Goal: Task Accomplishment & Management: Use online tool/utility

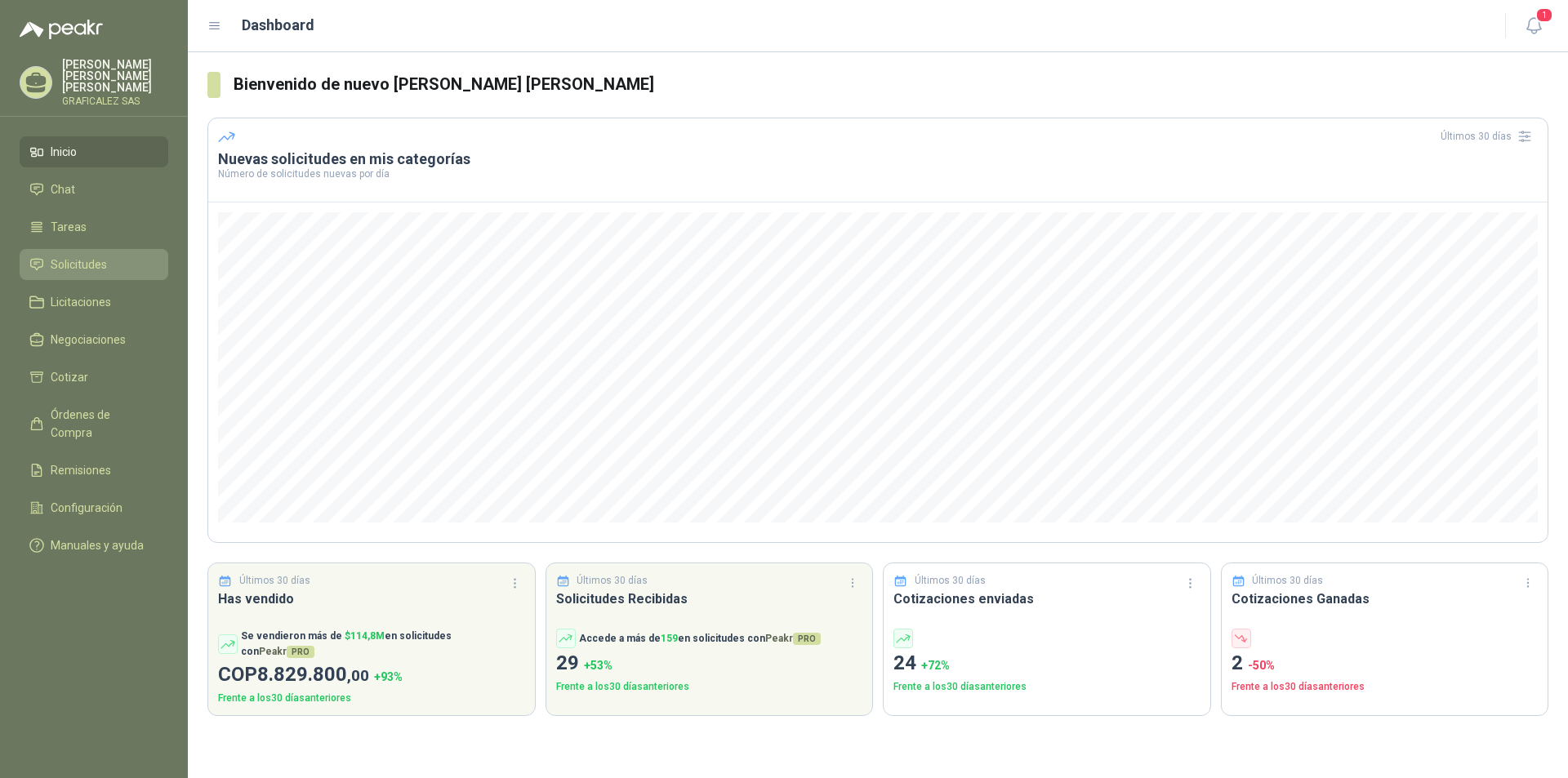
click at [75, 263] on span "Solicitudes" at bounding box center [79, 264] width 57 height 18
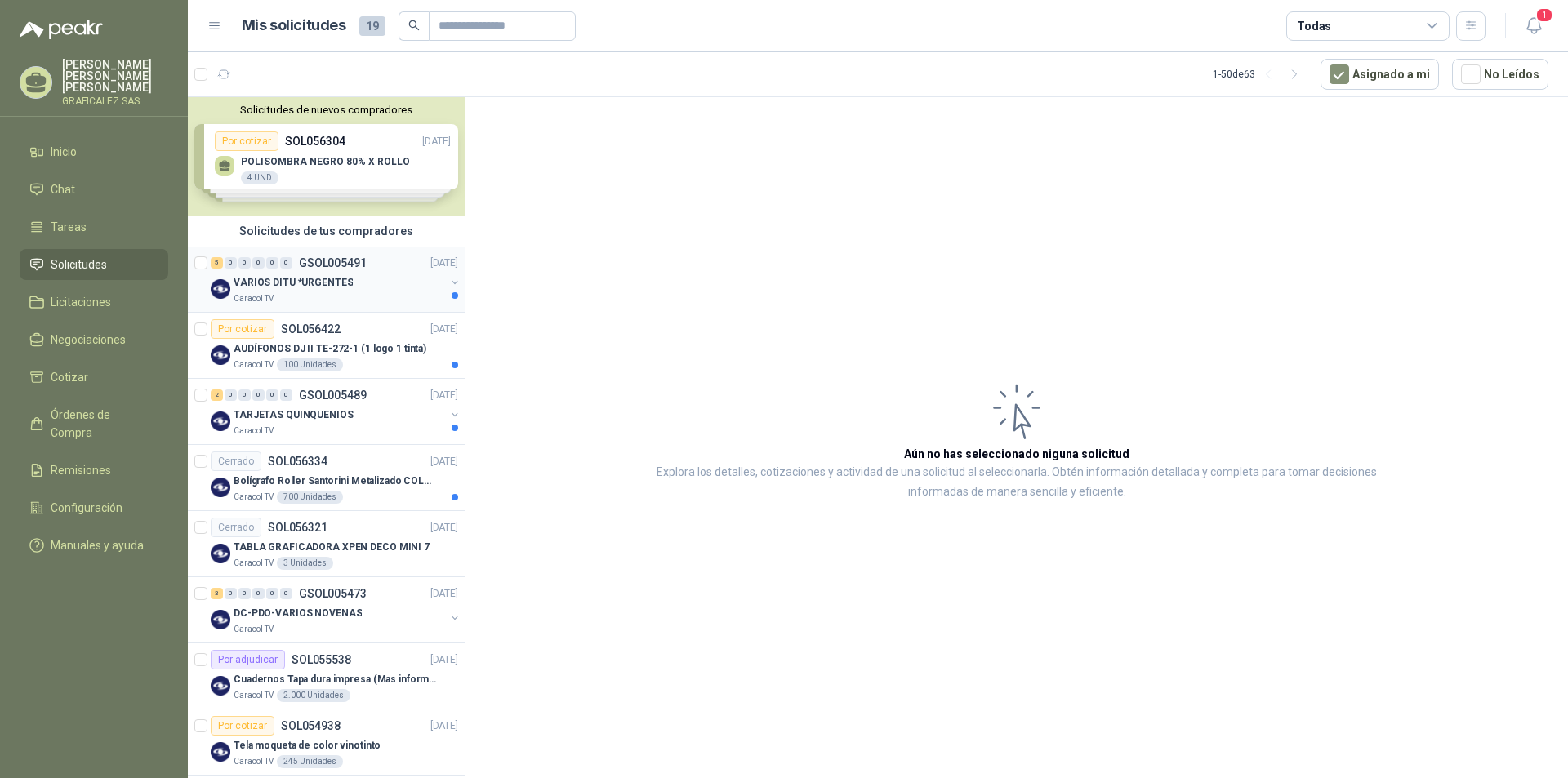
click at [376, 291] on div "VARIOS DITU *URGENTES" at bounding box center [339, 282] width 211 height 20
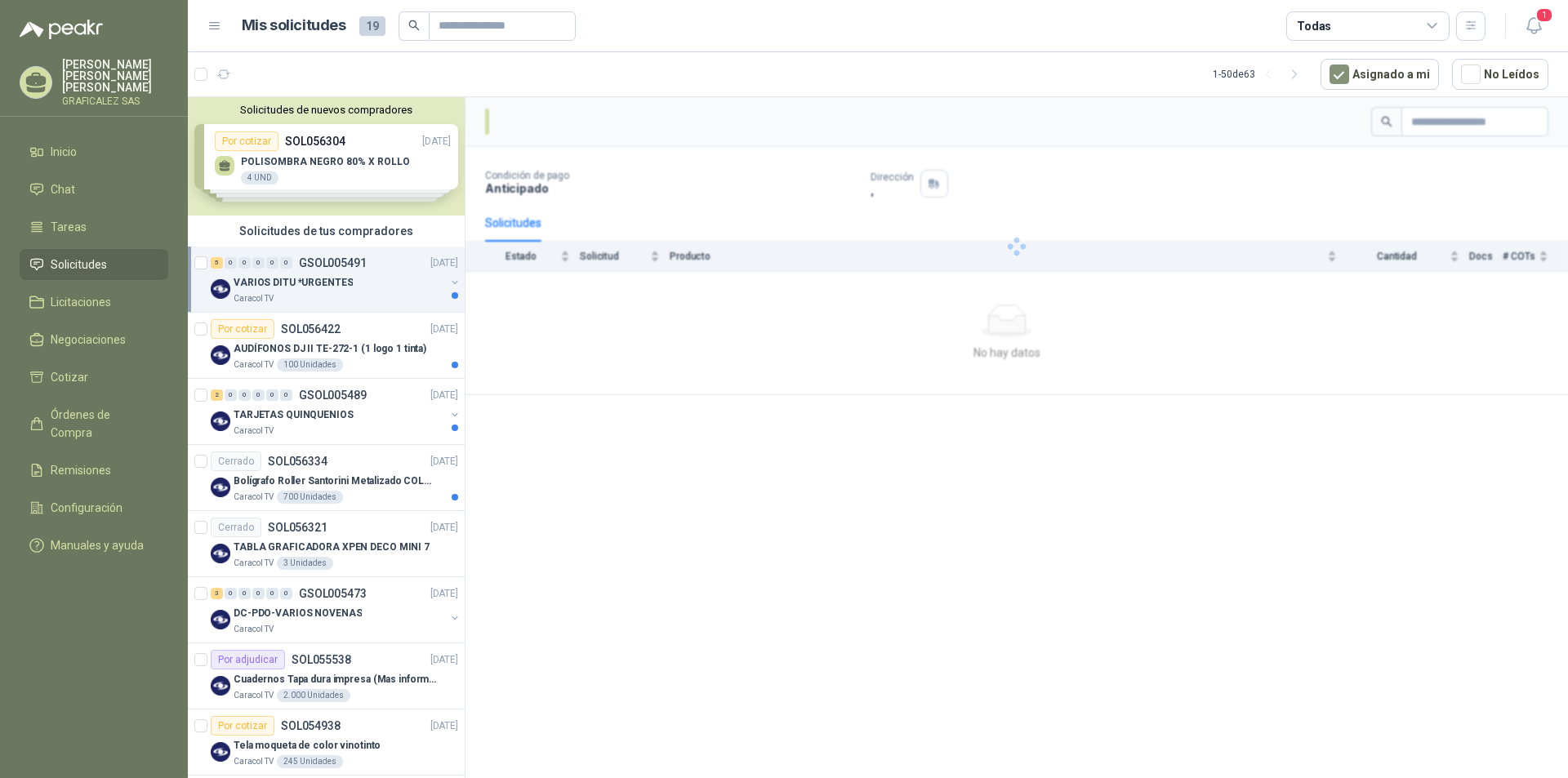
click at [377, 283] on div "VARIOS DITU *URGENTES" at bounding box center [339, 282] width 211 height 20
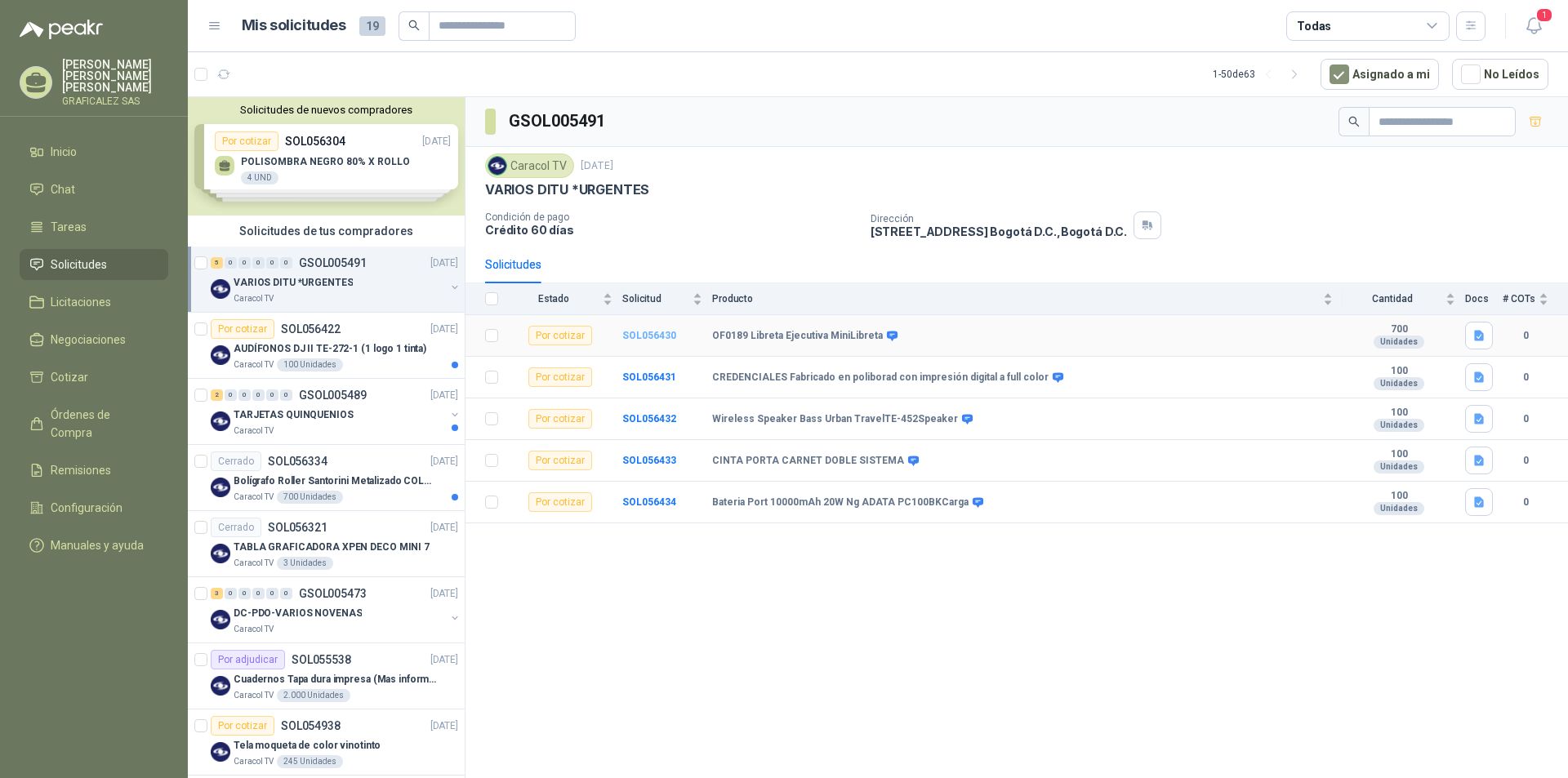
click at [644, 333] on b "SOL056430" at bounding box center [648, 335] width 54 height 11
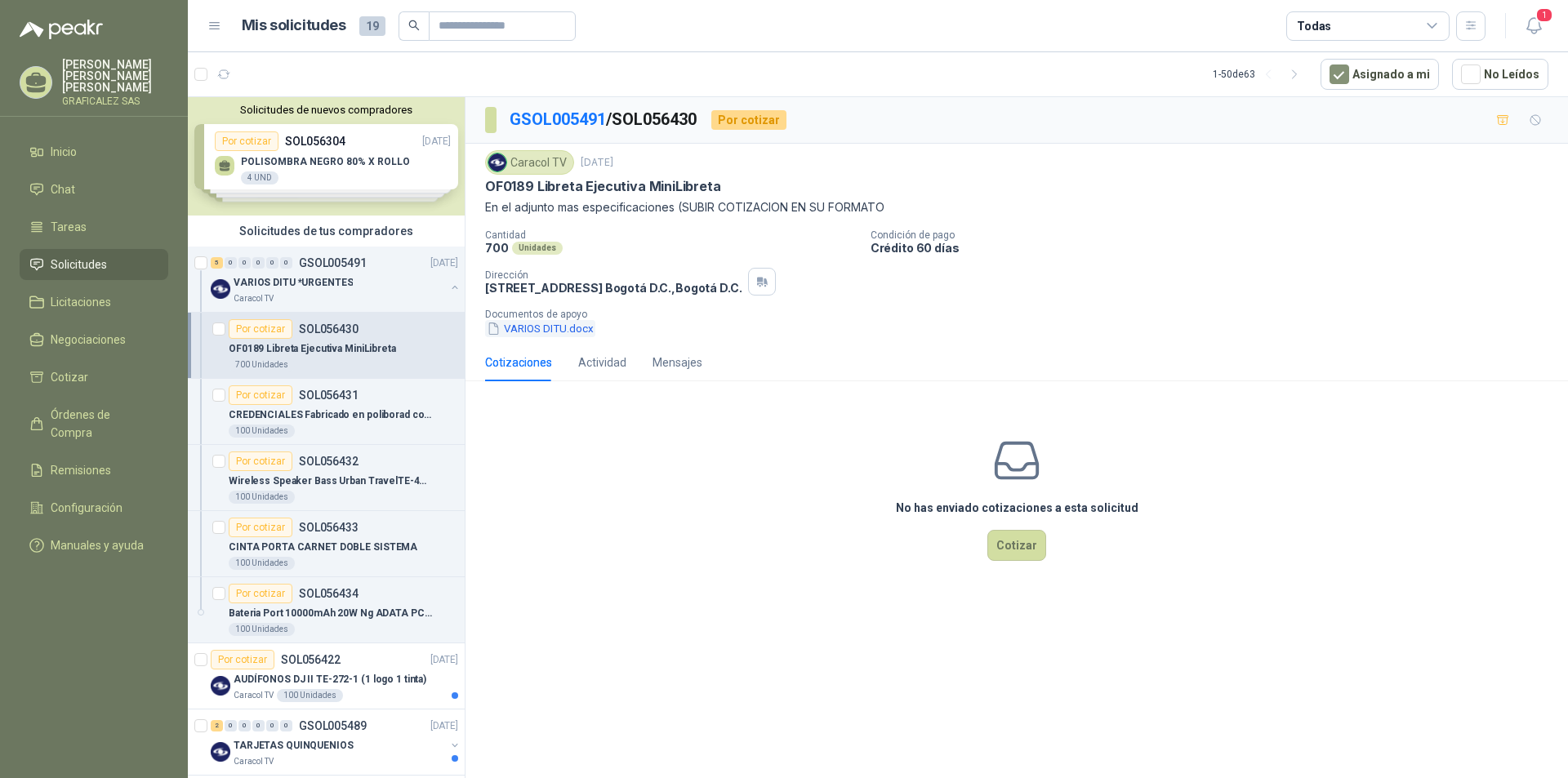
click at [542, 326] on button "VARIOS DITU.docx" at bounding box center [540, 329] width 110 height 17
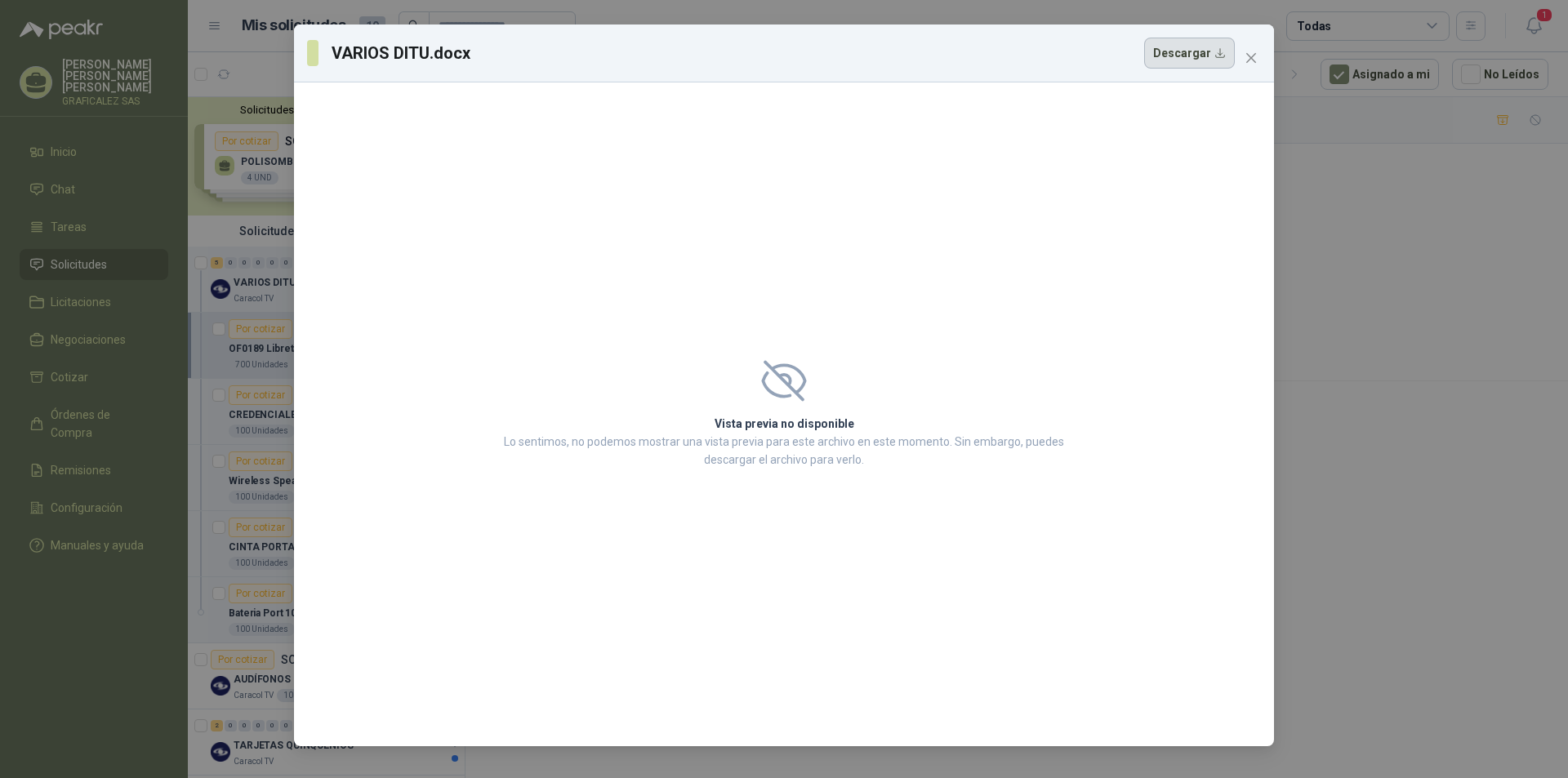
click at [1199, 57] on button "Descargar" at bounding box center [1189, 53] width 90 height 31
click at [1256, 54] on icon "close" at bounding box center [1250, 57] width 9 height 9
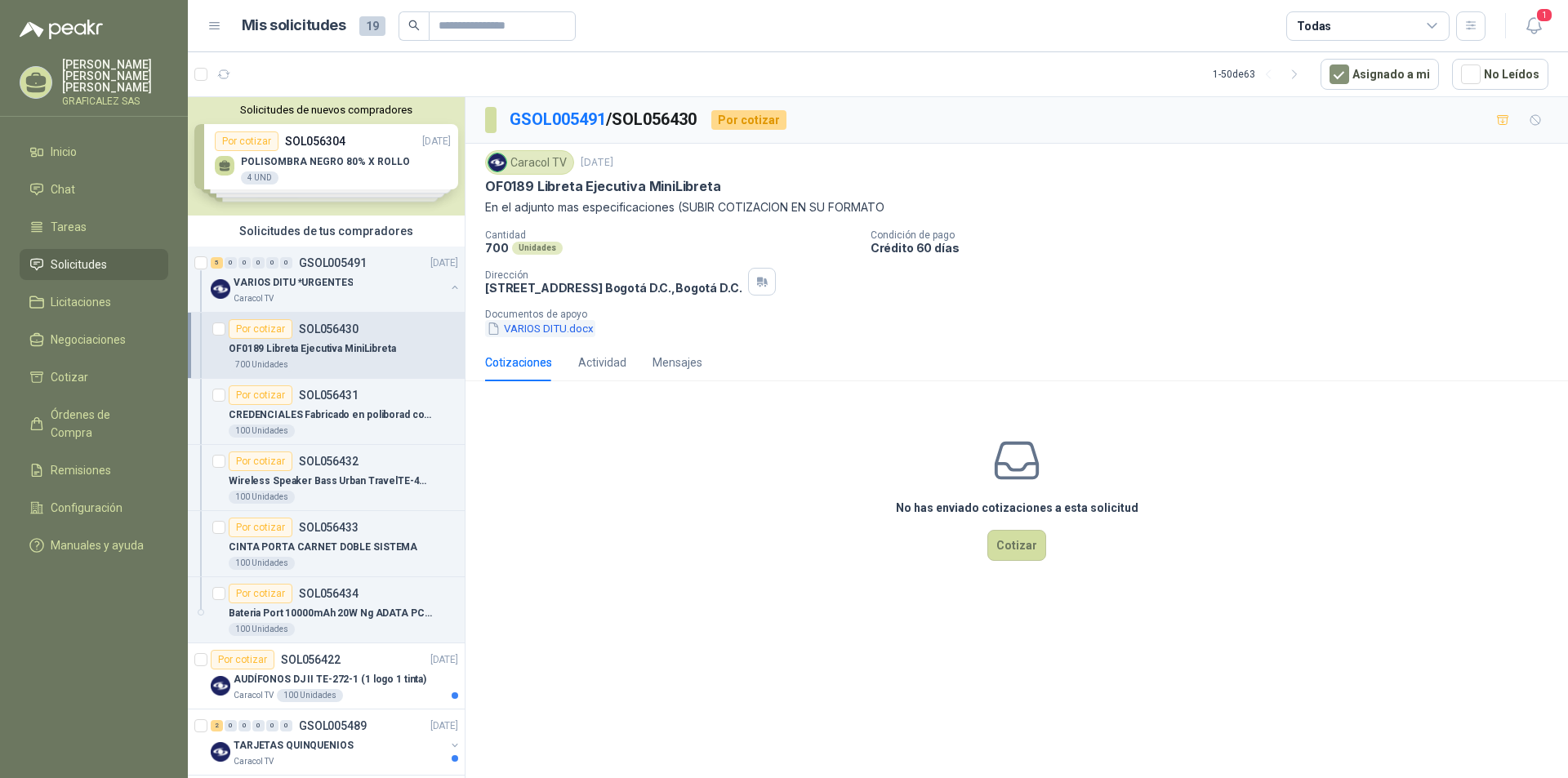
click at [552, 327] on button "VARIOS DITU.docx" at bounding box center [540, 329] width 110 height 17
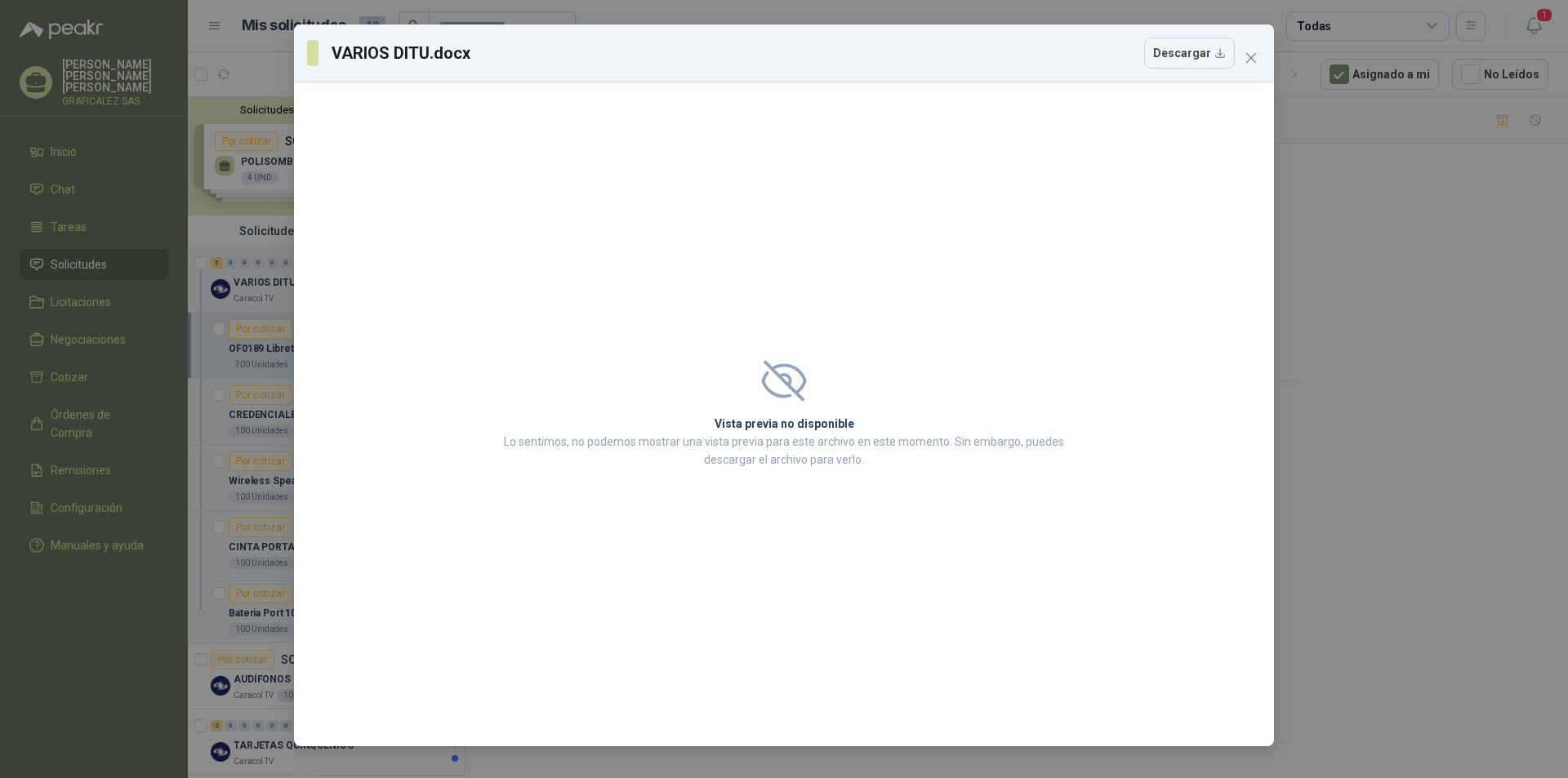
click at [552, 327] on div "Vista previa no disponible Lo sentimos, no podemos mostrar una vista previa par…" at bounding box center [784, 414] width 980 height 664
click at [1252, 64] on button "Close" at bounding box center [1251, 58] width 26 height 26
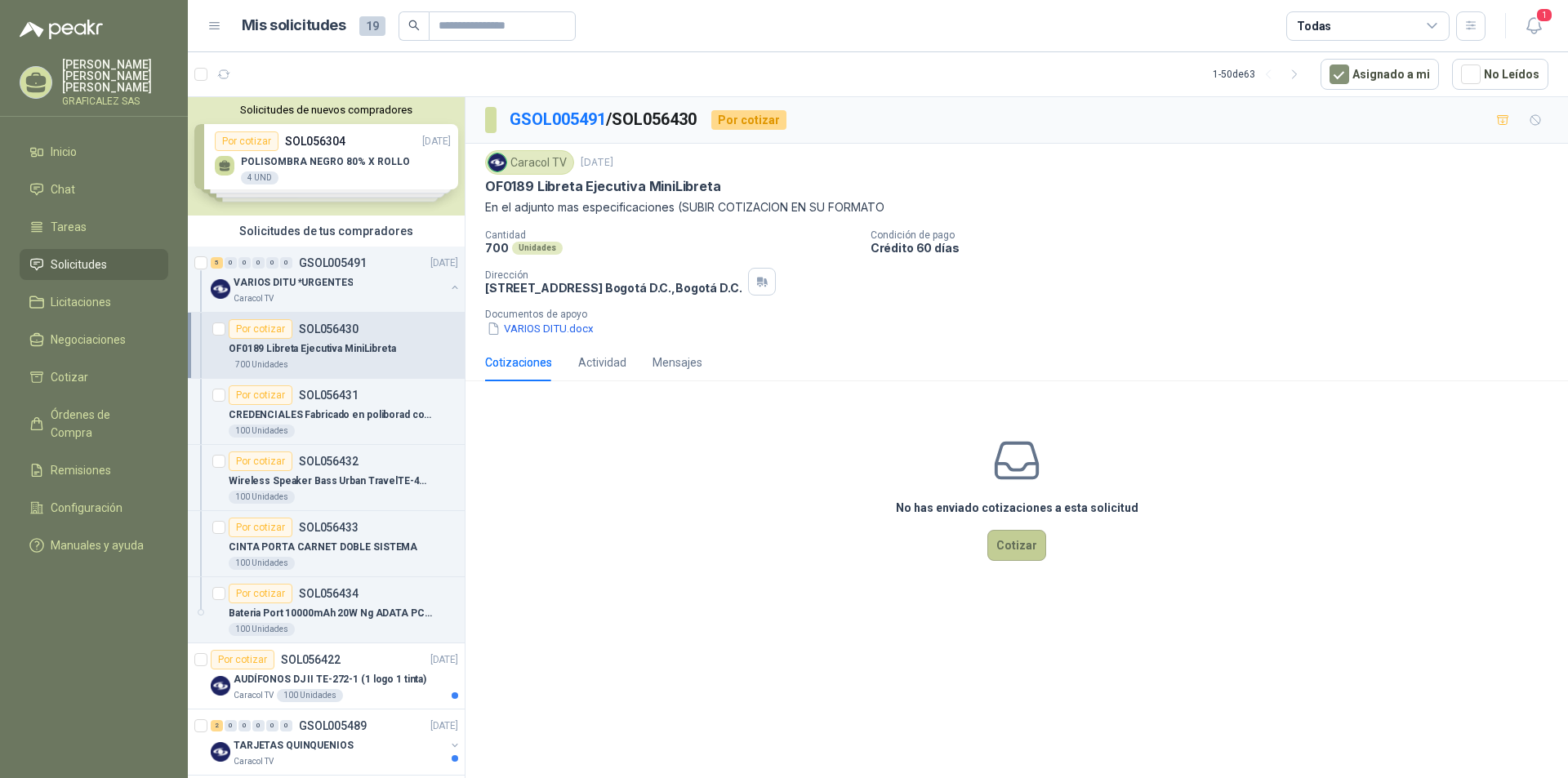
click at [1011, 536] on button "Cotizar" at bounding box center [1017, 544] width 58 height 31
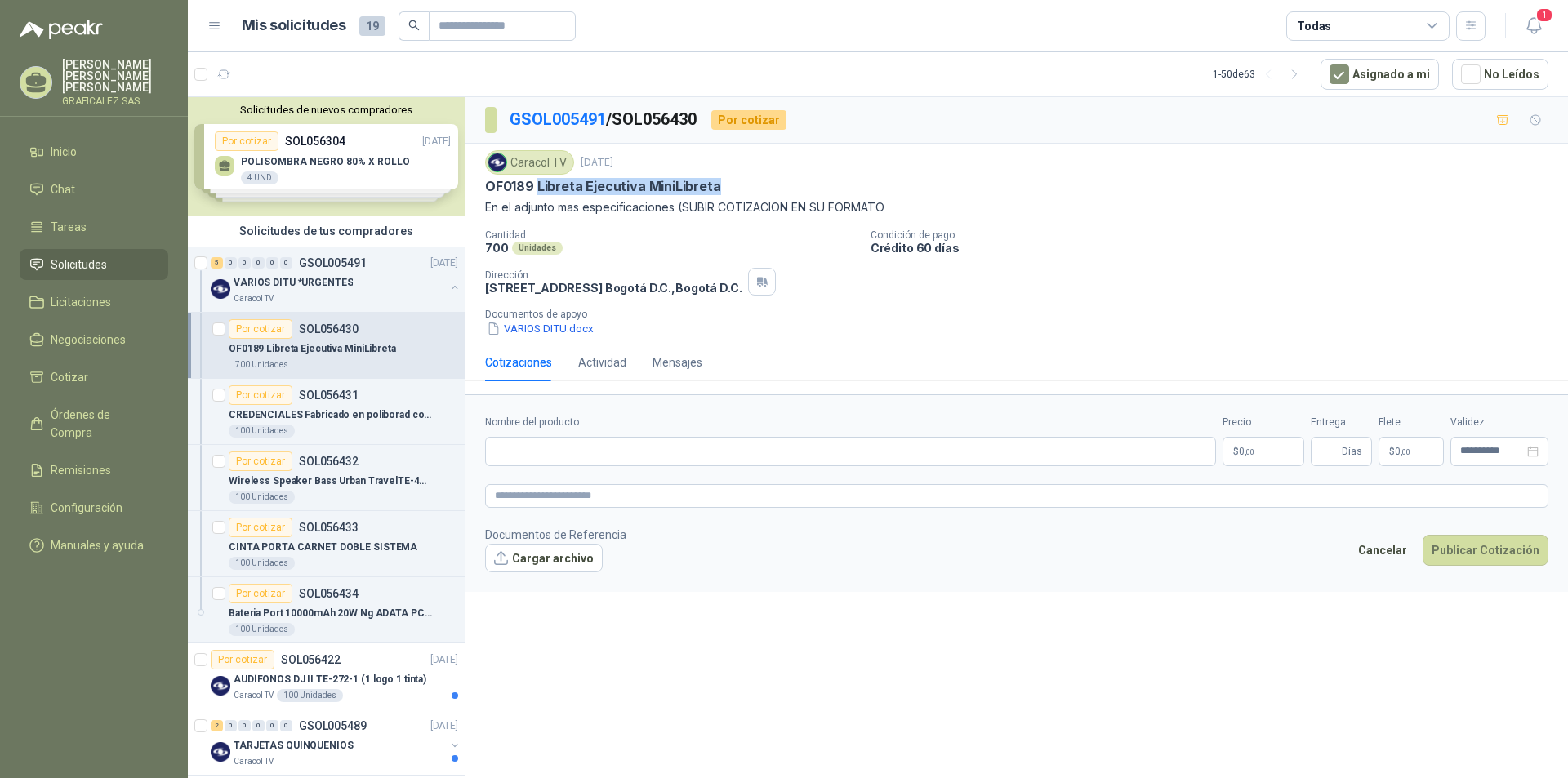
drag, startPoint x: 538, startPoint y: 183, endPoint x: 780, endPoint y: 186, distance: 242.0
click at [780, 186] on div "OF0189 Libreta Ejecutiva MiniLibreta" at bounding box center [1017, 186] width 1063 height 17
copy p "Libreta Ejecutiva MiniLibreta"
click at [514, 441] on input "Nombre del producto" at bounding box center [851, 451] width 731 height 29
paste input "**********"
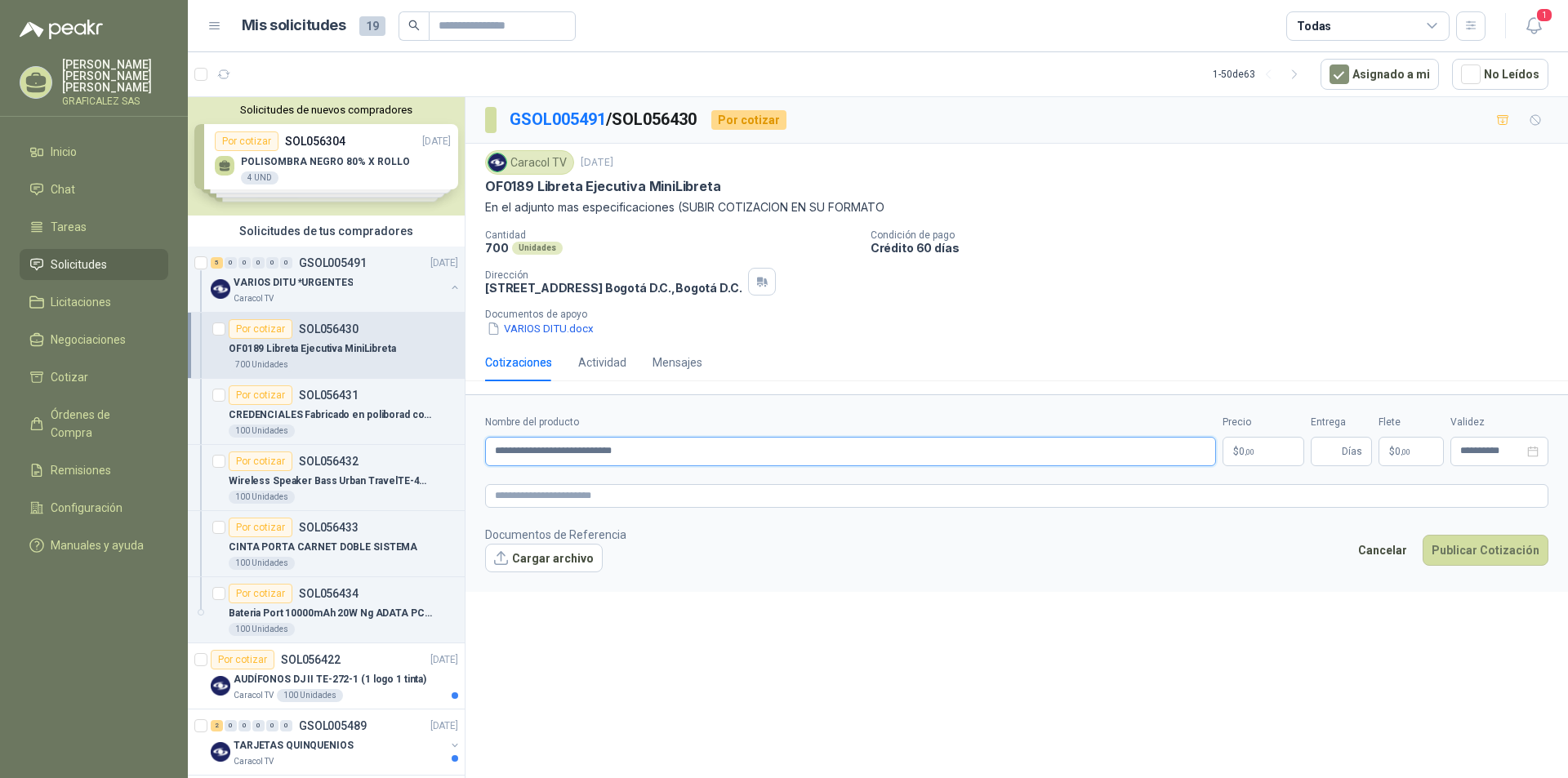
type input "**********"
click at [931, 599] on div "**********" at bounding box center [1017, 440] width 1102 height 687
click at [1264, 448] on p "$ 0 ,00" at bounding box center [1263, 451] width 82 height 29
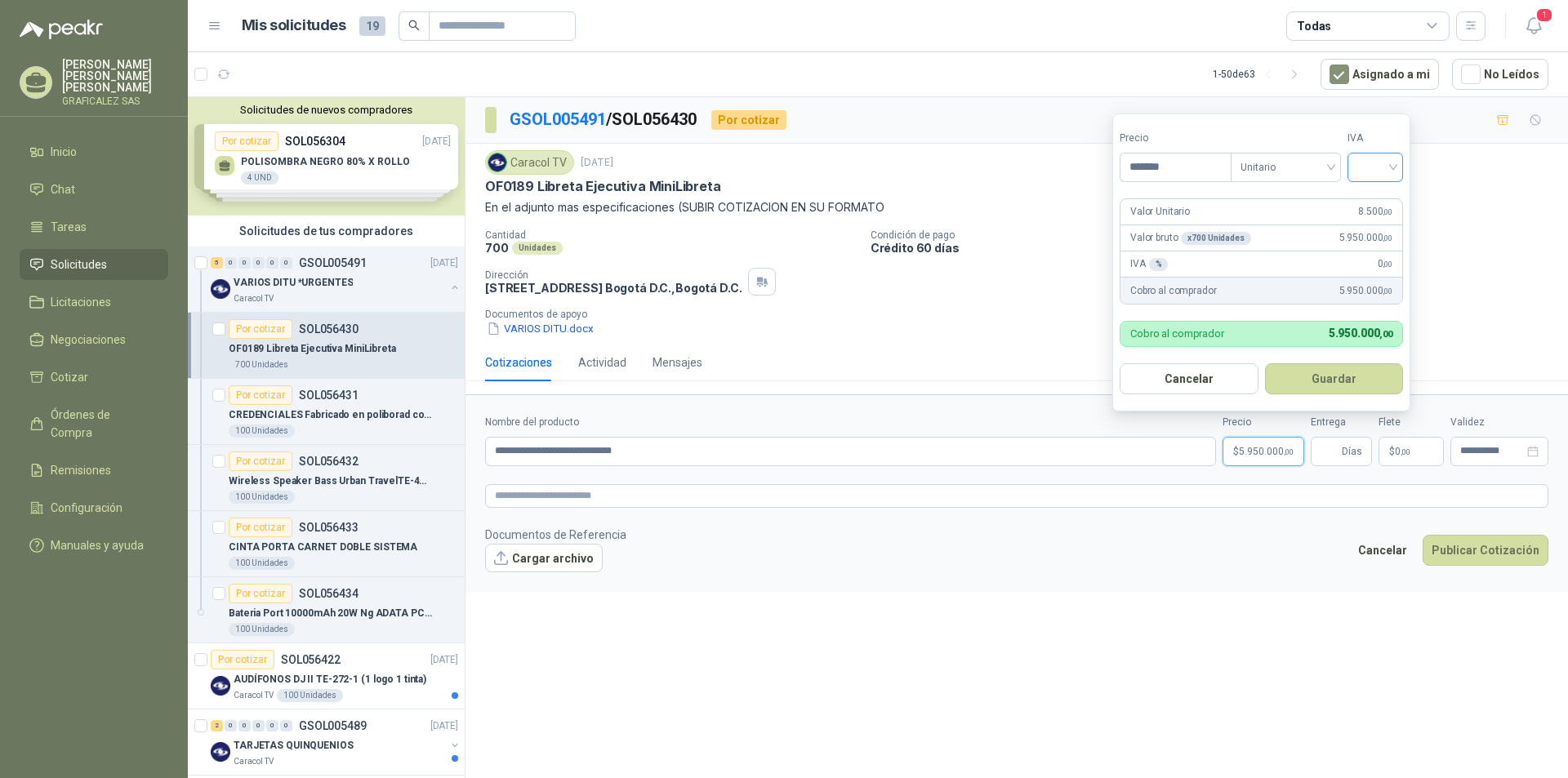
type input "*******"
click at [1393, 170] on input "search" at bounding box center [1375, 166] width 36 height 24
click at [1375, 203] on div "19%" at bounding box center [1379, 201] width 30 height 18
click at [1319, 371] on button "Guardar" at bounding box center [1336, 379] width 140 height 31
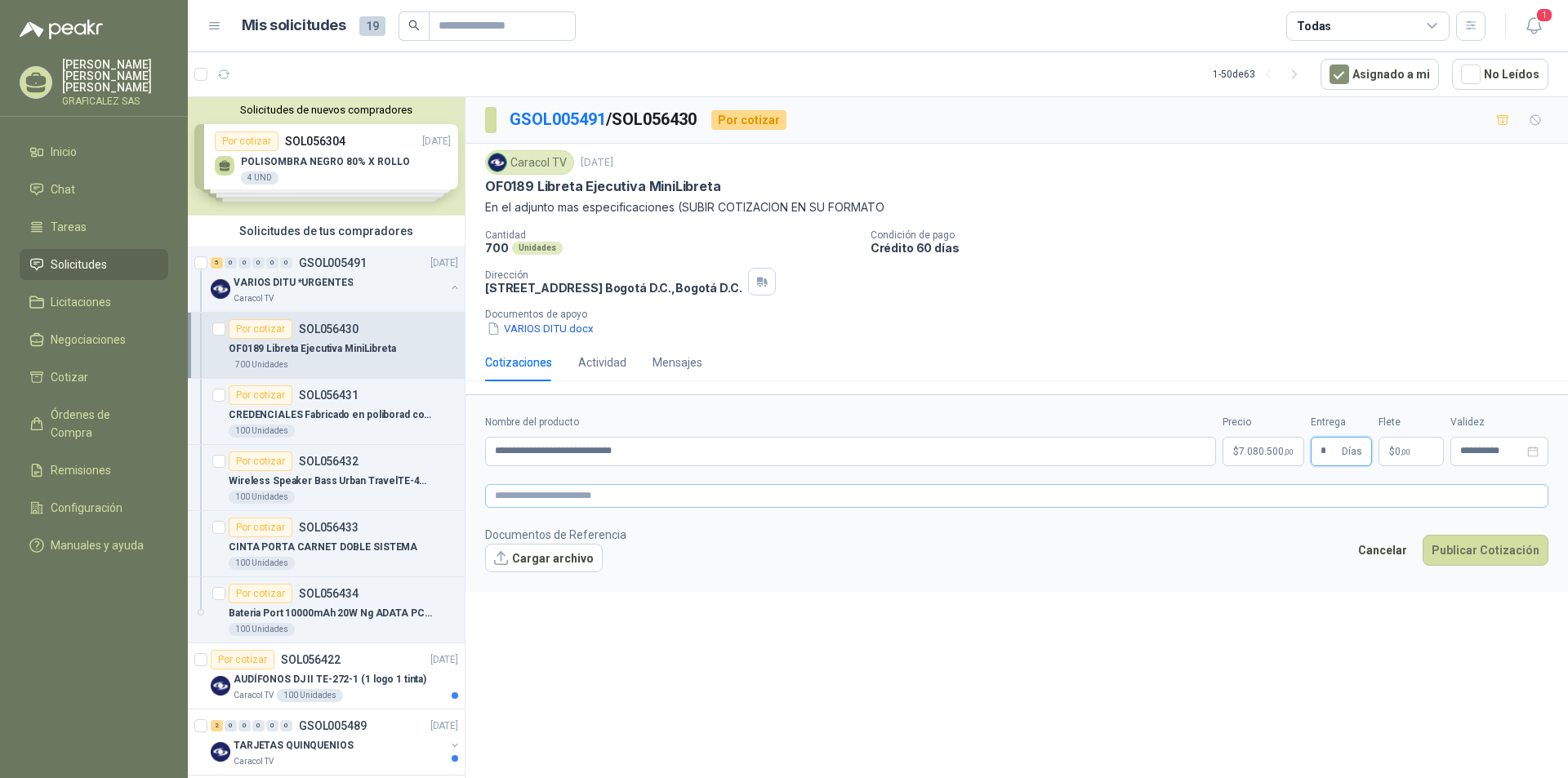
type input "*"
click at [533, 494] on textarea at bounding box center [1017, 495] width 1063 height 24
click at [517, 494] on textarea at bounding box center [1017, 495] width 1063 height 24
paste textarea "**********"
type textarea "**********"
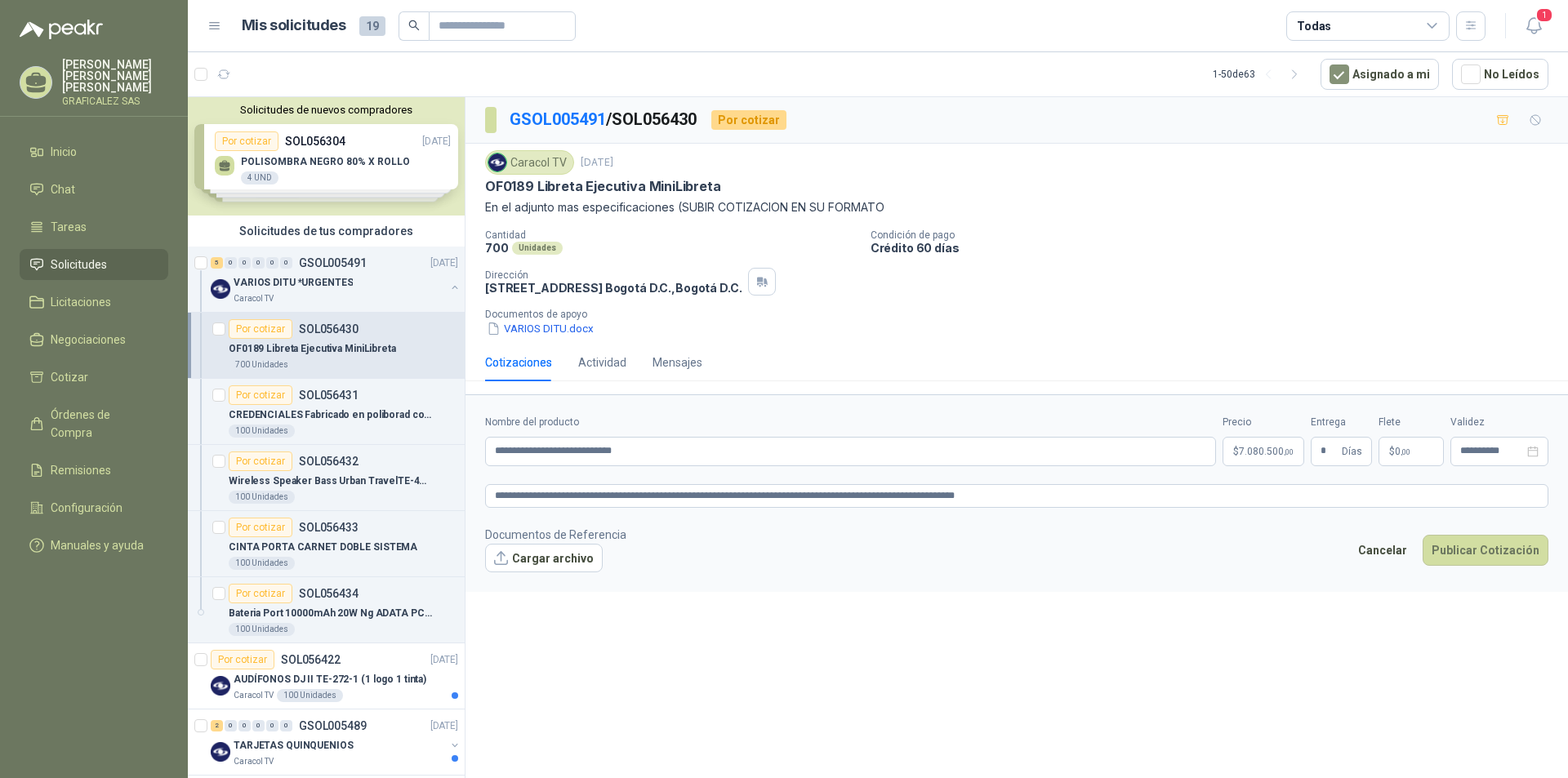
click at [737, 587] on form "**********" at bounding box center [1017, 494] width 1102 height 198
click at [521, 566] on button "Cargar archivo" at bounding box center [544, 558] width 118 height 29
click at [542, 559] on button "Cargar archivo" at bounding box center [544, 558] width 118 height 29
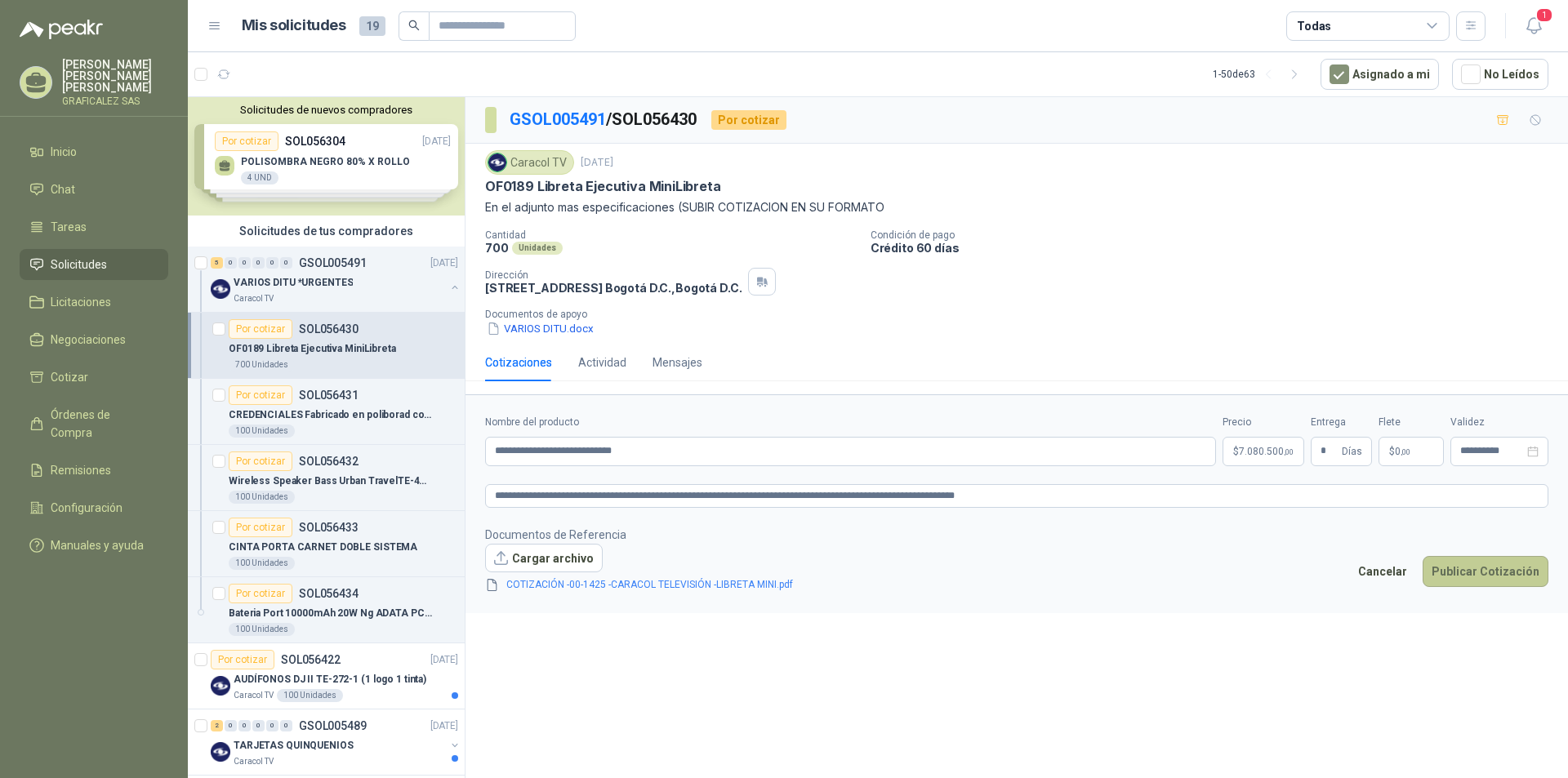
click at [1467, 559] on button "Publicar Cotización" at bounding box center [1485, 571] width 125 height 31
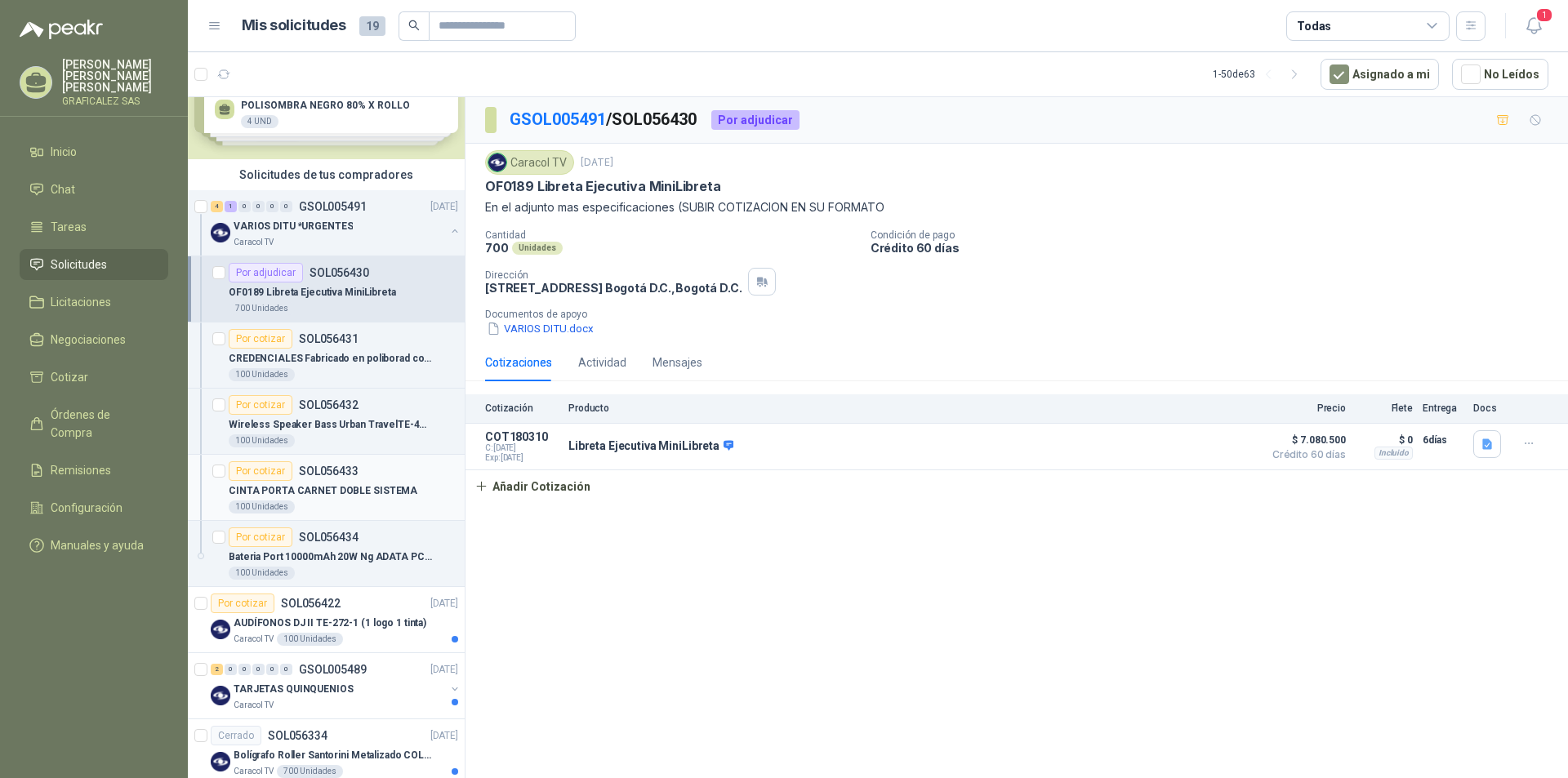
scroll to position [82, 0]
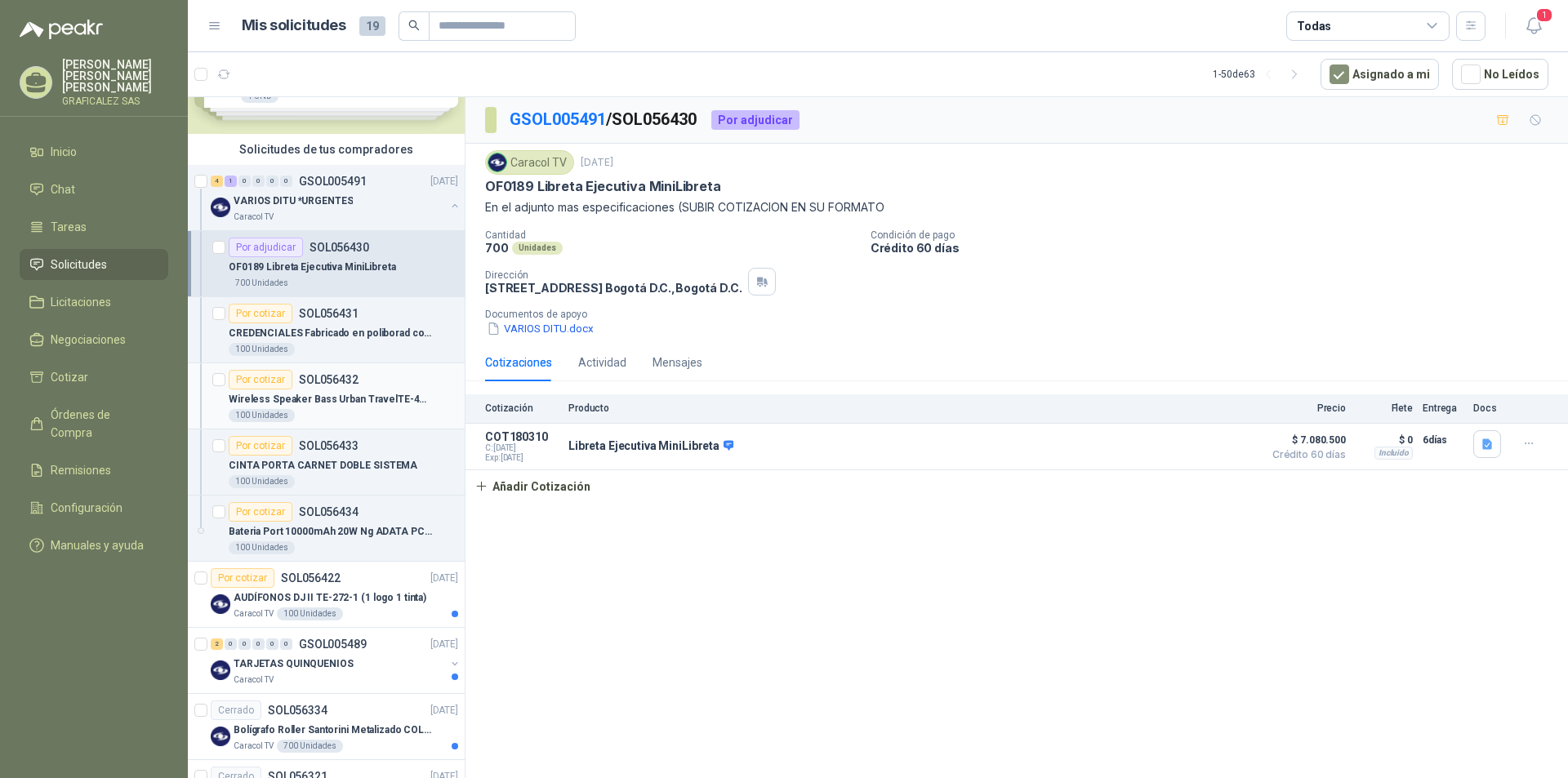
click at [325, 416] on div "100 Unidades" at bounding box center [344, 415] width 230 height 13
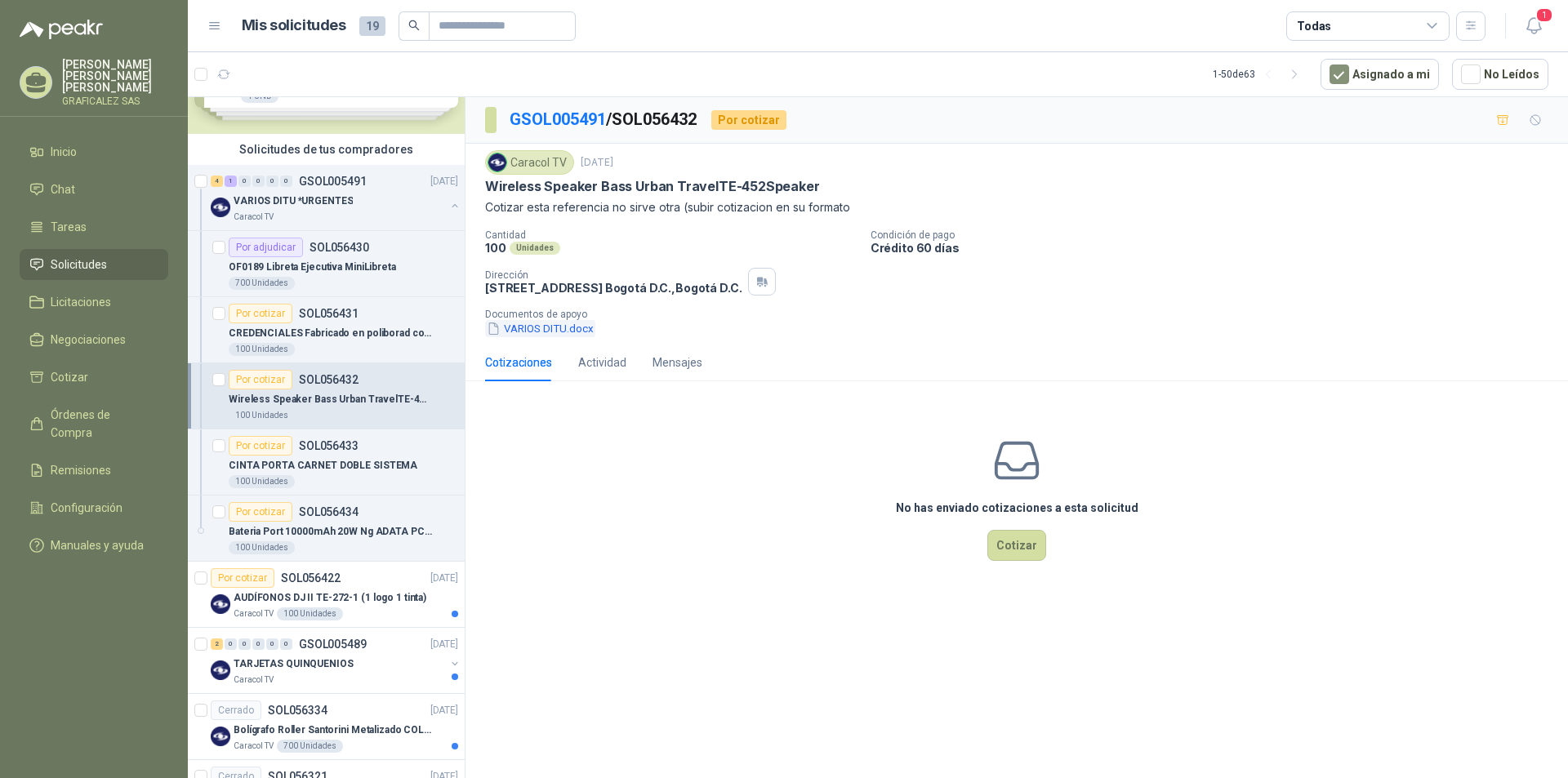
click at [542, 323] on button "VARIOS DITU.docx" at bounding box center [540, 329] width 110 height 17
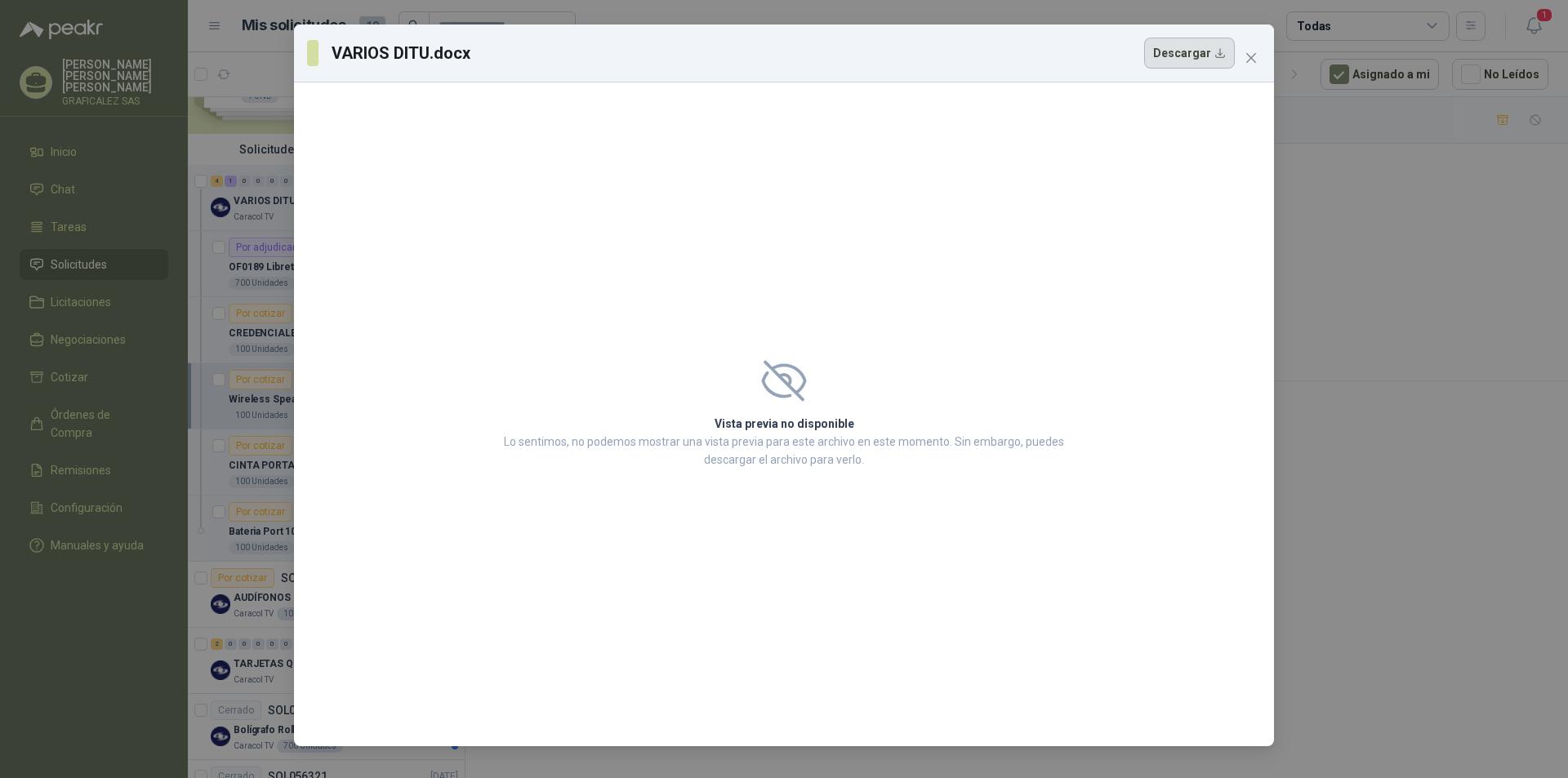
click at [1181, 56] on button "Descargar" at bounding box center [1189, 53] width 90 height 31
drag, startPoint x: 1254, startPoint y: 69, endPoint x: 1239, endPoint y: 56, distance: 19.8
click at [1252, 67] on button "Close" at bounding box center [1251, 58] width 26 height 26
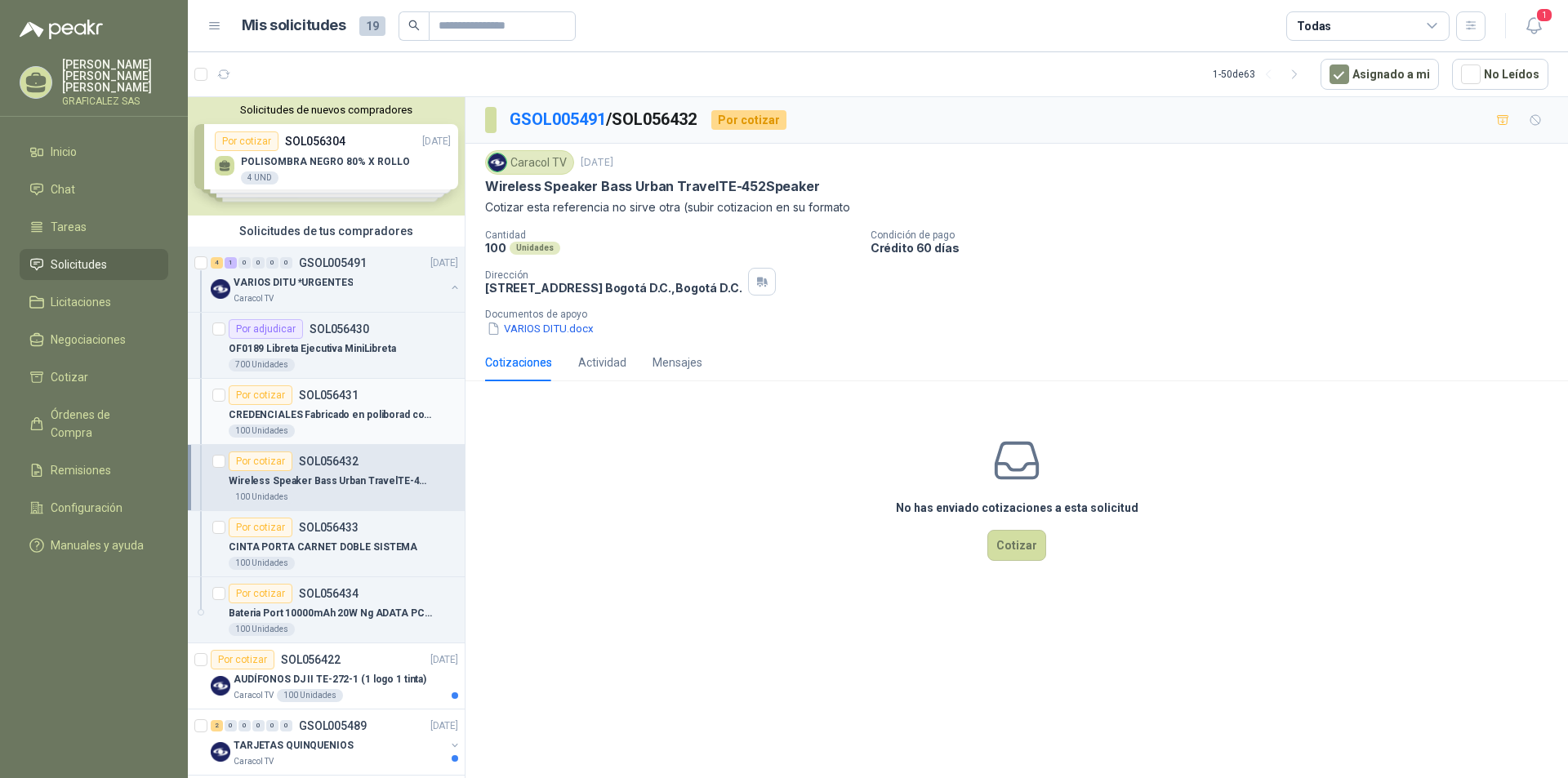
click at [362, 429] on div "100 Unidades" at bounding box center [344, 431] width 230 height 13
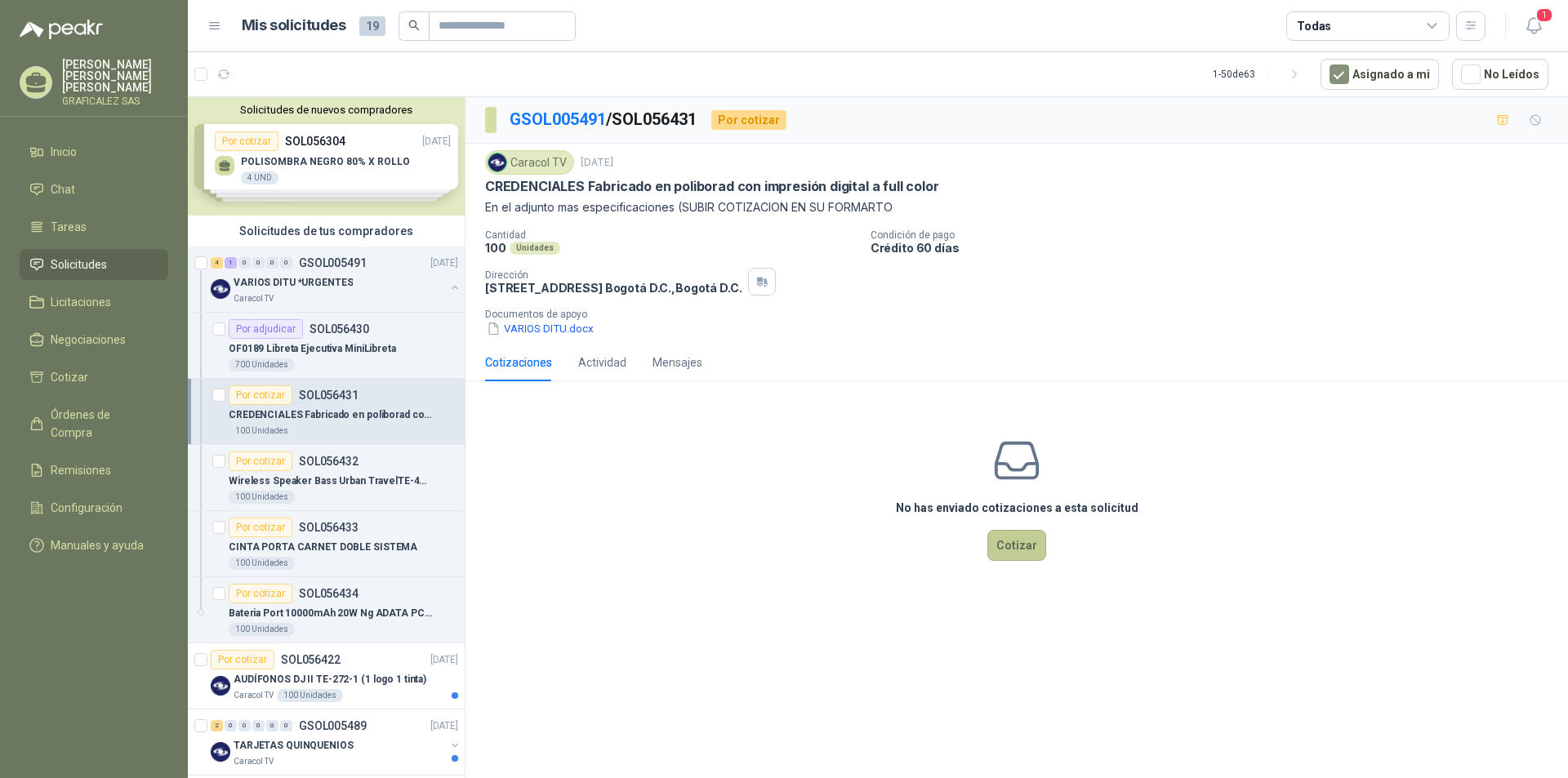
click at [1027, 551] on button "Cotizar" at bounding box center [1017, 544] width 58 height 31
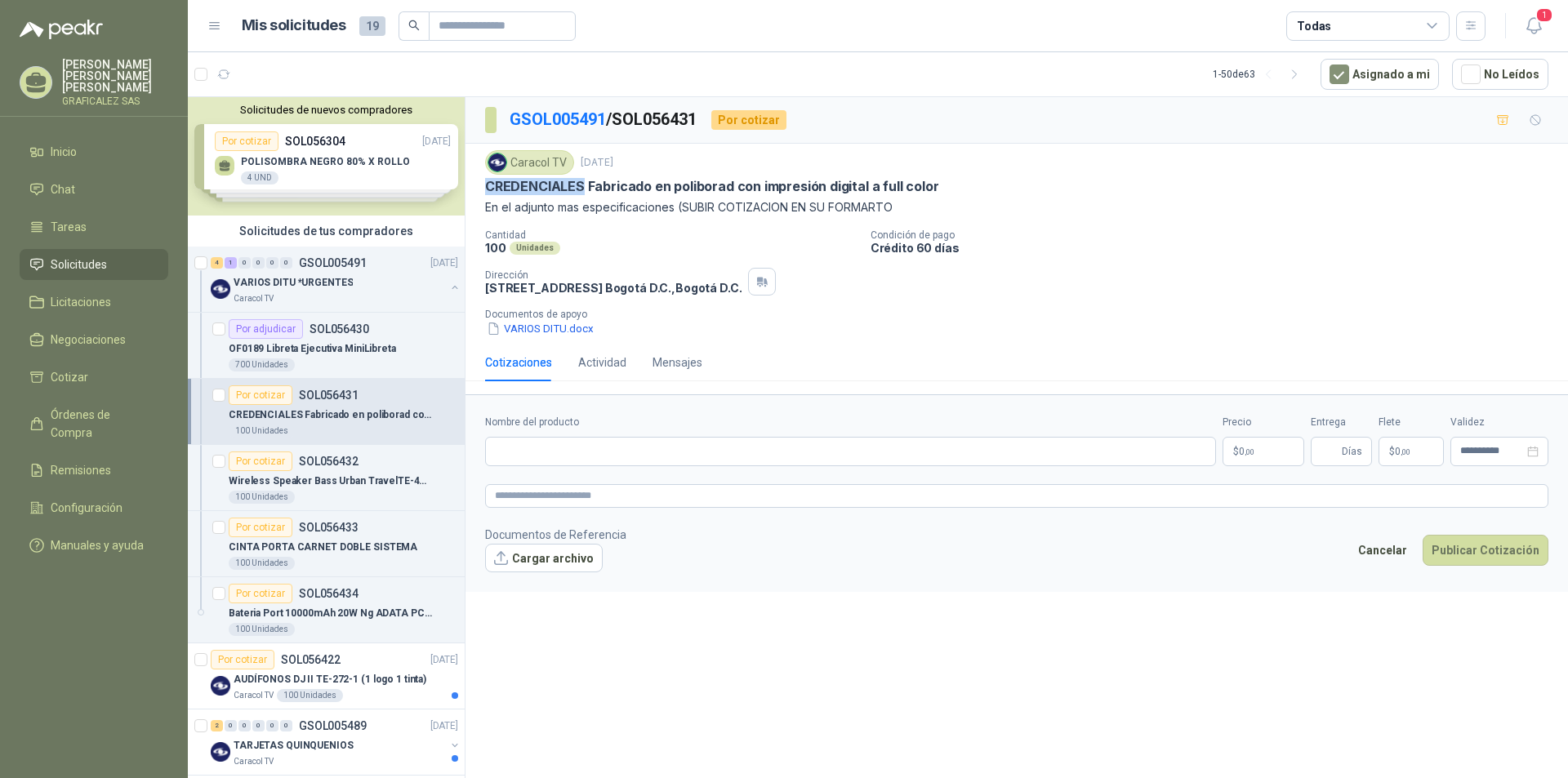
drag, startPoint x: 486, startPoint y: 181, endPoint x: 584, endPoint y: 178, distance: 98.0
click at [584, 178] on p "CREDENCIALES Fabricado en poliborad con impresión digital a full color" at bounding box center [711, 186] width 453 height 17
copy p "CREDENCIALES"
click at [536, 452] on input "Nombre del producto" at bounding box center [851, 451] width 731 height 29
paste input "**********"
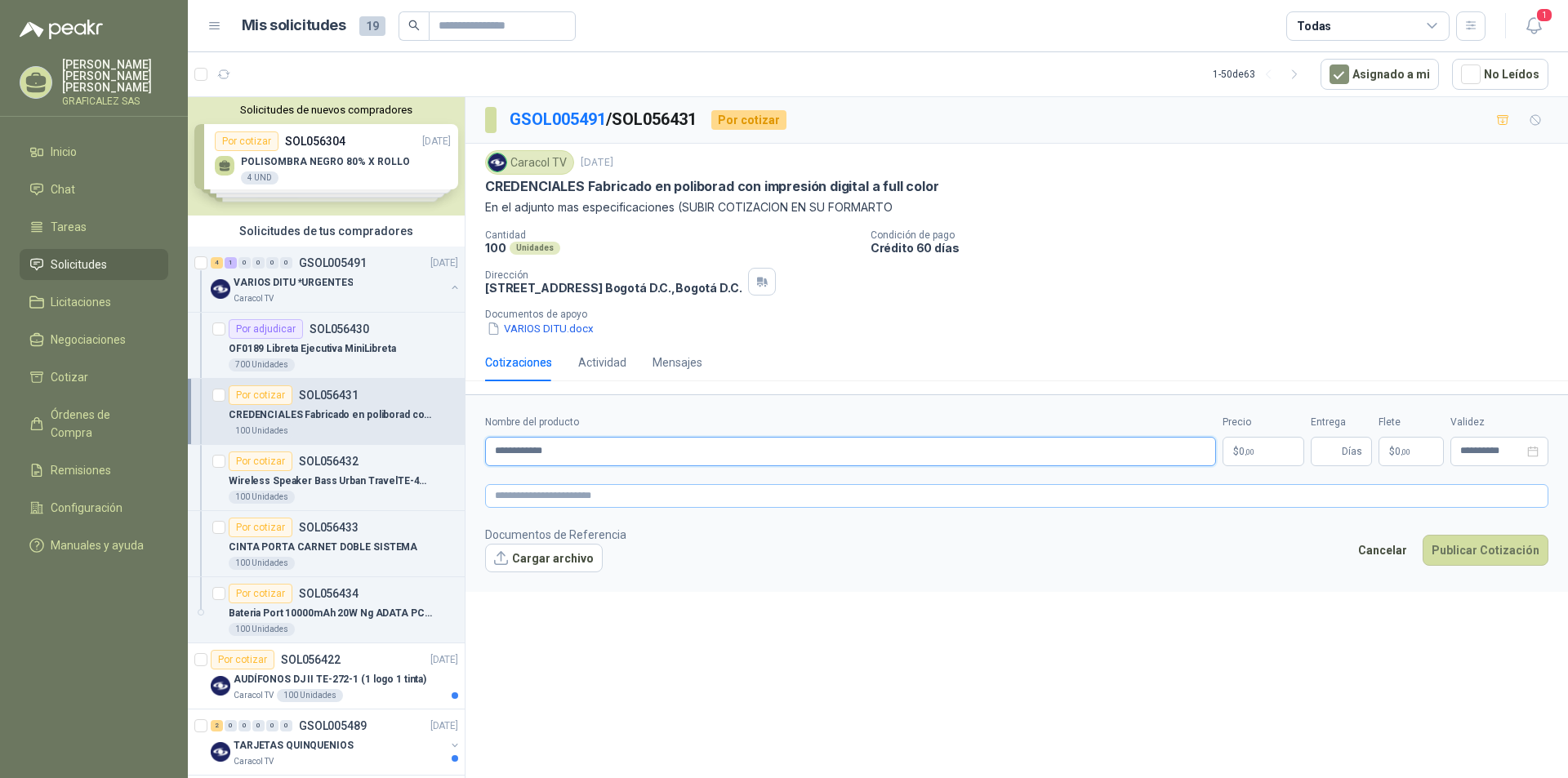
type input "**********"
click at [523, 491] on textarea at bounding box center [1017, 495] width 1063 height 24
click at [509, 496] on textarea at bounding box center [1017, 495] width 1063 height 24
paste textarea "**********"
type textarea "**********"
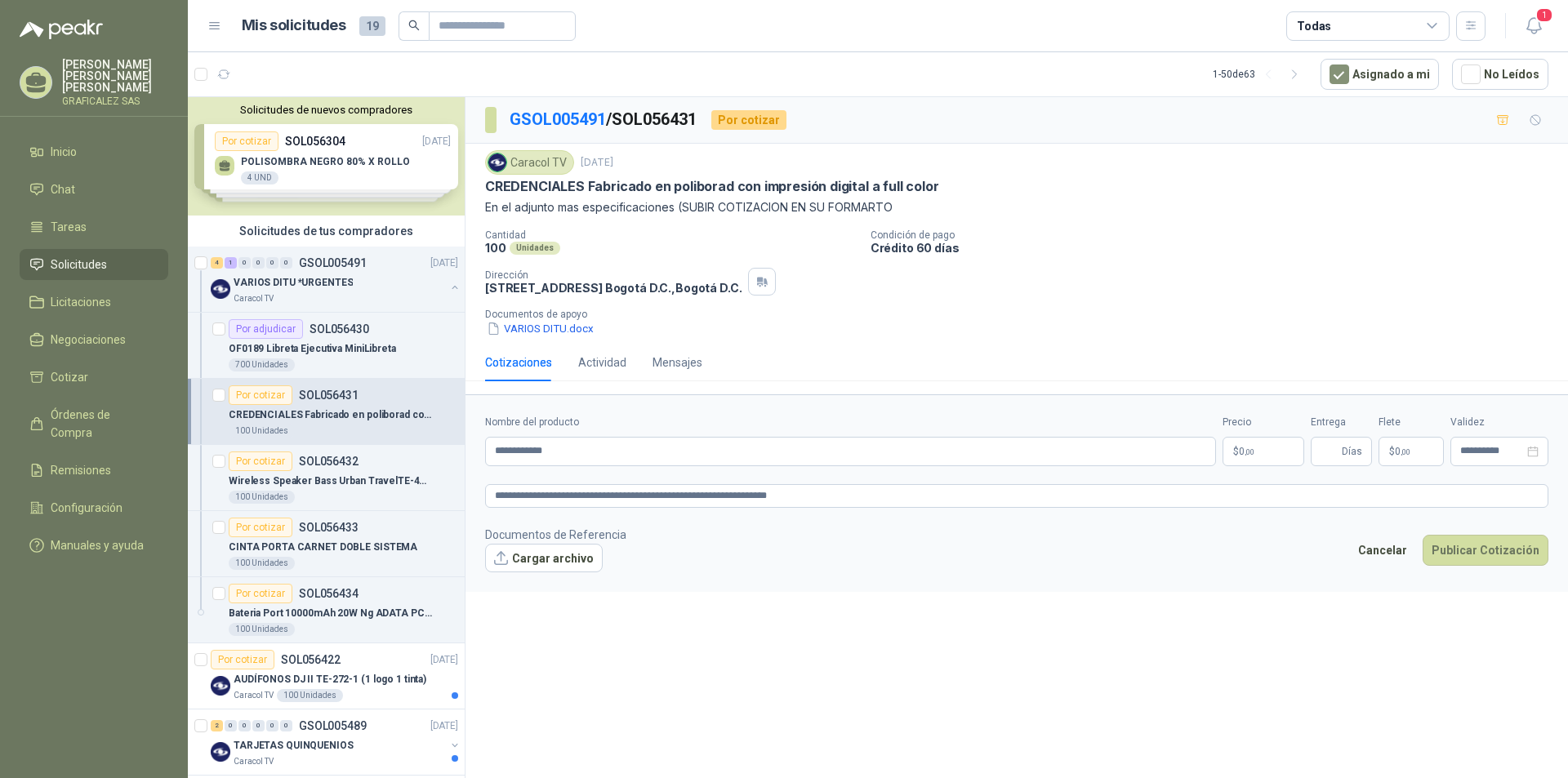
click at [1245, 445] on p "$ 0 ,00" at bounding box center [1263, 451] width 82 height 29
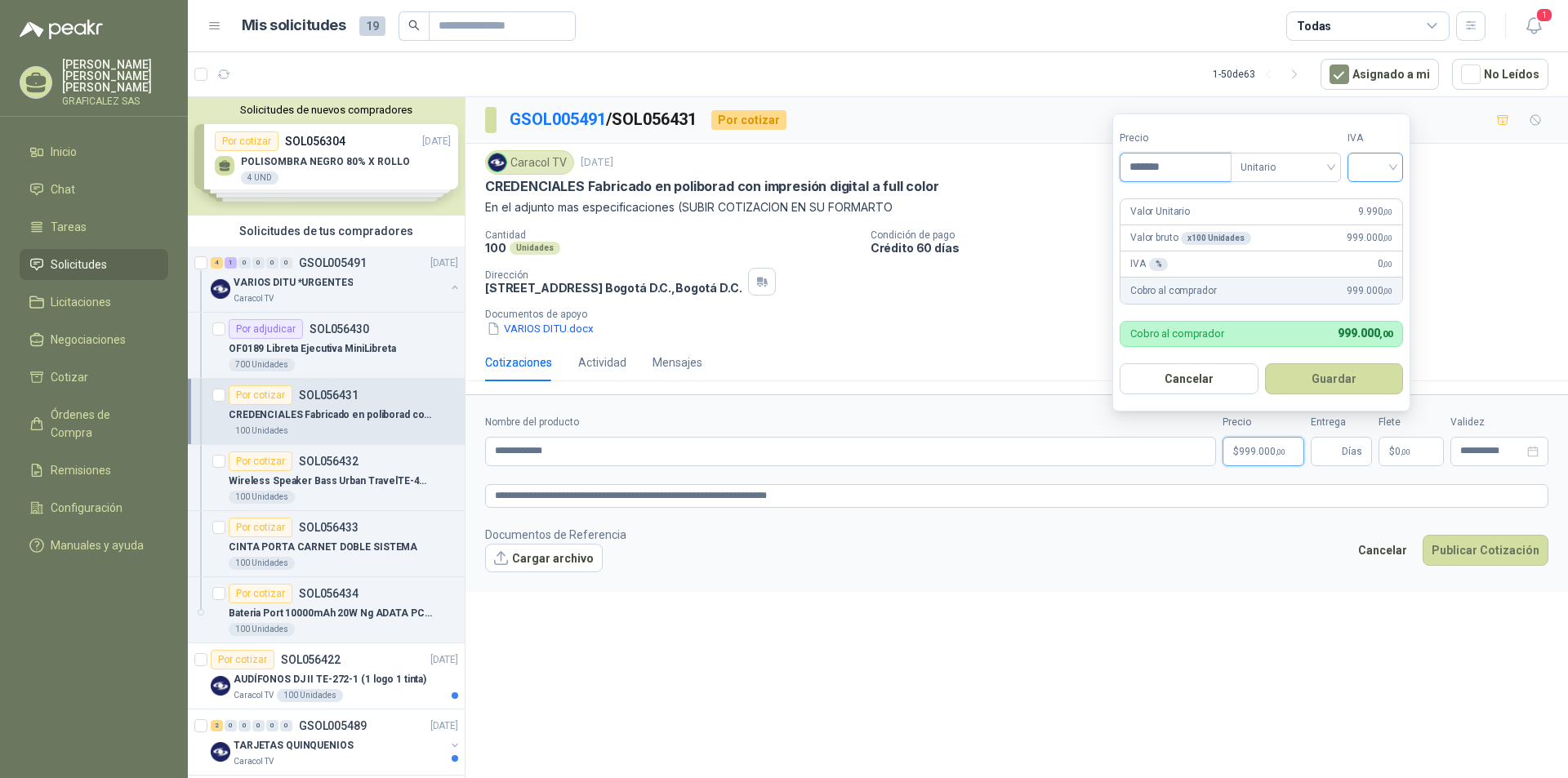
type input "*******"
click at [1393, 166] on input "search" at bounding box center [1375, 166] width 36 height 24
click at [1371, 208] on div "19%" at bounding box center [1379, 201] width 50 height 26
click at [1298, 550] on footer "Documentos de Referencia Cargar archivo Cancelar Publicar Cotización" at bounding box center [1017, 549] width 1063 height 47
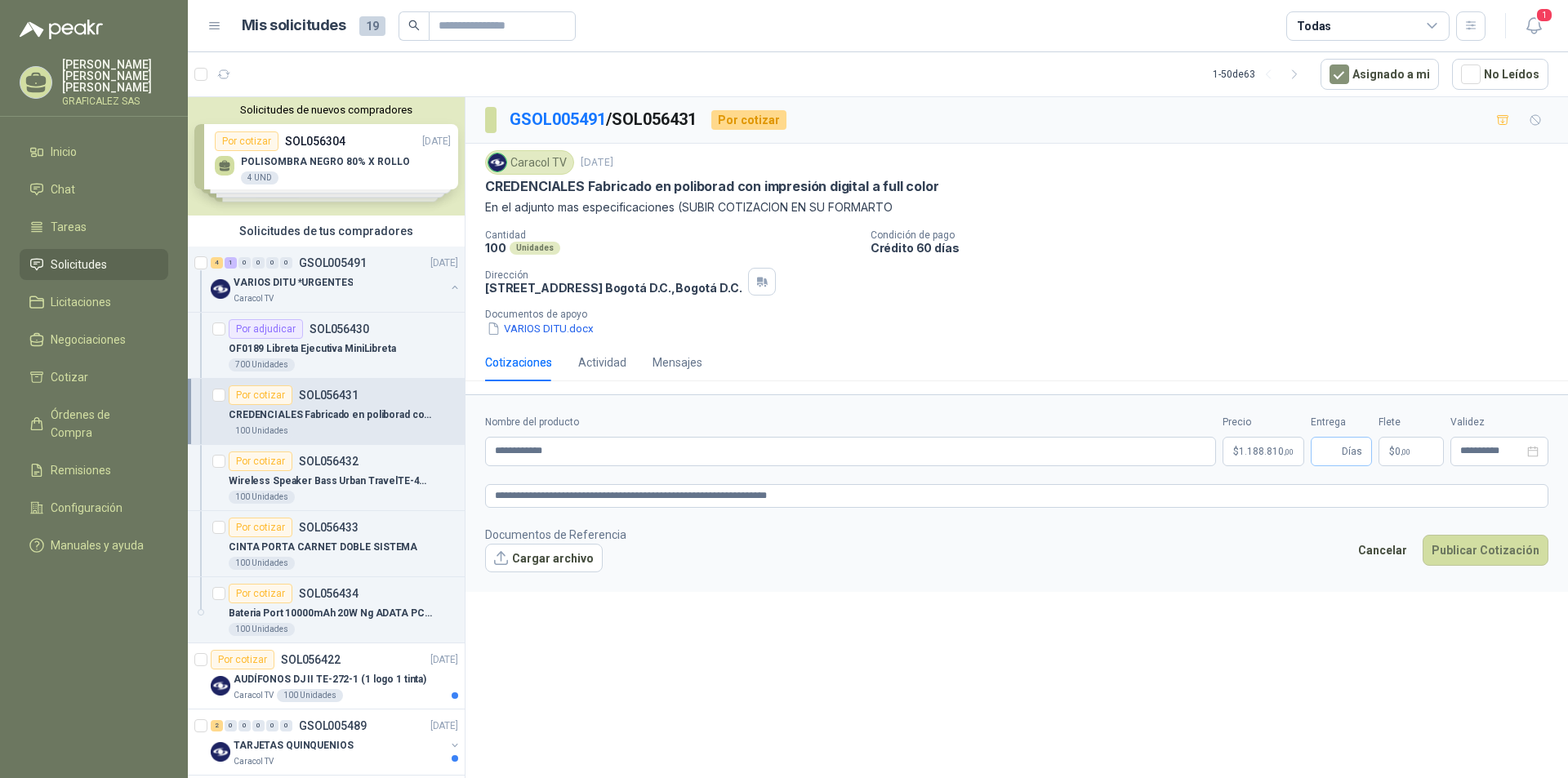
click at [1315, 449] on span "Días" at bounding box center [1341, 451] width 61 height 29
click at [1317, 451] on span "Días" at bounding box center [1341, 451] width 61 height 29
type input "*"
click at [553, 558] on button "Cargar archivo" at bounding box center [544, 558] width 118 height 29
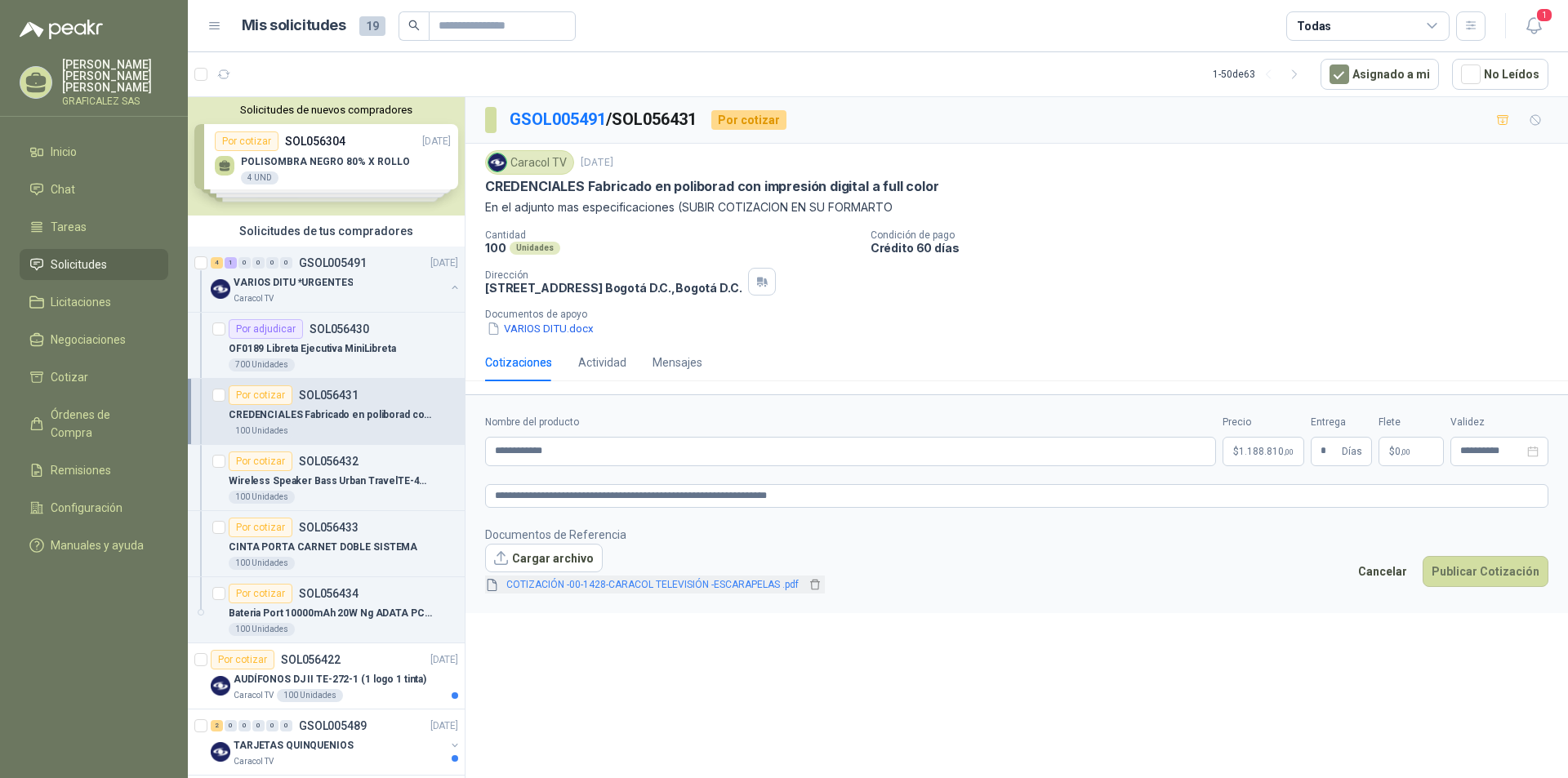
click at [662, 588] on link "COTIZACIÓN -00-1428-CARACOL TELEVISIÓN -ESCARAPELAS .pdf" at bounding box center [652, 585] width 305 height 15
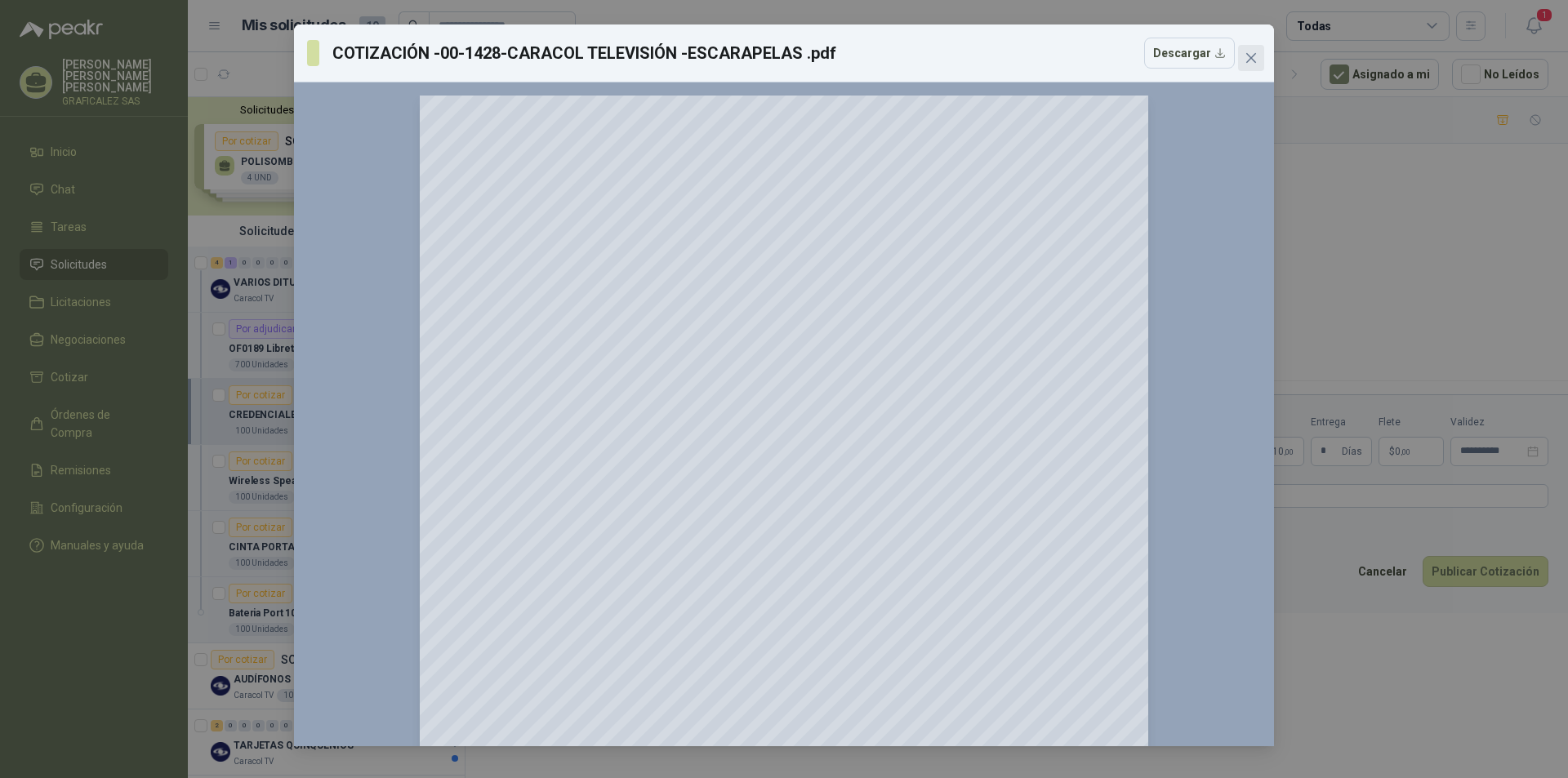
click at [1251, 61] on icon "close" at bounding box center [1251, 58] width 13 height 13
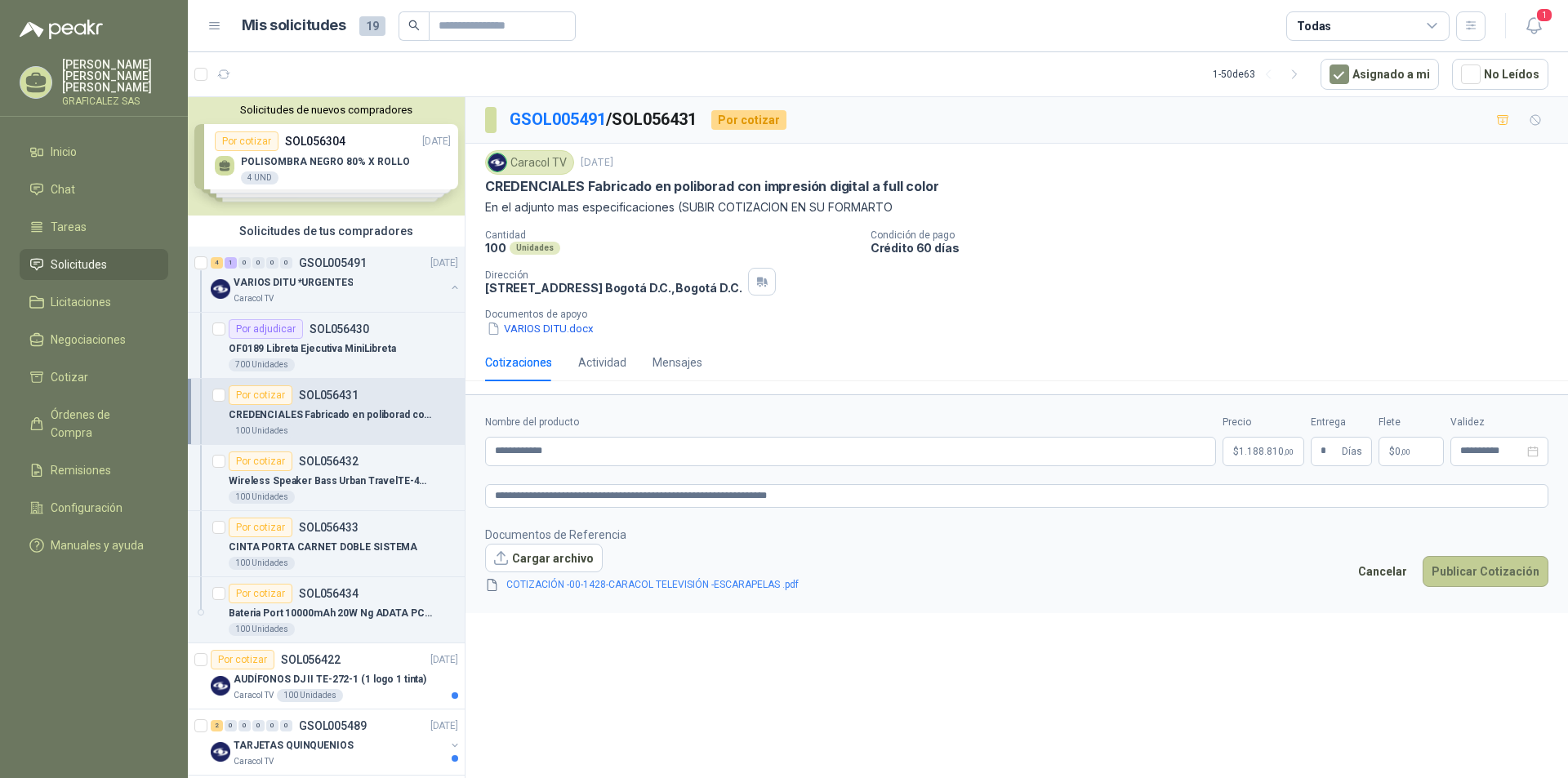
click at [1457, 572] on button "Publicar Cotización" at bounding box center [1485, 571] width 125 height 31
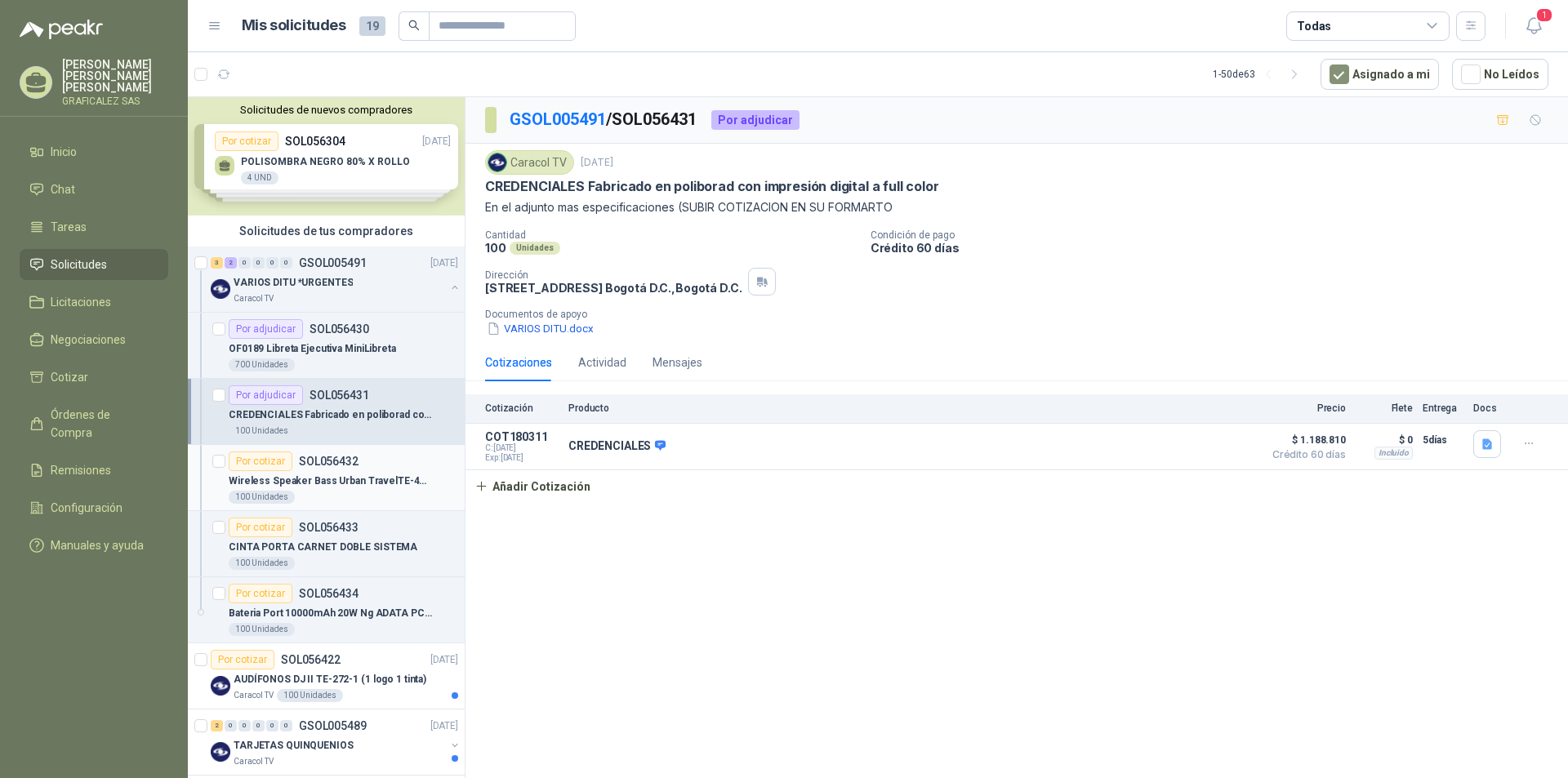
click at [382, 497] on div "100 Unidades" at bounding box center [344, 497] width 230 height 13
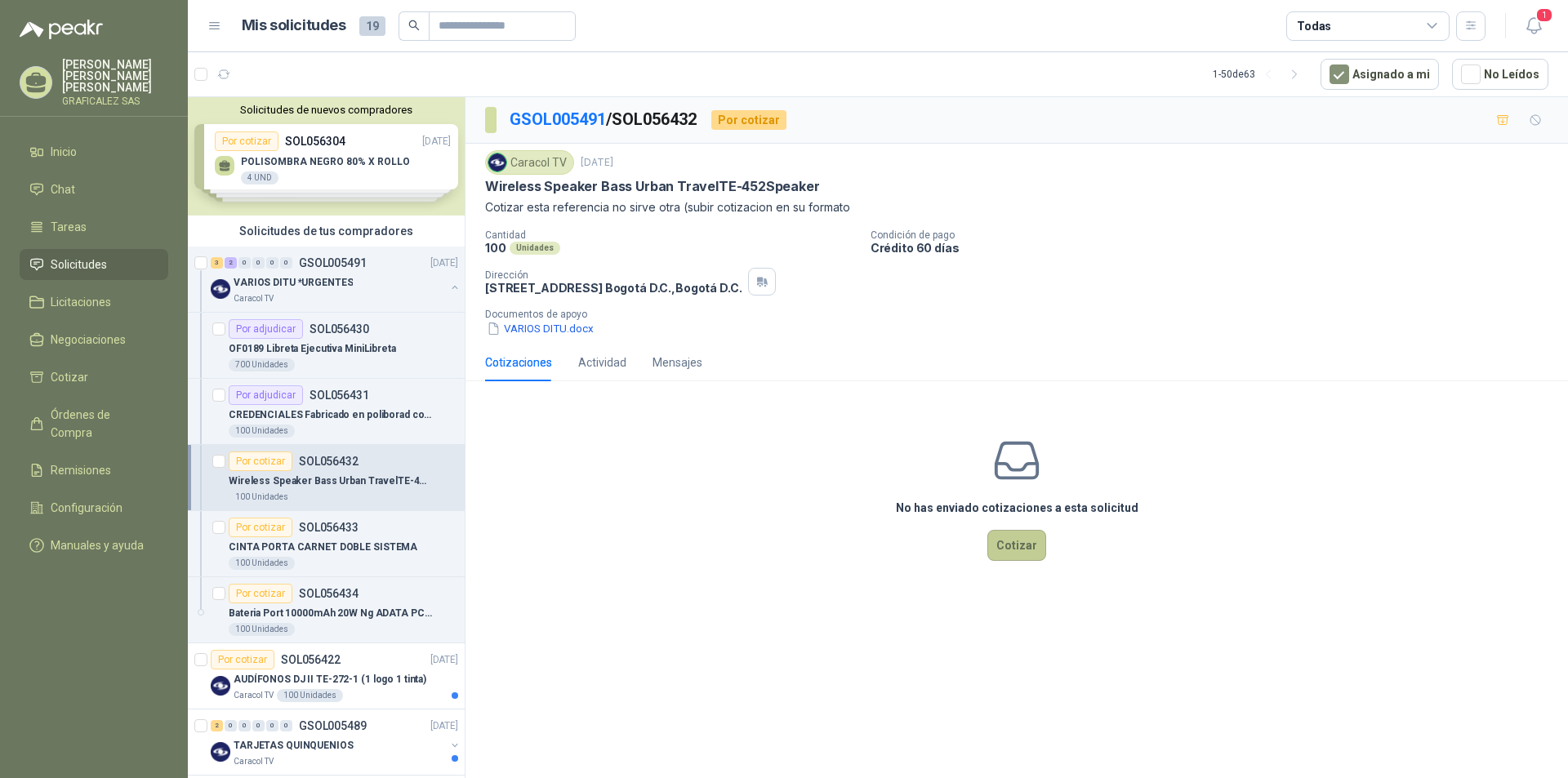
click at [1029, 549] on button "Cotizar" at bounding box center [1017, 544] width 58 height 31
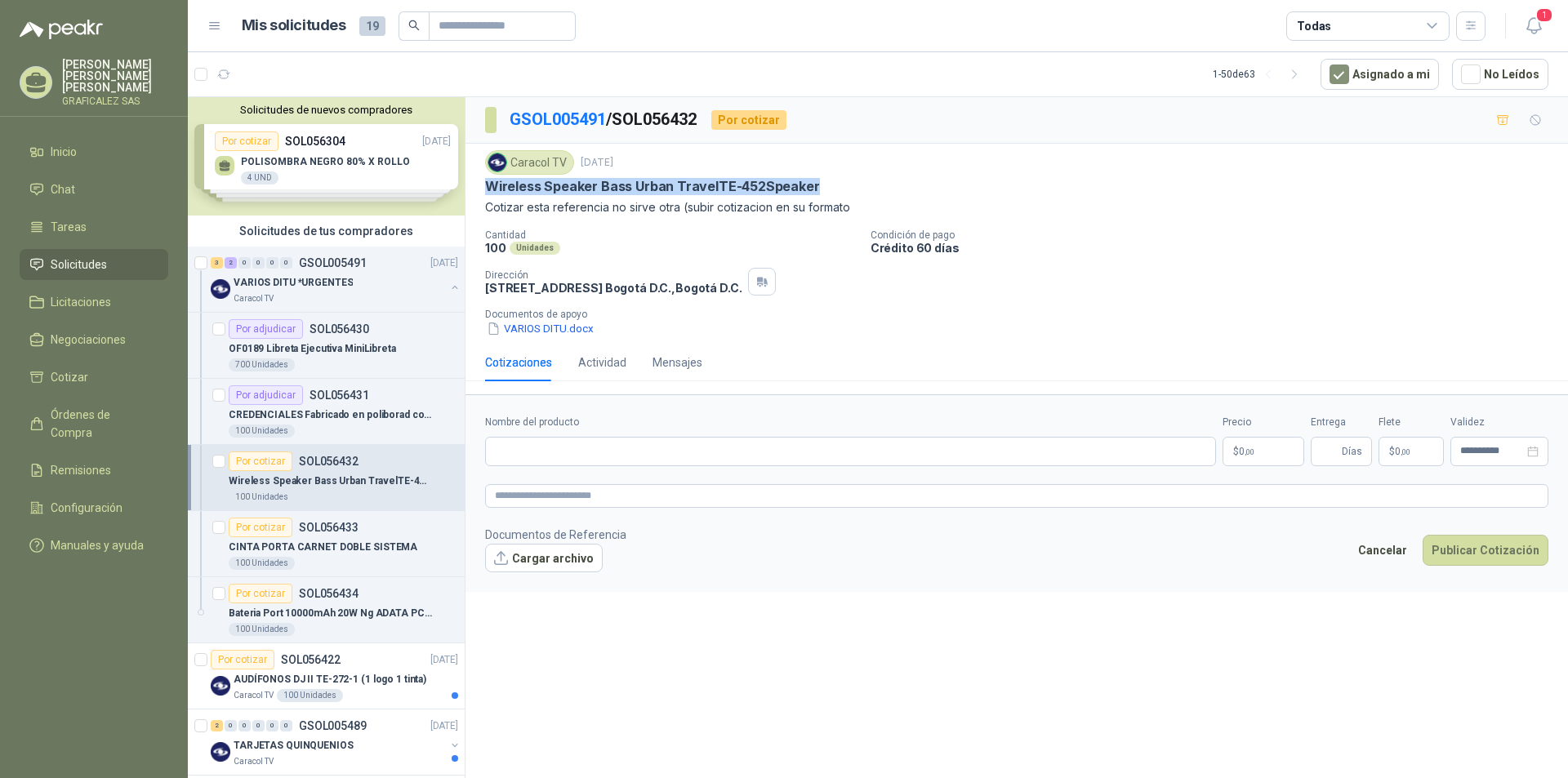
drag, startPoint x: 485, startPoint y: 182, endPoint x: 811, endPoint y: 187, distance: 326.0
click at [811, 187] on div "Wireless Speaker Bass Urban TravelTE-452Speaker" at bounding box center [1017, 186] width 1063 height 17
copy p "Wireless Speaker Bass Urban TravelTE-452Speaker"
click at [525, 449] on input "Nombre del producto" at bounding box center [851, 451] width 731 height 29
paste input "**********"
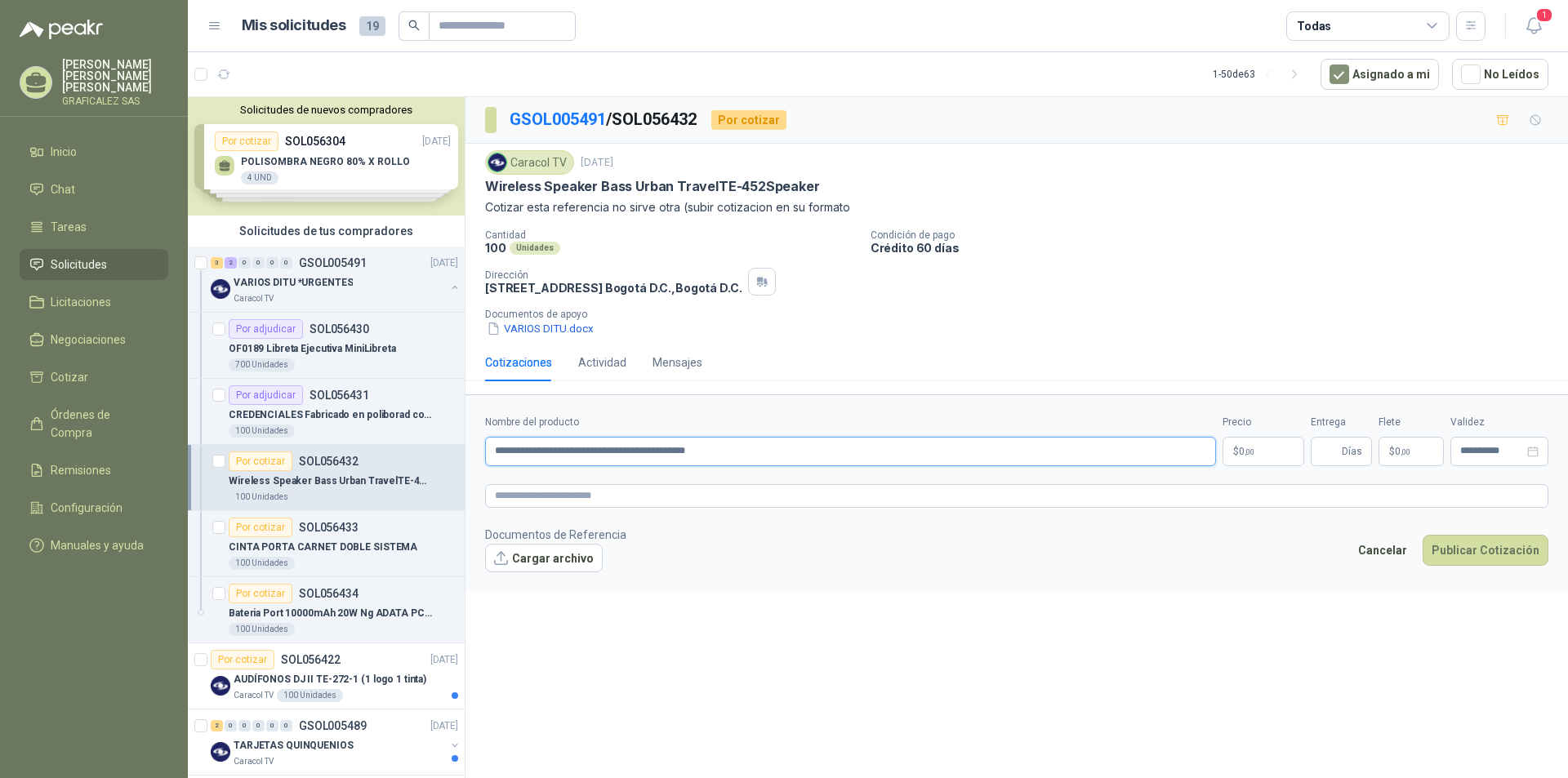
type input "**********"
click at [915, 609] on div "**********" at bounding box center [1017, 440] width 1102 height 687
click at [501, 495] on textarea at bounding box center [1017, 495] width 1063 height 24
paste textarea "**********"
type textarea "**********"
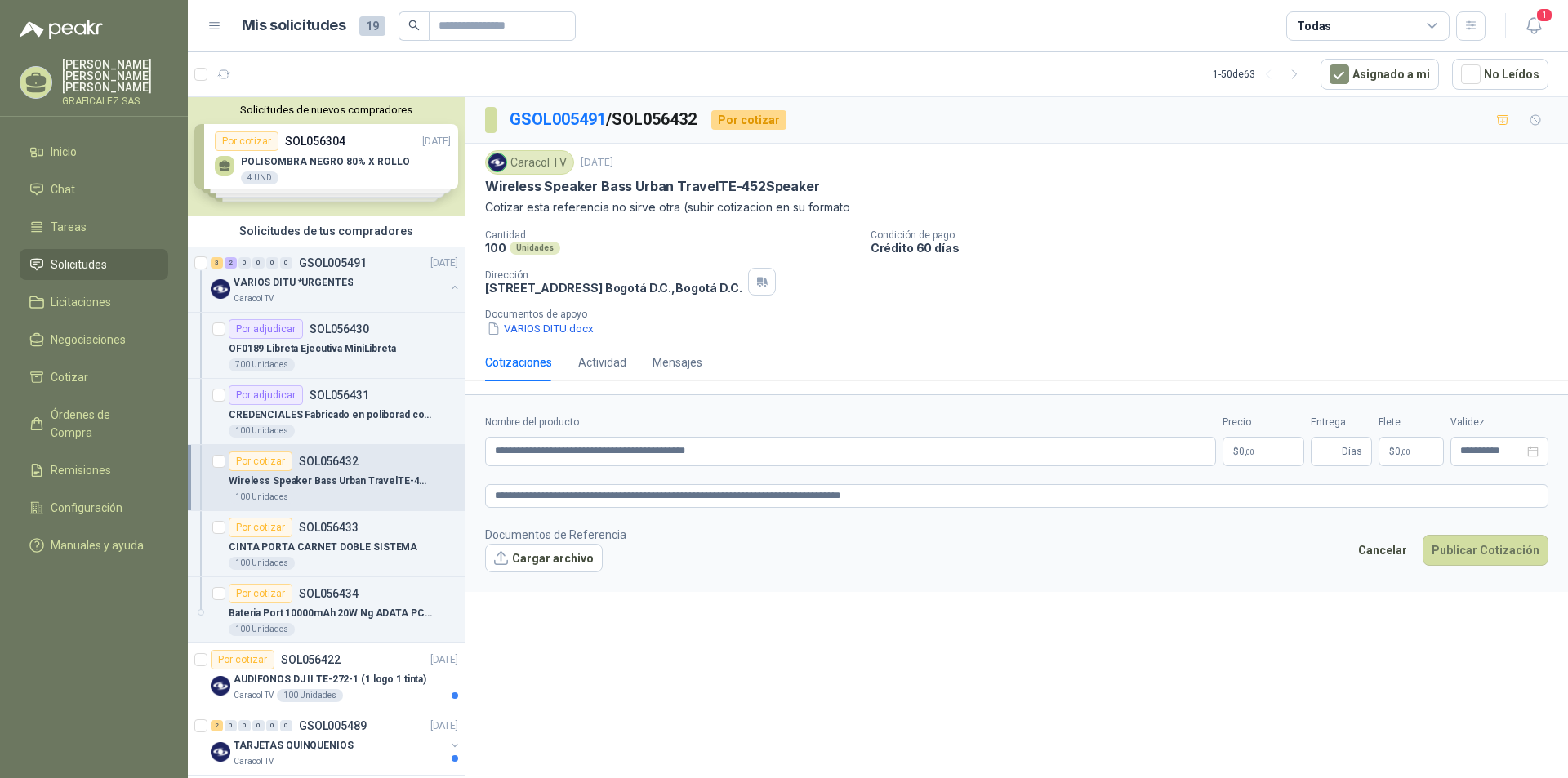
click at [812, 589] on form "**********" at bounding box center [1017, 494] width 1102 height 198
click at [1237, 459] on p "$ 0 ,00" at bounding box center [1263, 451] width 82 height 29
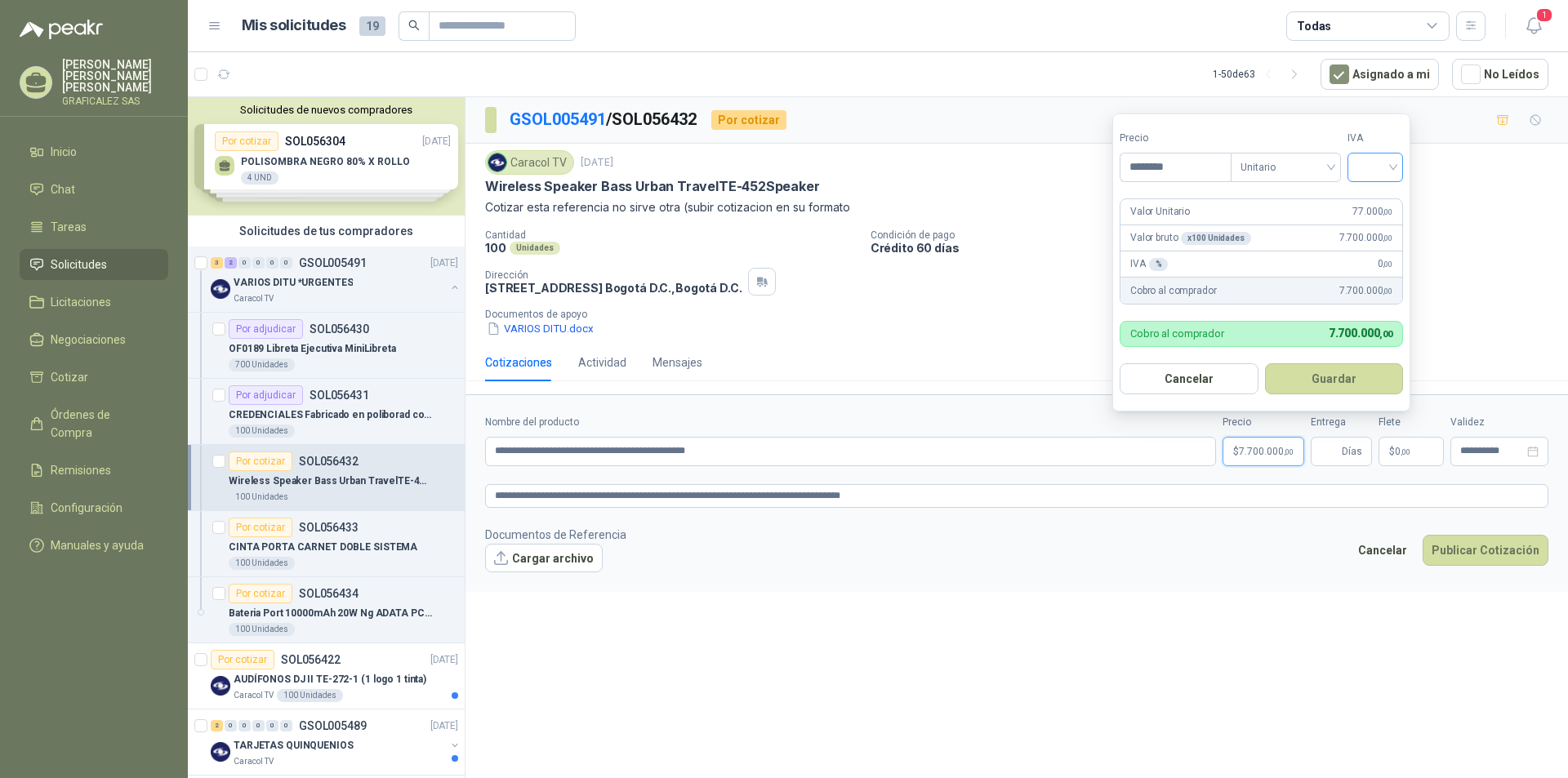
click at [1393, 168] on input "search" at bounding box center [1375, 166] width 36 height 24
click at [1374, 203] on div "19%" at bounding box center [1379, 201] width 30 height 18
click at [1181, 173] on input "********" at bounding box center [1177, 167] width 113 height 27
type input "********"
click at [1343, 374] on button "Guardar" at bounding box center [1333, 379] width 140 height 31
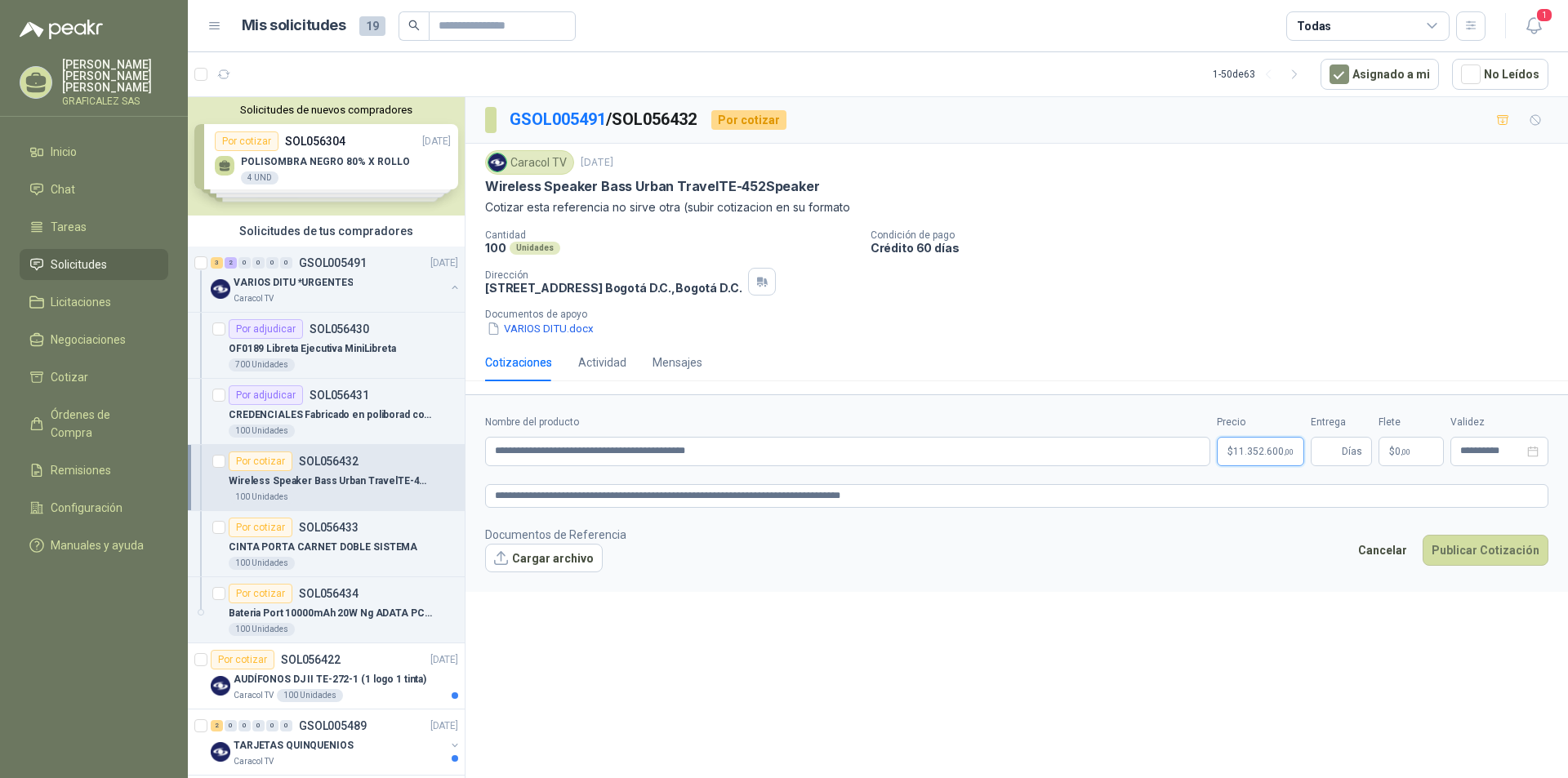
click at [1277, 456] on span "11.352.600 ,00" at bounding box center [1264, 451] width 60 height 9
click at [910, 664] on div "**********" at bounding box center [1017, 440] width 1102 height 687
click at [560, 562] on button "Cargar archivo" at bounding box center [544, 558] width 118 height 29
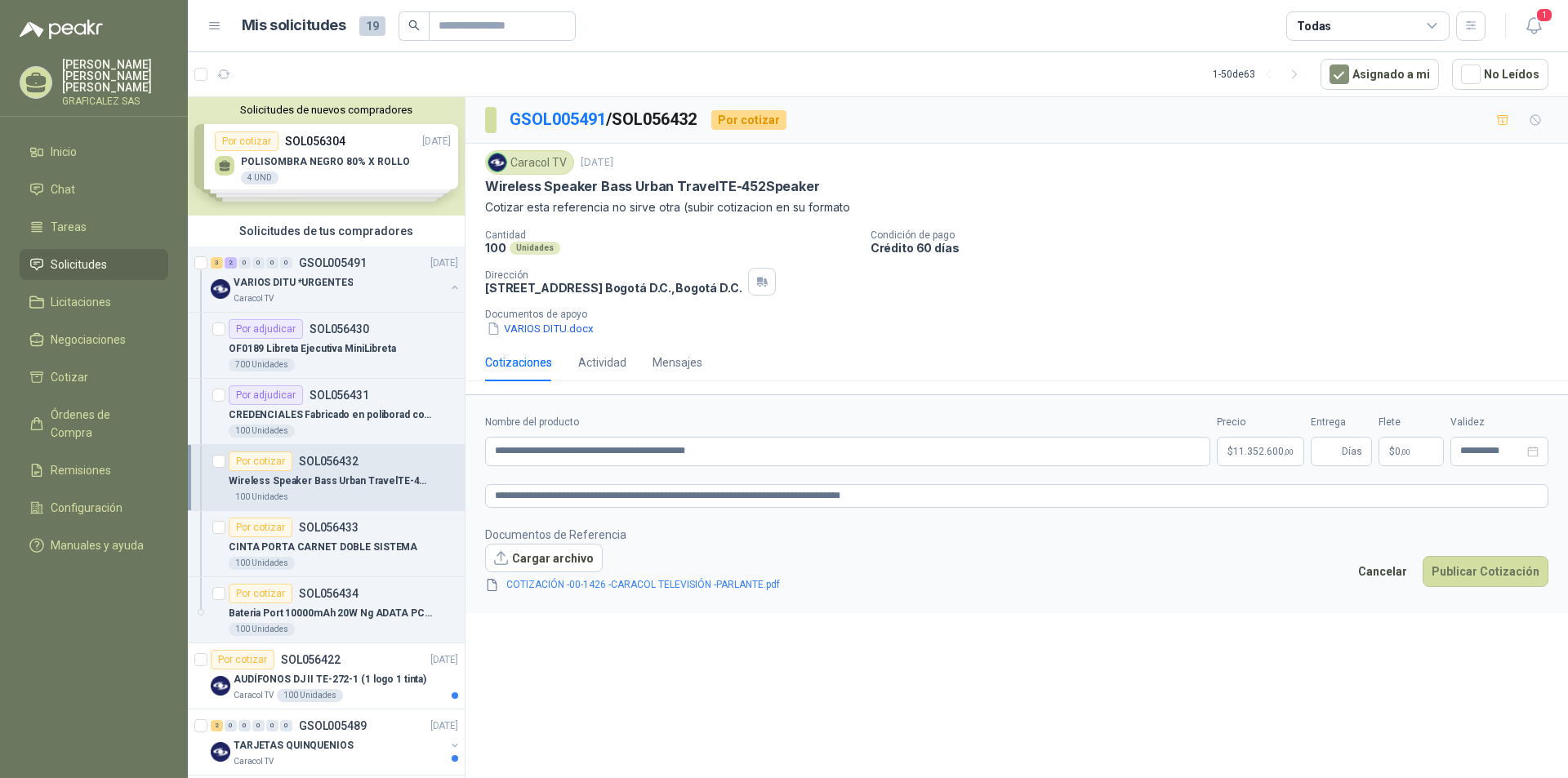
click at [678, 583] on link "COTIZACIÓN -00-1426 -CARACOL TELEVISIÓN -PARLANTE.pdf" at bounding box center [643, 585] width 286 height 15
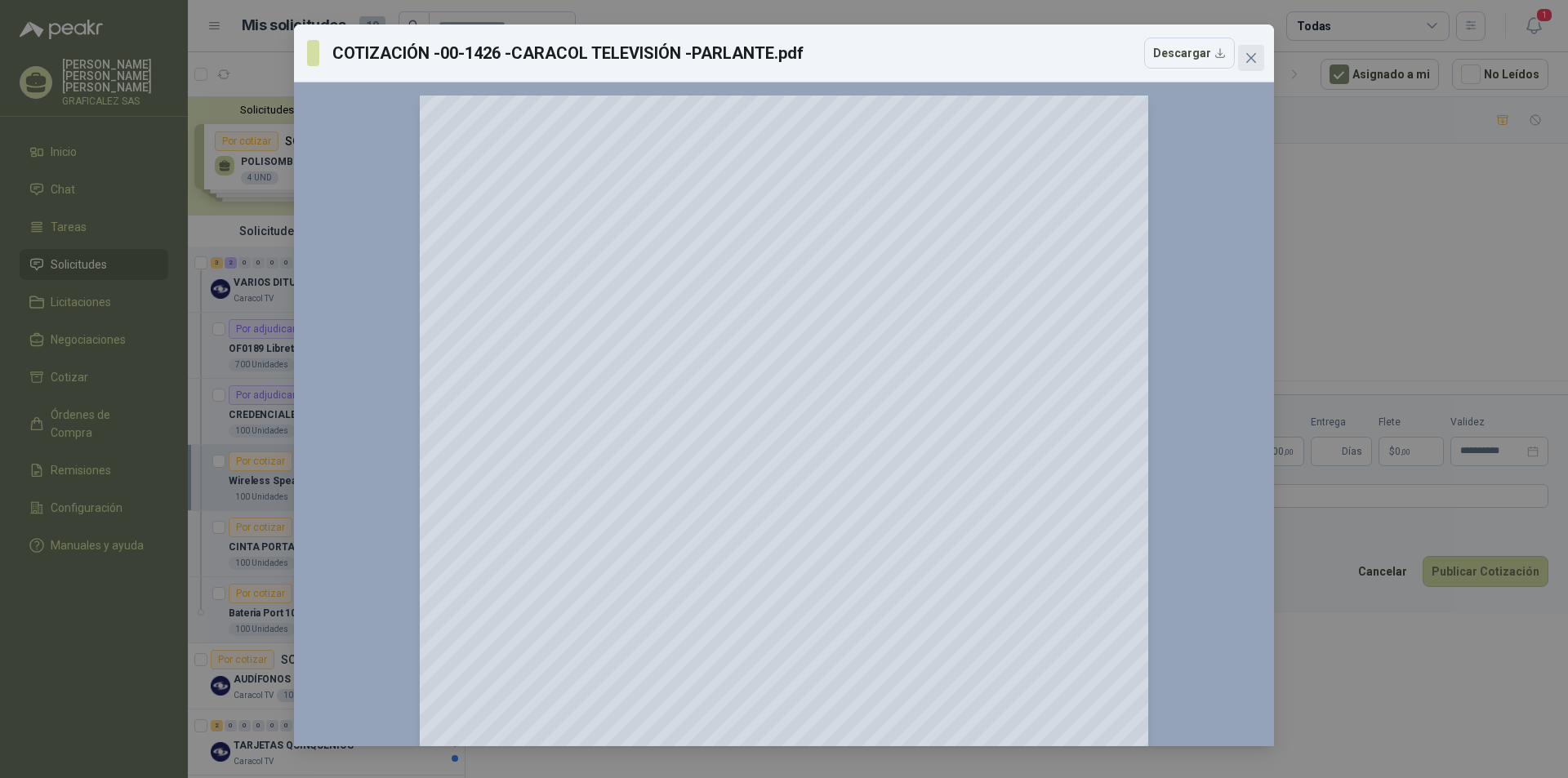
click at [1253, 63] on icon "close" at bounding box center [1251, 58] width 13 height 13
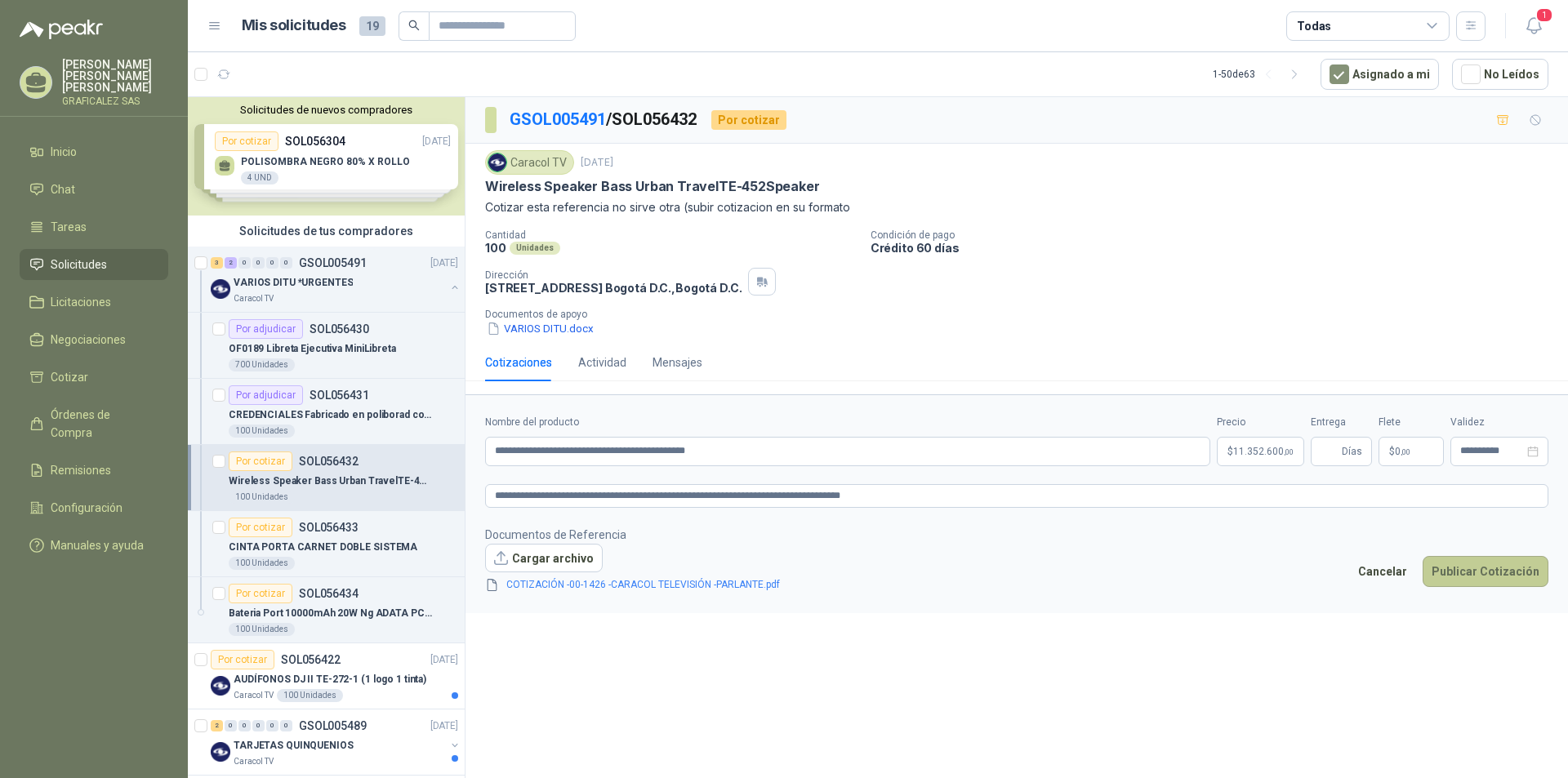
click at [1475, 563] on button "Publicar Cotización" at bounding box center [1485, 571] width 125 height 31
type input "*"
click at [1484, 574] on button "Publicar Cotización" at bounding box center [1485, 571] width 125 height 31
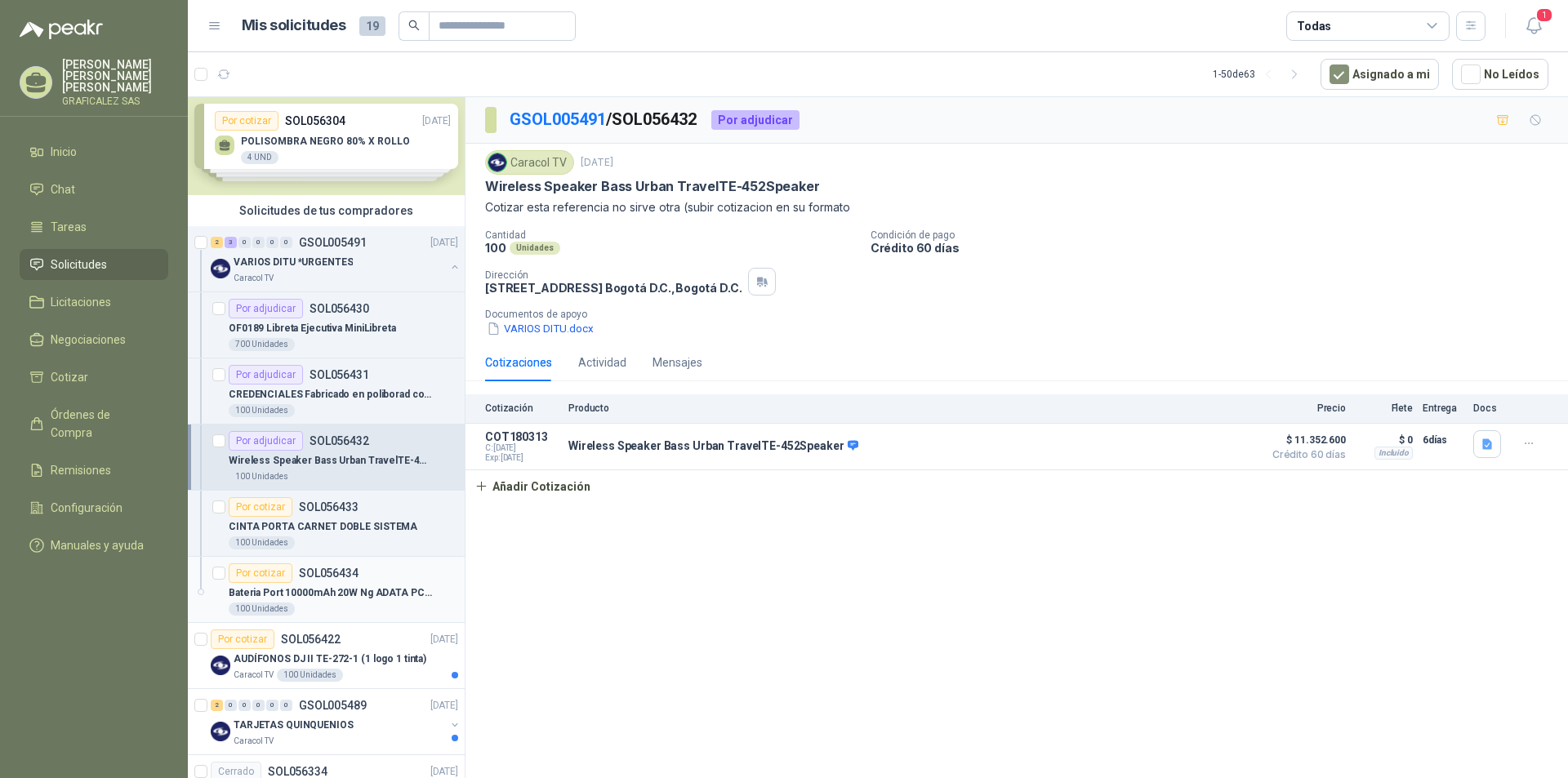
scroll to position [82, 0]
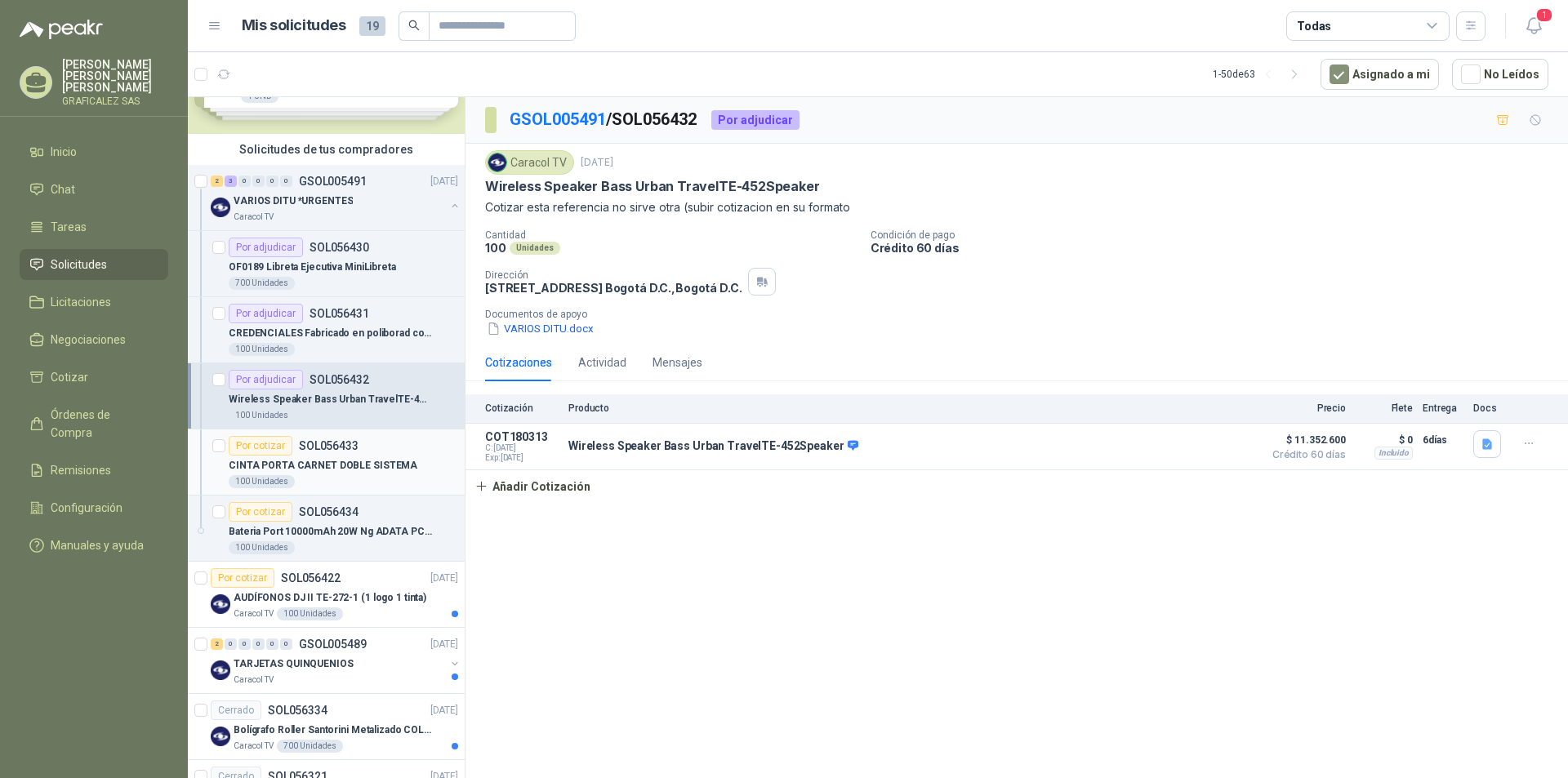
click at [399, 488] on article "Por cotizar SOL056433 CINTA PORTA CARNET DOBLE SISTEMA 100 Unidades" at bounding box center [326, 462] width 277 height 66
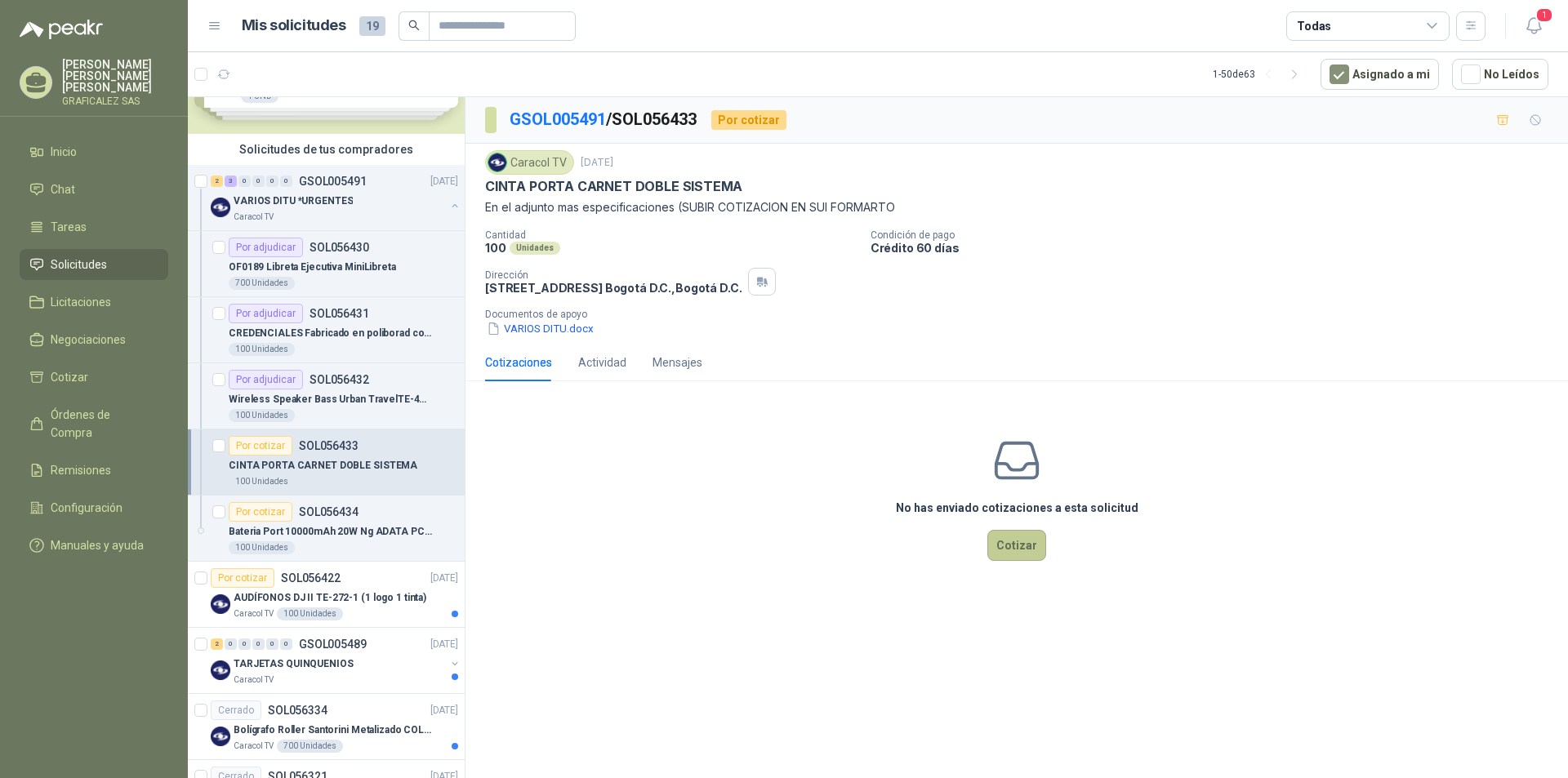
click at [1024, 539] on button "Cotizar" at bounding box center [1017, 544] width 58 height 31
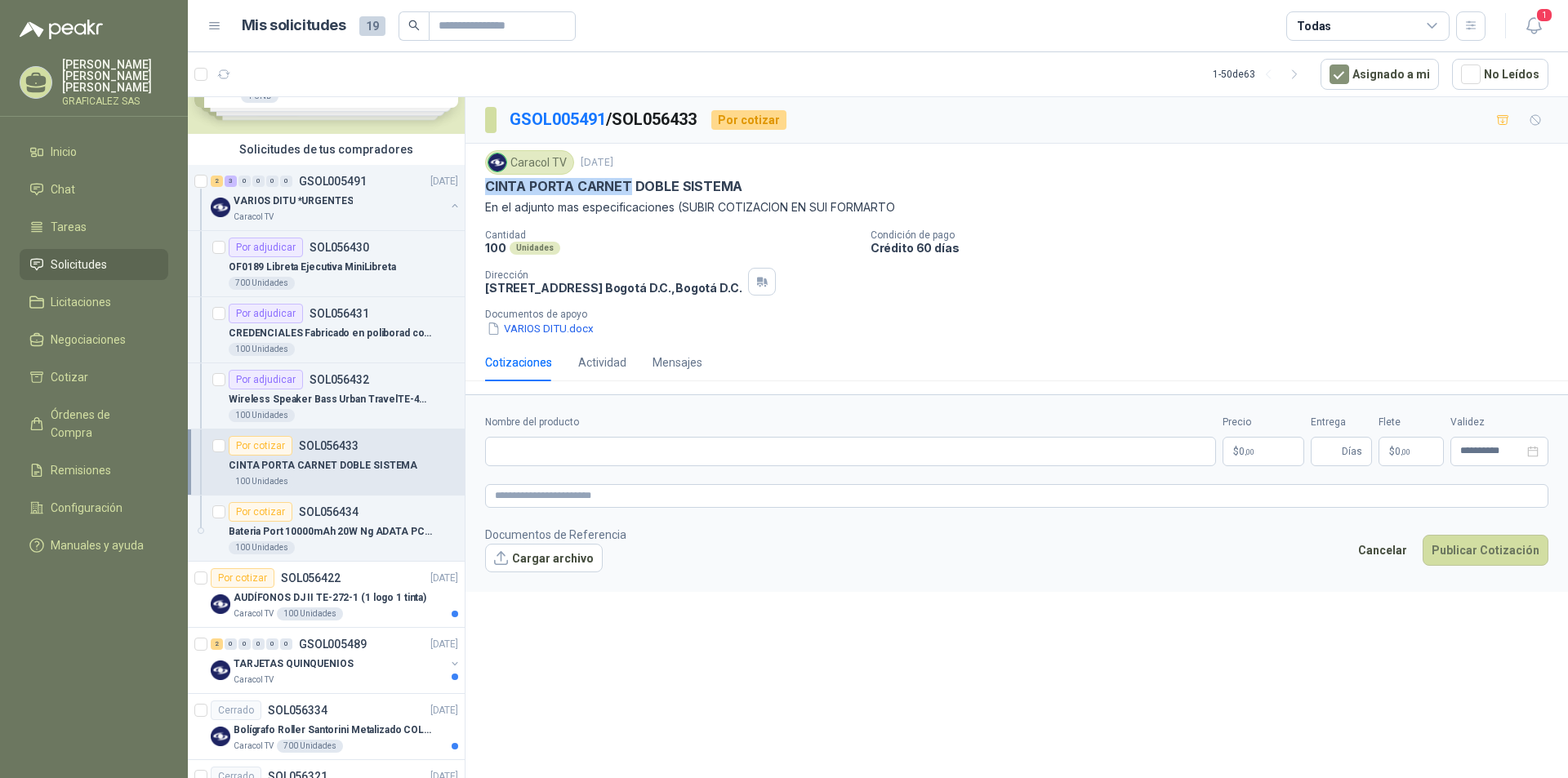
drag, startPoint x: 485, startPoint y: 185, endPoint x: 629, endPoint y: 179, distance: 144.1
click at [629, 179] on p "CINTA PORTA CARNET DOBLE SISTEMA" at bounding box center [613, 186] width 257 height 17
copy p "CINTA PORTA CARNET"
click at [501, 446] on input "Nombre del producto" at bounding box center [851, 451] width 731 height 29
paste input "**********"
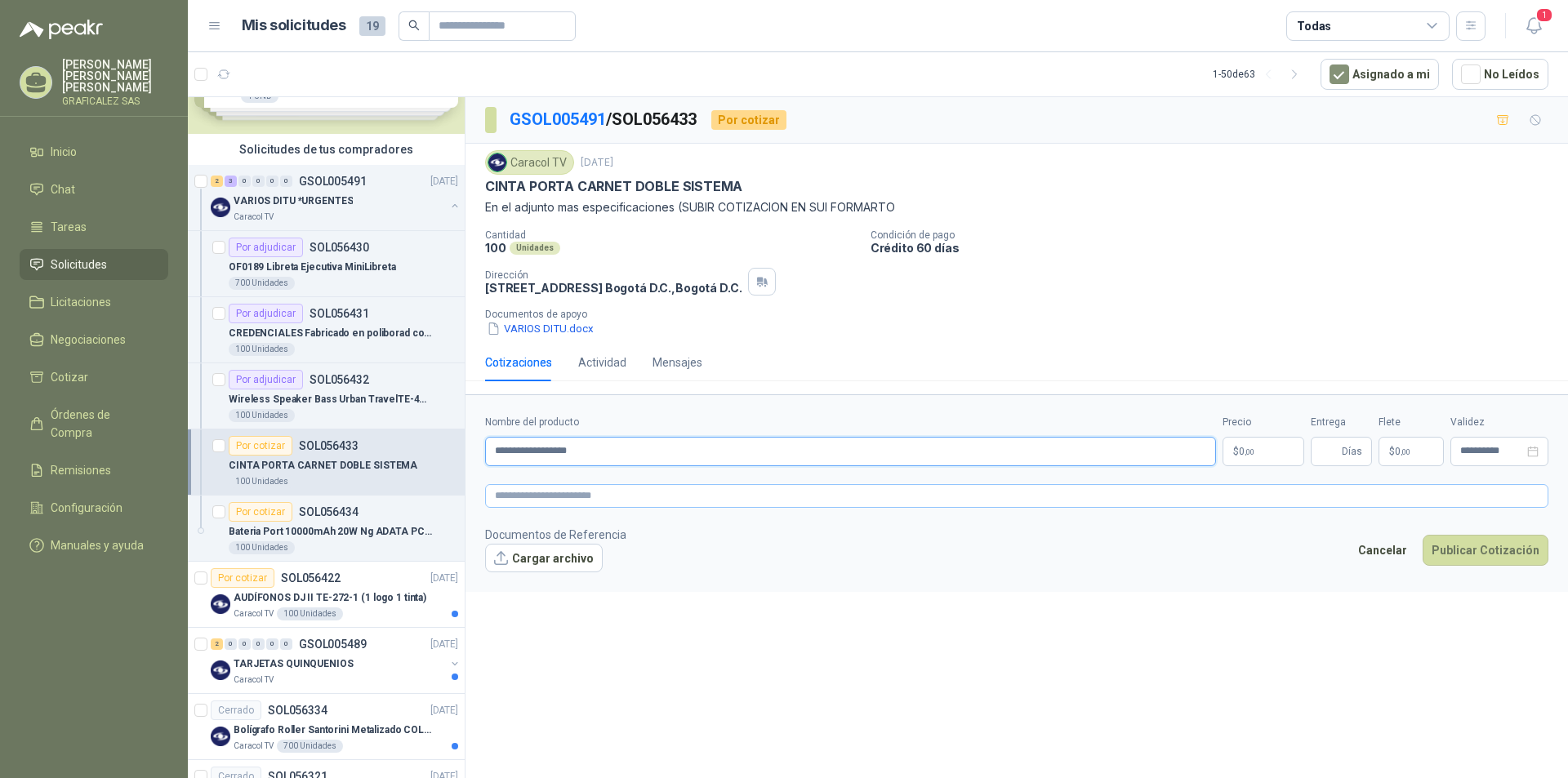
type input "**********"
click at [517, 498] on textarea at bounding box center [1017, 495] width 1063 height 24
drag, startPoint x: 533, startPoint y: 505, endPoint x: 525, endPoint y: 486, distance: 20.6
click at [526, 490] on textarea at bounding box center [1017, 495] width 1063 height 24
paste textarea "**********"
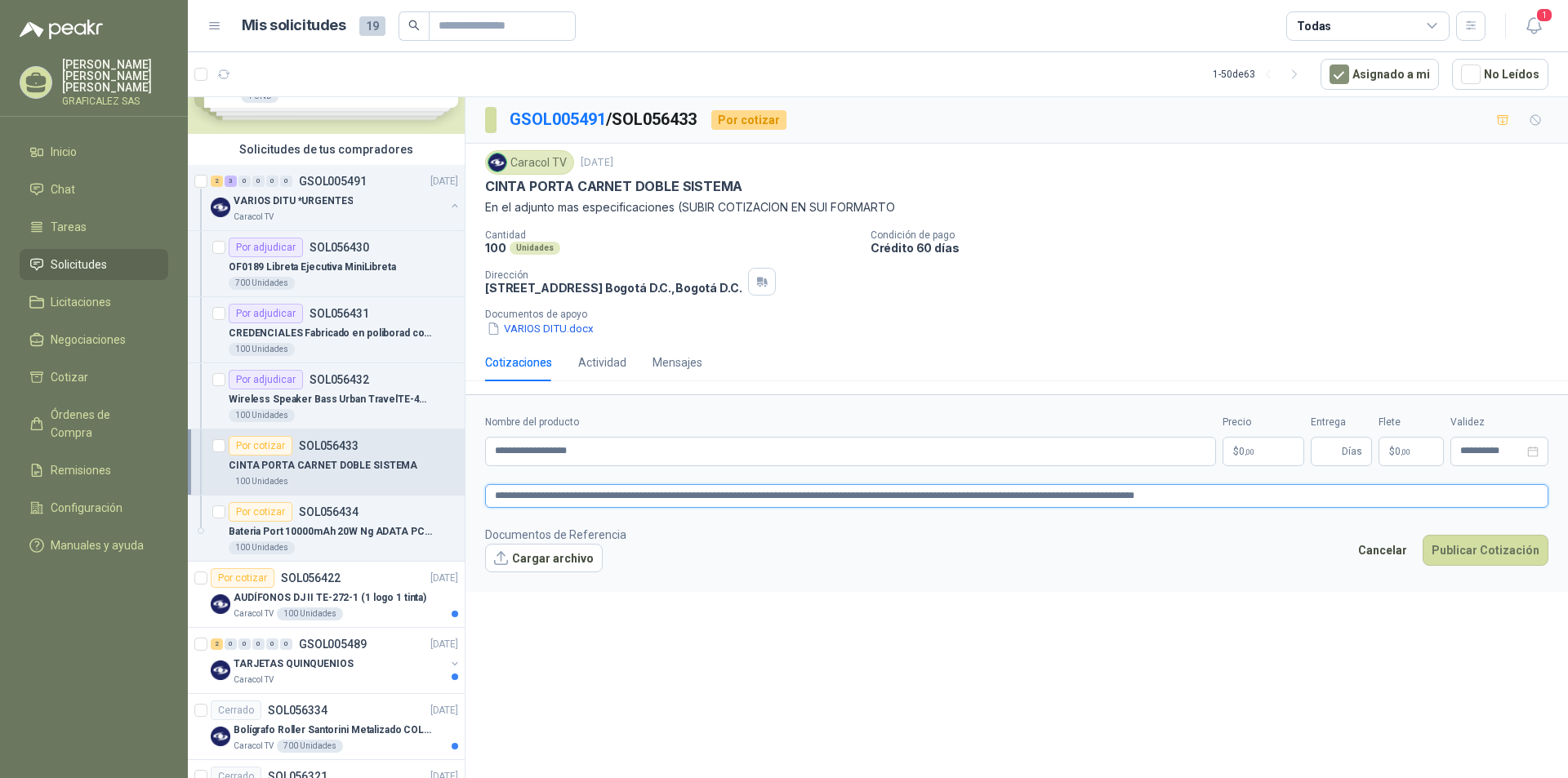
type textarea "**********"
click at [805, 611] on div "**********" at bounding box center [1017, 440] width 1102 height 687
click at [1250, 454] on span ",00" at bounding box center [1250, 452] width 9 height 9
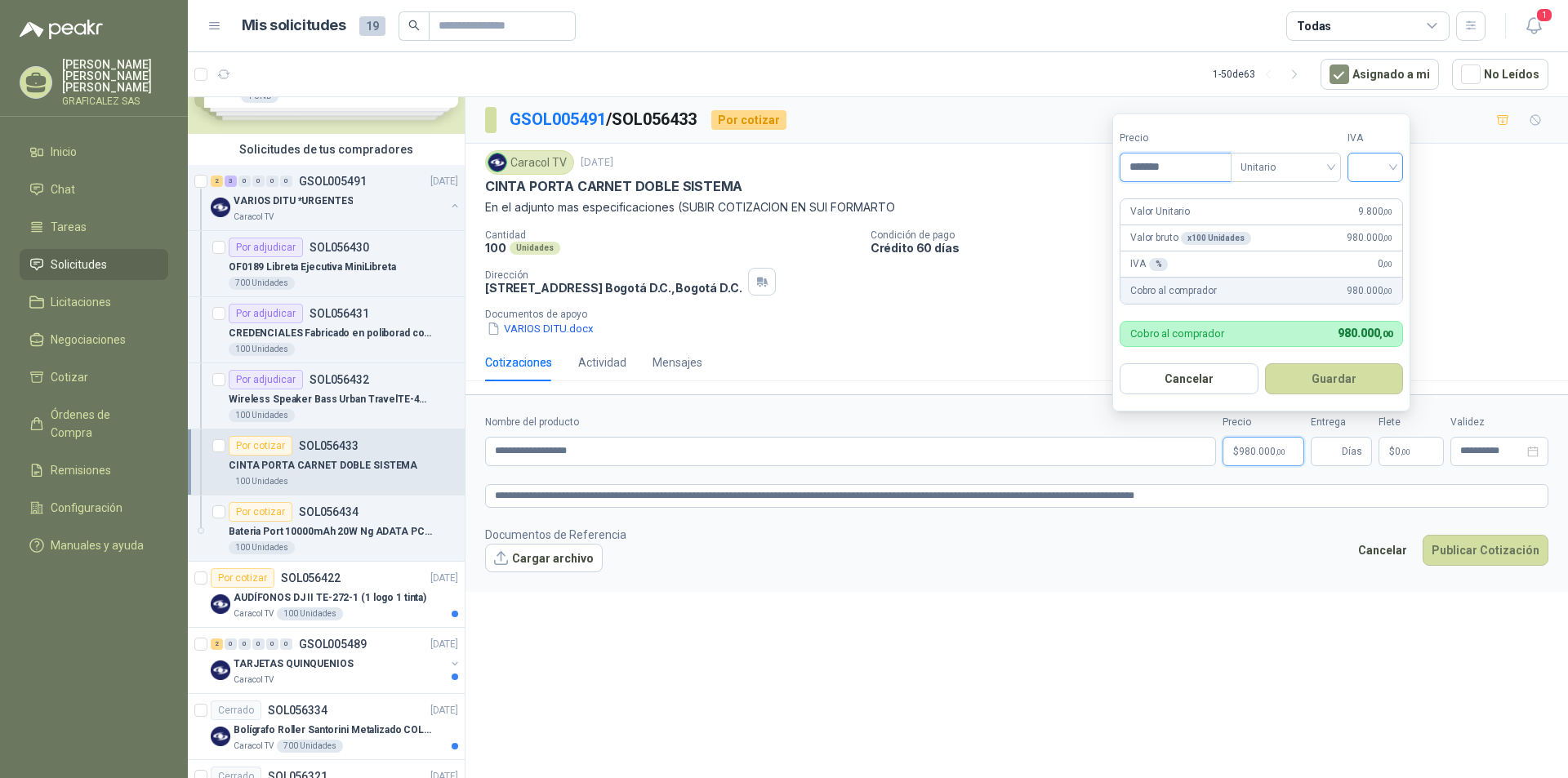
click at [1398, 162] on div at bounding box center [1375, 167] width 56 height 29
type input "*******"
click at [1369, 203] on div "19%" at bounding box center [1379, 201] width 30 height 18
click at [1329, 446] on input "Entrega" at bounding box center [1329, 450] width 18 height 27
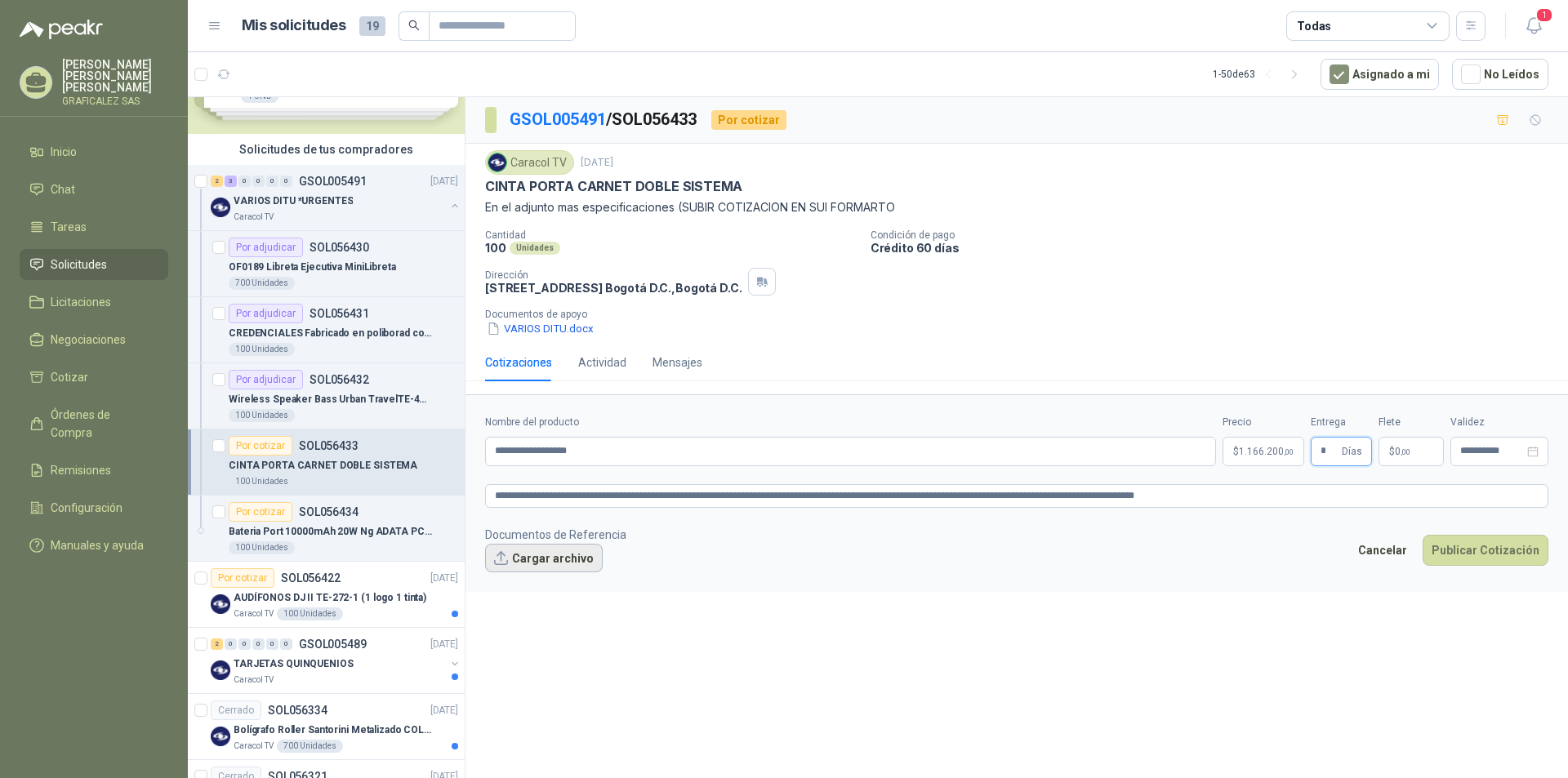
type input "*"
click at [534, 552] on button "Cargar archivo" at bounding box center [544, 558] width 118 height 29
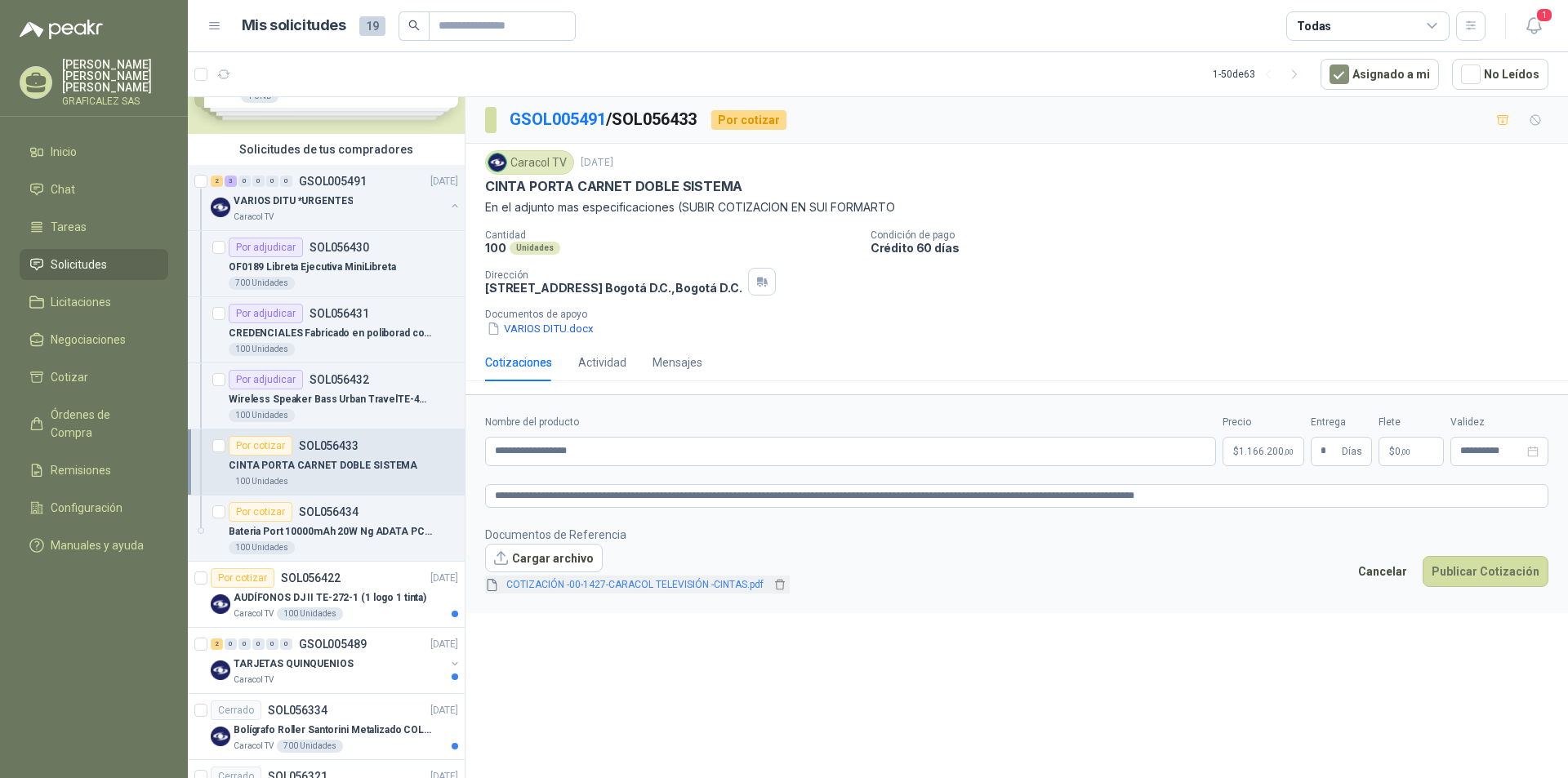
click at [670, 583] on link "COTIZACIÓN -00-1427-CARACOL TELEVISIÓN -CINTAS.pdf" at bounding box center [634, 585] width 270 height 15
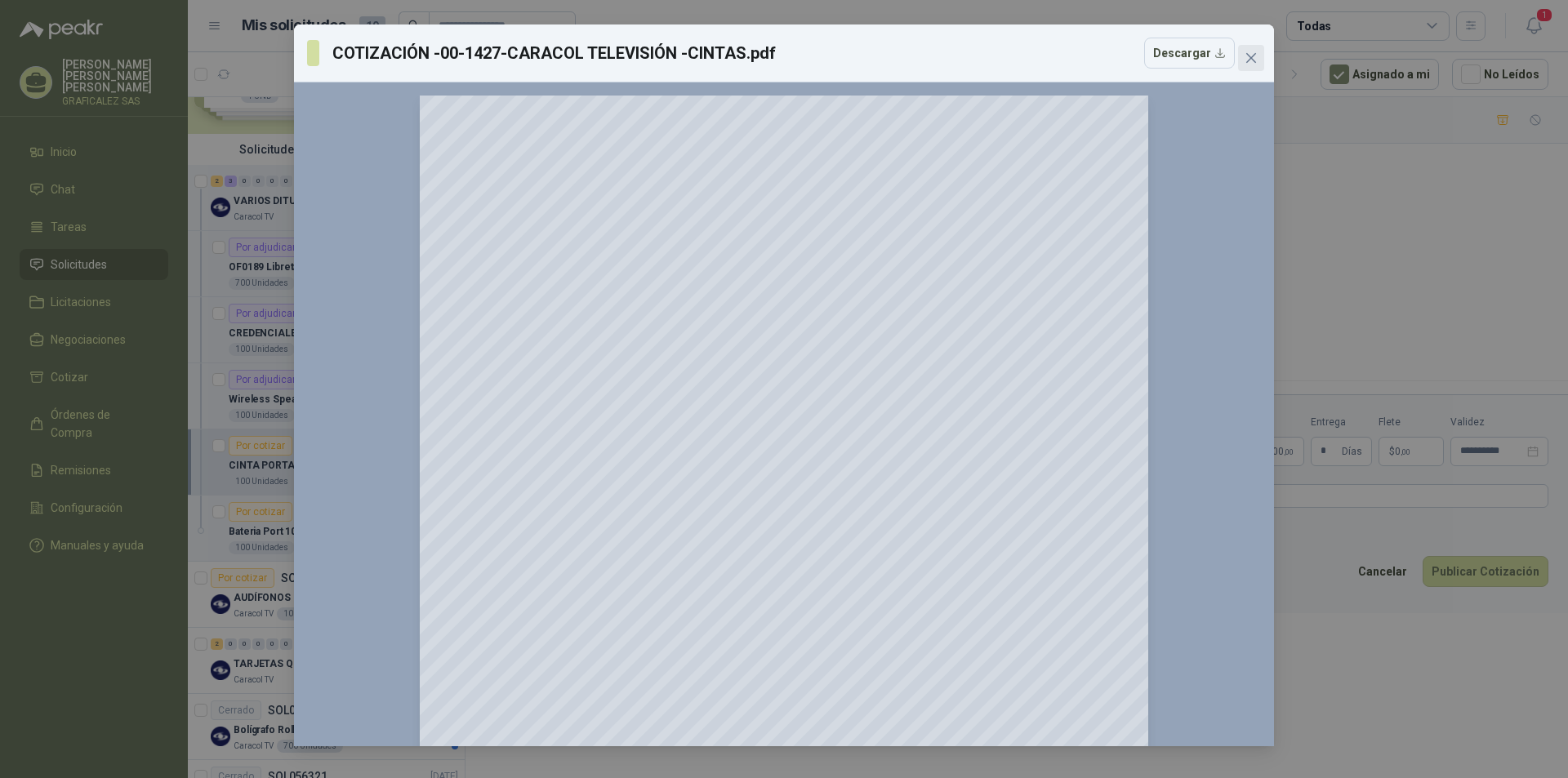
click at [1252, 56] on icon "close" at bounding box center [1250, 57] width 9 height 9
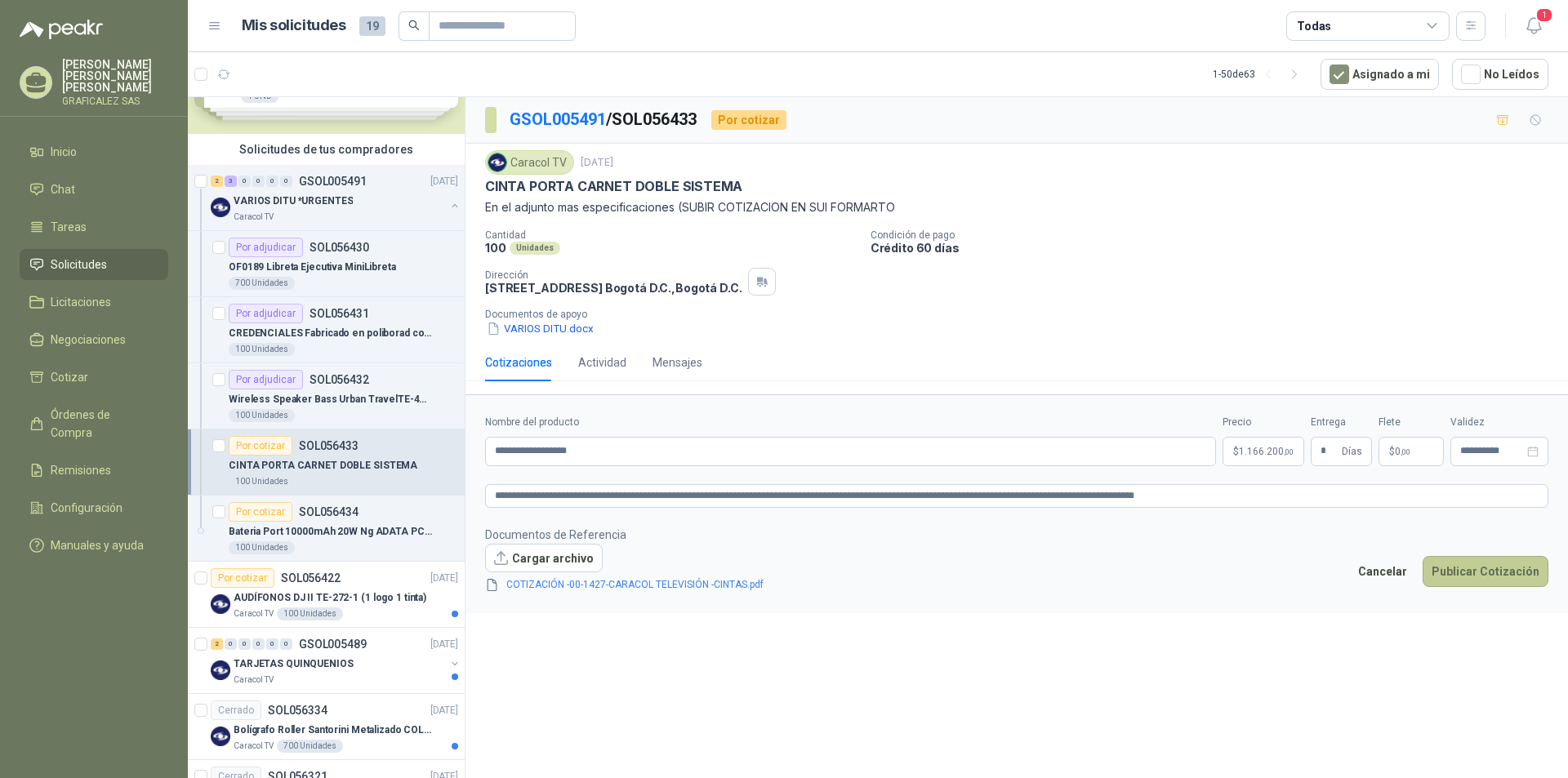
click at [1466, 571] on button "Publicar Cotización" at bounding box center [1485, 571] width 125 height 31
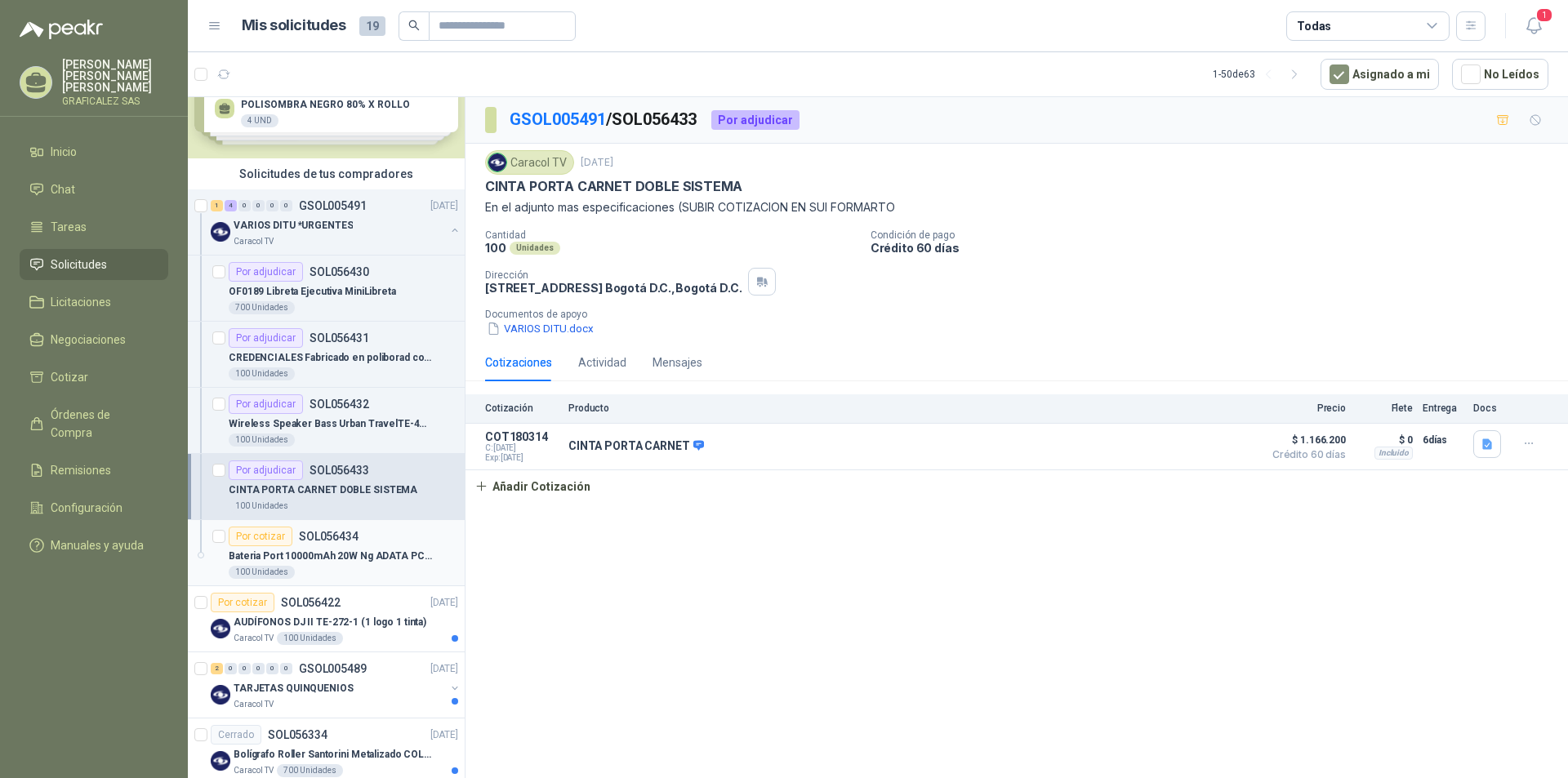
scroll to position [163, 0]
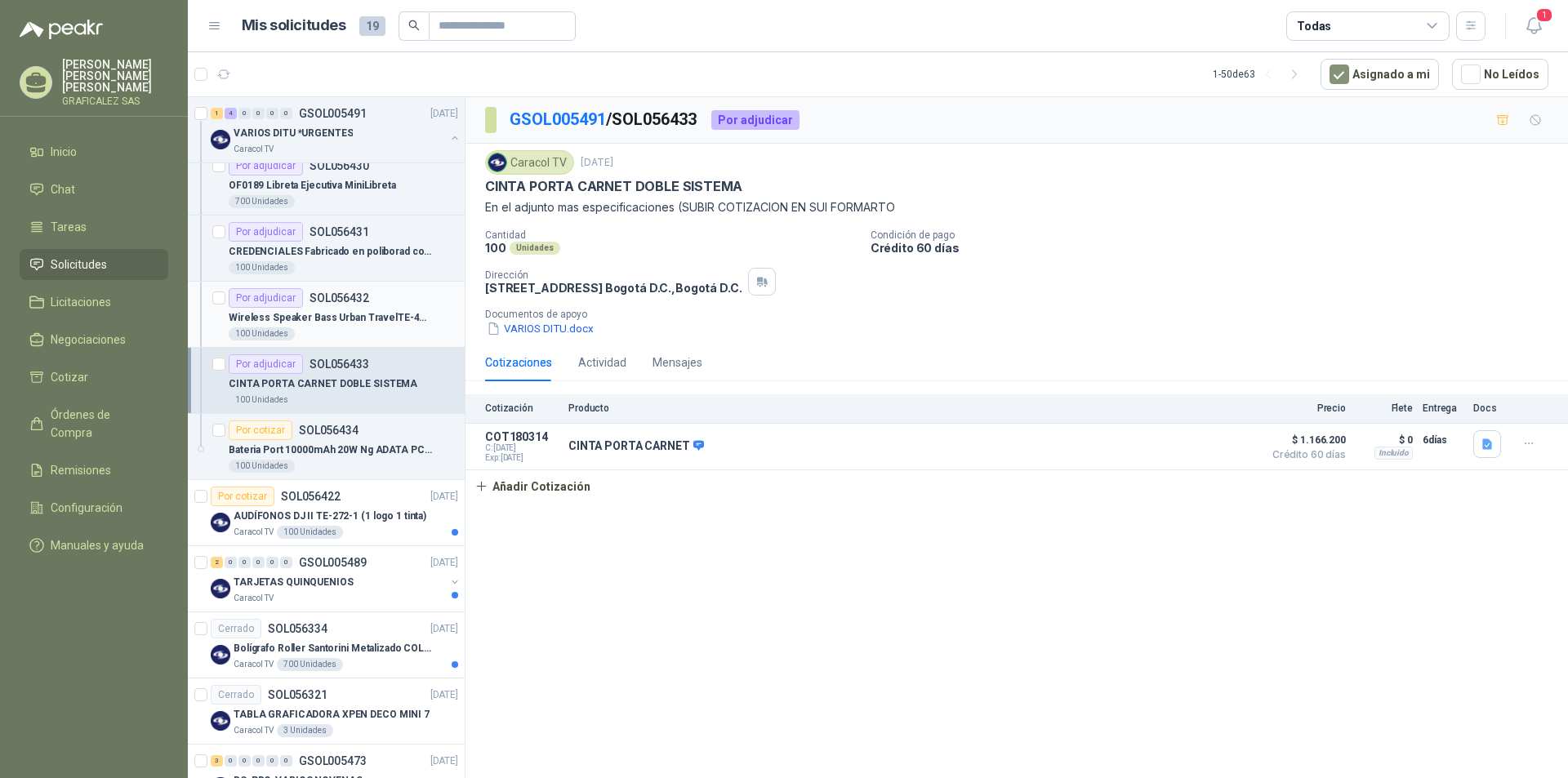
click at [352, 325] on p "Wireless Speaker Bass Urban TravelTE-452Speaker" at bounding box center [331, 317] width 204 height 15
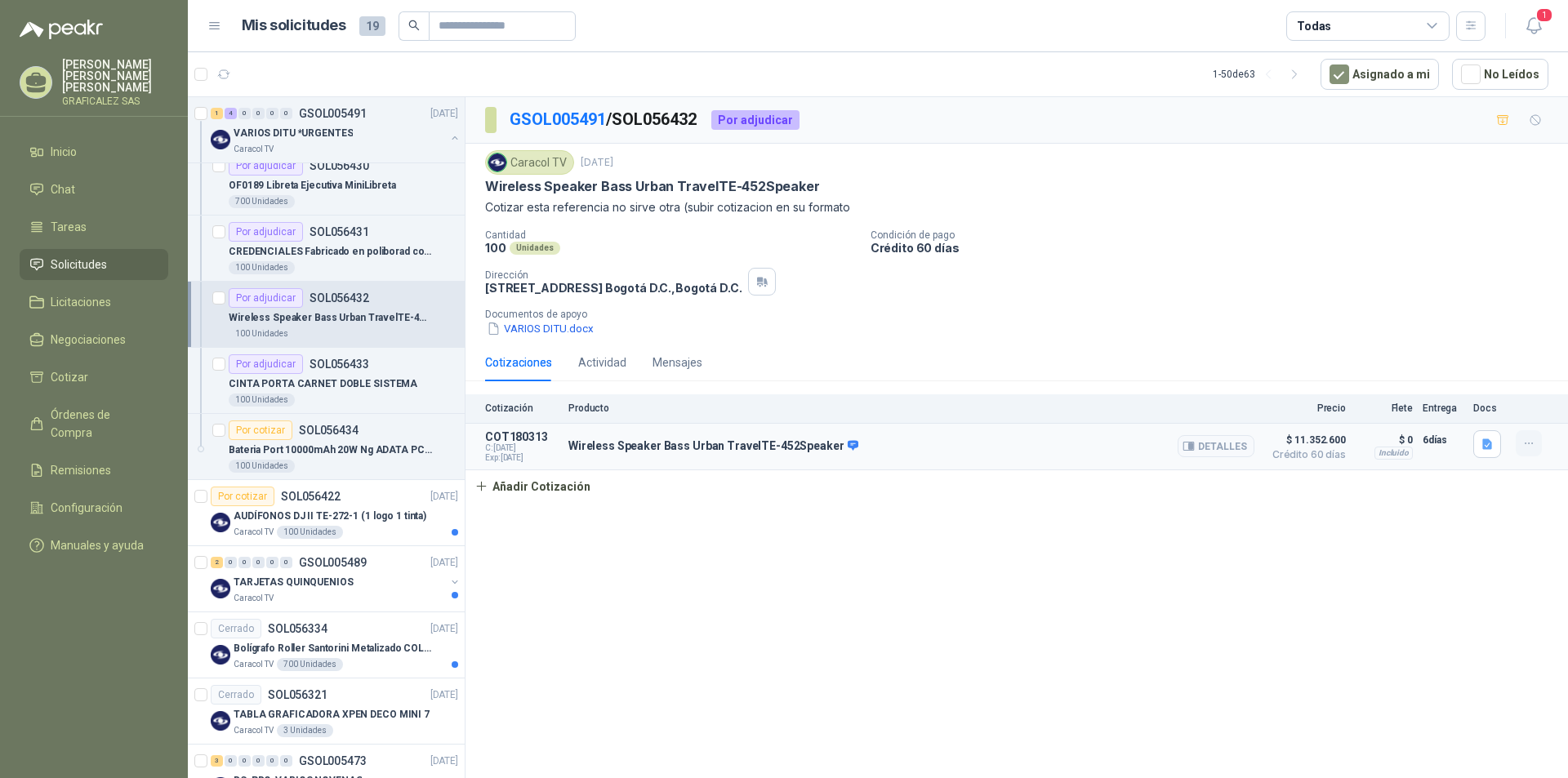
click at [1524, 440] on icon "button" at bounding box center [1528, 444] width 14 height 14
click at [1461, 408] on button "Eliminar" at bounding box center [1495, 408] width 131 height 26
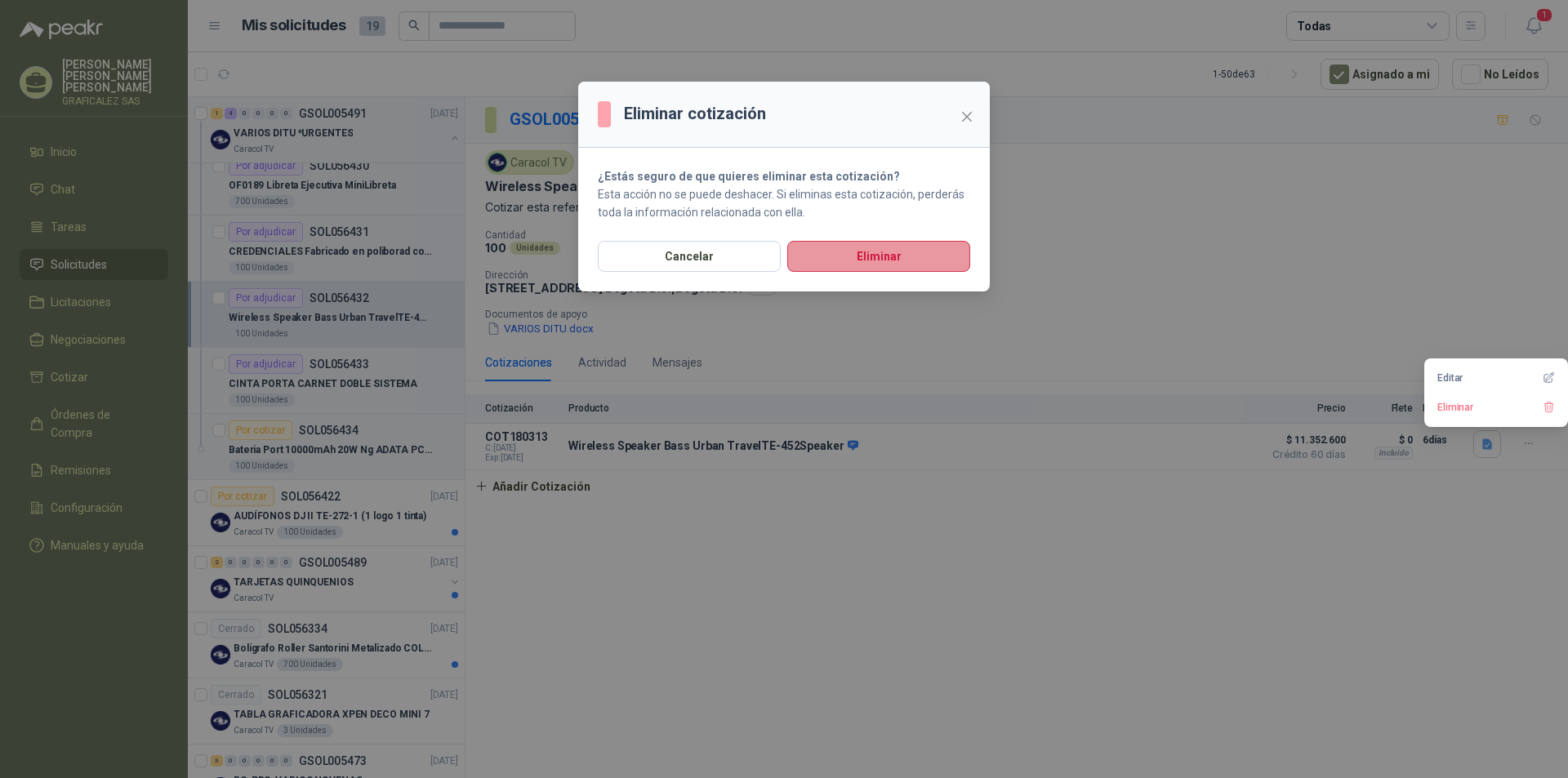
click at [858, 258] on button "Eliminar" at bounding box center [878, 256] width 183 height 31
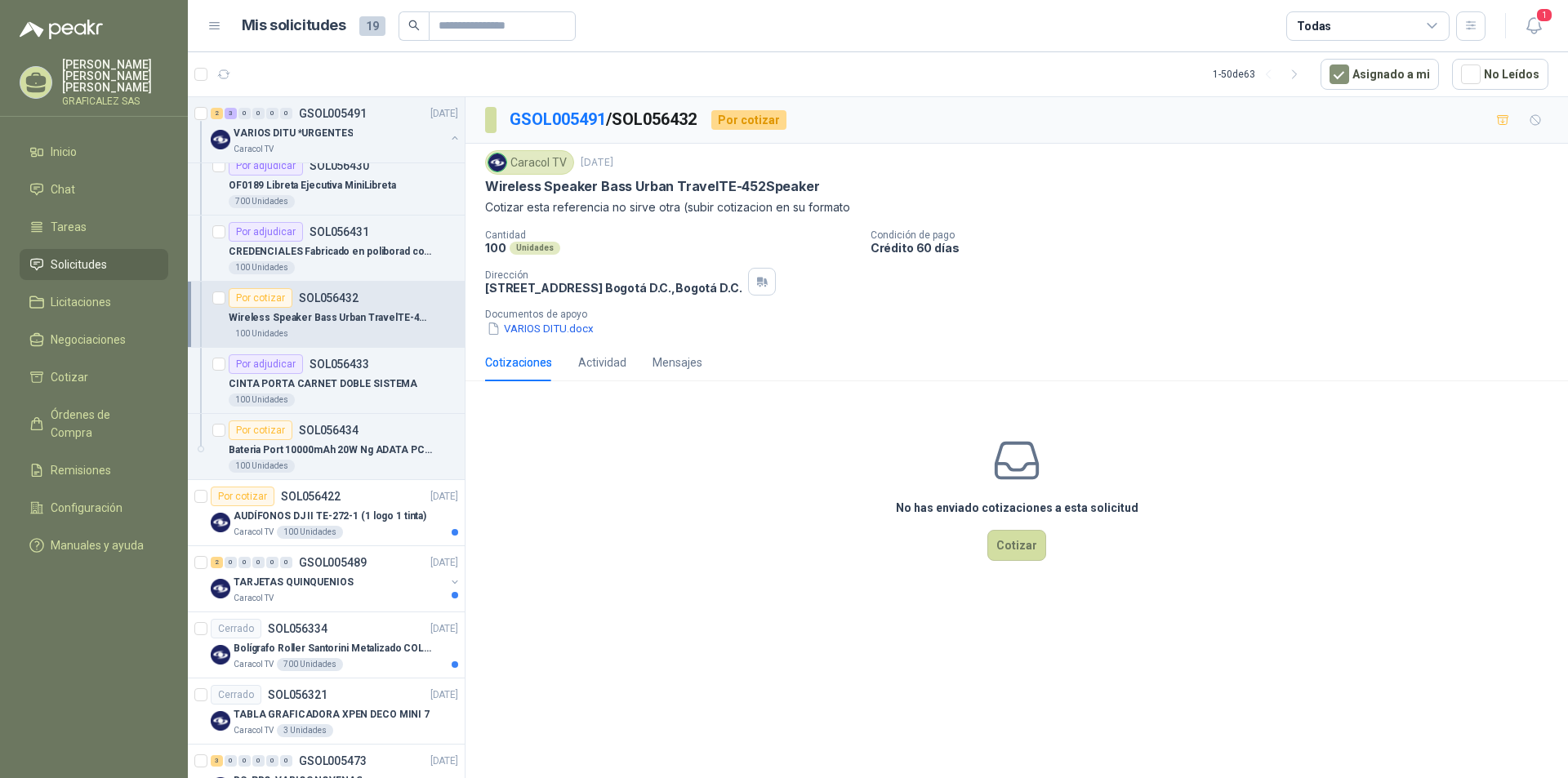
click at [523, 336] on div "Caracol TV [DATE] Wireless Speaker Bass Urban TravelTE-452Speaker Cotizar esta …" at bounding box center [1017, 244] width 1102 height 200
click at [523, 334] on button "VARIOS DITU.docx" at bounding box center [540, 329] width 110 height 17
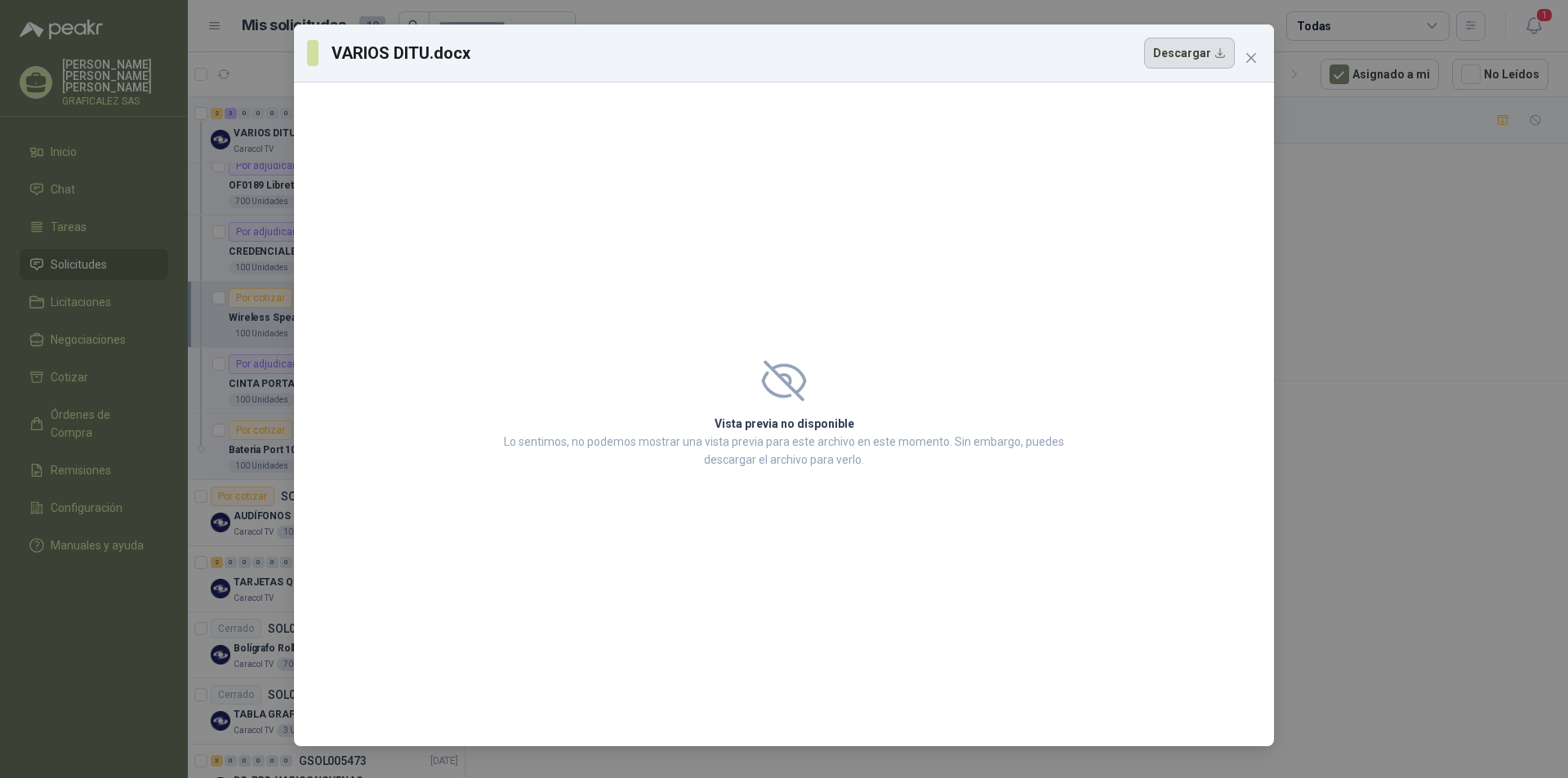
click at [1200, 42] on button "Descargar" at bounding box center [1189, 53] width 90 height 31
click at [1252, 57] on icon "close" at bounding box center [1250, 57] width 9 height 9
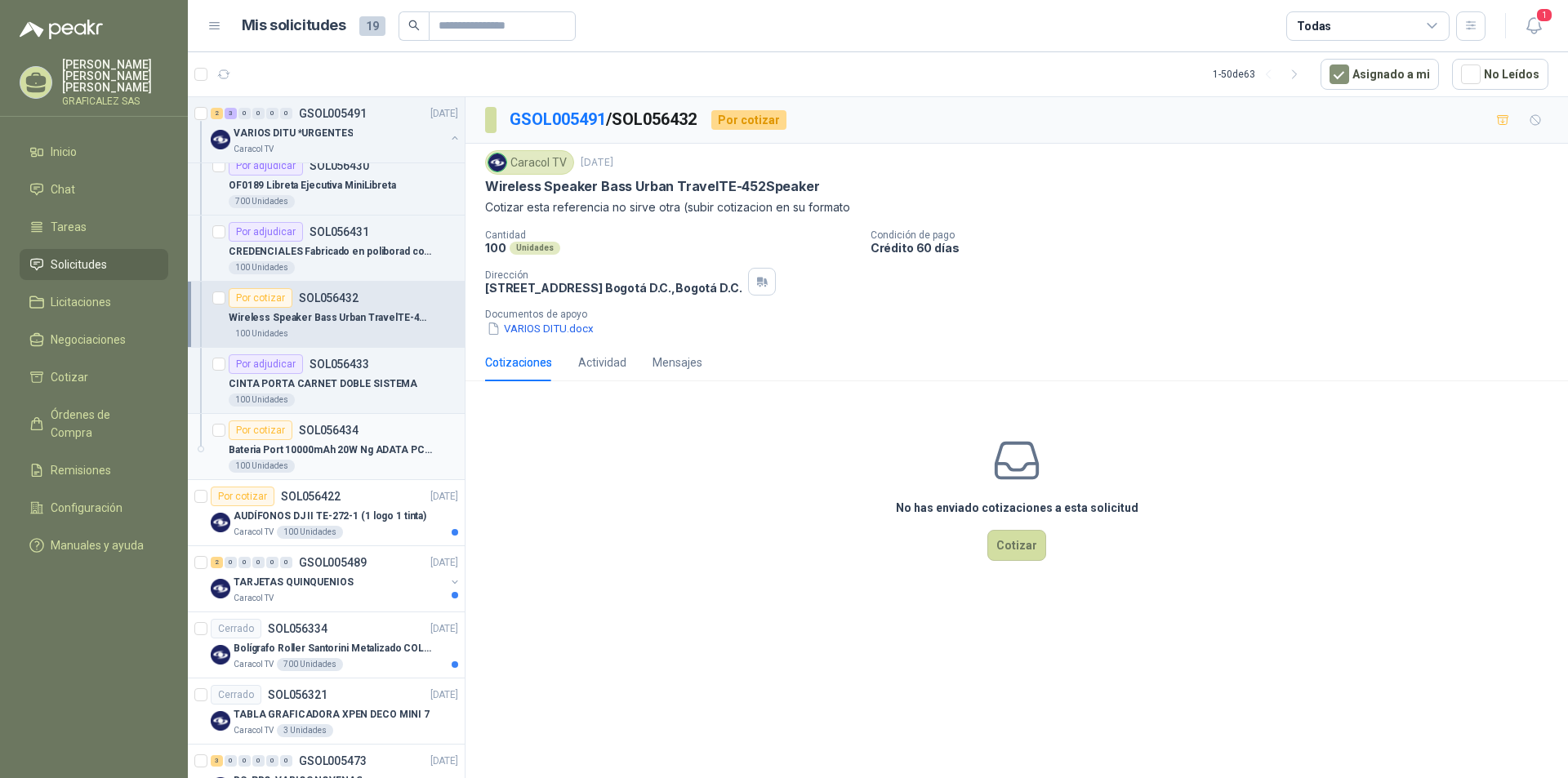
click at [352, 466] on div "100 Unidades" at bounding box center [344, 466] width 230 height 13
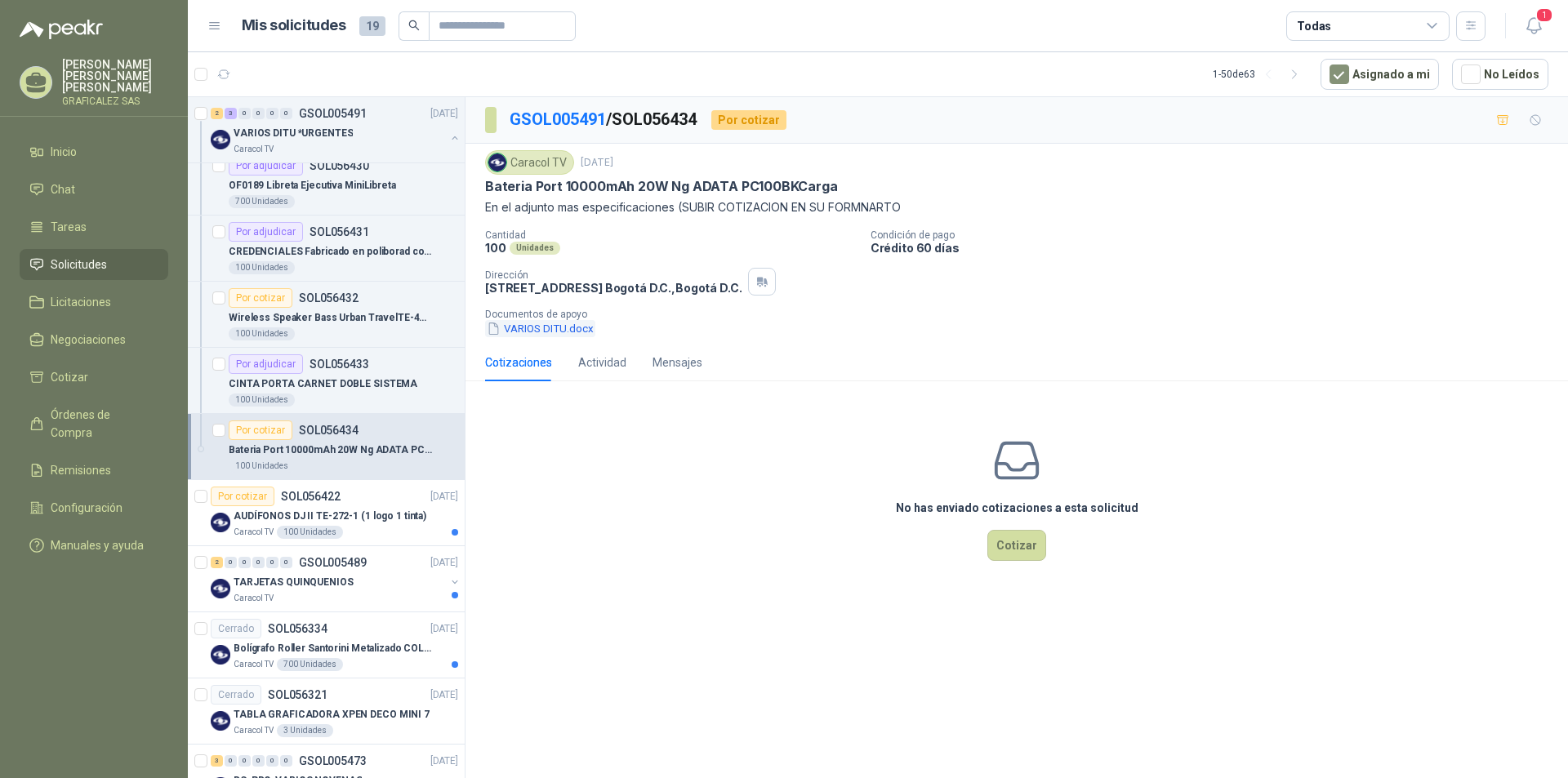
click at [564, 333] on button "VARIOS DITU.docx" at bounding box center [540, 329] width 110 height 17
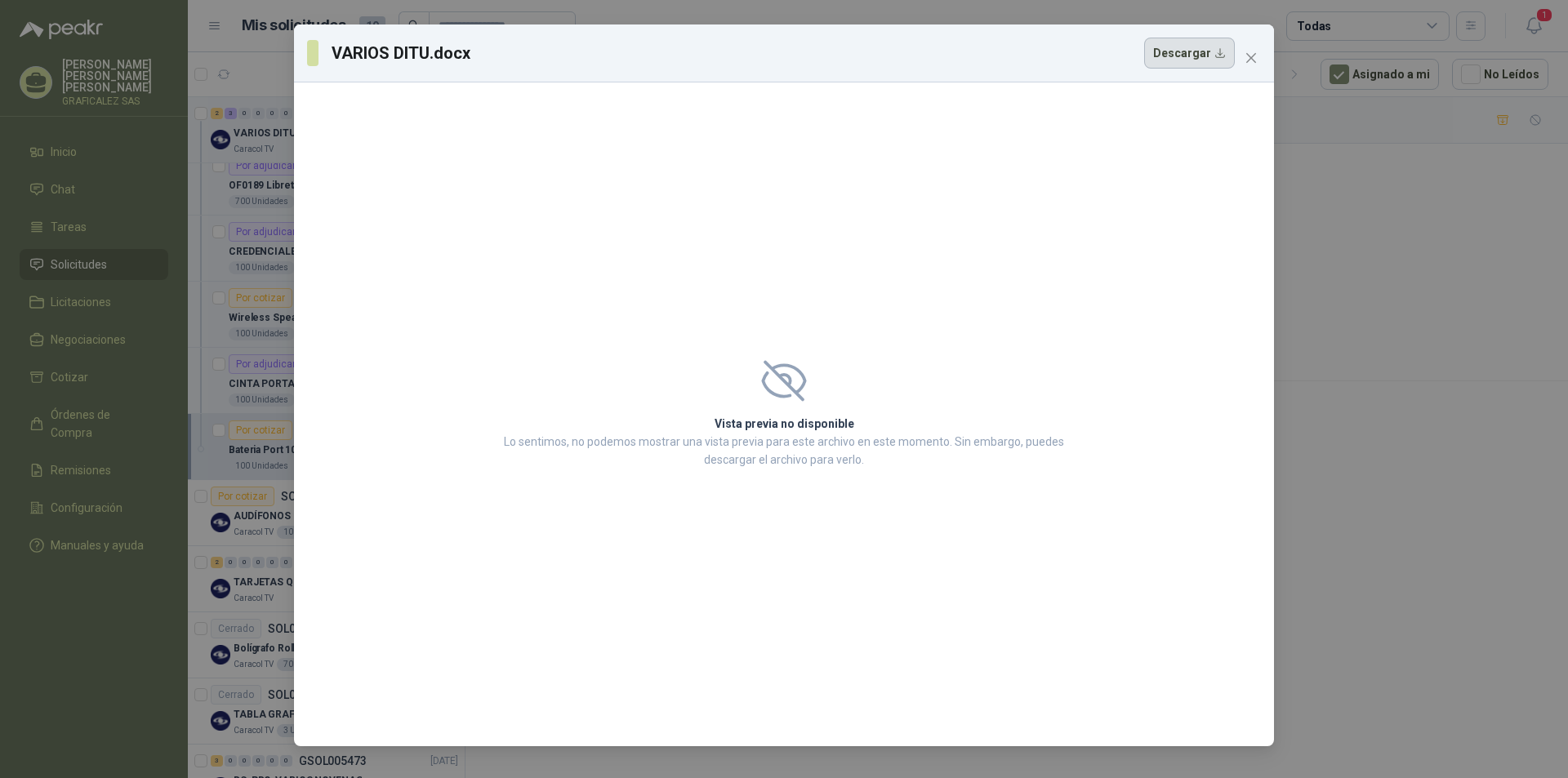
click at [1198, 48] on button "Descargar" at bounding box center [1189, 53] width 90 height 31
click at [1255, 51] on button "Close" at bounding box center [1251, 58] width 26 height 26
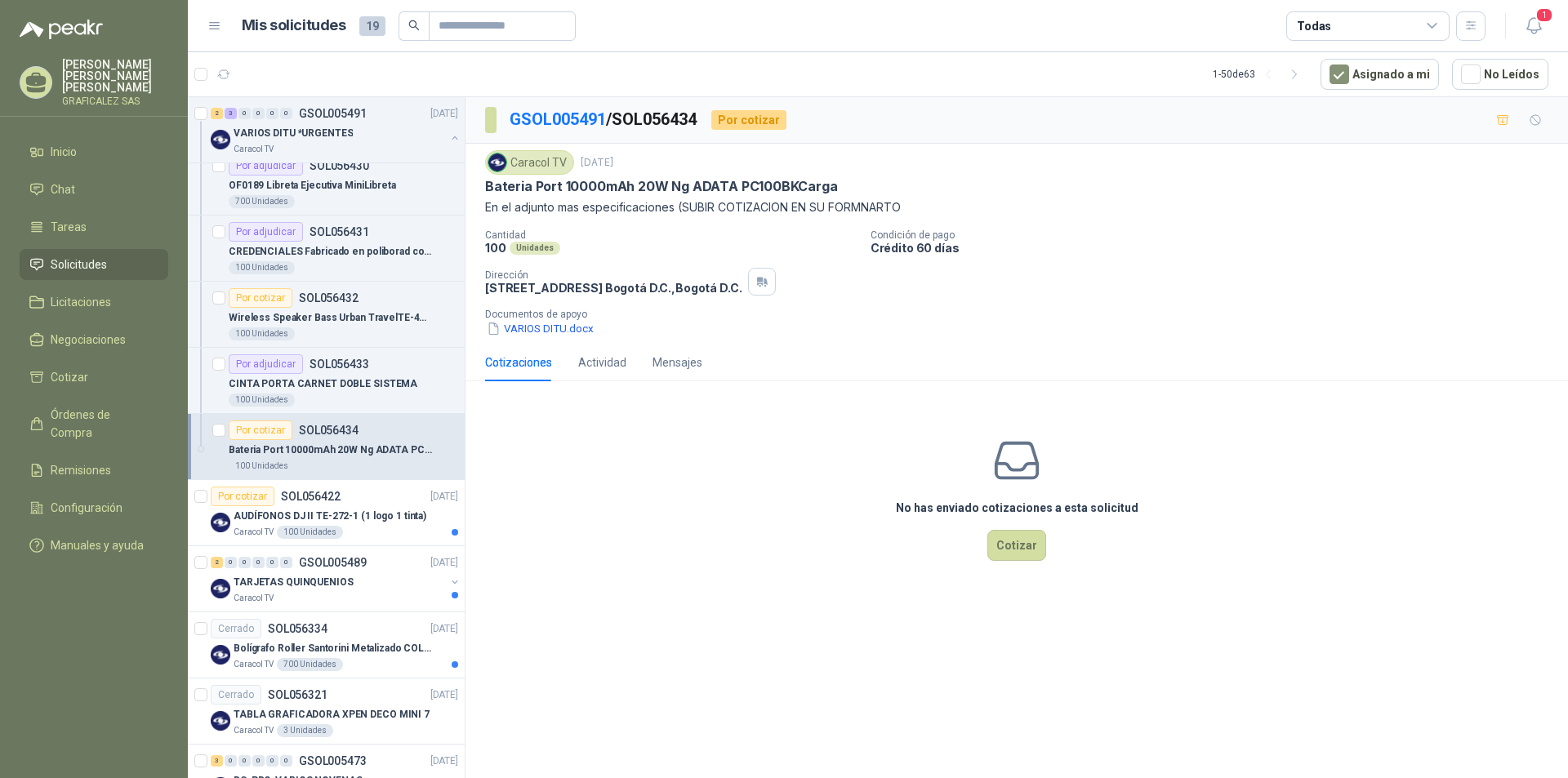
click at [350, 457] on p "Bateria Port 10000mAh 20W Ng ADATA PC100BKCarga" at bounding box center [331, 450] width 204 height 15
click at [360, 462] on div "100 Unidades" at bounding box center [344, 466] width 230 height 13
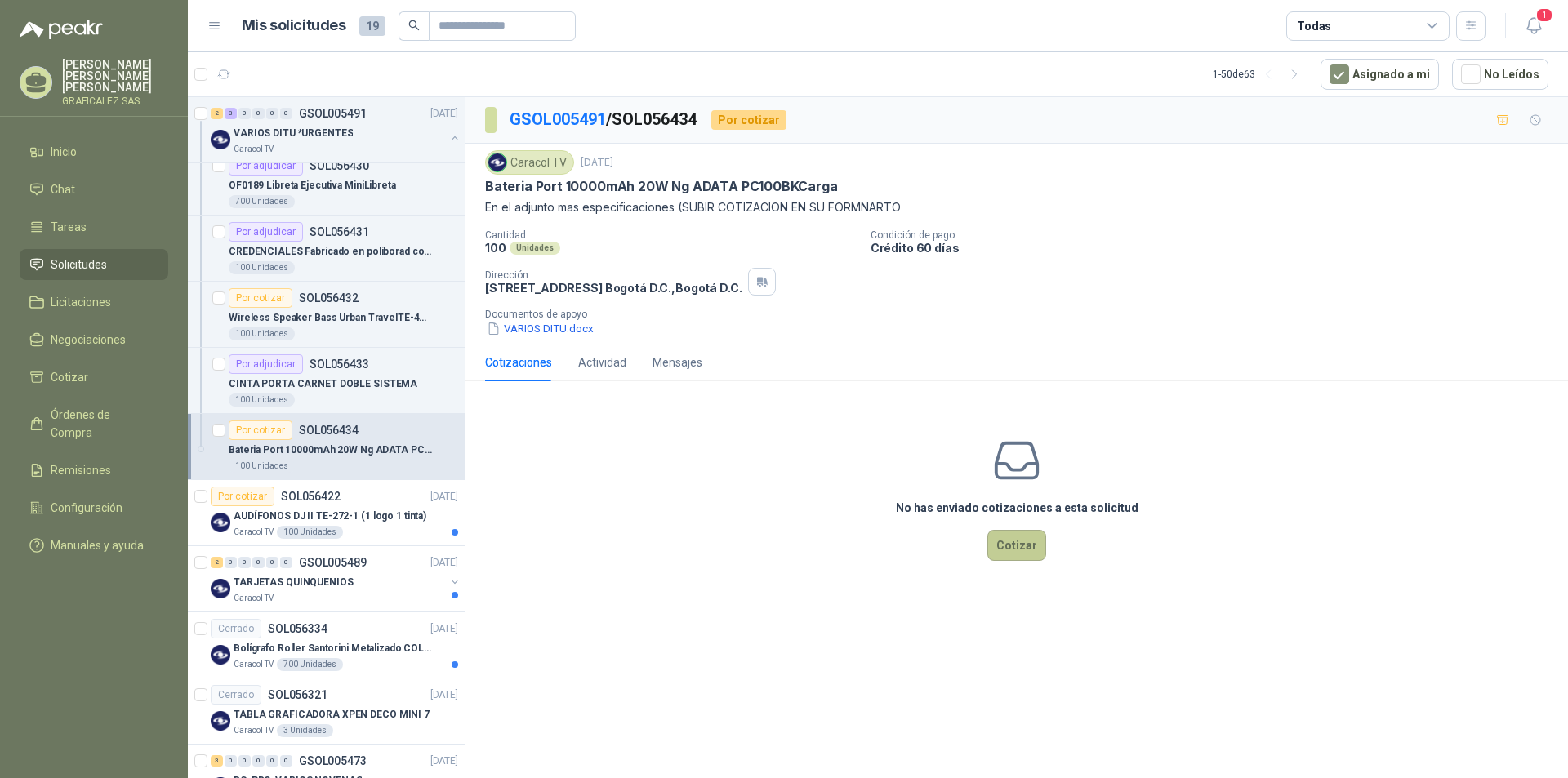
click at [1008, 534] on button "Cotizar" at bounding box center [1017, 544] width 58 height 31
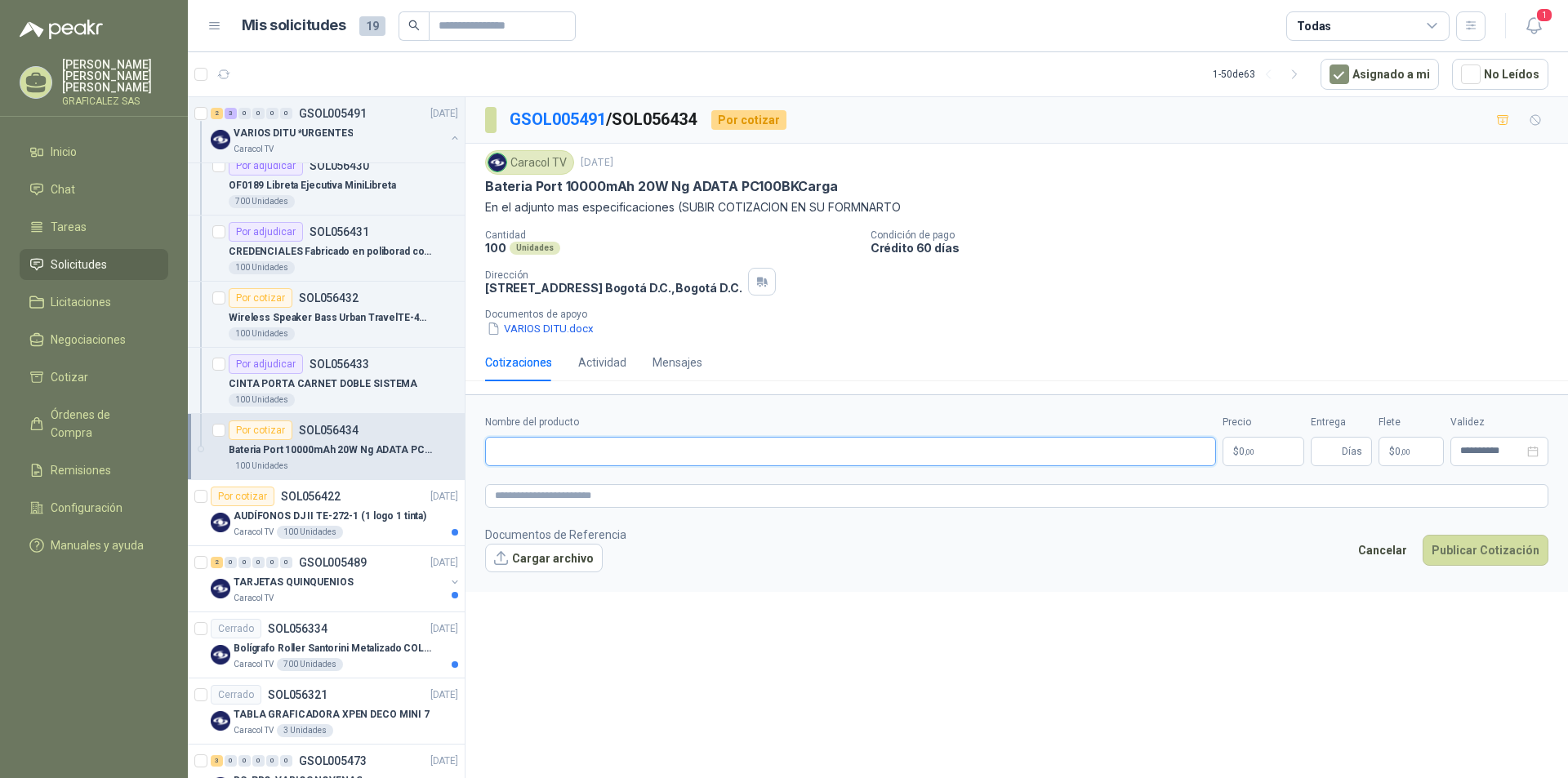
click at [546, 456] on input "Nombre del producto" at bounding box center [851, 451] width 731 height 29
drag, startPoint x: 485, startPoint y: 186, endPoint x: 836, endPoint y: 187, distance: 351.0
click at [836, 187] on div "Bateria Port 10000mAh 20W Ng ADATA PC100BKCarga" at bounding box center [1017, 186] width 1063 height 17
click at [513, 453] on input "Nombre del producto" at bounding box center [851, 451] width 731 height 29
paste input "**********"
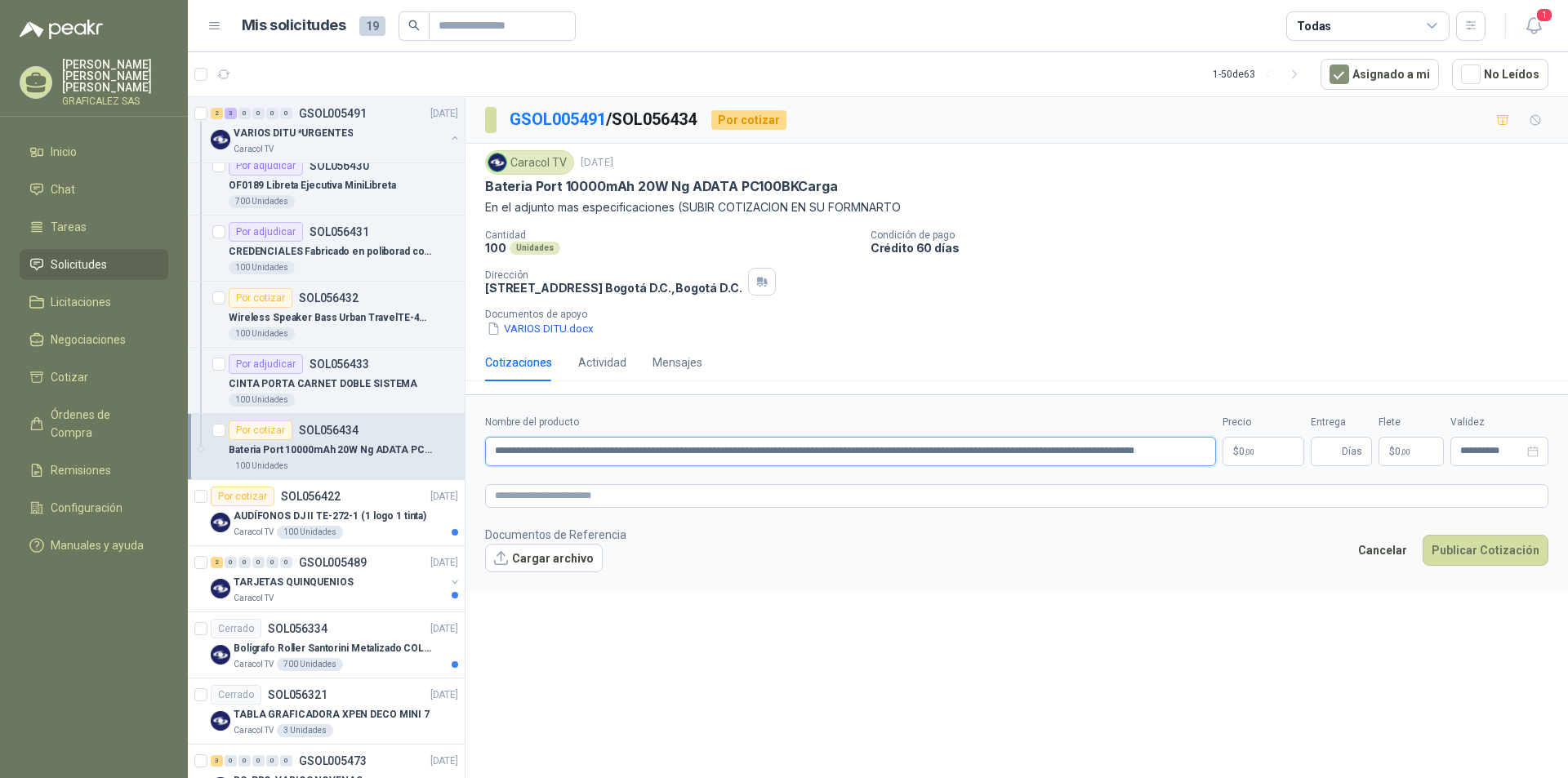
click at [497, 446] on input "**********" at bounding box center [851, 451] width 731 height 29
type input "**********"
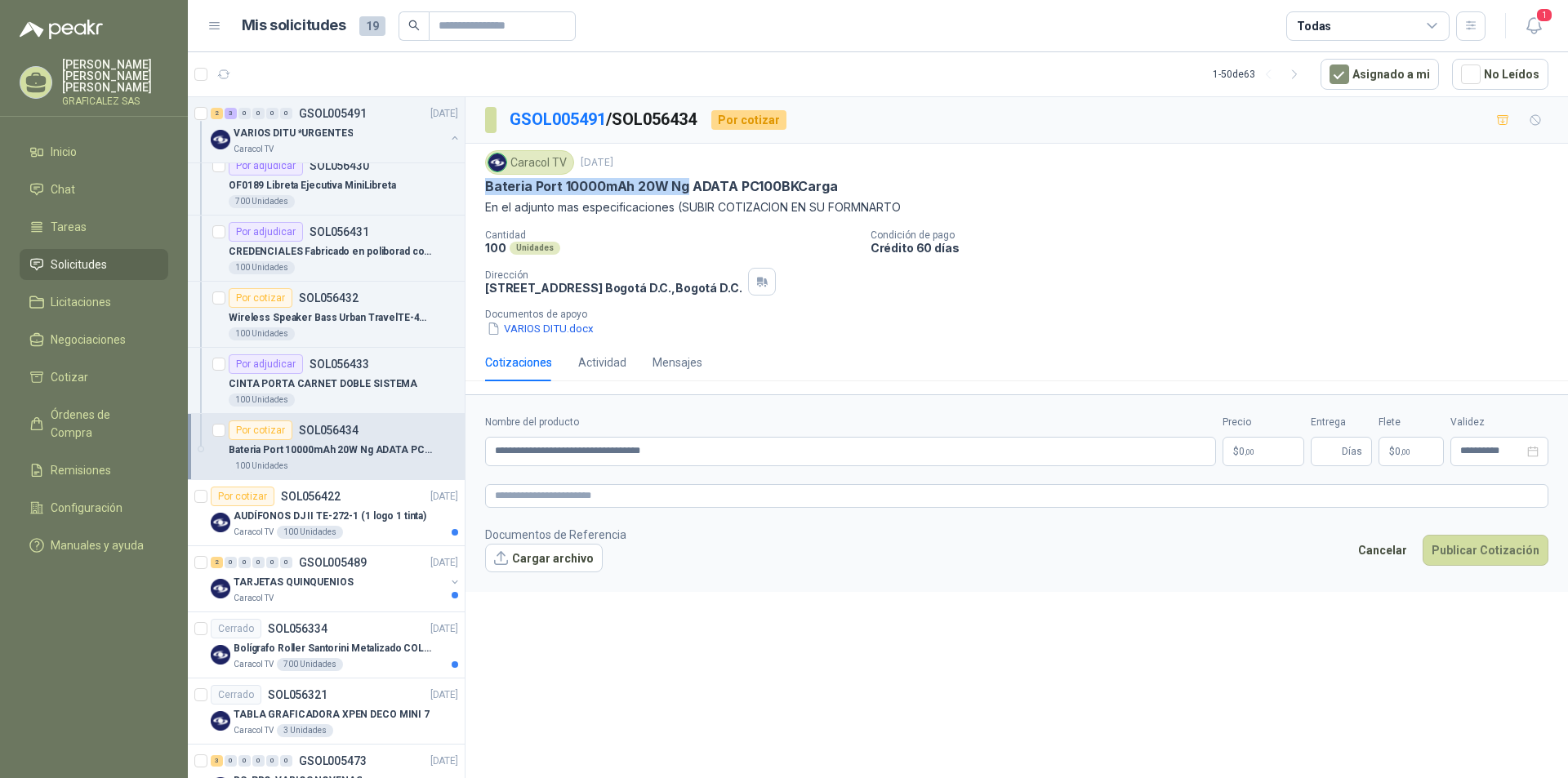
drag, startPoint x: 485, startPoint y: 183, endPoint x: 682, endPoint y: 185, distance: 197.0
click at [682, 185] on p "Bateria Port 10000mAh 20W Ng ADATA PC100BKCarga" at bounding box center [662, 186] width 352 height 17
copy p "Bateria Port 10000mAh 20W Ng"
drag, startPoint x: 633, startPoint y: 456, endPoint x: 790, endPoint y: 462, distance: 157.1
click at [790, 462] on input "**********" at bounding box center [851, 451] width 731 height 29
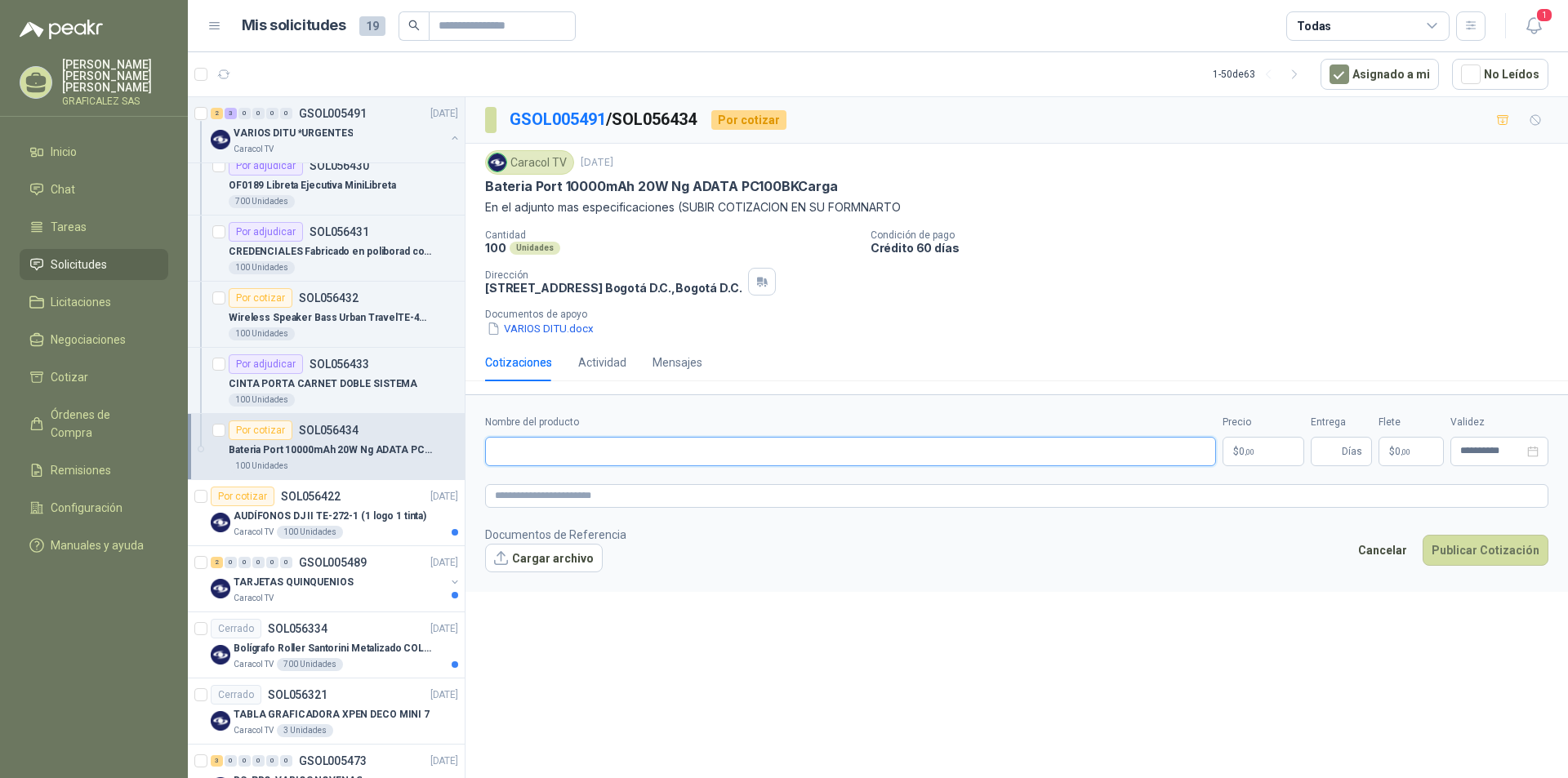
paste input "**********"
type input "**********"
click at [586, 493] on textarea at bounding box center [1017, 495] width 1063 height 24
click at [520, 496] on textarea at bounding box center [1017, 495] width 1063 height 24
paste textarea "**********"
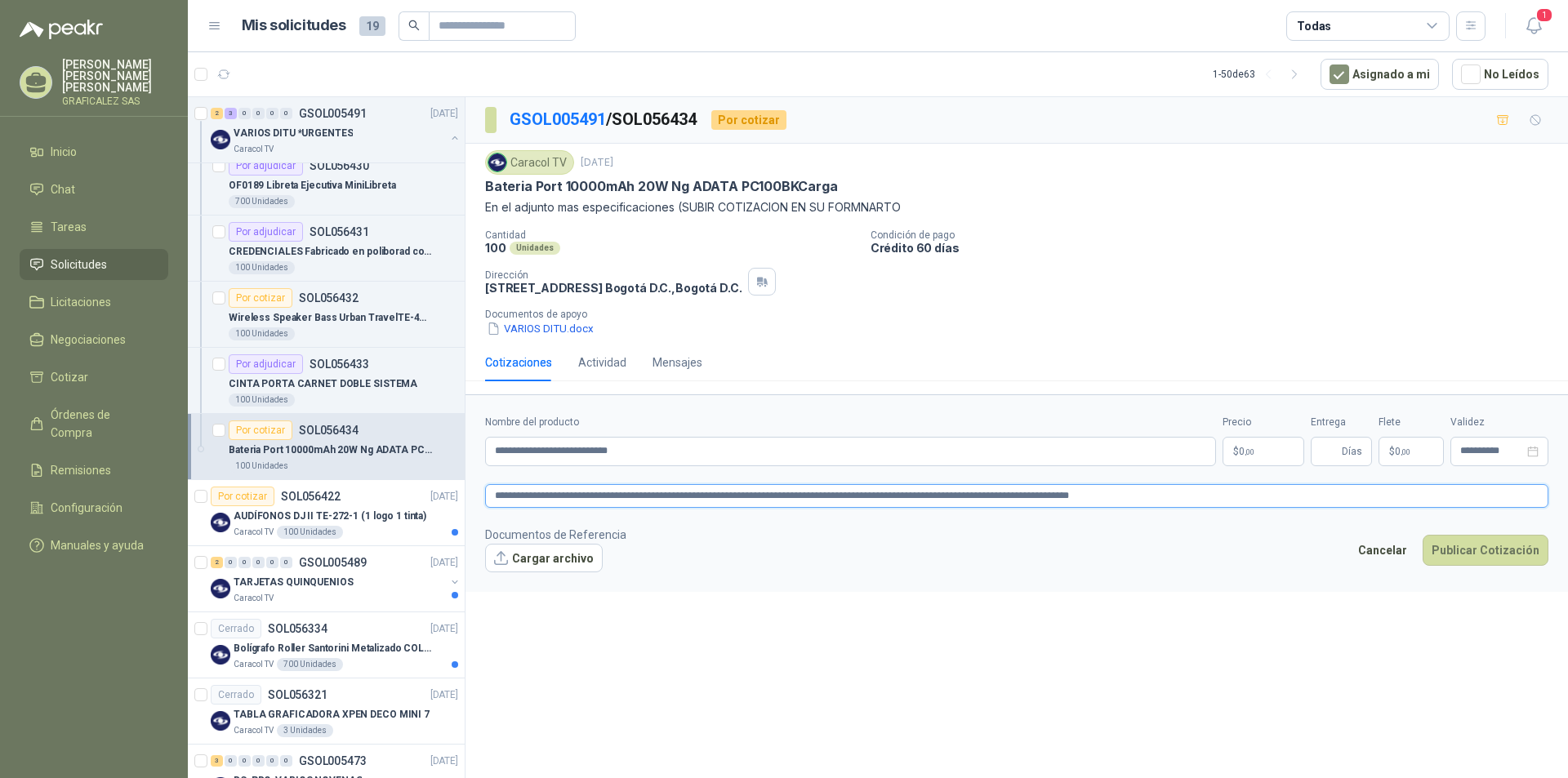
type textarea "**********"
click at [815, 609] on div "**********" at bounding box center [1017, 440] width 1102 height 687
drag, startPoint x: 1251, startPoint y: 450, endPoint x: 1241, endPoint y: 457, distance: 12.2
click at [1250, 451] on span ",00" at bounding box center [1250, 452] width 9 height 9
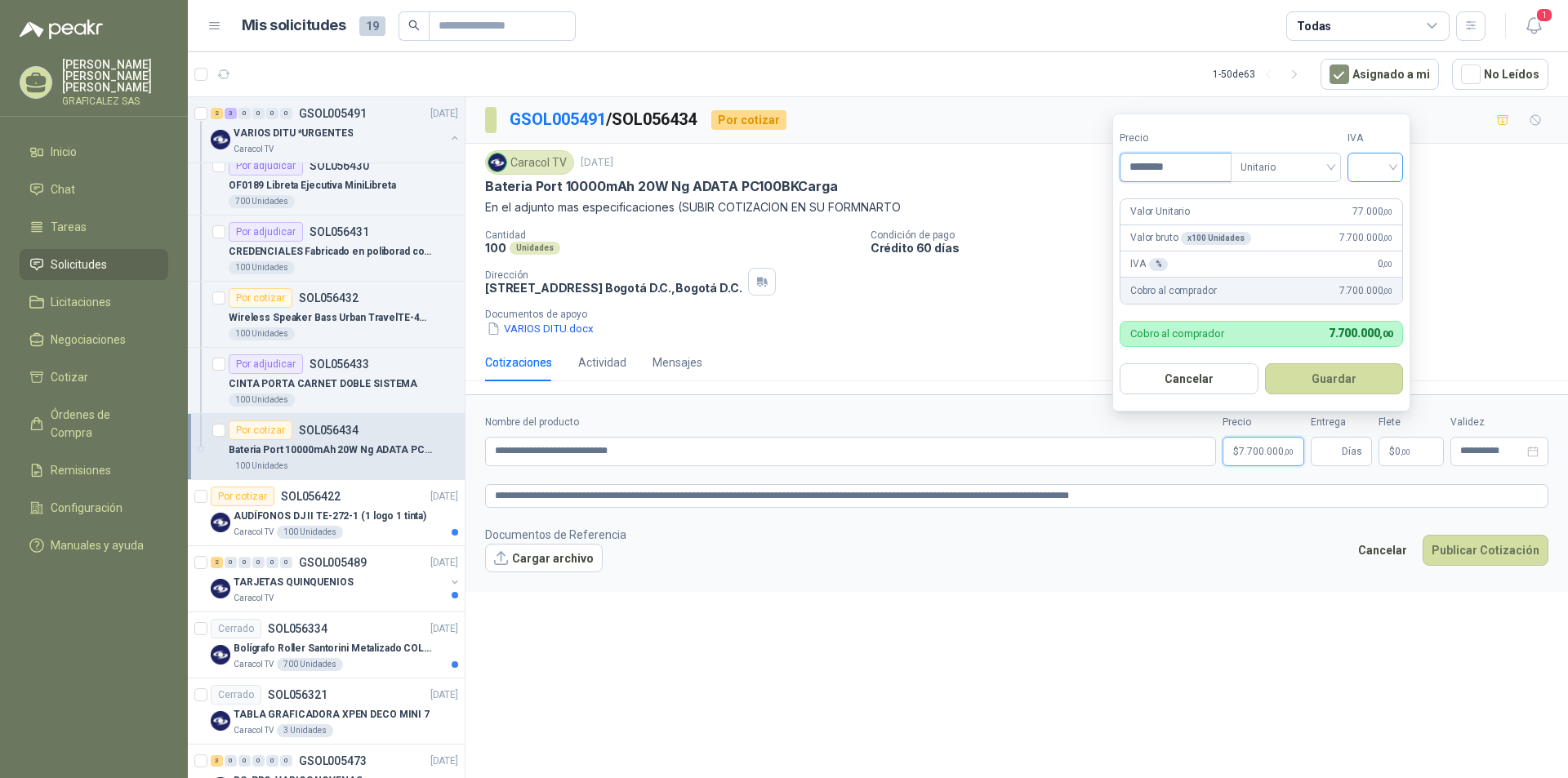
click at [1403, 163] on div at bounding box center [1375, 167] width 56 height 29
type input "********"
click at [1370, 198] on div "19%" at bounding box center [1379, 201] width 30 height 18
click at [1325, 381] on button "Guardar" at bounding box center [1336, 379] width 140 height 31
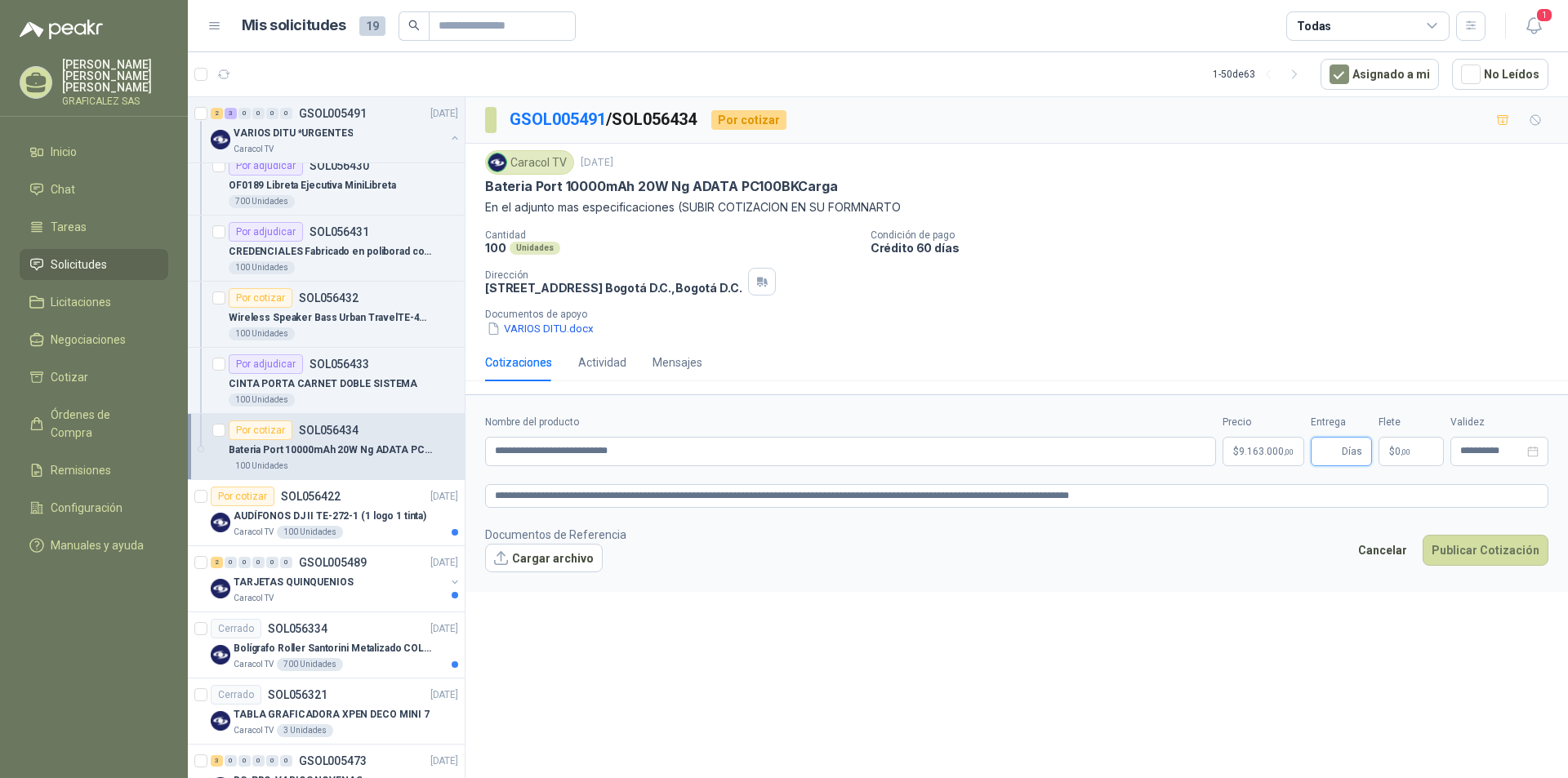
click at [1331, 449] on input "Entrega" at bounding box center [1329, 450] width 18 height 27
type input "*"
click at [565, 559] on button "Cargar archivo" at bounding box center [544, 558] width 118 height 29
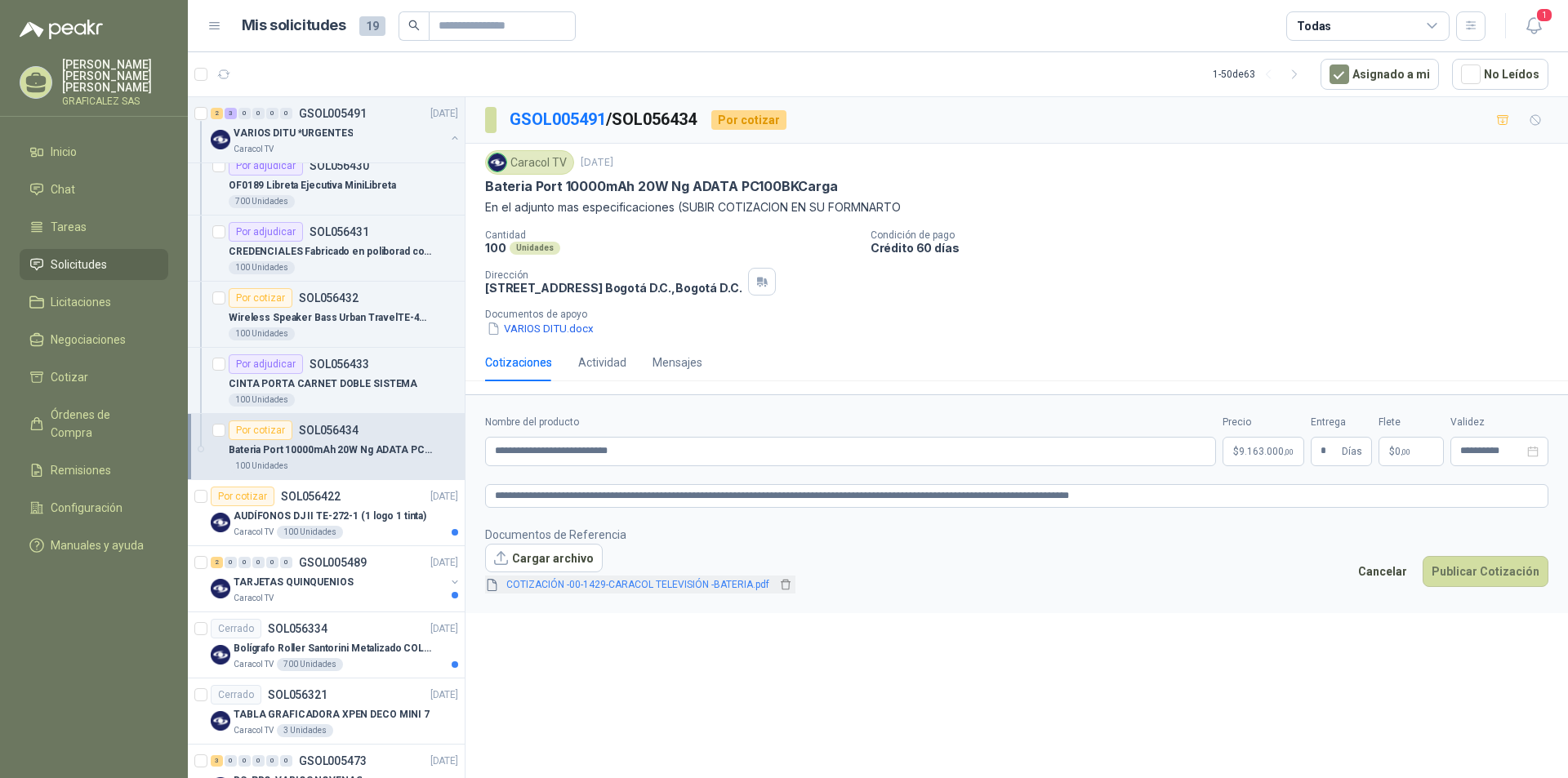
click at [652, 584] on link "COTIZACIÓN -00-1429-CARACOL TELEVISIÓN -BATERIA.pdf" at bounding box center [637, 585] width 276 height 15
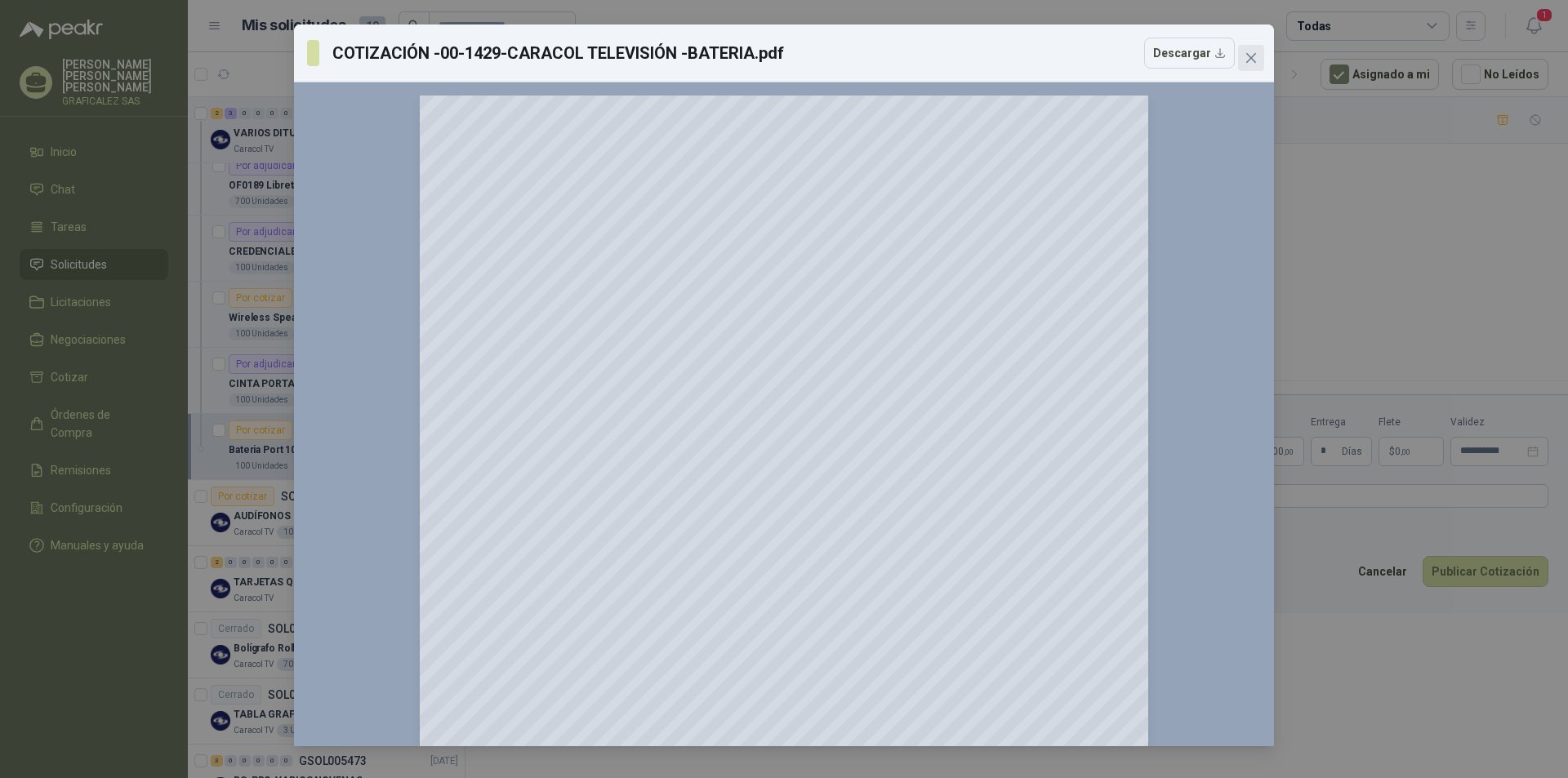
click at [1246, 59] on icon "close" at bounding box center [1251, 58] width 13 height 13
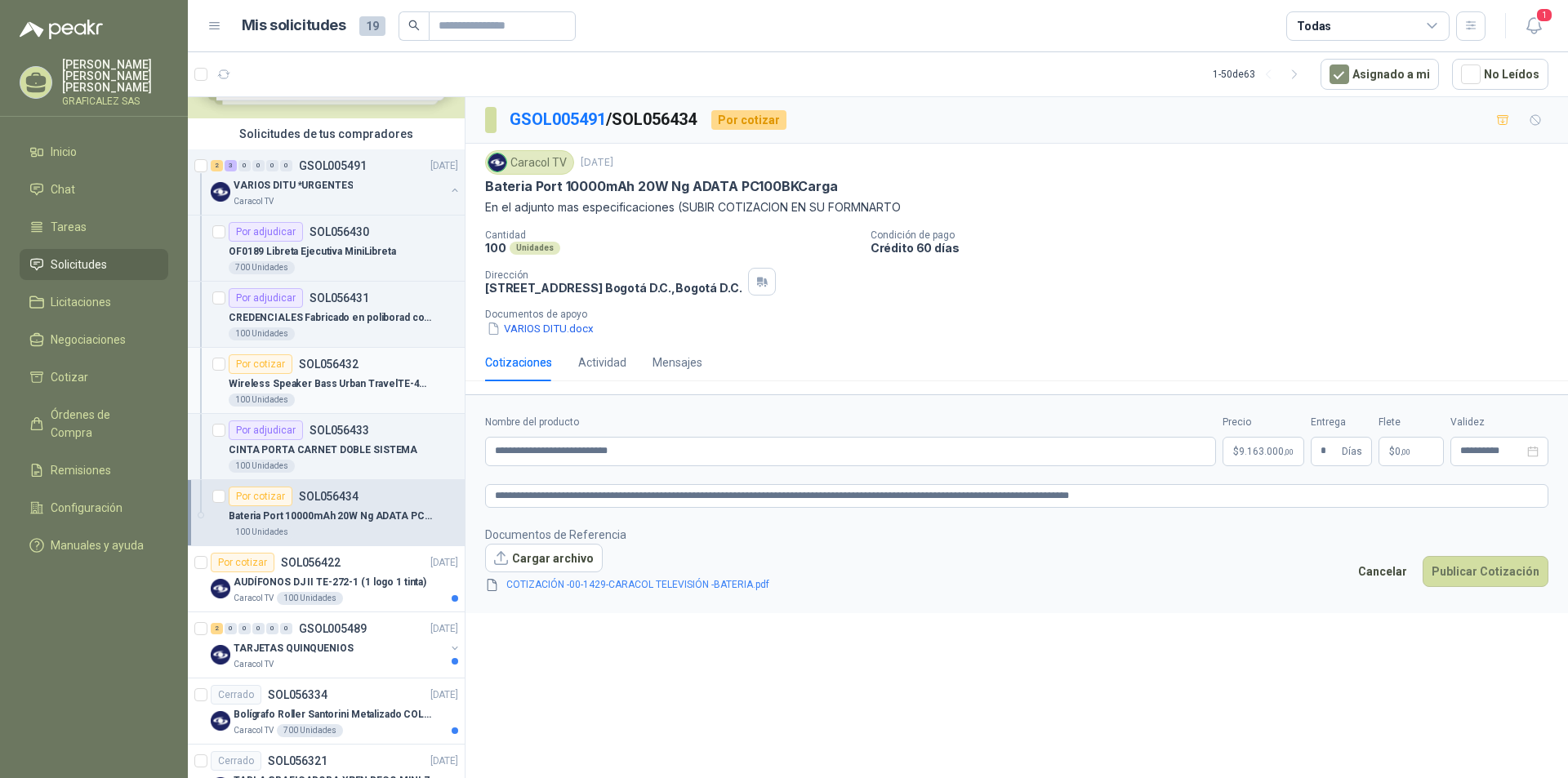
scroll to position [82, 0]
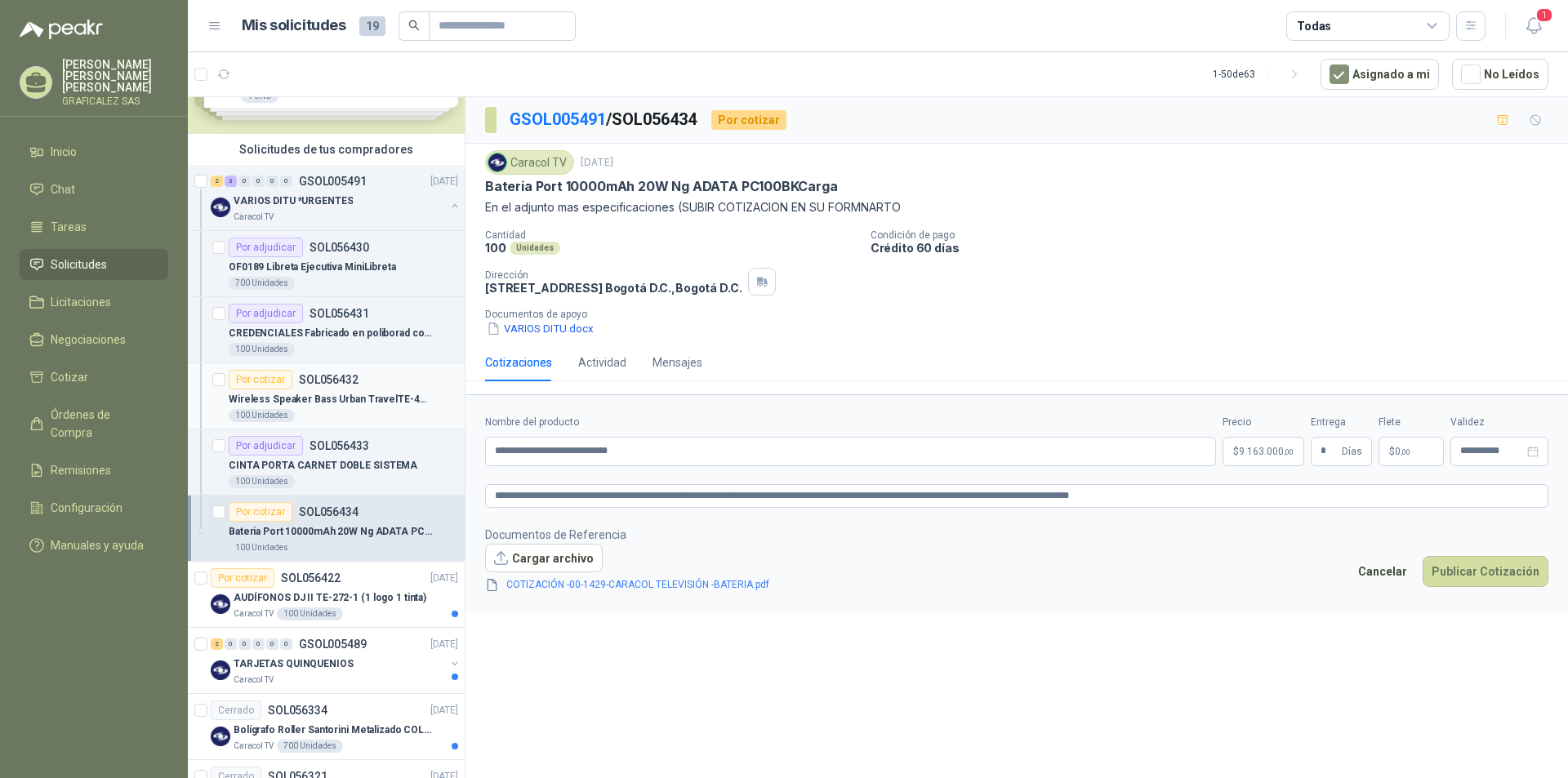
click at [330, 408] on div "Wireless Speaker Bass Urban TravelTE-452Speaker" at bounding box center [344, 398] width 230 height 20
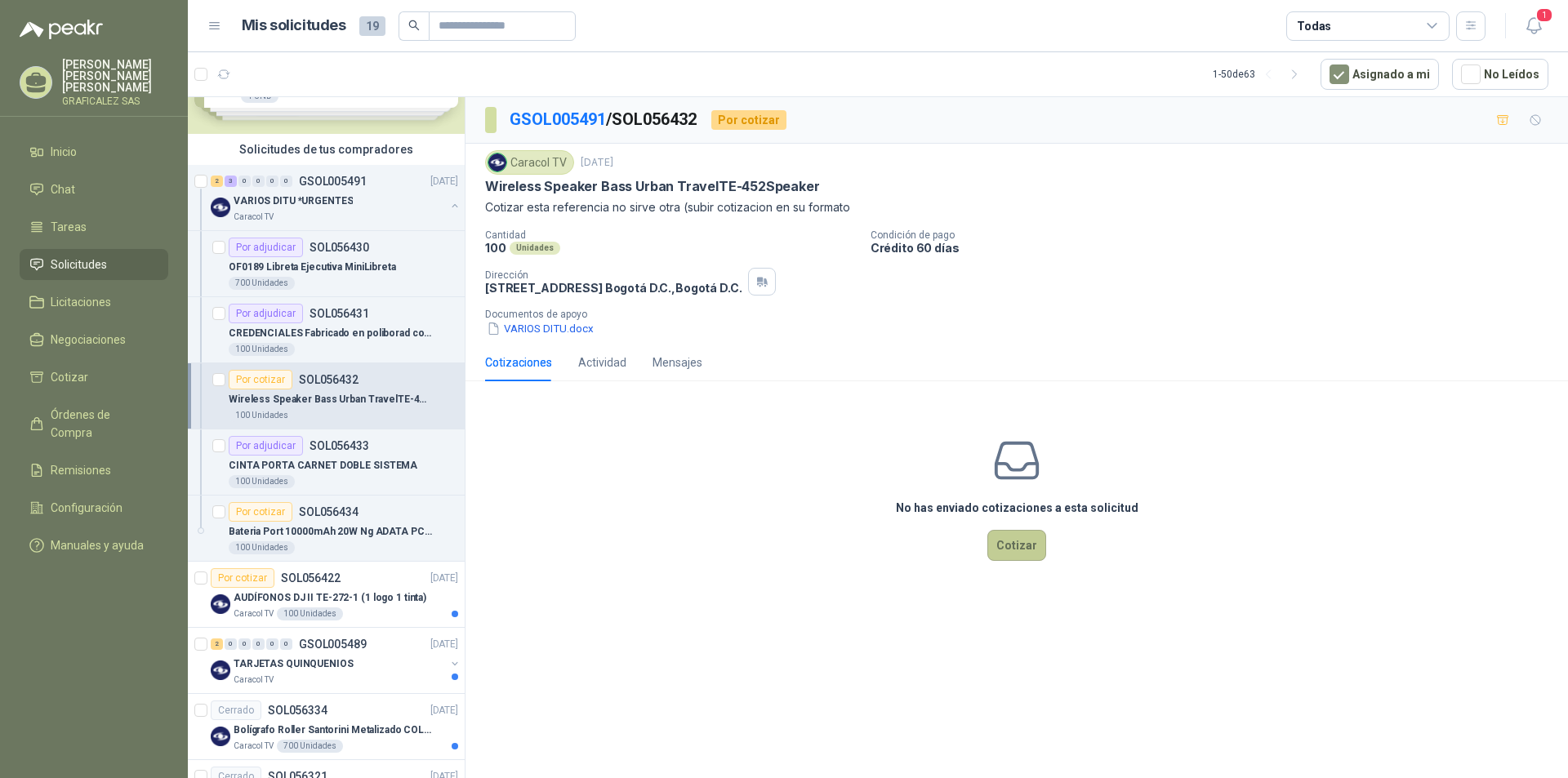
click at [1021, 551] on button "Cotizar" at bounding box center [1017, 544] width 58 height 31
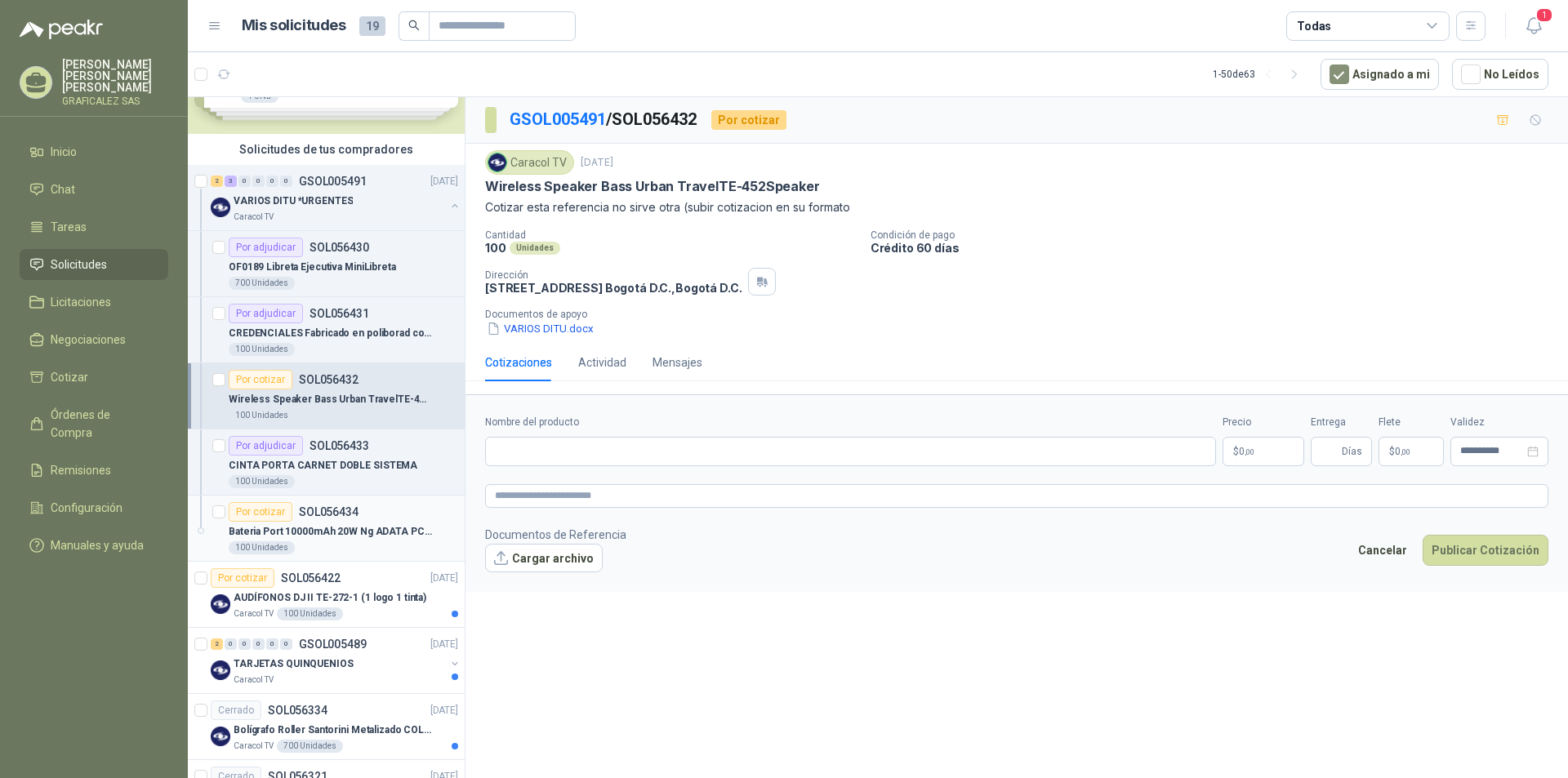
click at [362, 543] on div "100 Unidades" at bounding box center [344, 548] width 230 height 13
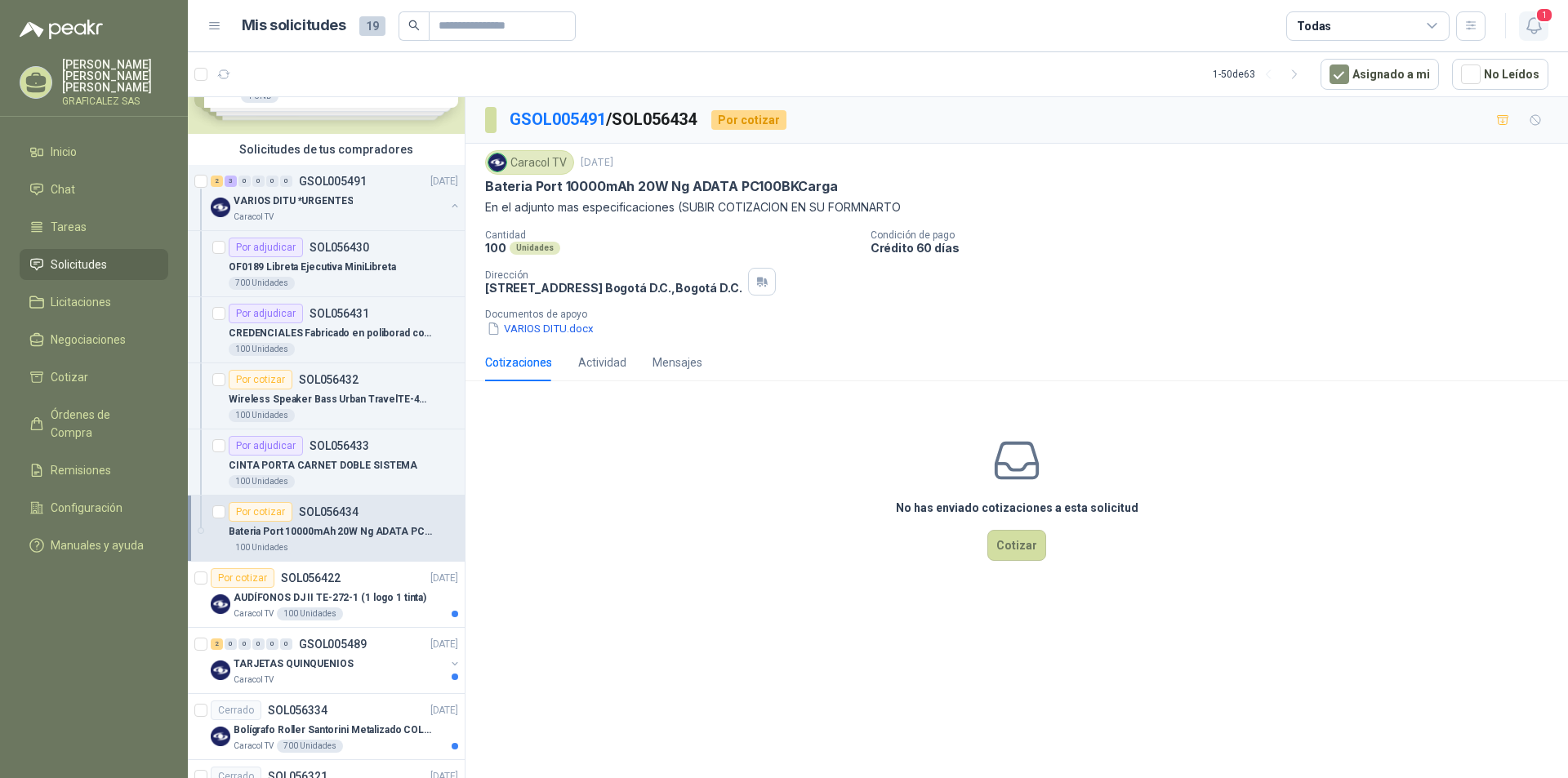
click at [1533, 19] on icon "button" at bounding box center [1534, 25] width 21 height 21
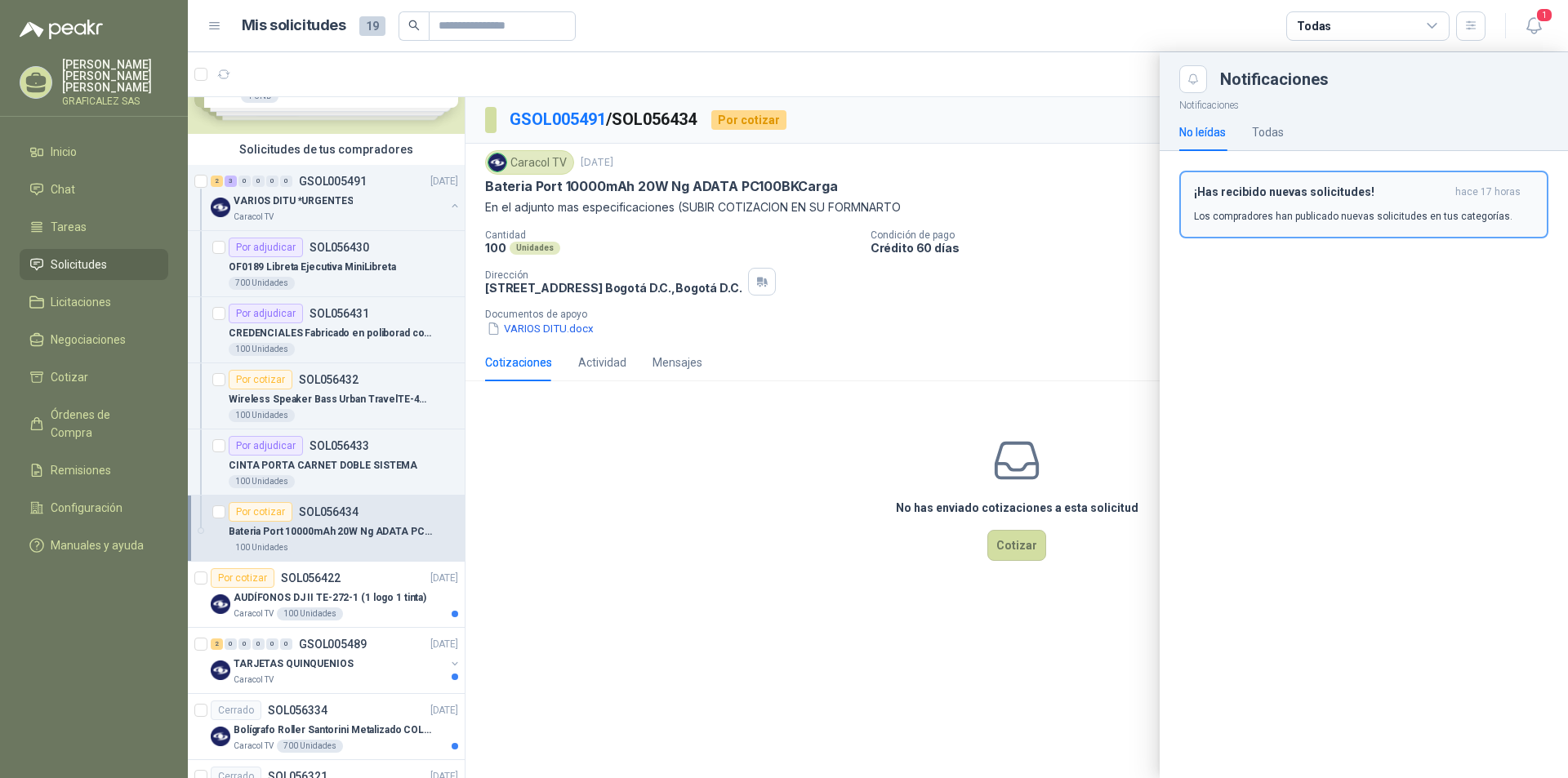
click at [1268, 217] on p "Los compradores han publicado nuevas solicitudes en tus categorías." at bounding box center [1353, 217] width 318 height 15
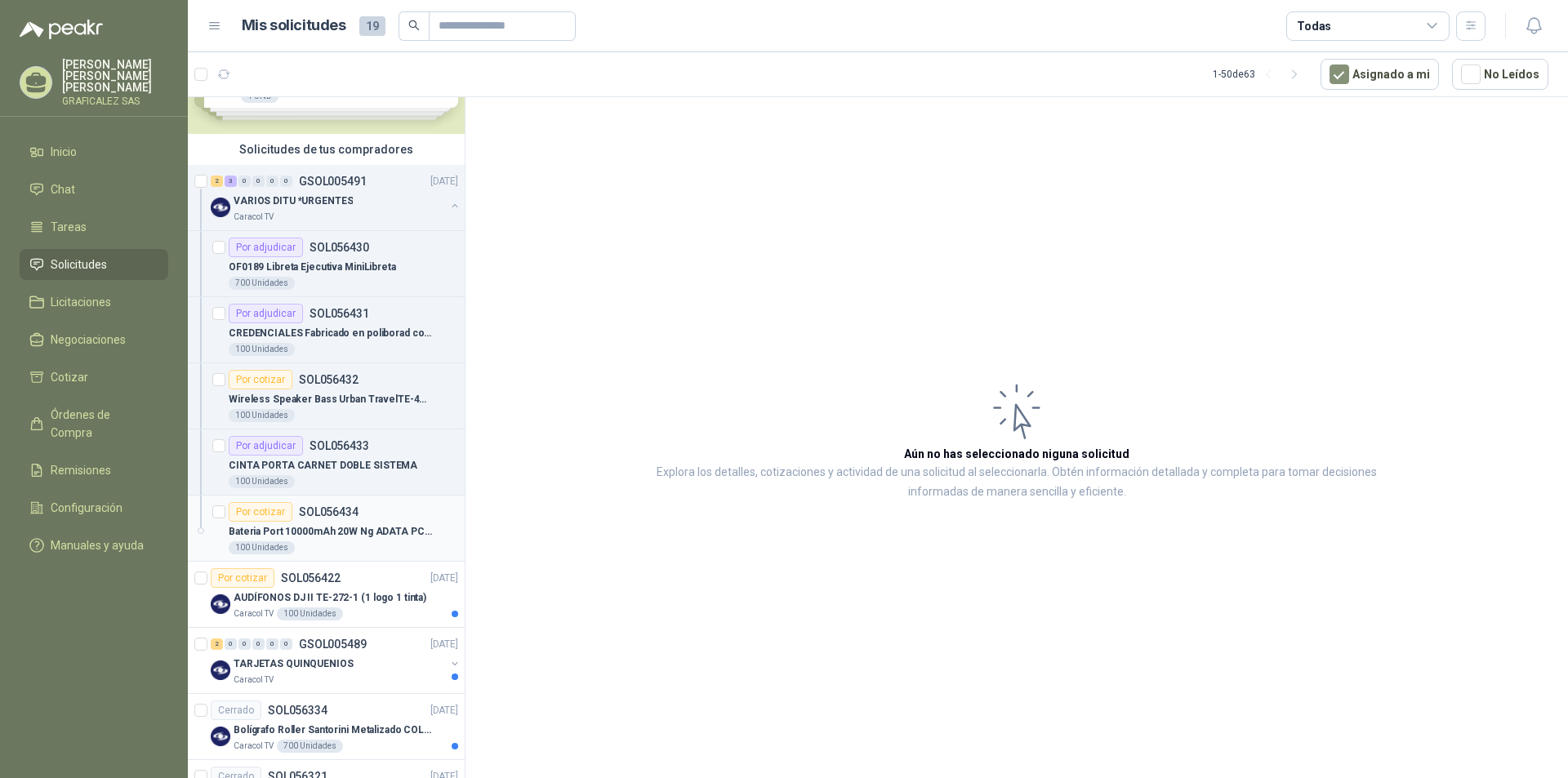
click at [340, 545] on div "100 Unidades" at bounding box center [344, 548] width 230 height 13
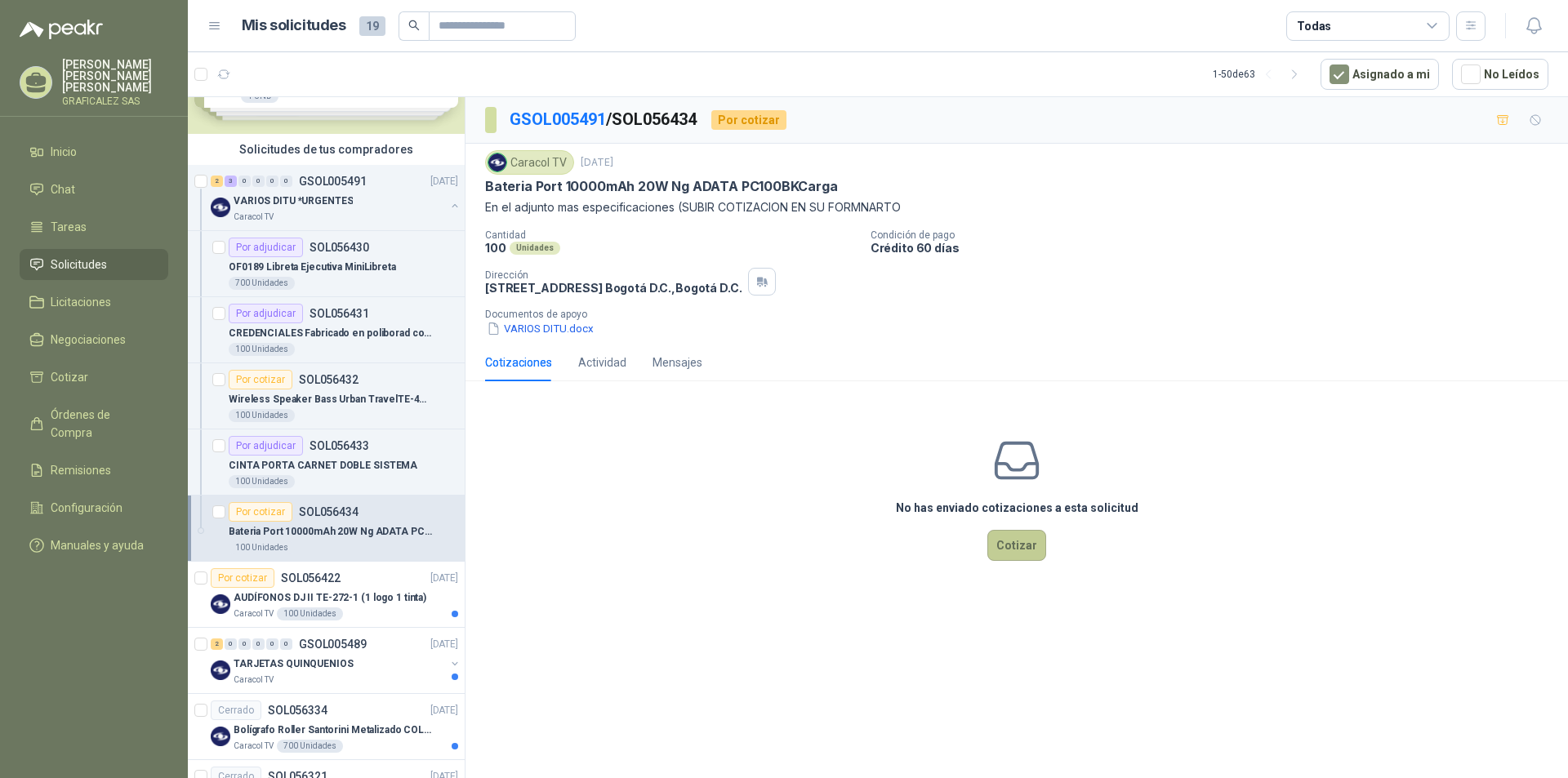
click at [1035, 549] on button "Cotizar" at bounding box center [1017, 544] width 58 height 31
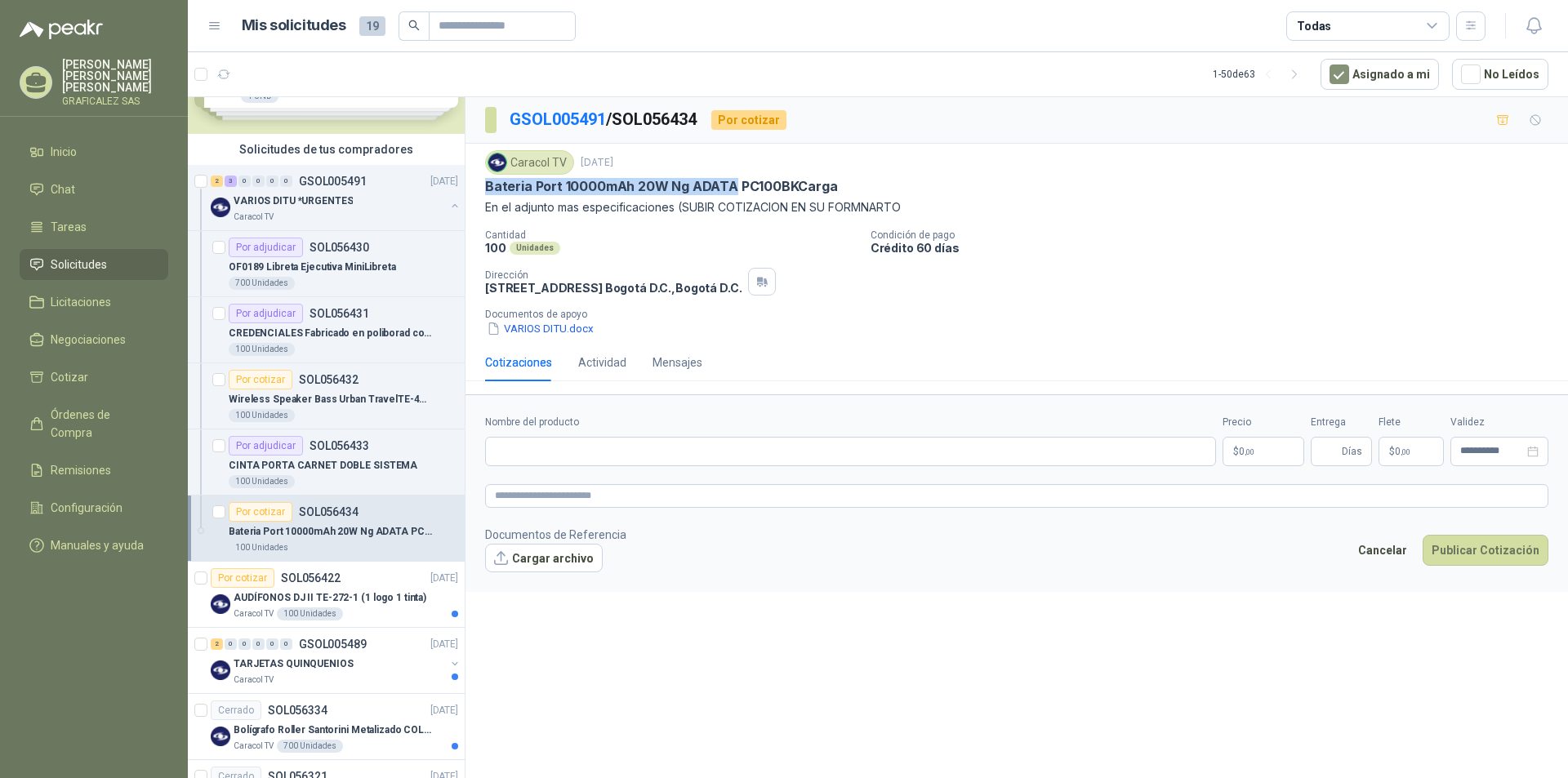
drag, startPoint x: 486, startPoint y: 184, endPoint x: 732, endPoint y: 181, distance: 246.0
click at [732, 181] on p "Bateria Port 10000mAh 20W Ng ADATA PC100BKCarga" at bounding box center [662, 186] width 352 height 17
copy p "Bateria Port 10000mAh 20W Ng ADATA"
click at [502, 448] on input "Nombre del producto" at bounding box center [851, 451] width 731 height 29
paste input "**********"
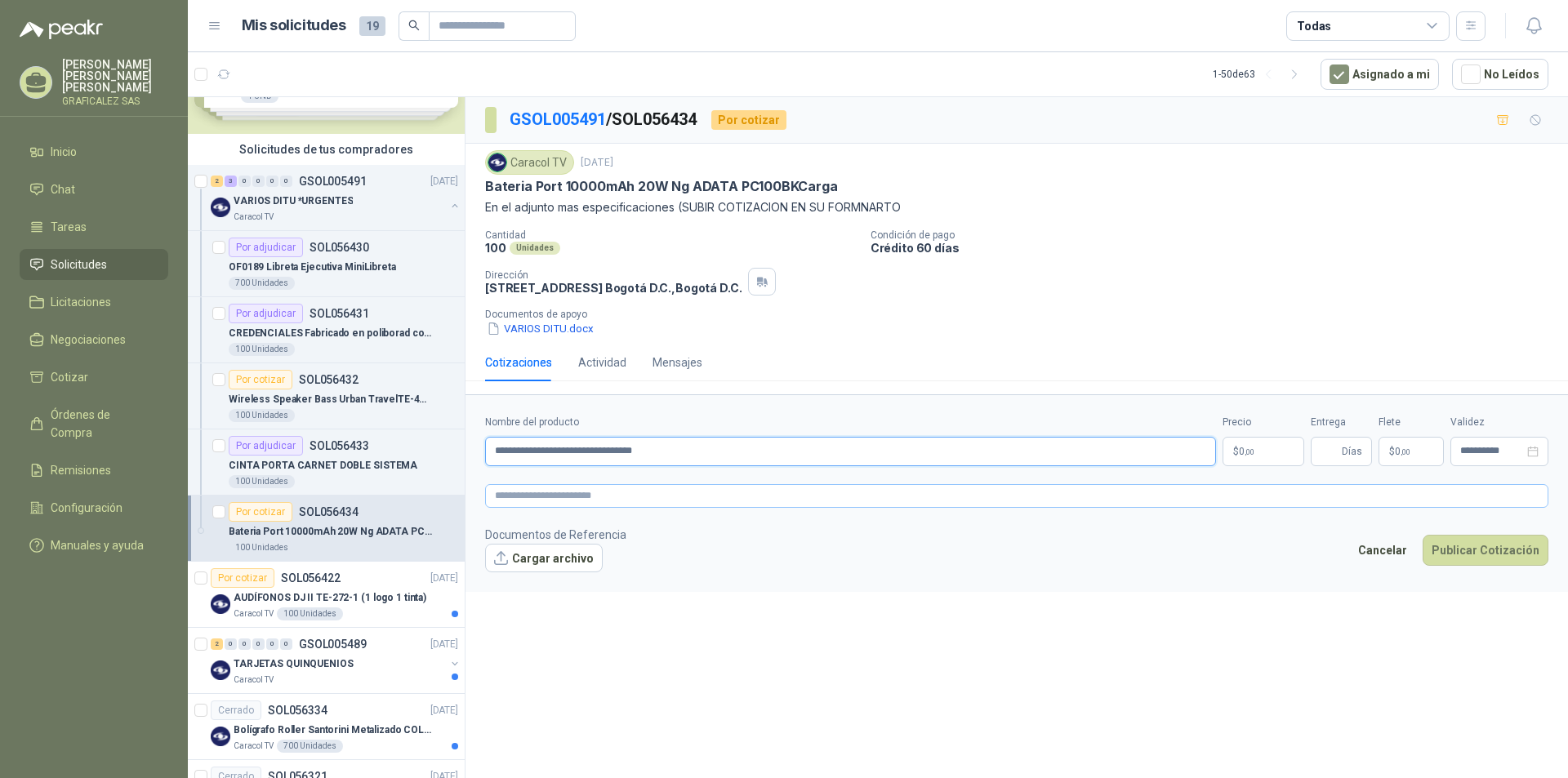
type input "**********"
click at [517, 498] on textarea at bounding box center [1017, 495] width 1063 height 24
click at [506, 487] on textarea at bounding box center [1017, 495] width 1063 height 24
paste textarea "**********"
type textarea "**********"
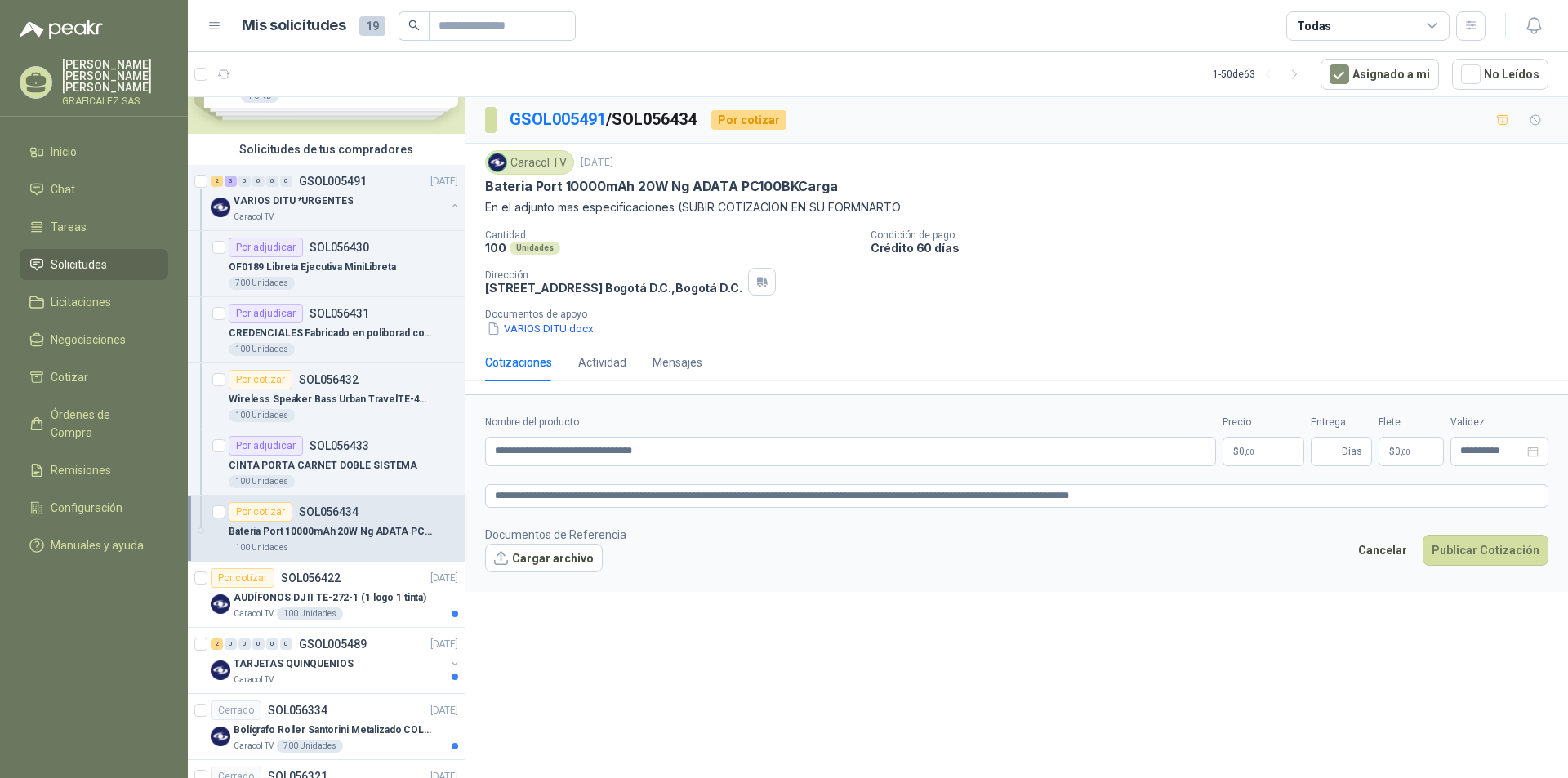
click at [1241, 452] on span "0 ,00" at bounding box center [1247, 451] width 15 height 9
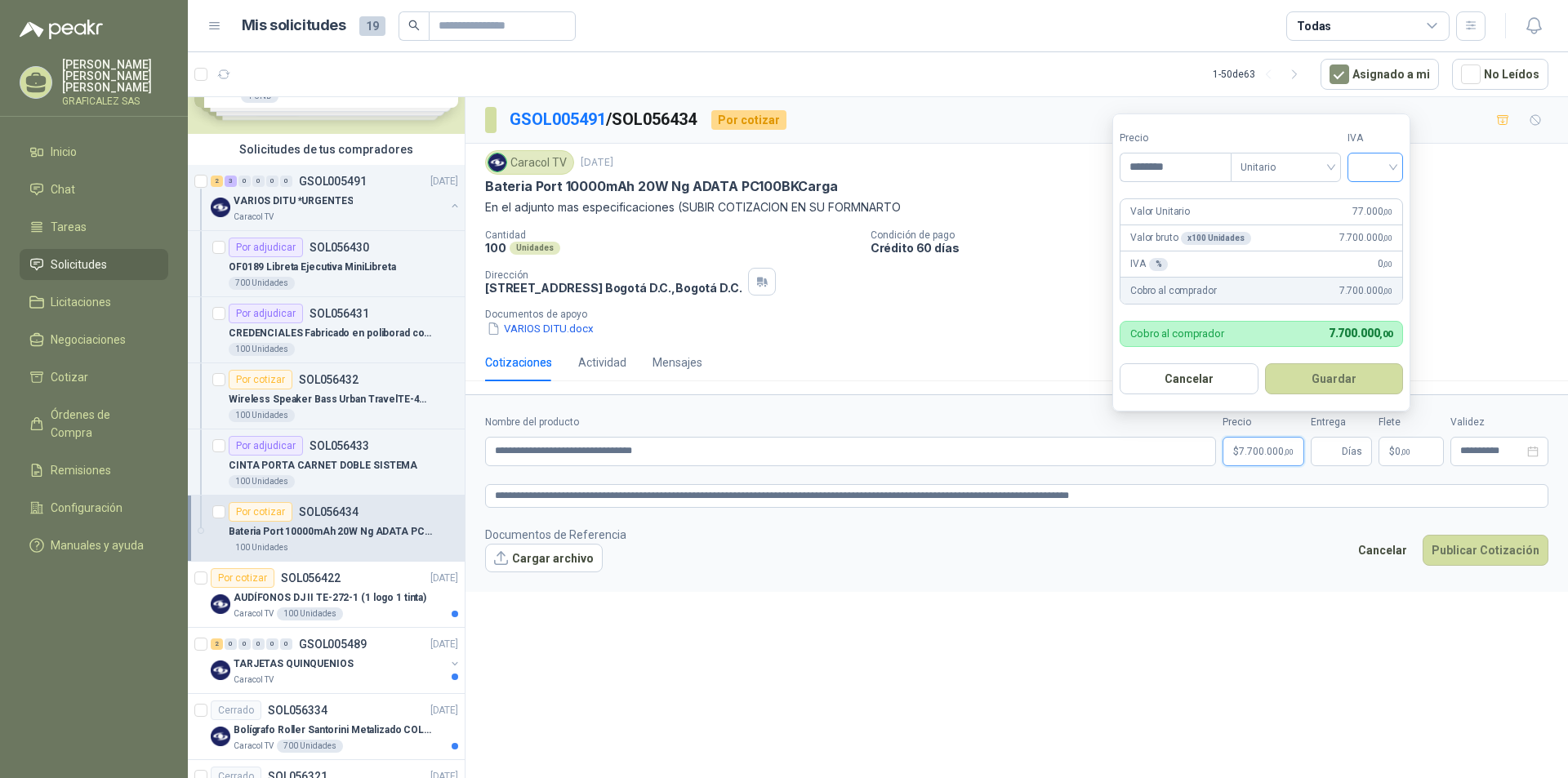
click at [1396, 169] on div at bounding box center [1375, 167] width 56 height 29
type input "********"
click at [1368, 195] on div "19%" at bounding box center [1379, 201] width 30 height 18
click at [1329, 374] on button "Guardar" at bounding box center [1336, 379] width 140 height 31
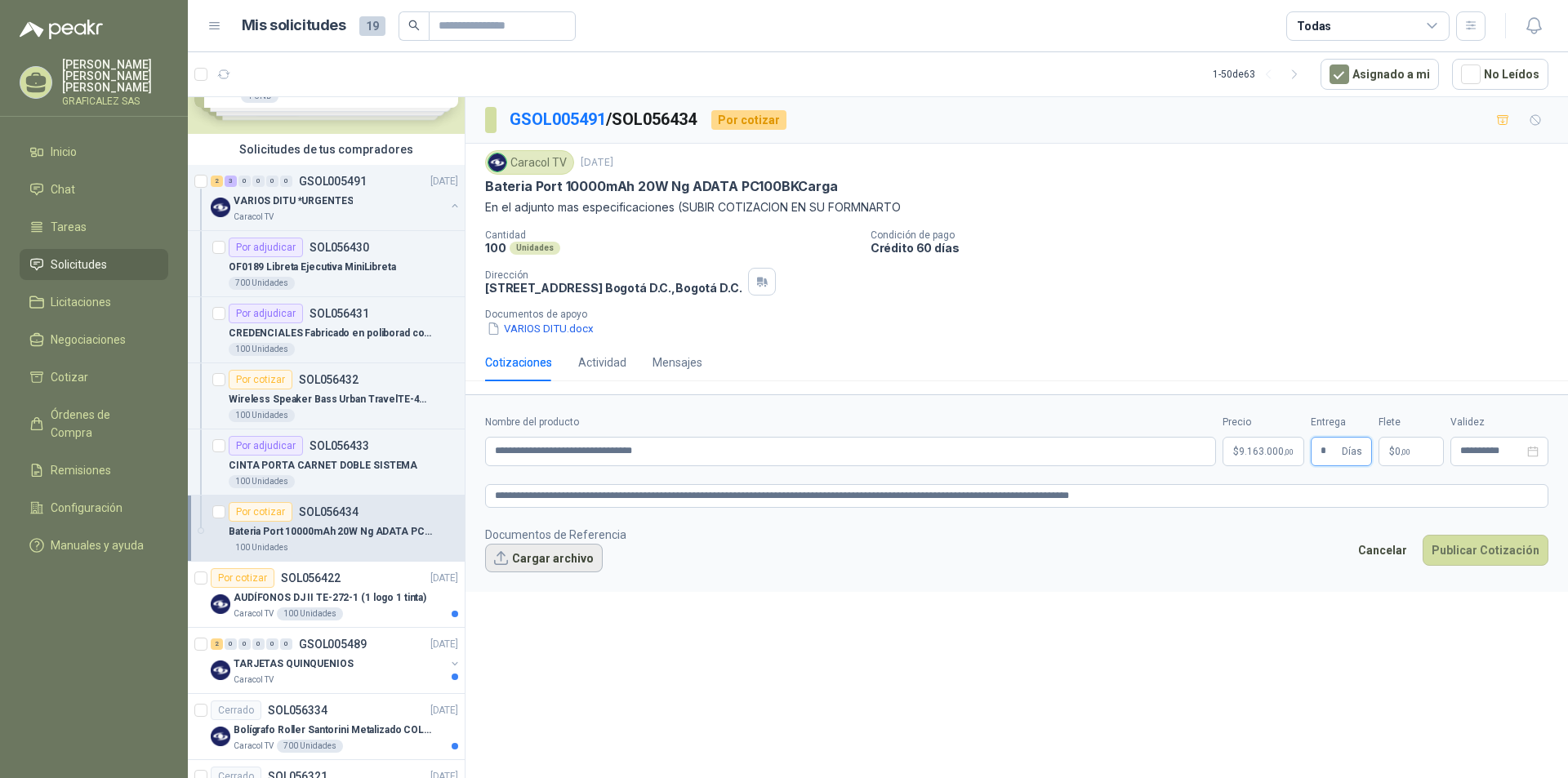
type input "*"
click at [536, 555] on button "Cargar archivo" at bounding box center [544, 558] width 118 height 29
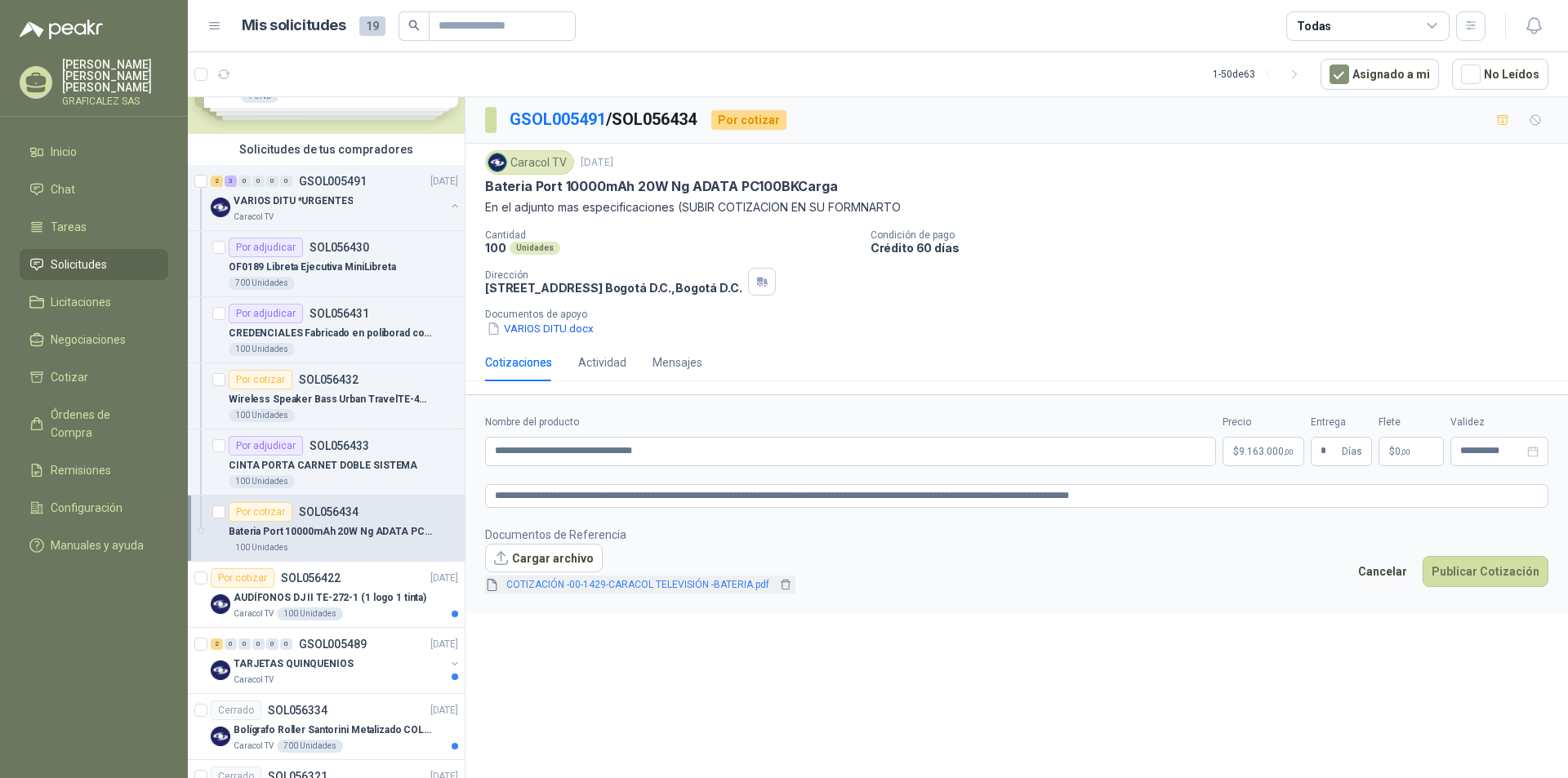
click at [681, 587] on link "COTIZACIÓN -00-1429-CARACOL TELEVISIÓN -BATERIA.pdf" at bounding box center [637, 585] width 276 height 15
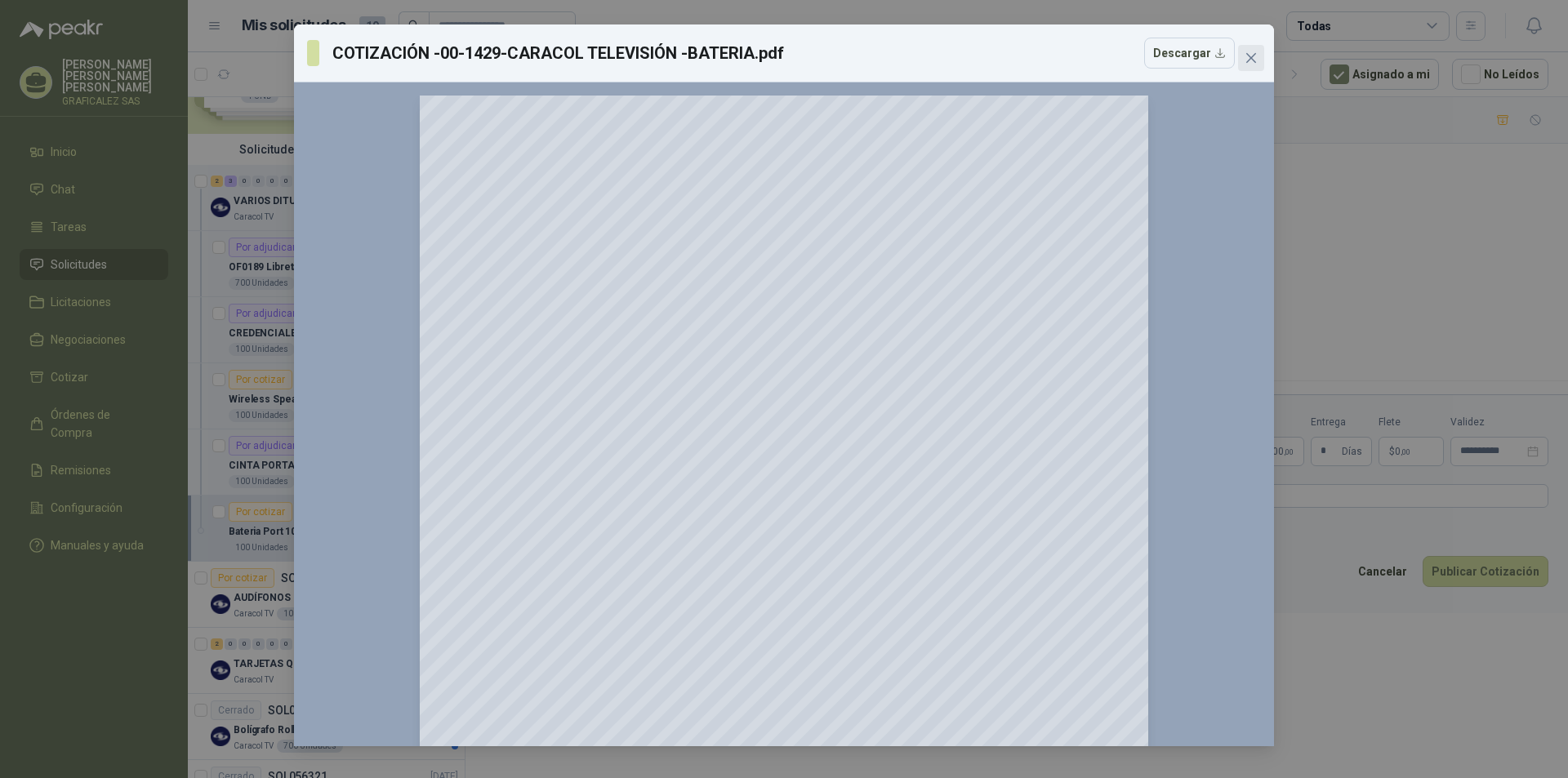
click at [1251, 60] on icon "close" at bounding box center [1251, 58] width 13 height 13
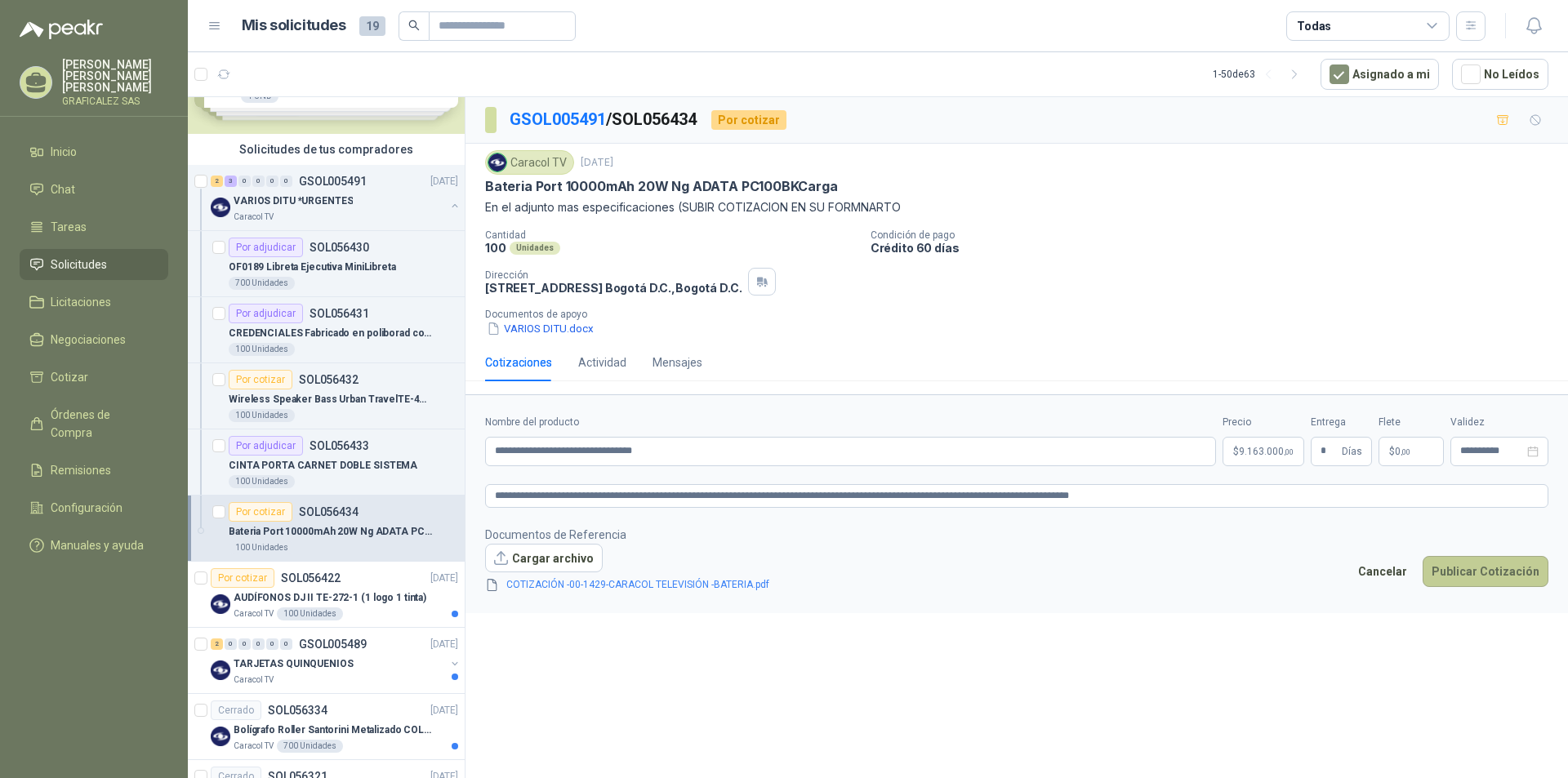
click at [1490, 563] on button "Publicar Cotización" at bounding box center [1485, 571] width 125 height 31
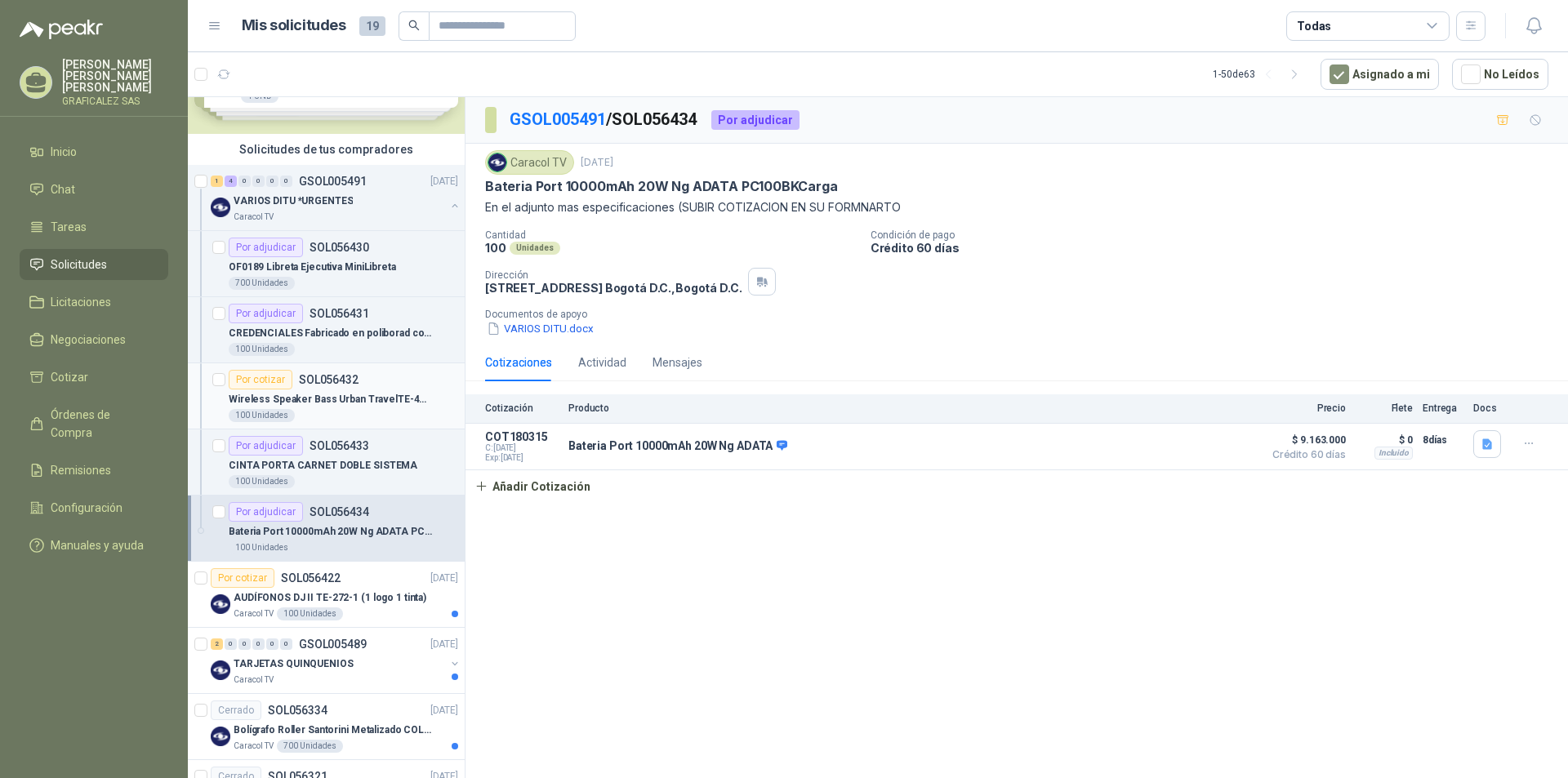
click at [374, 410] on div "100 Unidades" at bounding box center [344, 415] width 230 height 13
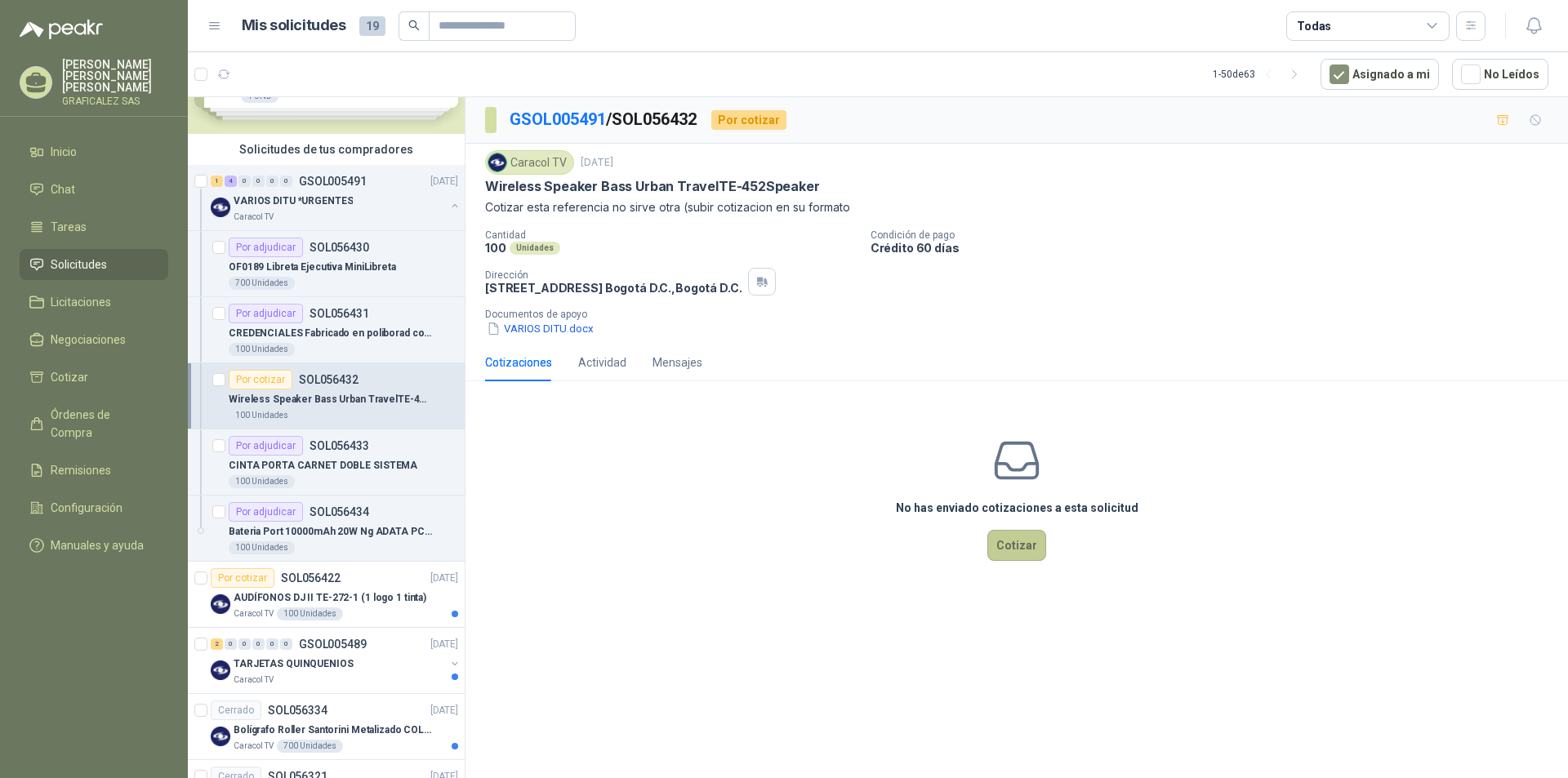
click at [1021, 542] on button "Cotizar" at bounding box center [1017, 544] width 58 height 31
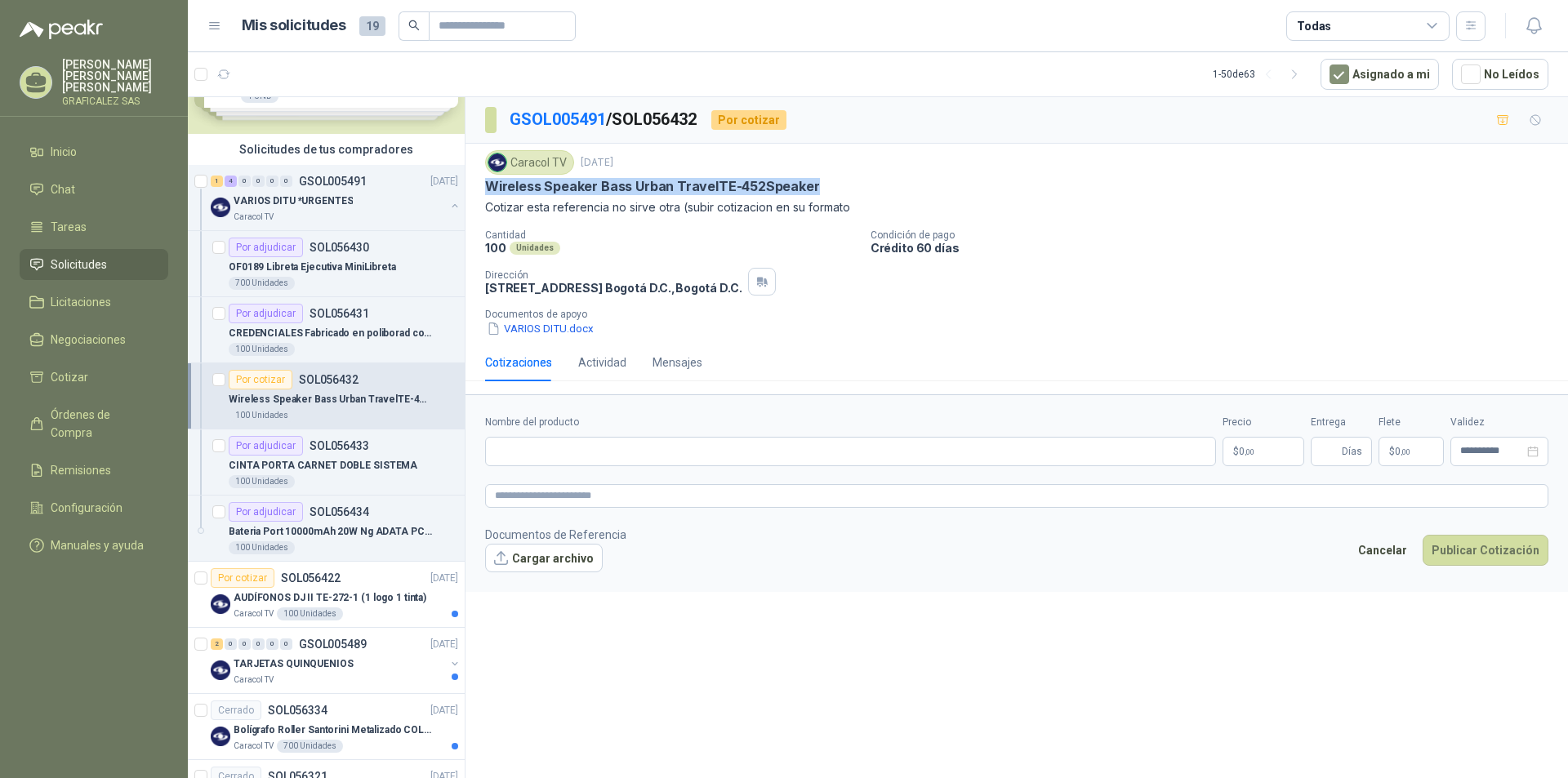
drag, startPoint x: 485, startPoint y: 181, endPoint x: 834, endPoint y: 179, distance: 349.0
click at [834, 179] on div "Wireless Speaker Bass Urban TravelTE-452Speaker" at bounding box center [1017, 186] width 1063 height 17
copy p "Wireless Speaker Bass Urban TravelTE-452Speaker"
click at [511, 455] on input "Nombre del producto" at bounding box center [851, 451] width 731 height 29
paste input "**********"
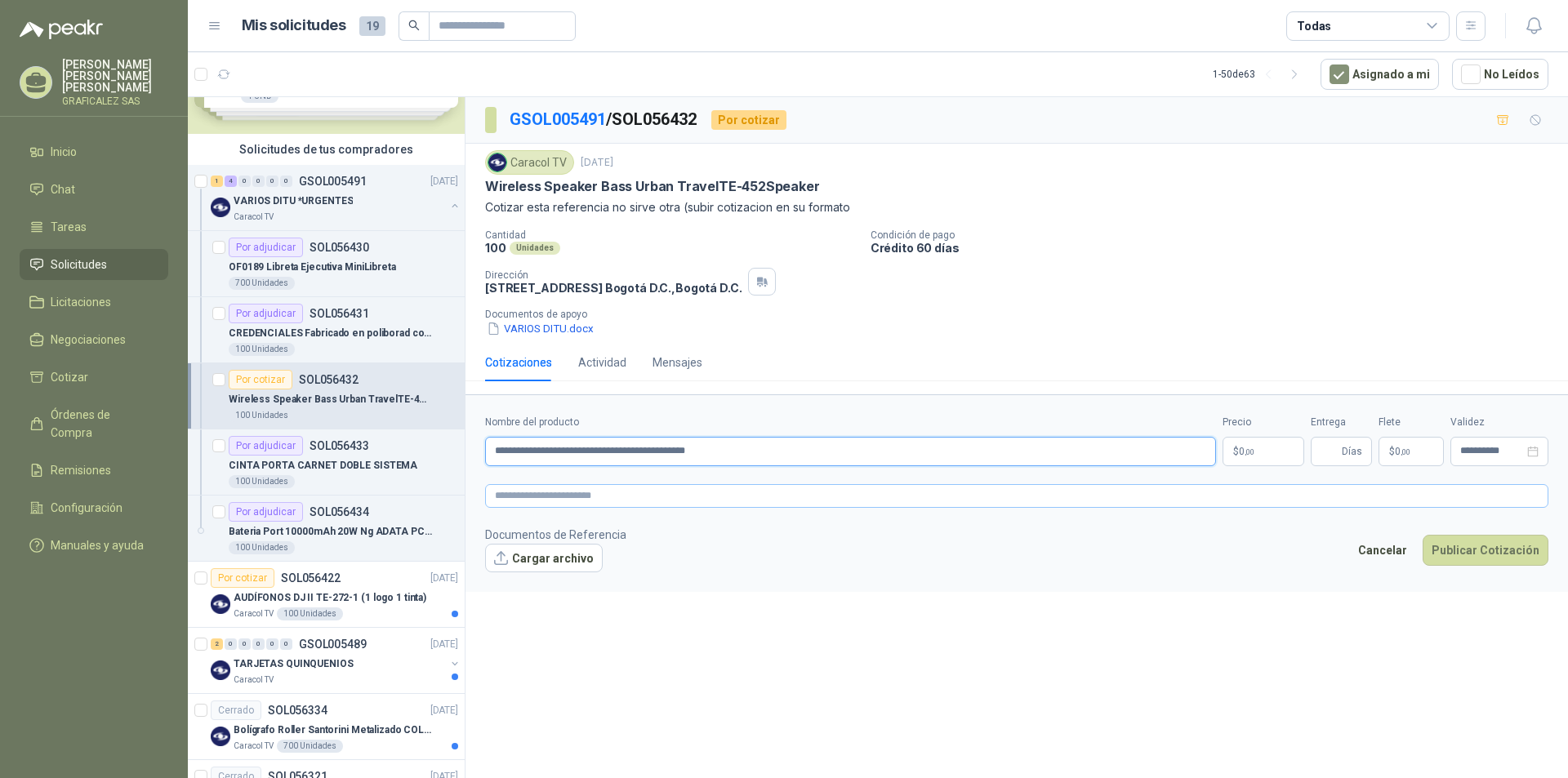
type input "**********"
click at [505, 491] on textarea at bounding box center [1017, 495] width 1063 height 24
click at [529, 499] on textarea at bounding box center [1017, 495] width 1063 height 24
paste textarea "**********"
type textarea "**********"
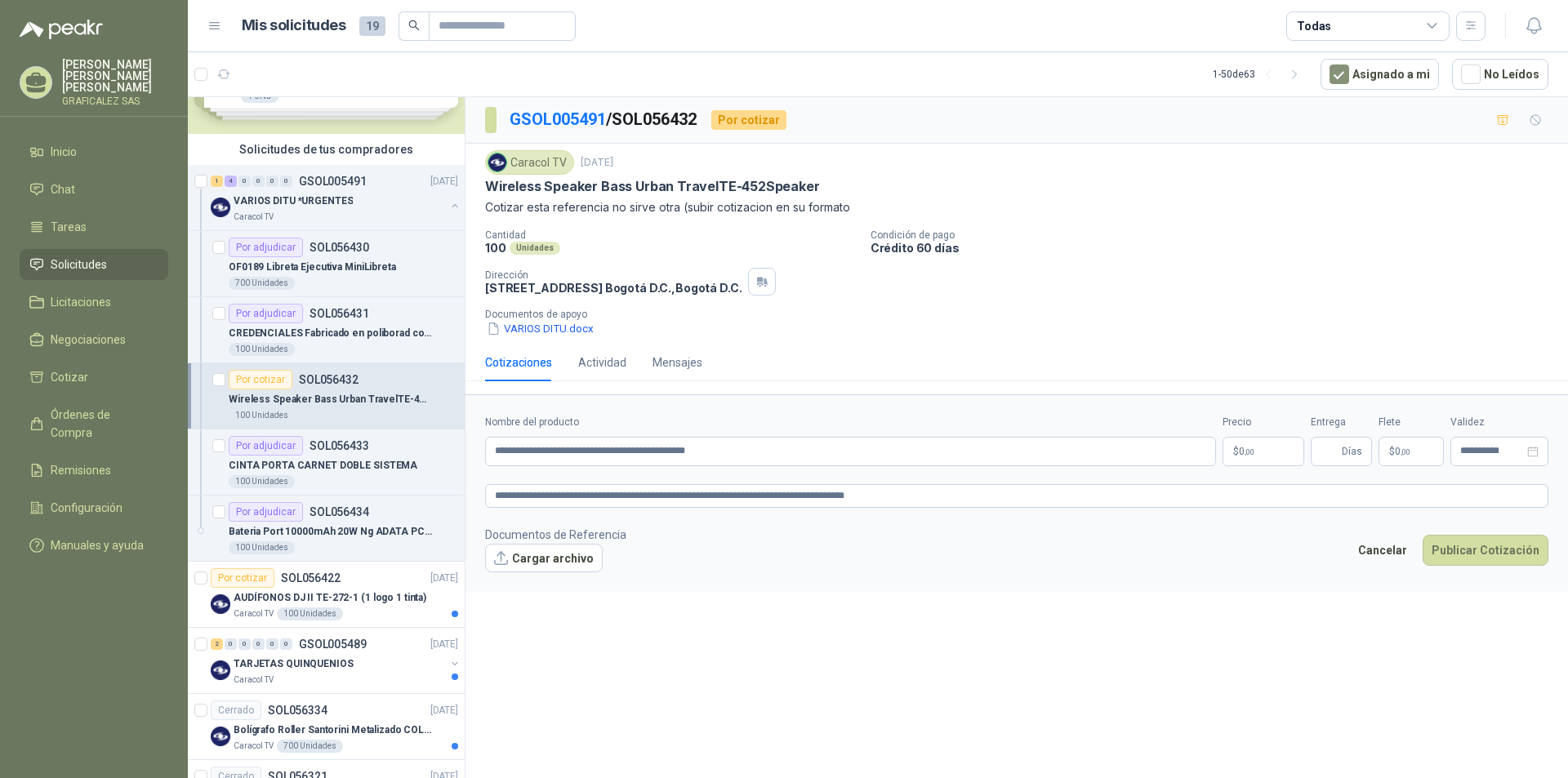
click at [629, 618] on div "**********" at bounding box center [1017, 440] width 1102 height 687
click at [547, 557] on button "Cargar archivo" at bounding box center [544, 558] width 118 height 29
click at [545, 557] on button "Cargar archivo" at bounding box center [544, 558] width 118 height 29
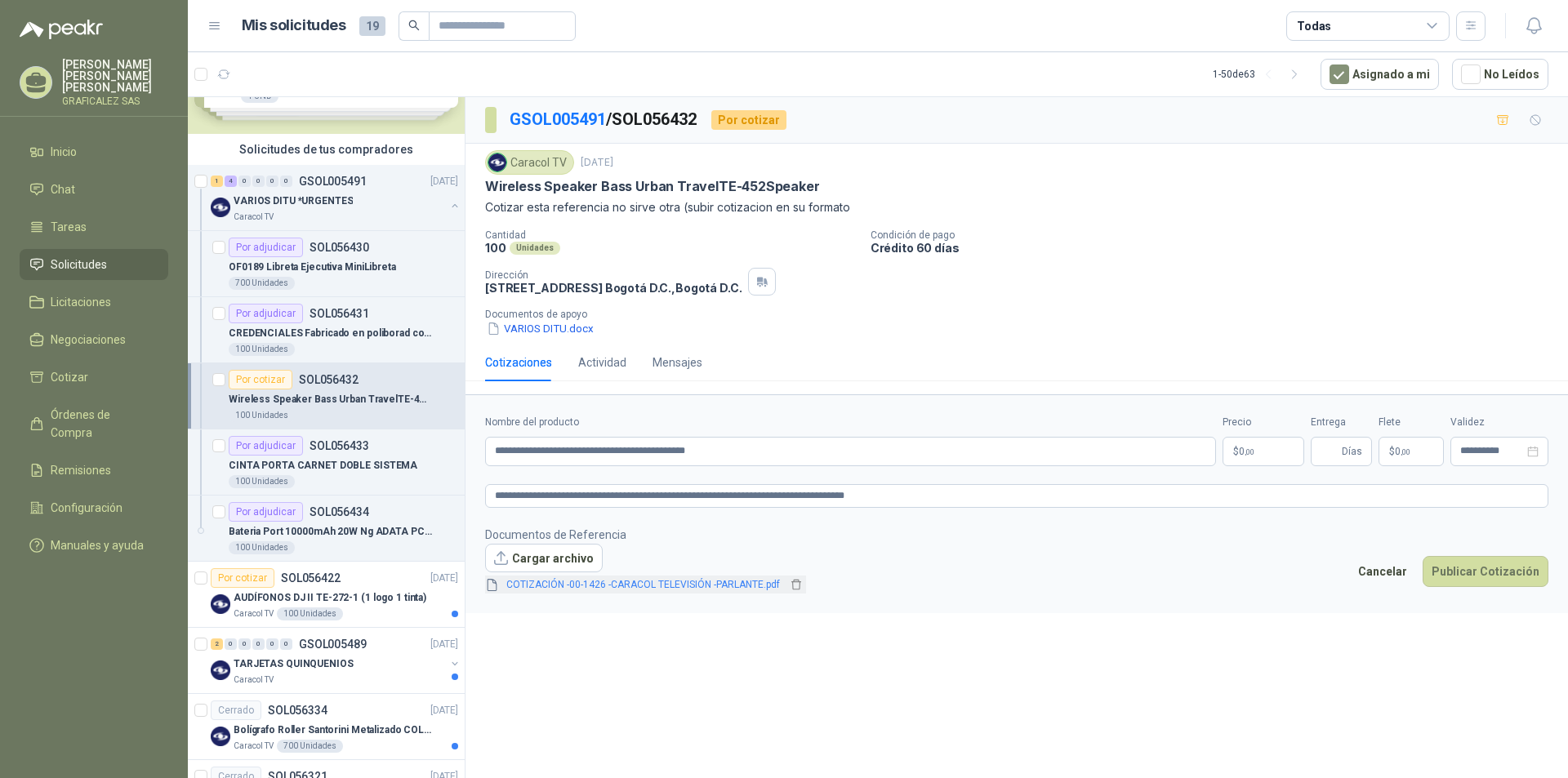
click at [670, 582] on link "COTIZACIÓN -00-1426 -CARACOL TELEVISIÓN -PARLANTE.pdf" at bounding box center [643, 585] width 286 height 15
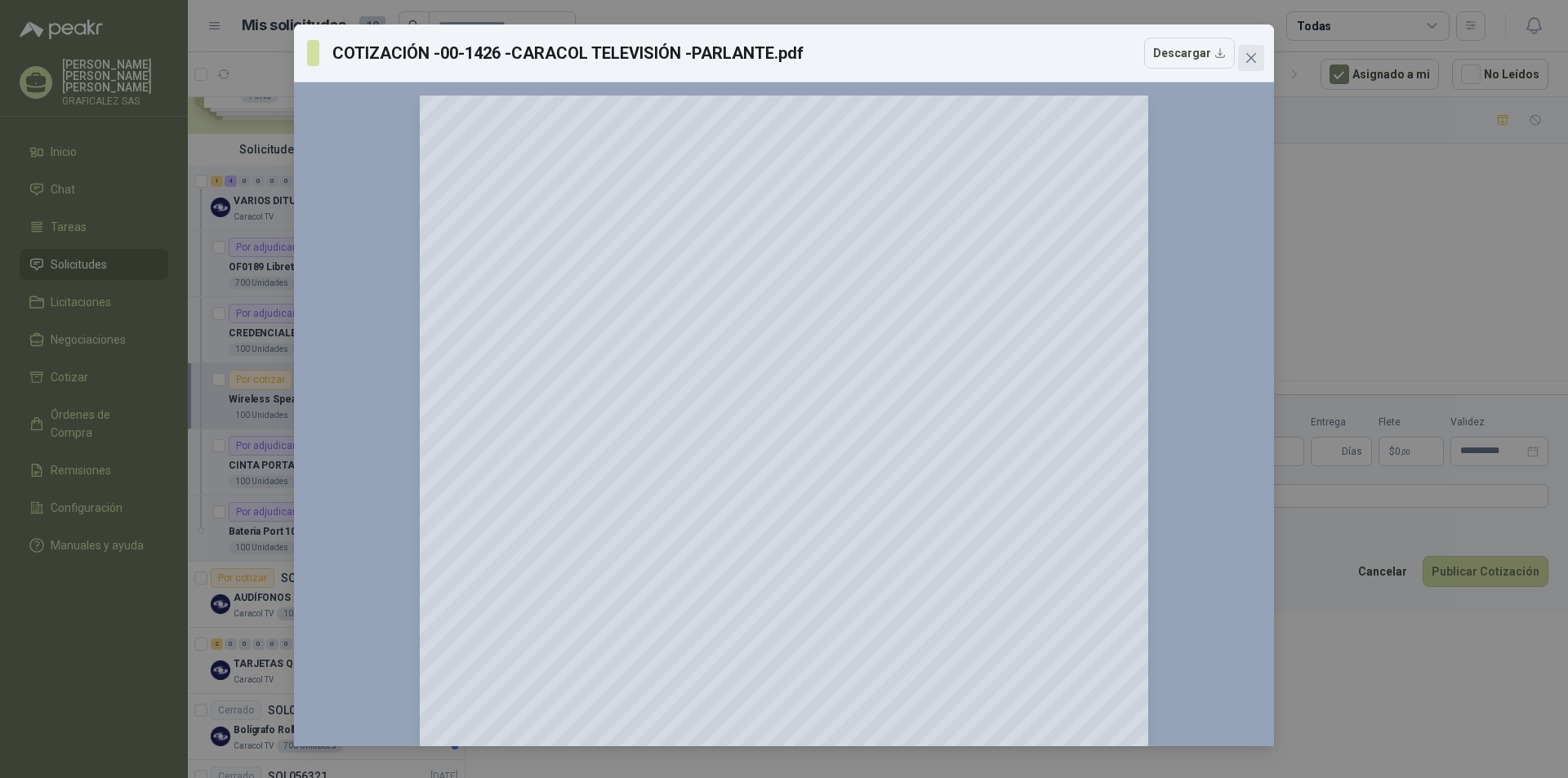
click at [1254, 57] on icon "close" at bounding box center [1251, 58] width 13 height 13
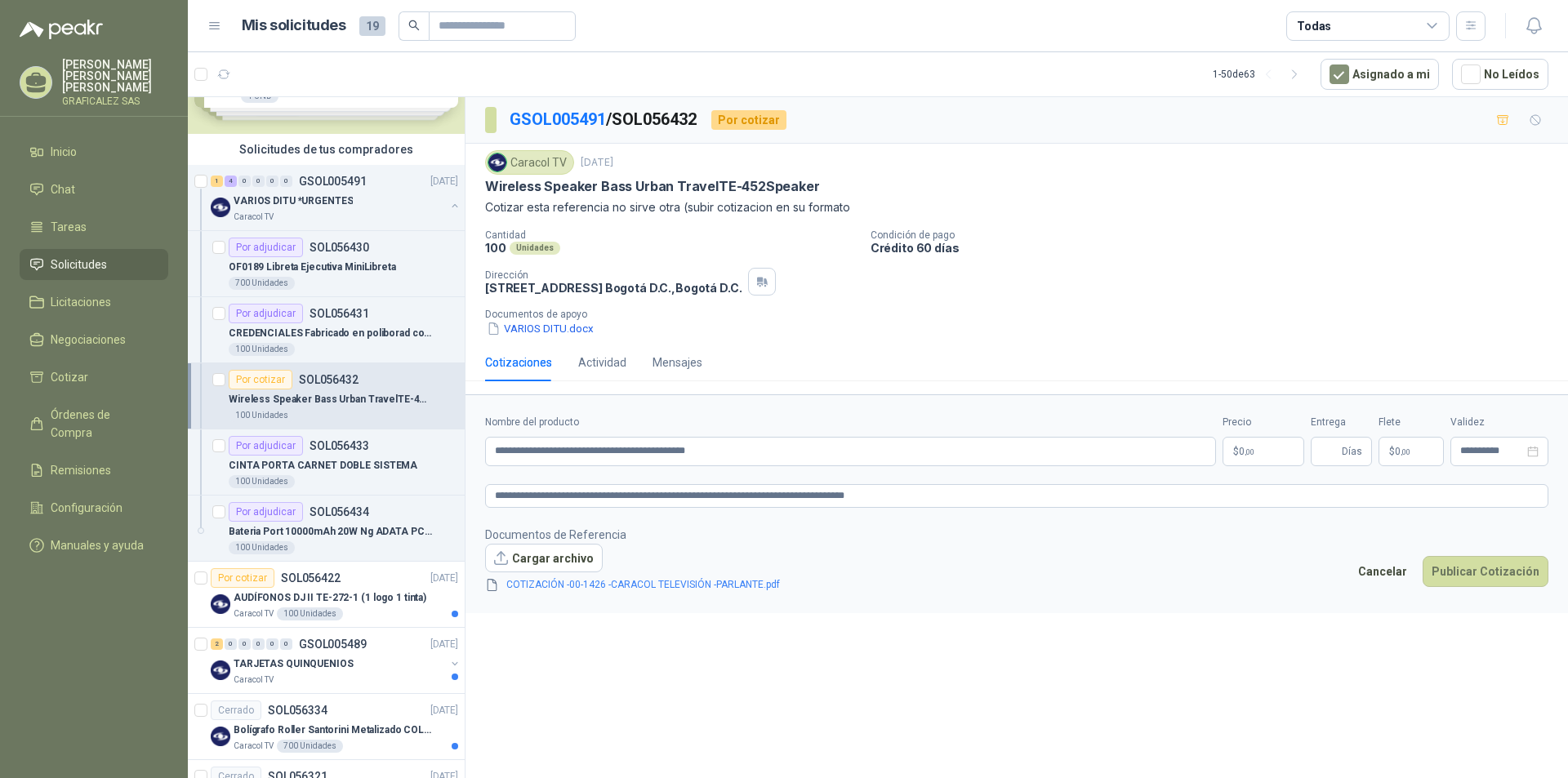
click at [1241, 442] on p "$ 0 ,00" at bounding box center [1263, 451] width 82 height 29
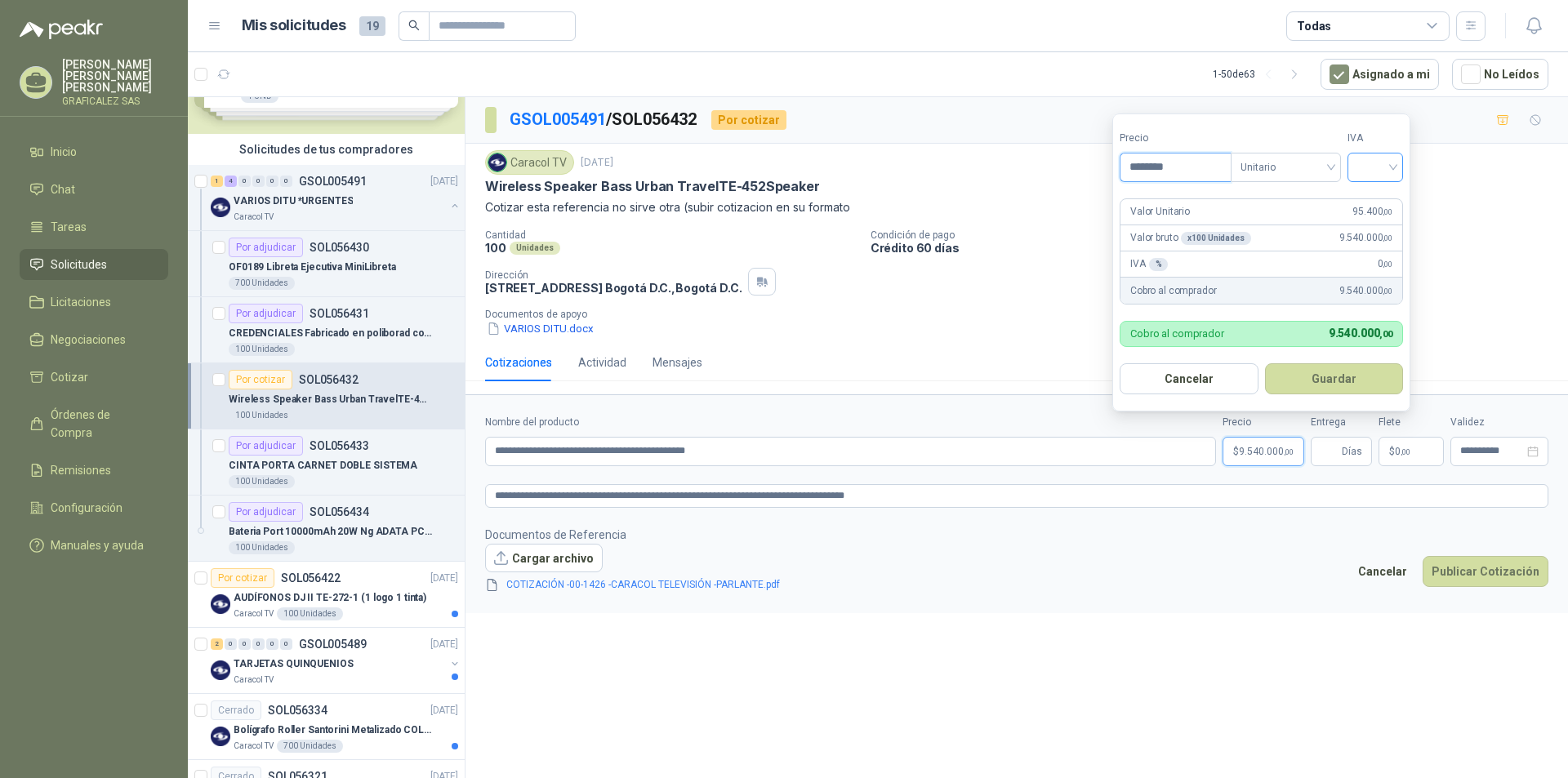
click at [1397, 165] on div at bounding box center [1375, 167] width 56 height 29
type input "********"
click at [1370, 203] on div "19%" at bounding box center [1379, 201] width 30 height 18
click at [1480, 561] on button "Publicar Cotización" at bounding box center [1485, 571] width 125 height 31
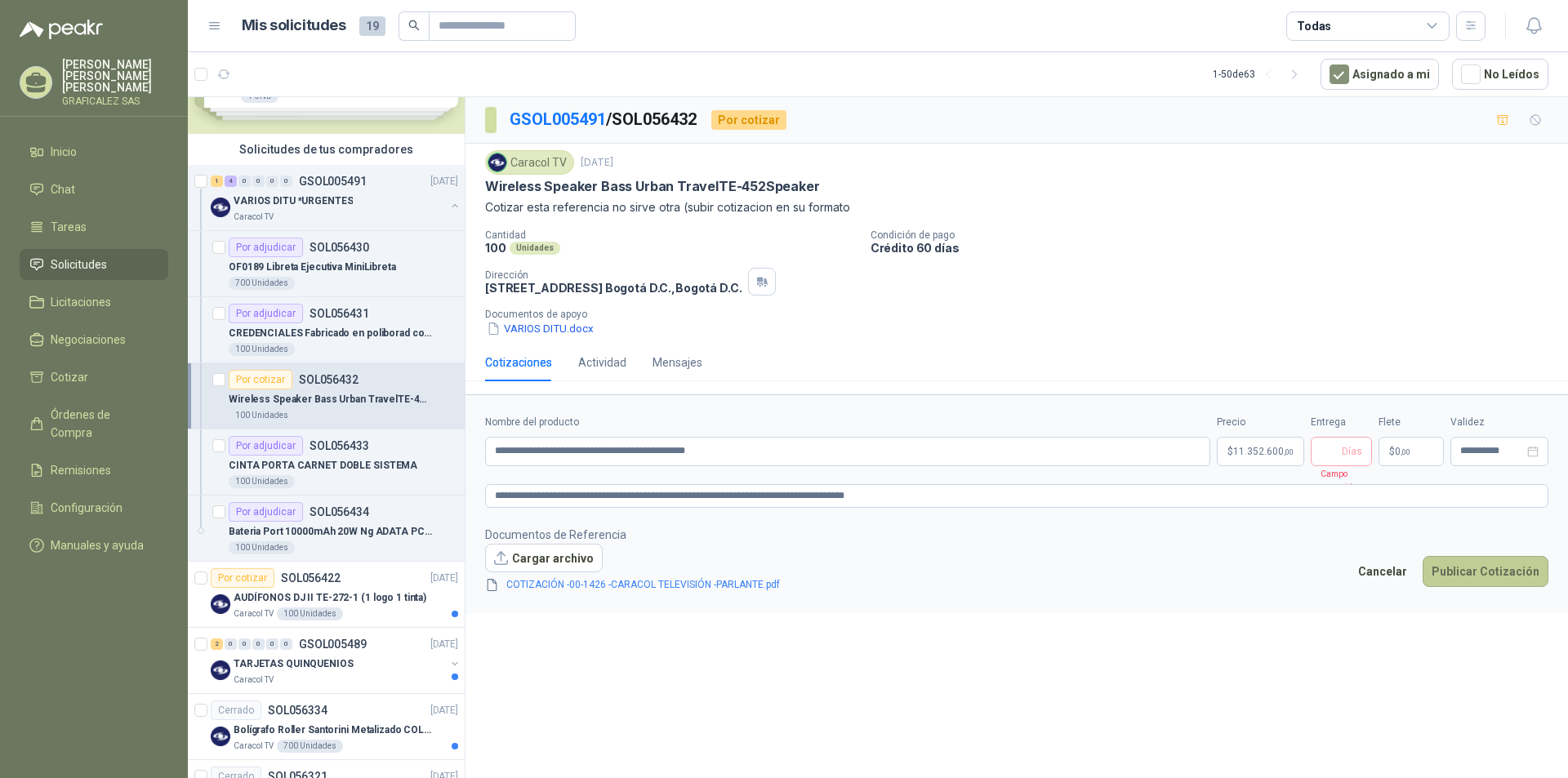
click at [1472, 570] on button "Publicar Cotización" at bounding box center [1485, 571] width 125 height 31
type input "*"
click at [1464, 560] on button "Publicar Cotización" at bounding box center [1485, 571] width 125 height 31
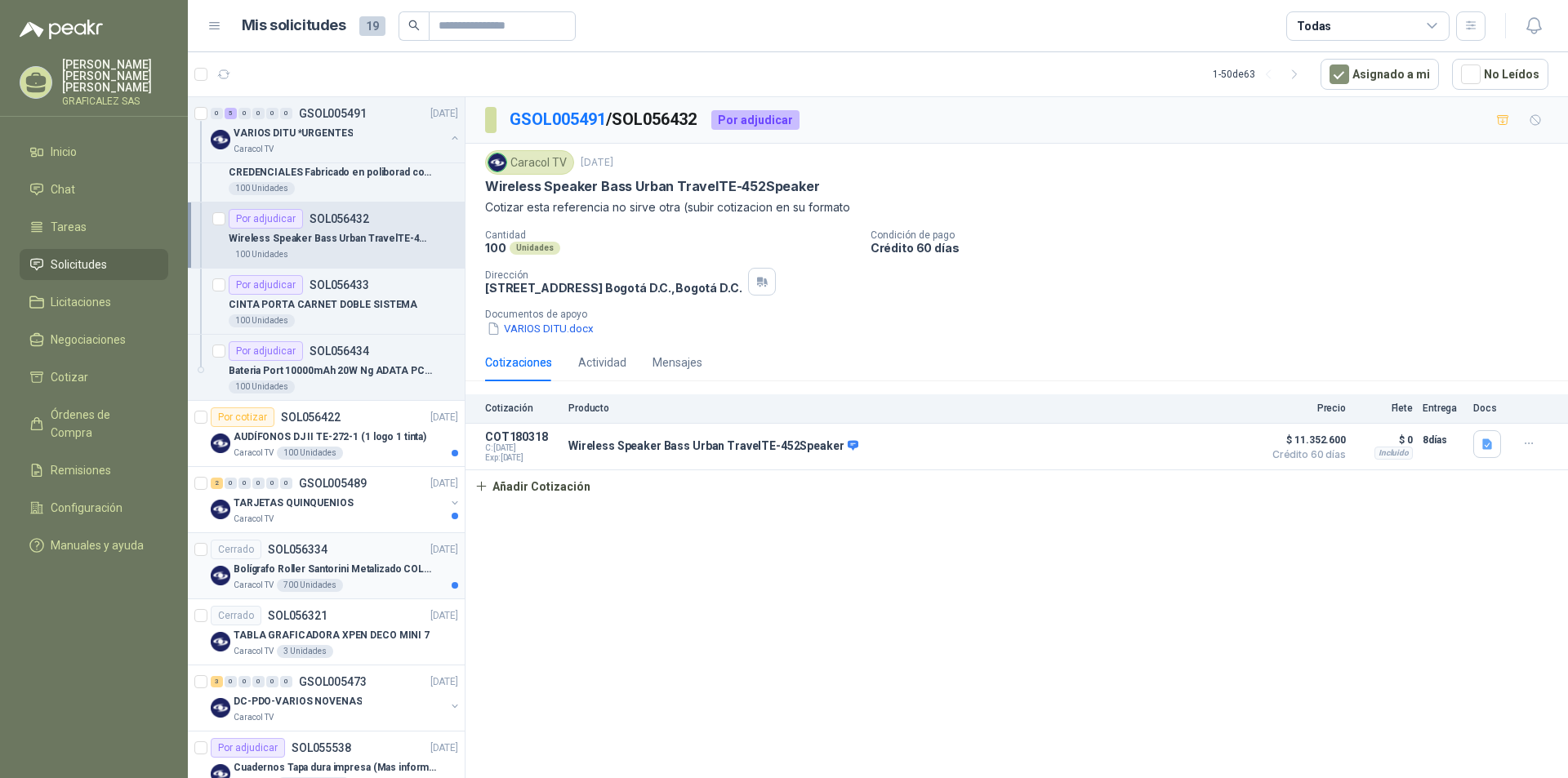
scroll to position [245, 0]
click at [372, 413] on div "Por cotizar SOL056422 [DATE]" at bounding box center [335, 414] width 248 height 20
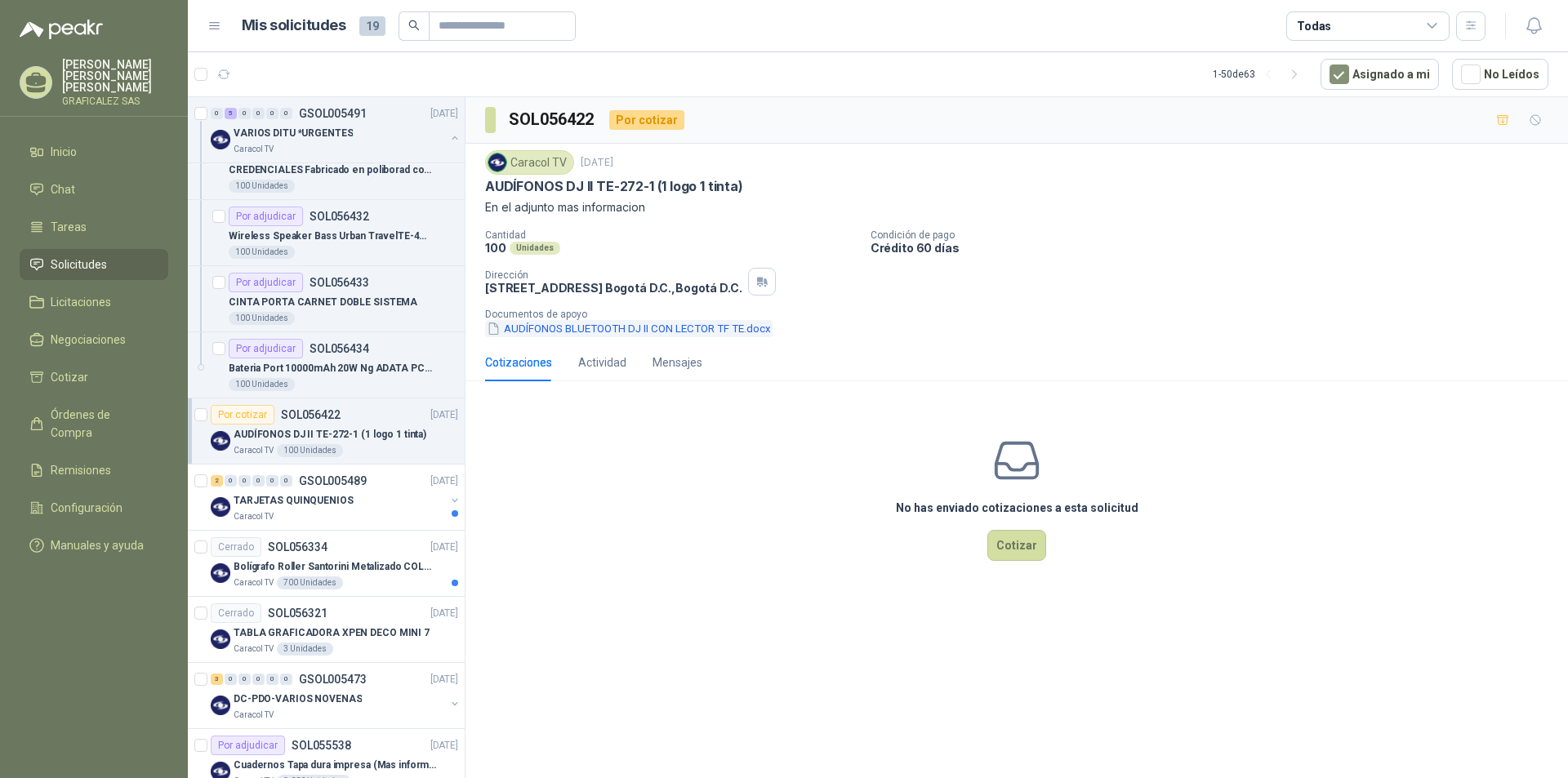
click at [579, 329] on button "AUDÍFONOS BLUETOOTH DJ II CON LECTOR TF TE.docx" at bounding box center [629, 329] width 287 height 17
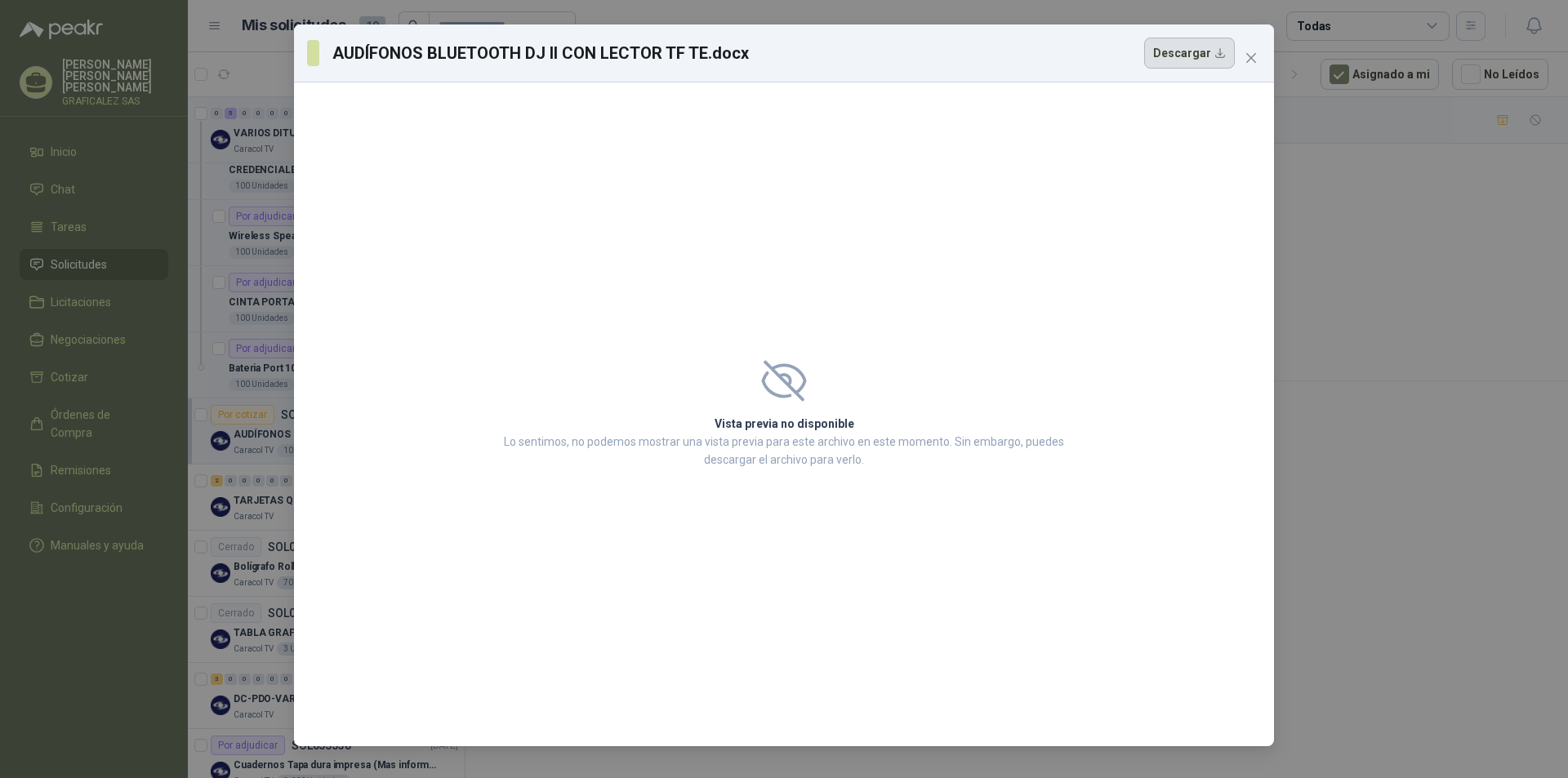
click at [1190, 58] on button "Descargar" at bounding box center [1189, 53] width 90 height 31
click at [1185, 44] on button "Descargar" at bounding box center [1189, 53] width 90 height 31
click at [1266, 57] on div "AUDÍFONOS BLUETOOTH [PERSON_NAME] CON LECTOR TF TE.docx Descargar" at bounding box center [784, 54] width 980 height 58
click at [1253, 57] on icon "close" at bounding box center [1251, 58] width 13 height 13
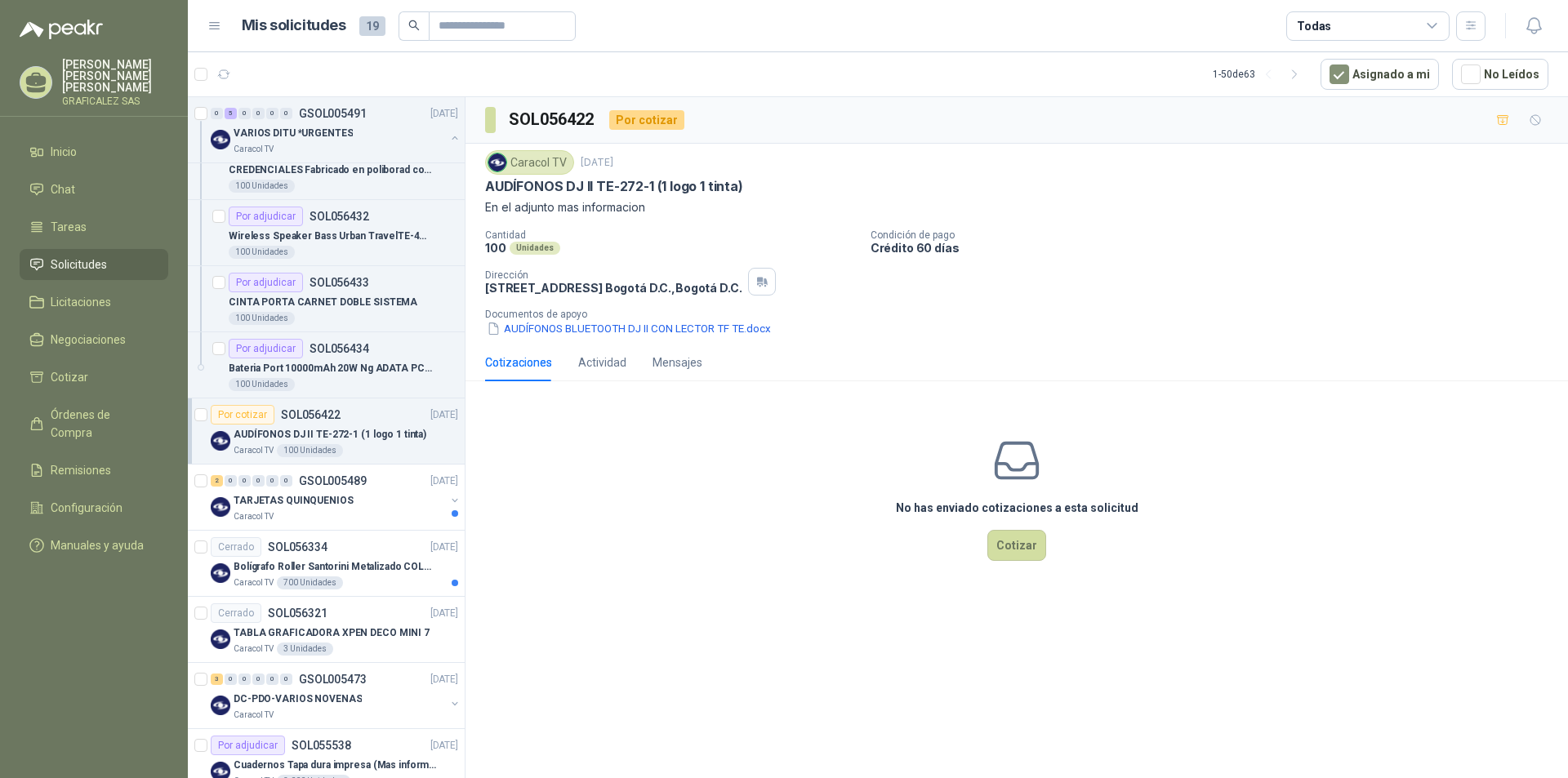
click at [387, 413] on div "Por cotizar SOL056422 [DATE]" at bounding box center [335, 414] width 248 height 20
click at [371, 407] on div "Por cotizar SOL056422 [DATE]" at bounding box center [335, 414] width 248 height 20
click at [1018, 543] on button "Cotizar" at bounding box center [1017, 544] width 58 height 31
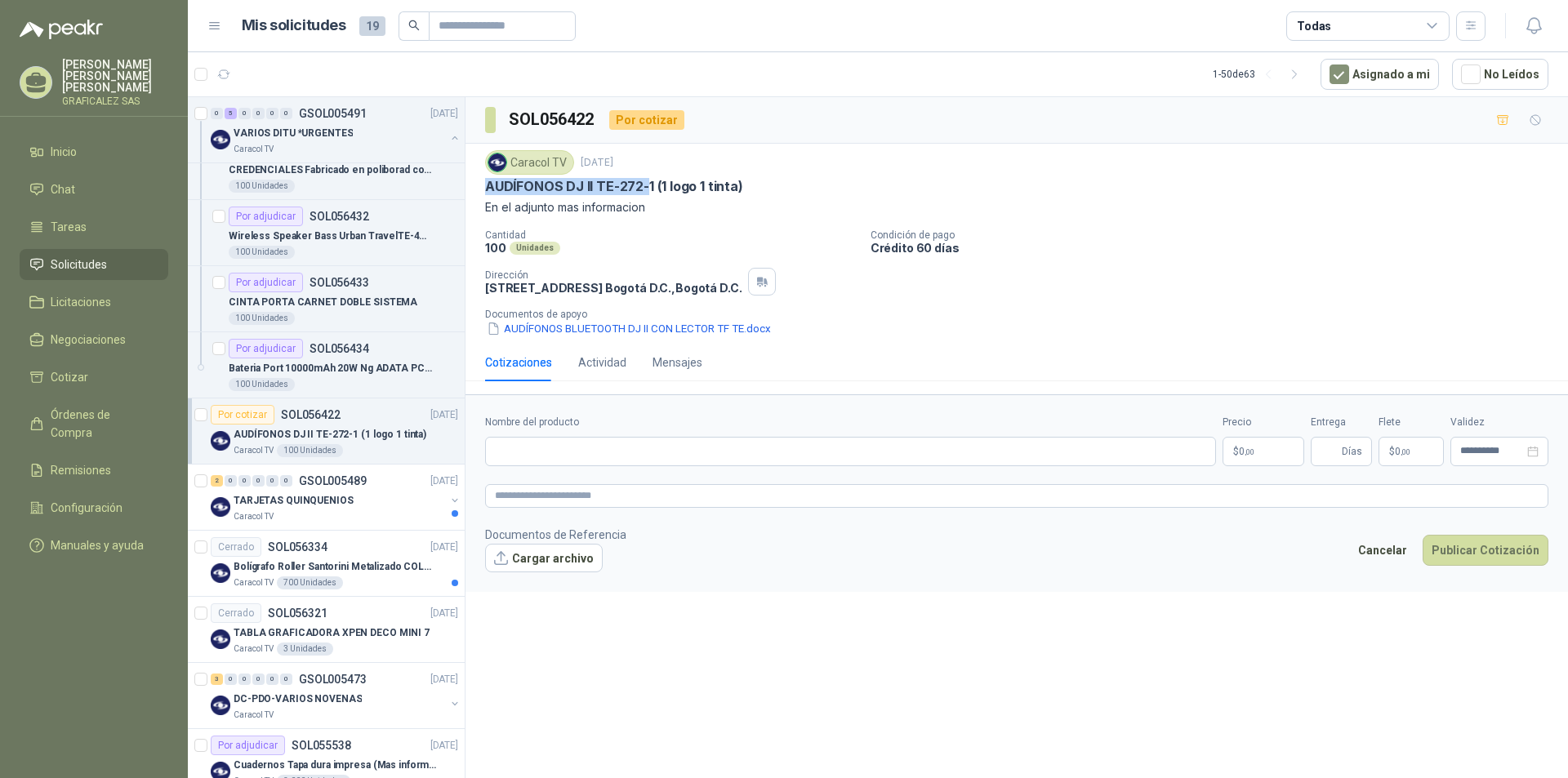
drag, startPoint x: 486, startPoint y: 186, endPoint x: 645, endPoint y: 187, distance: 159.0
click at [645, 187] on p "AUDÍFONOS DJ II TE-272-1 (1 logo 1 tinta)" at bounding box center [614, 186] width 258 height 17
copy p "AUDÍFONOS DJ II TE-272-"
click at [511, 452] on input "Nombre del producto" at bounding box center [851, 451] width 731 height 29
paste input "**********"
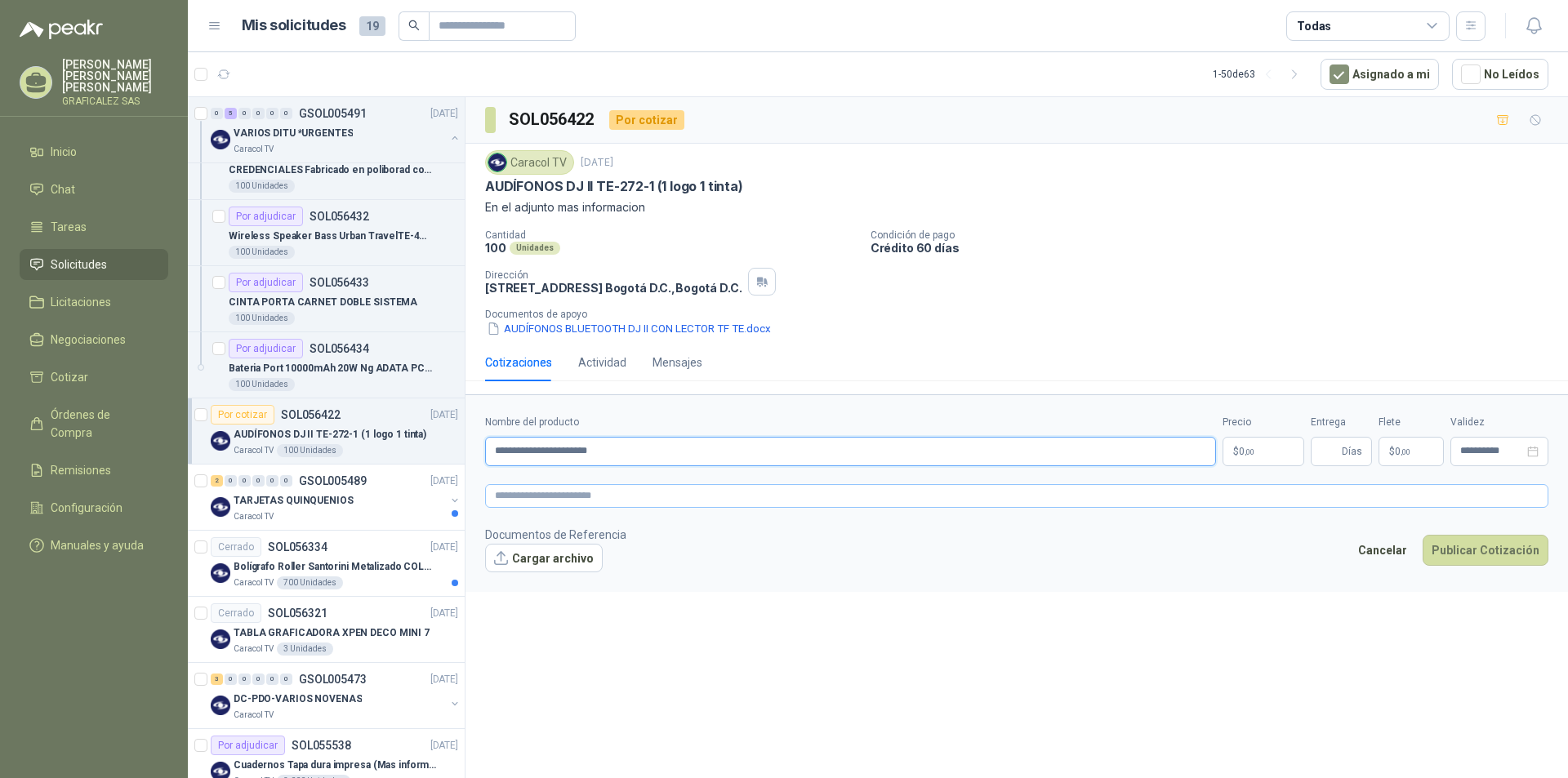
type input "**********"
click at [519, 494] on textarea at bounding box center [1017, 495] width 1063 height 24
click at [1242, 449] on span "0 ,00" at bounding box center [1247, 451] width 15 height 9
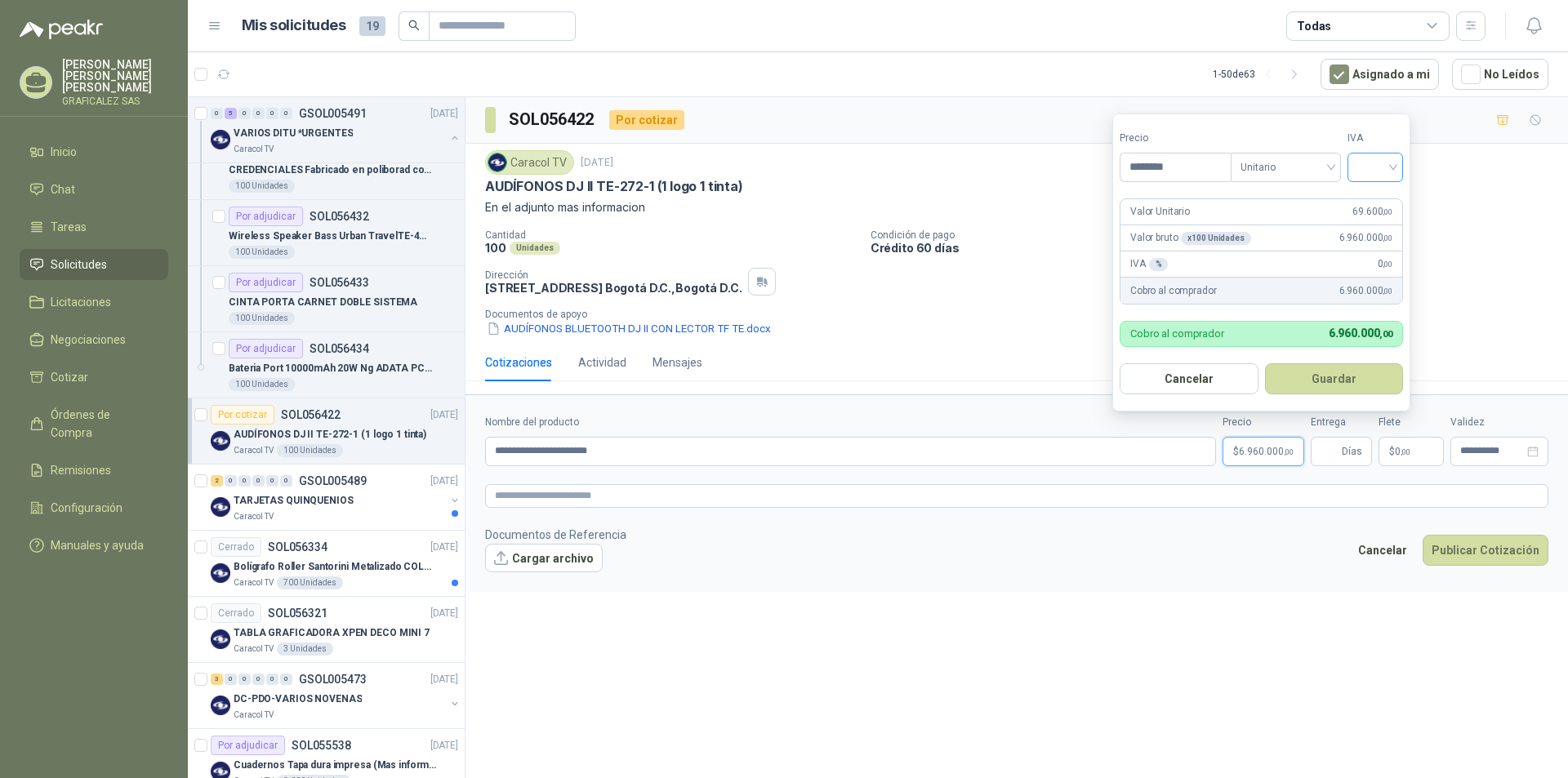
click at [1398, 164] on div at bounding box center [1375, 167] width 56 height 29
type input "********"
click at [1366, 201] on div "19%" at bounding box center [1379, 201] width 30 height 18
click at [1322, 379] on button "Guardar" at bounding box center [1336, 379] width 140 height 31
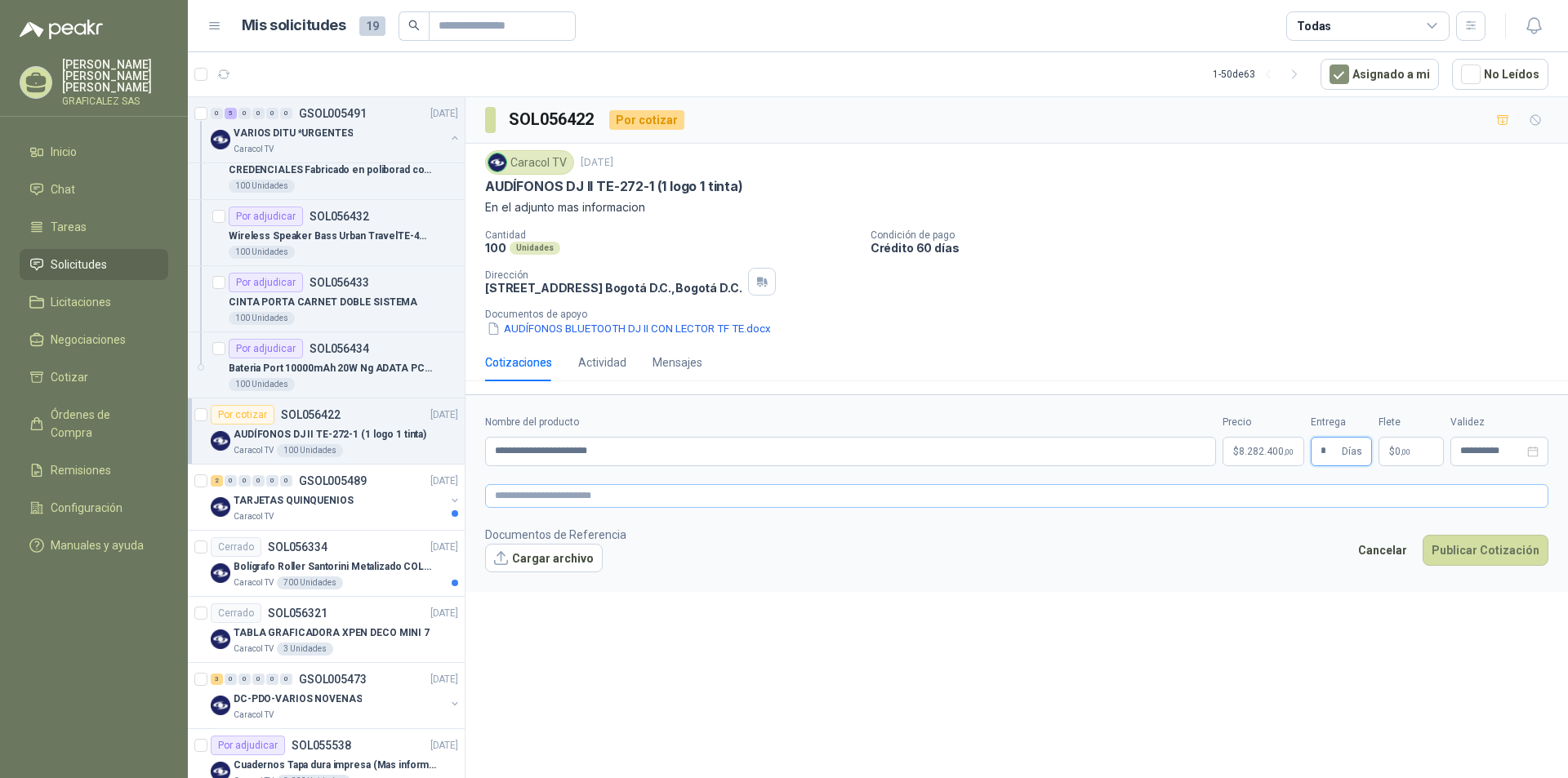
type input "*"
click at [572, 486] on textarea at bounding box center [1017, 495] width 1063 height 24
click at [514, 501] on textarea at bounding box center [1017, 495] width 1063 height 24
paste textarea "**********"
type textarea "**********"
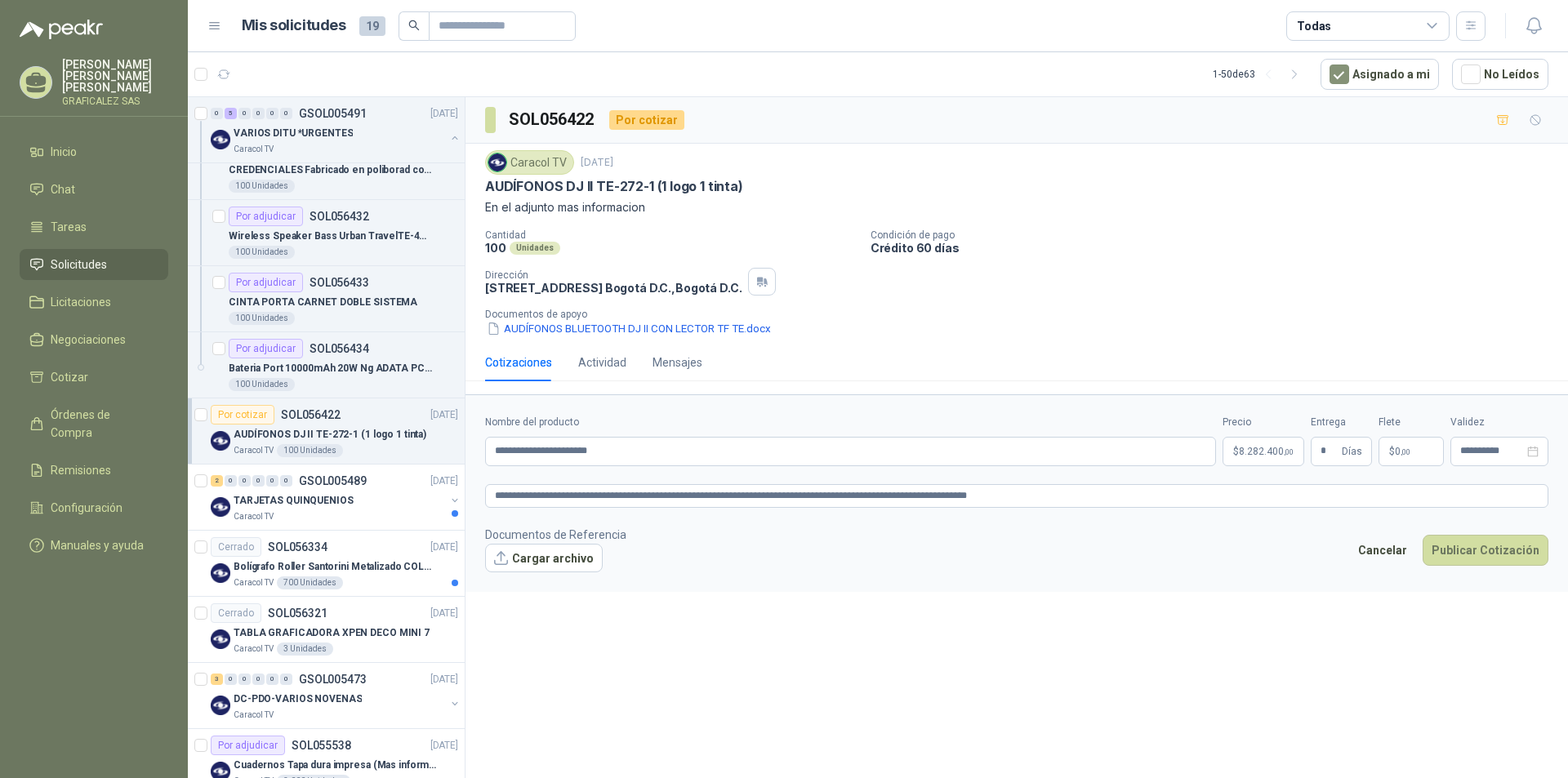
click at [861, 608] on div "**********" at bounding box center [1017, 440] width 1102 height 687
click at [531, 550] on button "Cargar archivo" at bounding box center [544, 558] width 118 height 29
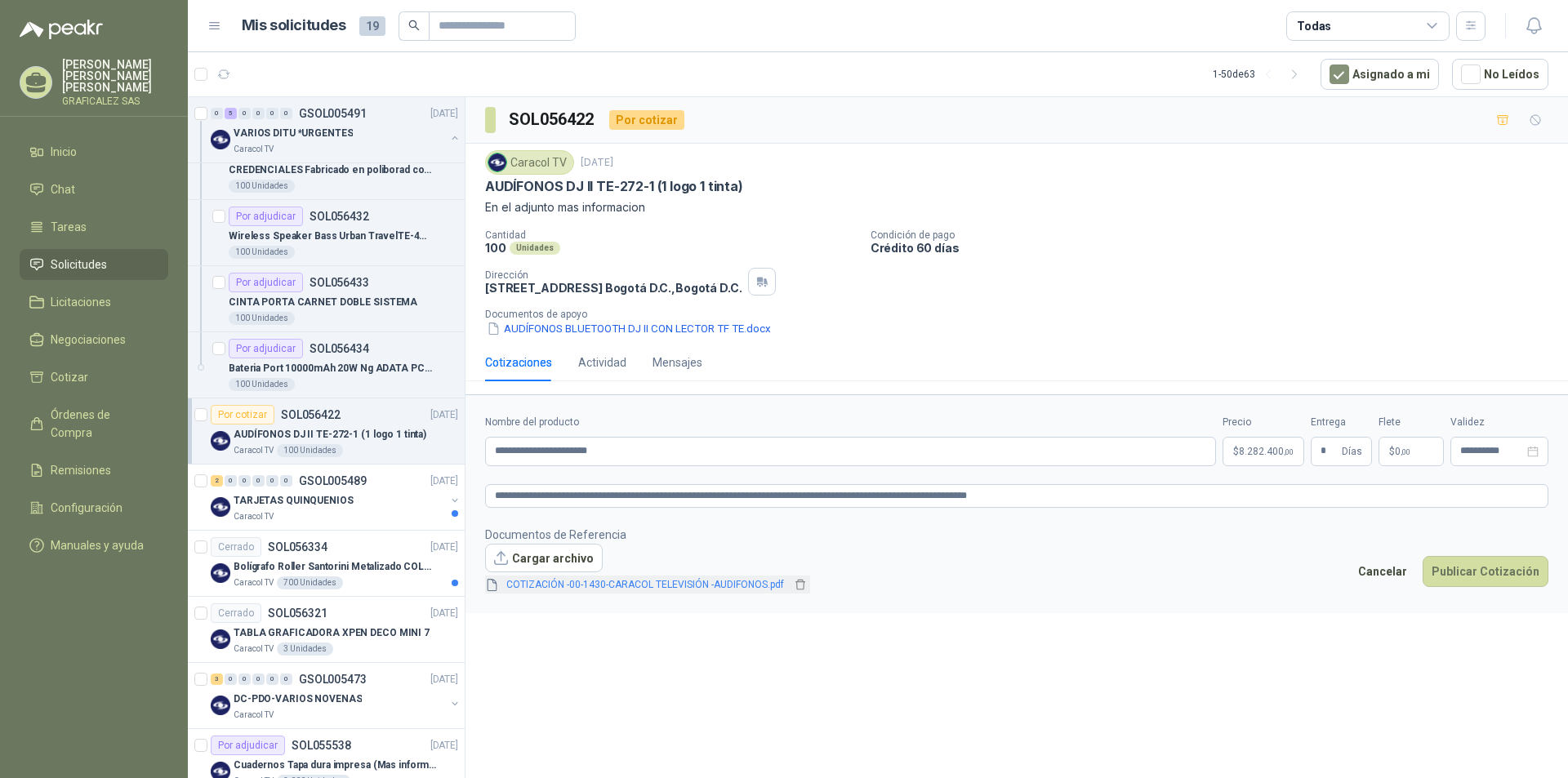
click at [711, 581] on link "COTIZACIÓN -00-1430-CARACOL TELEVISIÓN -AUDIFONOS.pdf" at bounding box center [645, 585] width 291 height 15
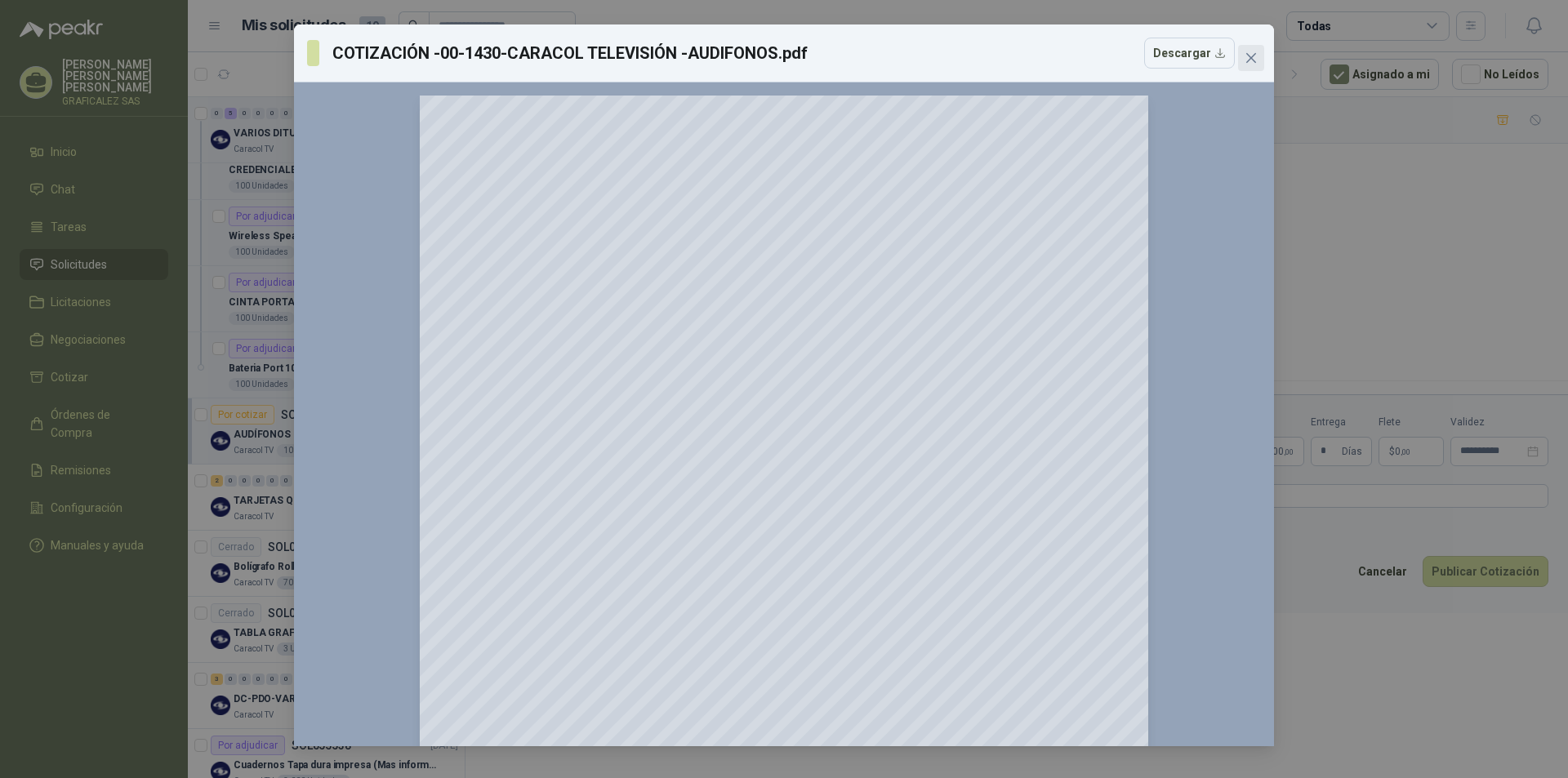
click at [1245, 55] on icon "close" at bounding box center [1251, 58] width 13 height 13
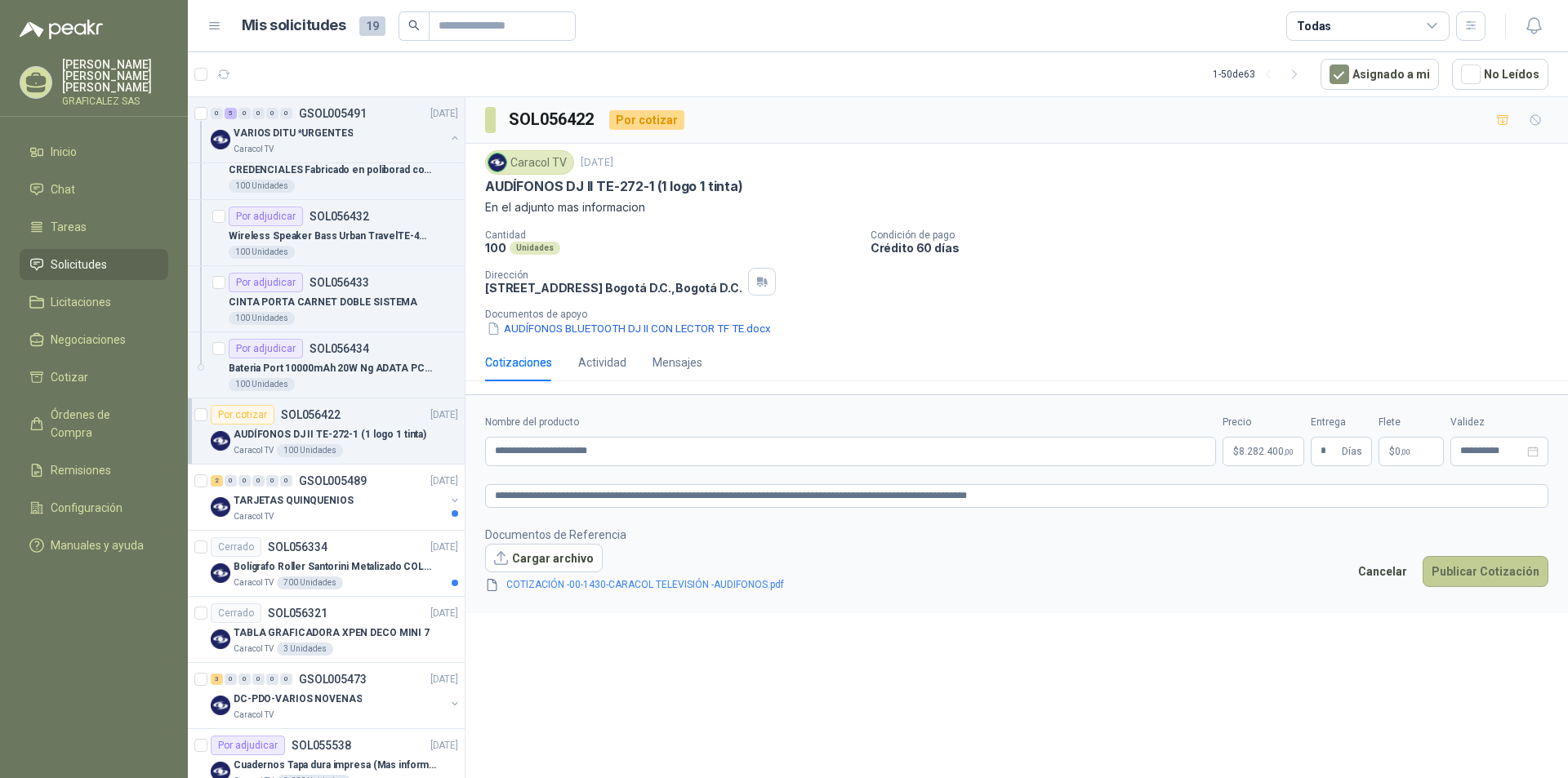
click at [1489, 567] on button "Publicar Cotización" at bounding box center [1485, 571] width 125 height 31
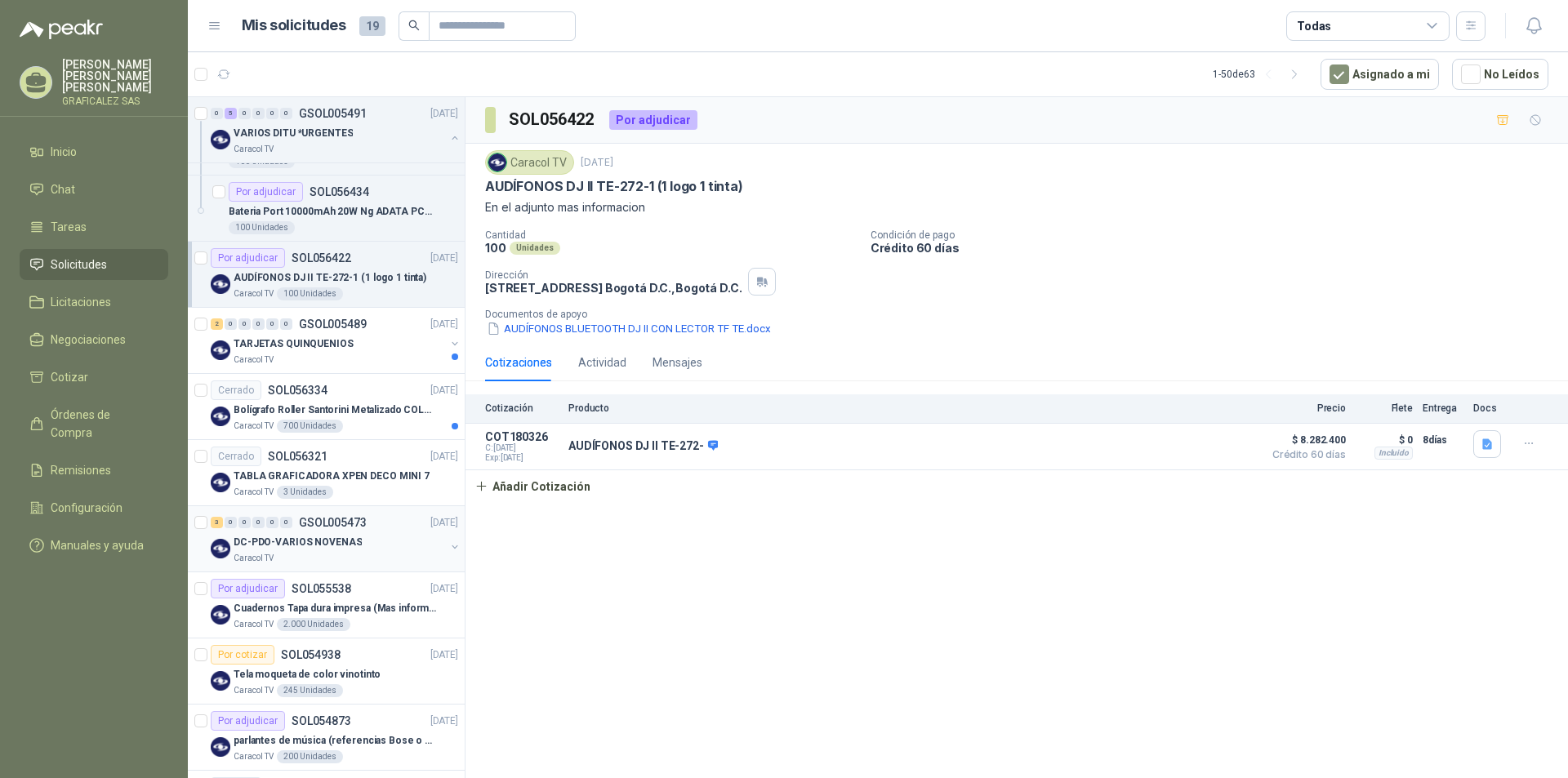
scroll to position [408, 0]
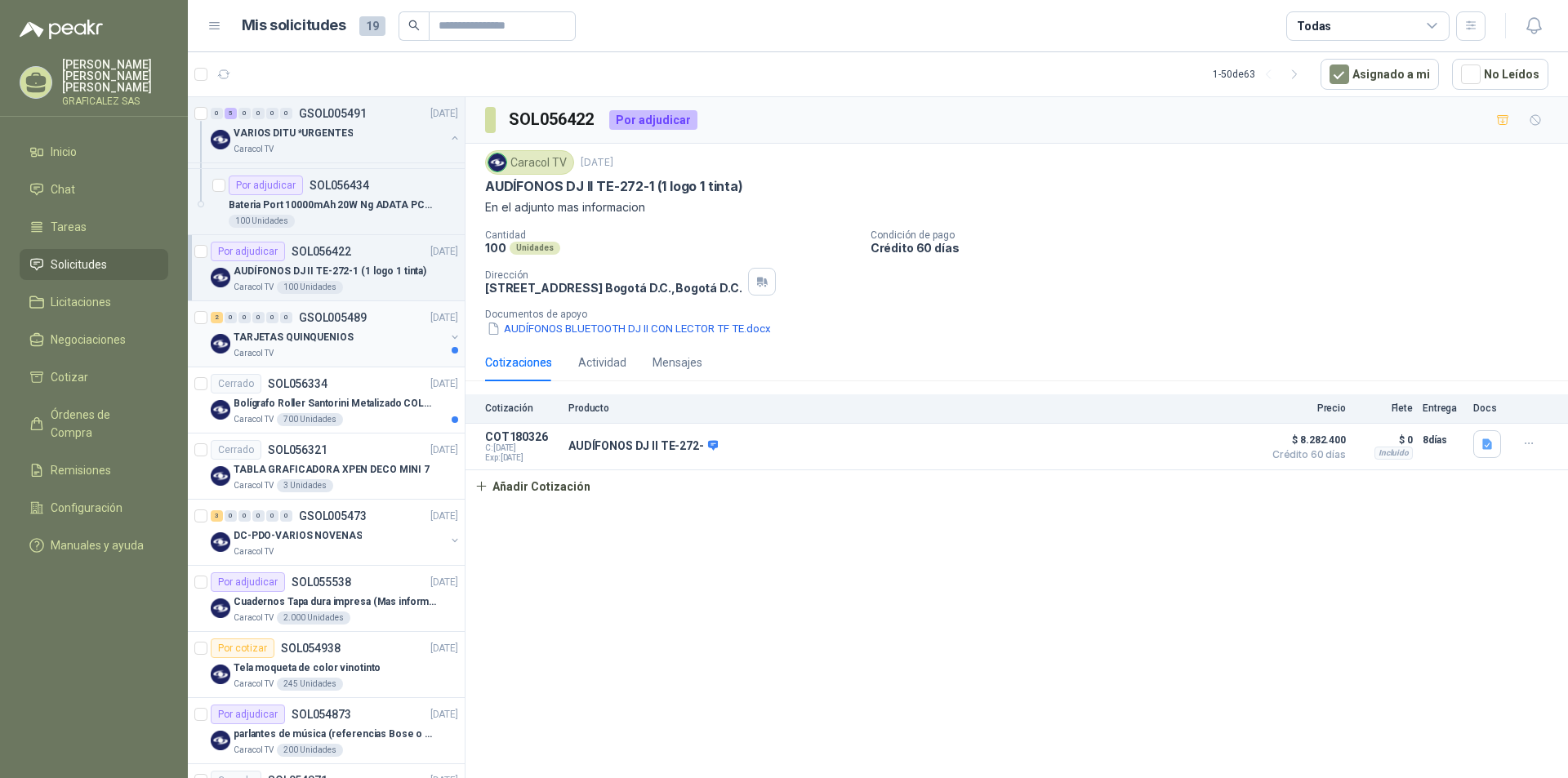
click at [379, 335] on div "TARJETAS QUINQUENIOS" at bounding box center [339, 337] width 211 height 20
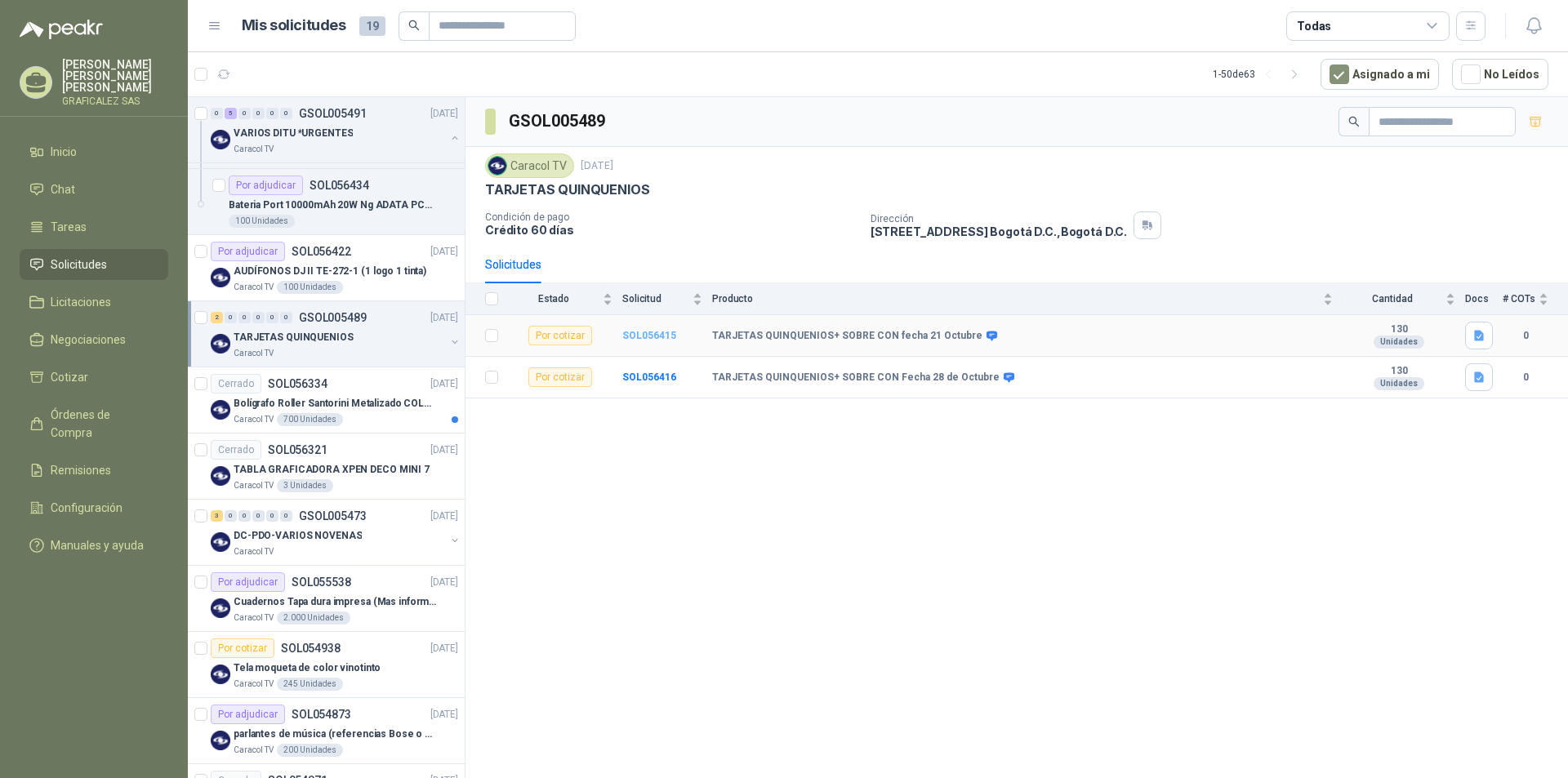
click at [652, 339] on b "SOL056415" at bounding box center [648, 335] width 54 height 11
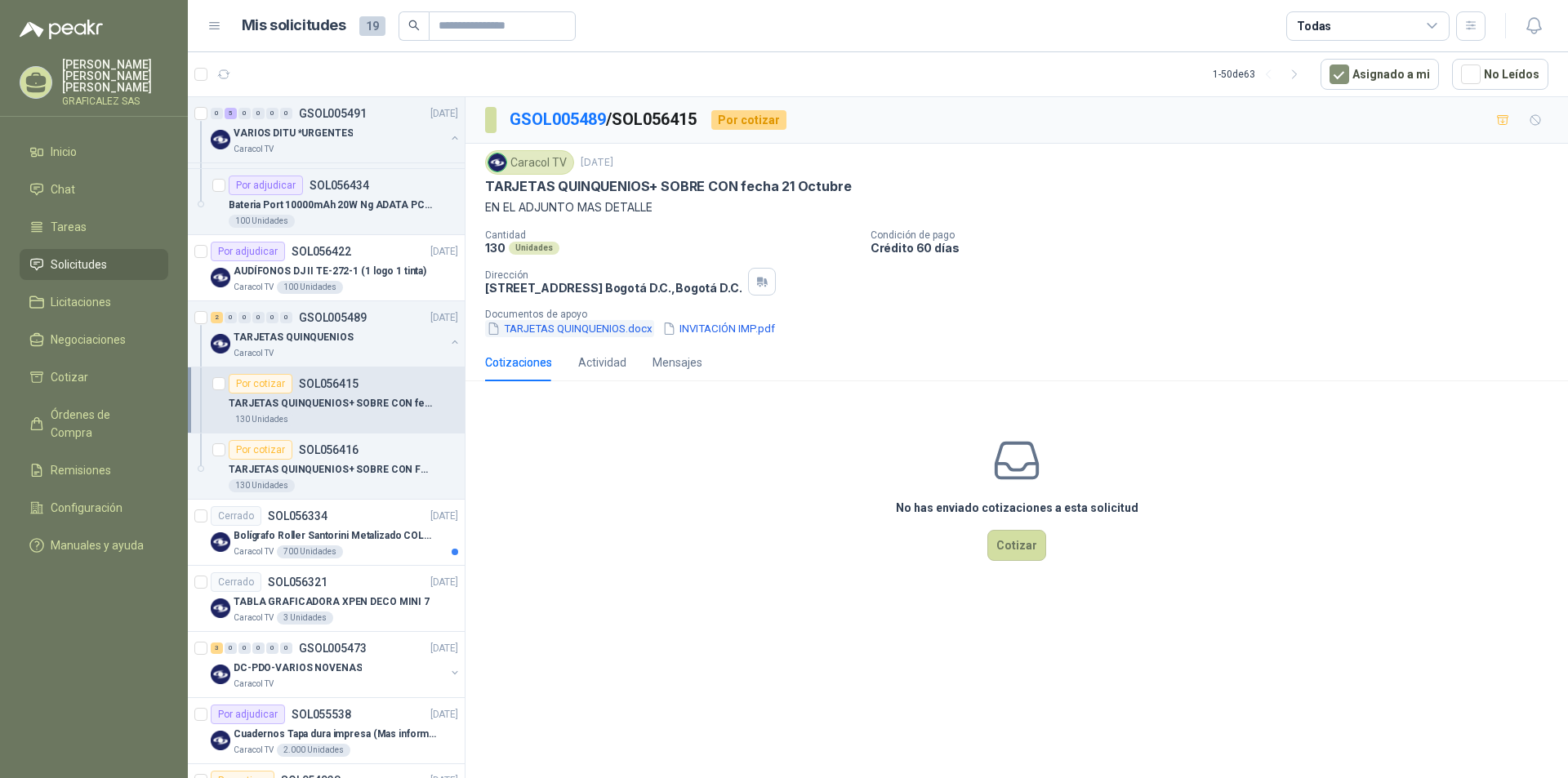
click at [574, 334] on button "TARJETAS QUINQUENIOS.docx" at bounding box center [569, 329] width 169 height 17
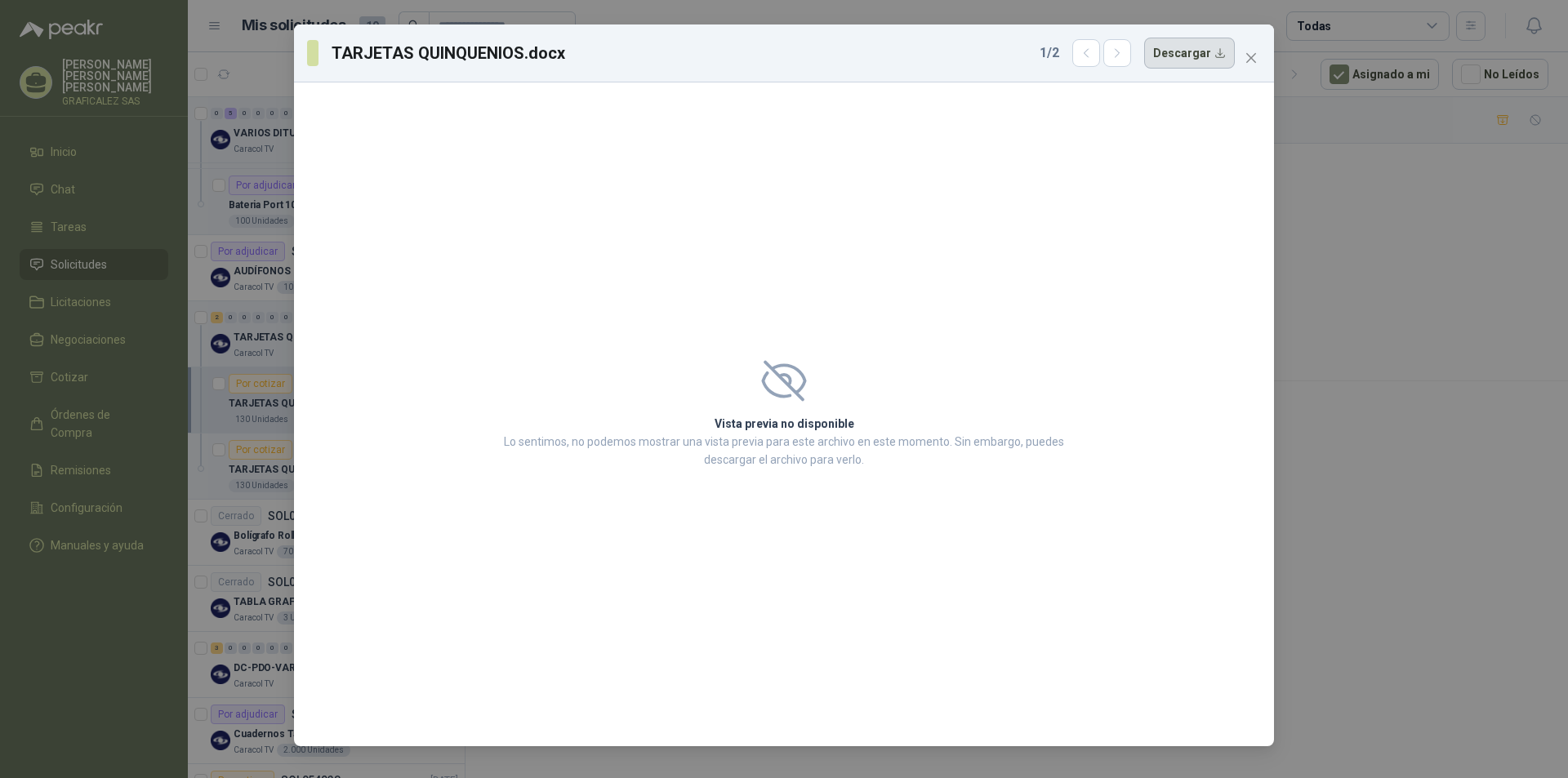
click at [1167, 59] on button "Descargar" at bounding box center [1189, 53] width 90 height 31
click at [1251, 56] on icon "close" at bounding box center [1251, 58] width 13 height 13
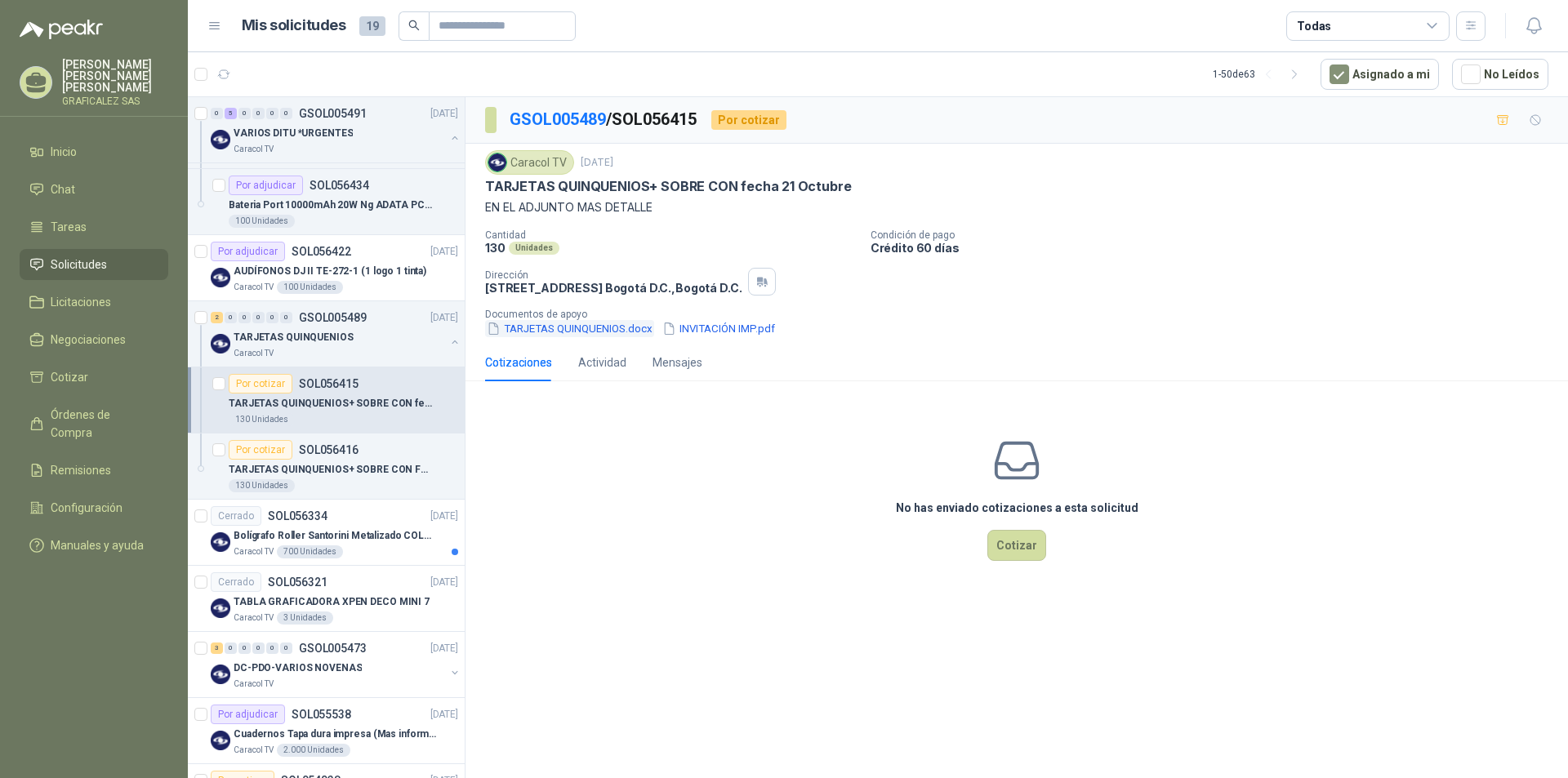
click at [574, 326] on button "TARJETAS QUINQUENIOS.docx" at bounding box center [569, 329] width 169 height 17
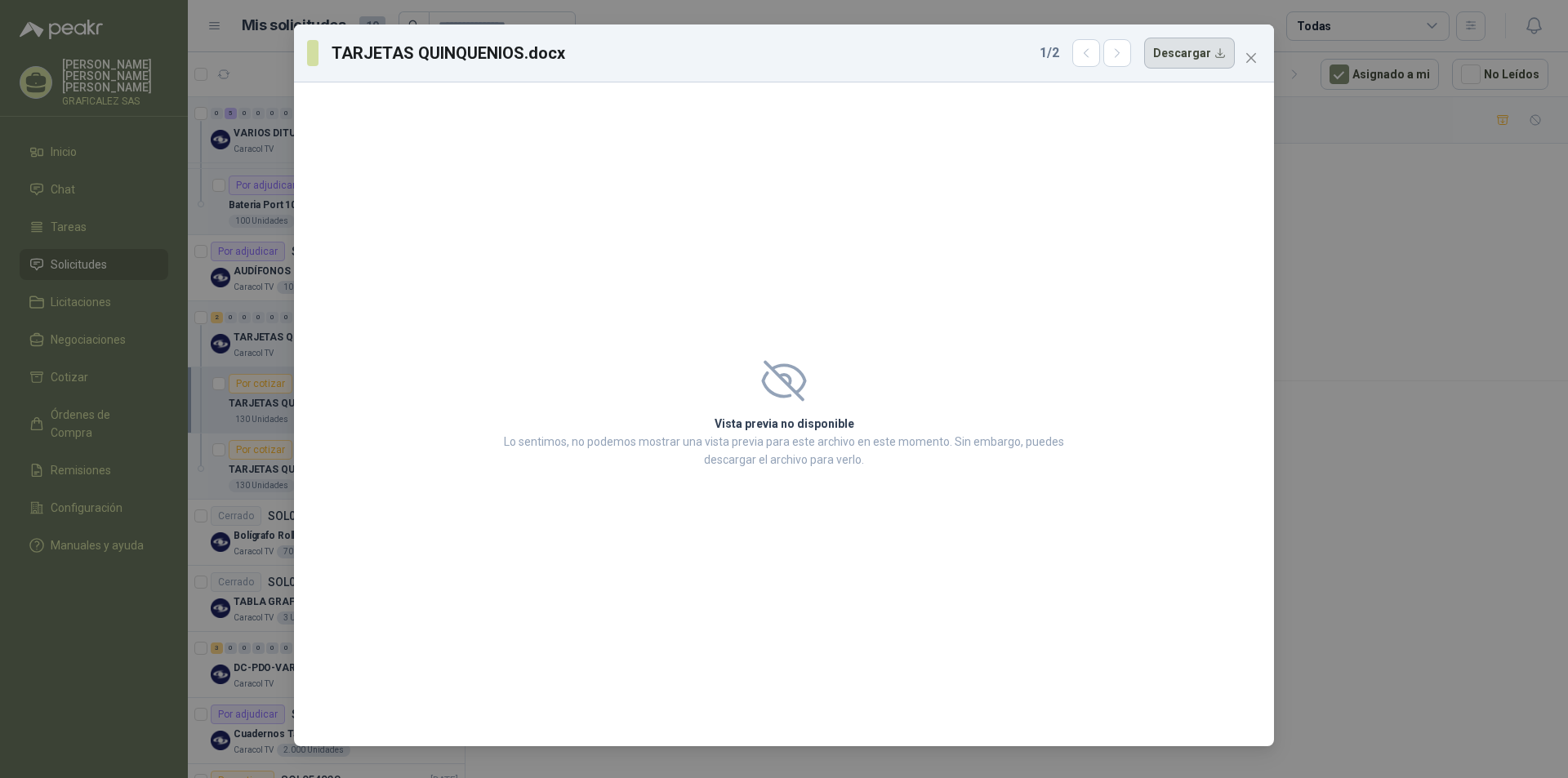
drag, startPoint x: 1200, startPoint y: 56, endPoint x: 1162, endPoint y: 42, distance: 40.5
click at [1180, 49] on button "Descargar" at bounding box center [1189, 53] width 90 height 31
click at [1162, 42] on button "Descargar" at bounding box center [1189, 53] width 90 height 31
drag, startPoint x: 1250, startPoint y: 57, endPoint x: 694, endPoint y: 349, distance: 628.0
click at [1249, 57] on icon "close" at bounding box center [1250, 57] width 9 height 9
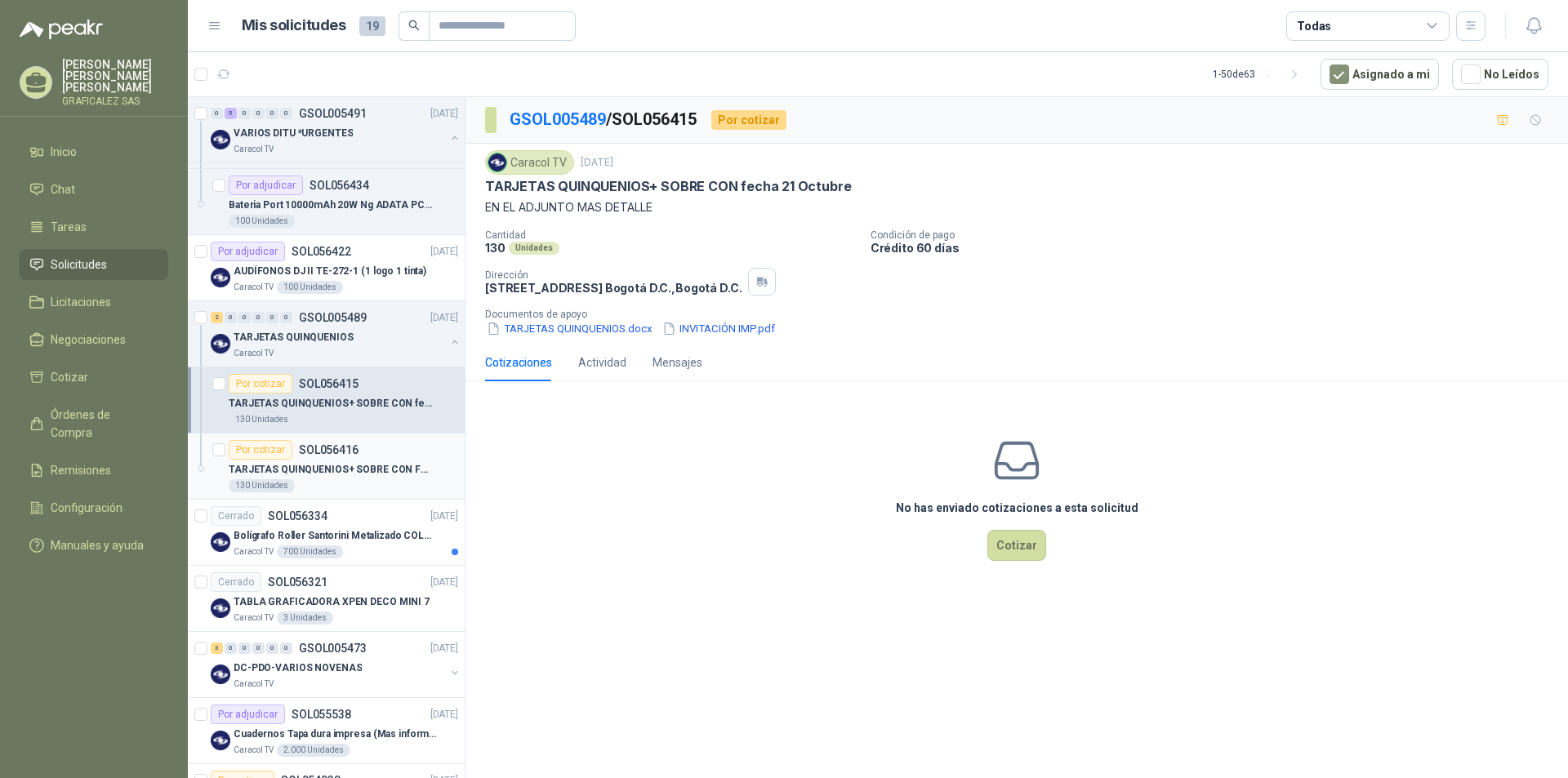
click at [354, 483] on div "130 Unidades" at bounding box center [344, 486] width 230 height 13
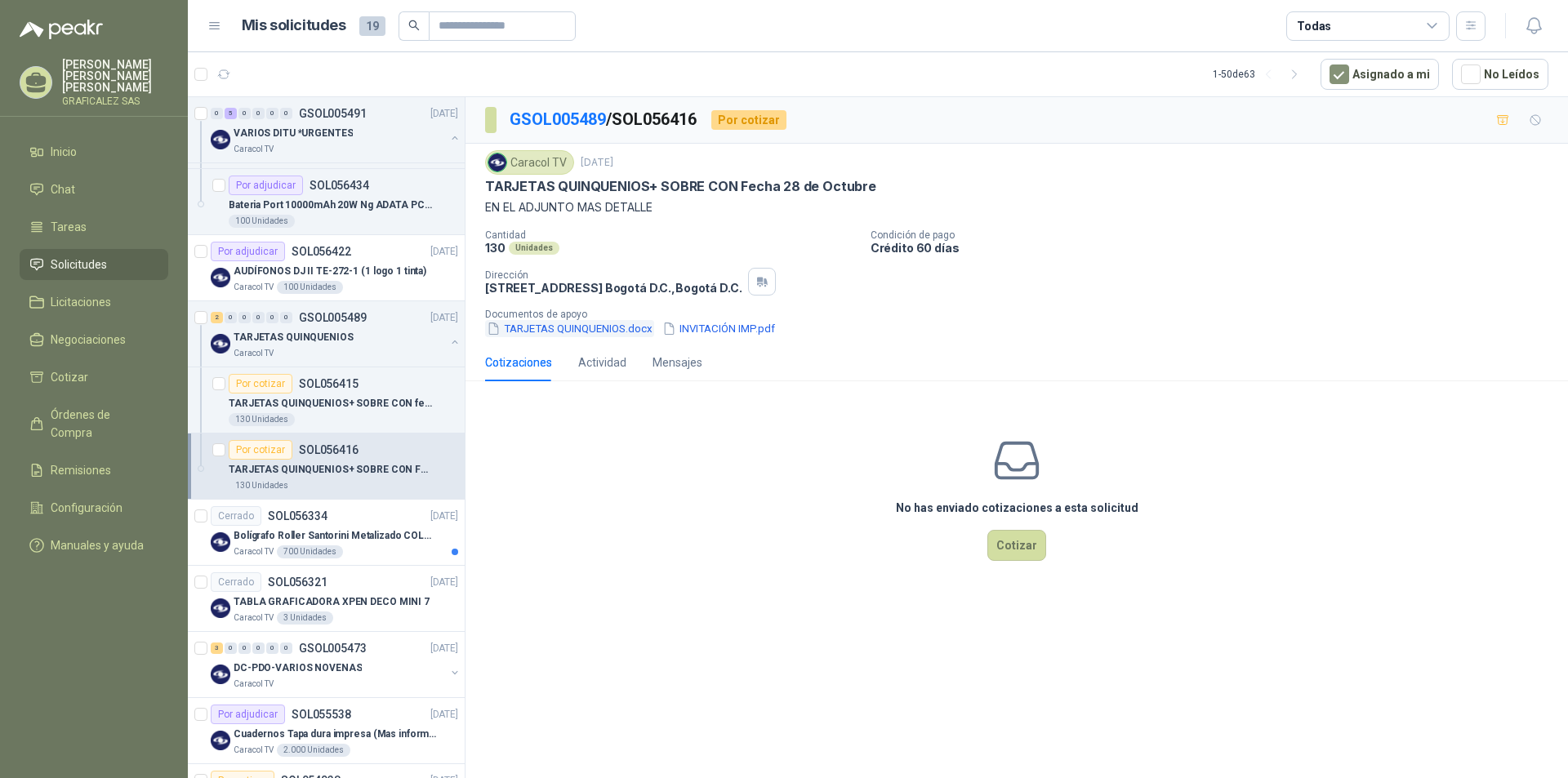
click at [552, 333] on button "TARJETAS QUINQUENIOS.docx" at bounding box center [569, 329] width 169 height 17
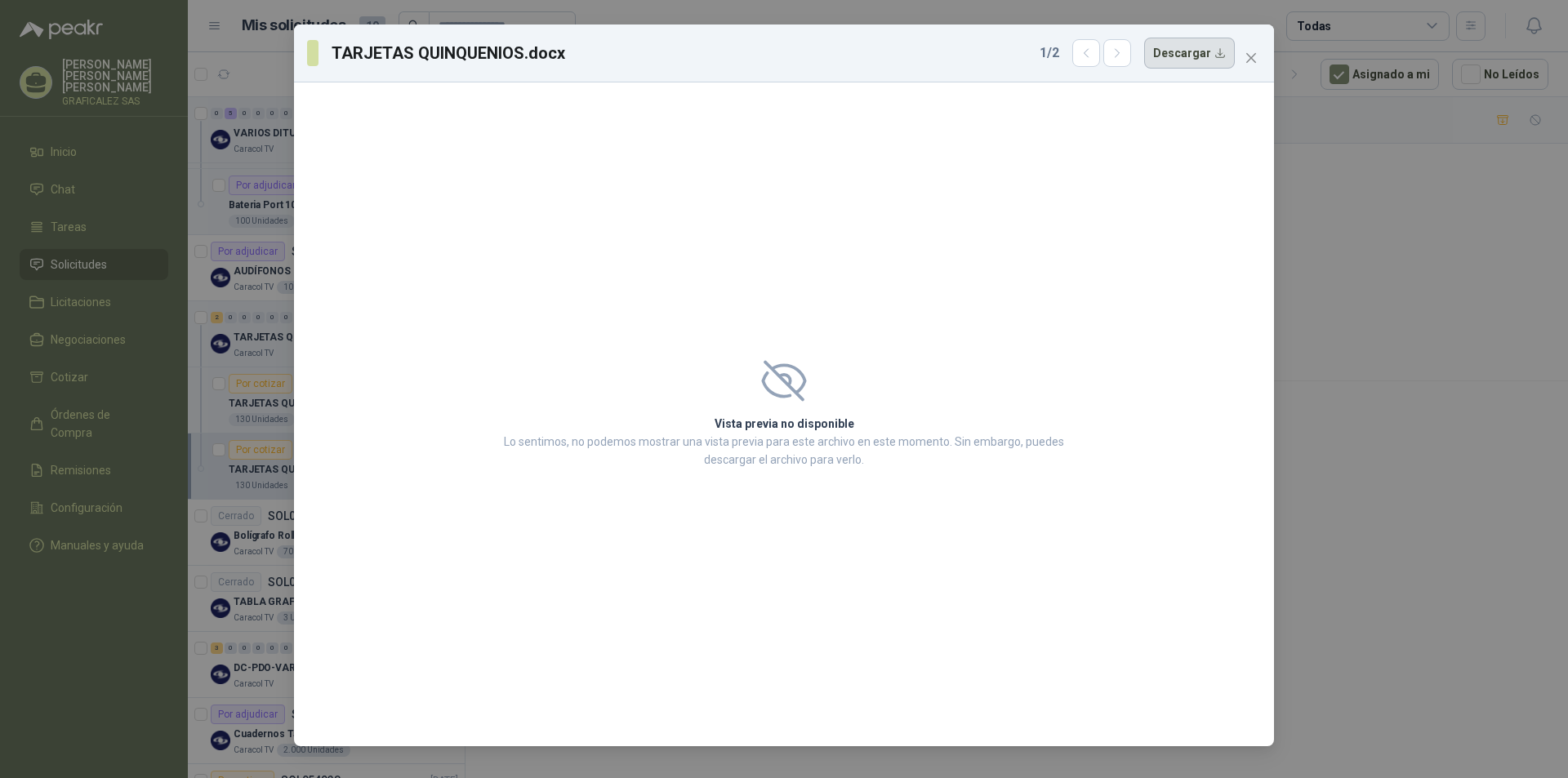
click at [1187, 61] on button "Descargar" at bounding box center [1189, 53] width 90 height 31
click at [1254, 58] on icon "close" at bounding box center [1251, 58] width 13 height 13
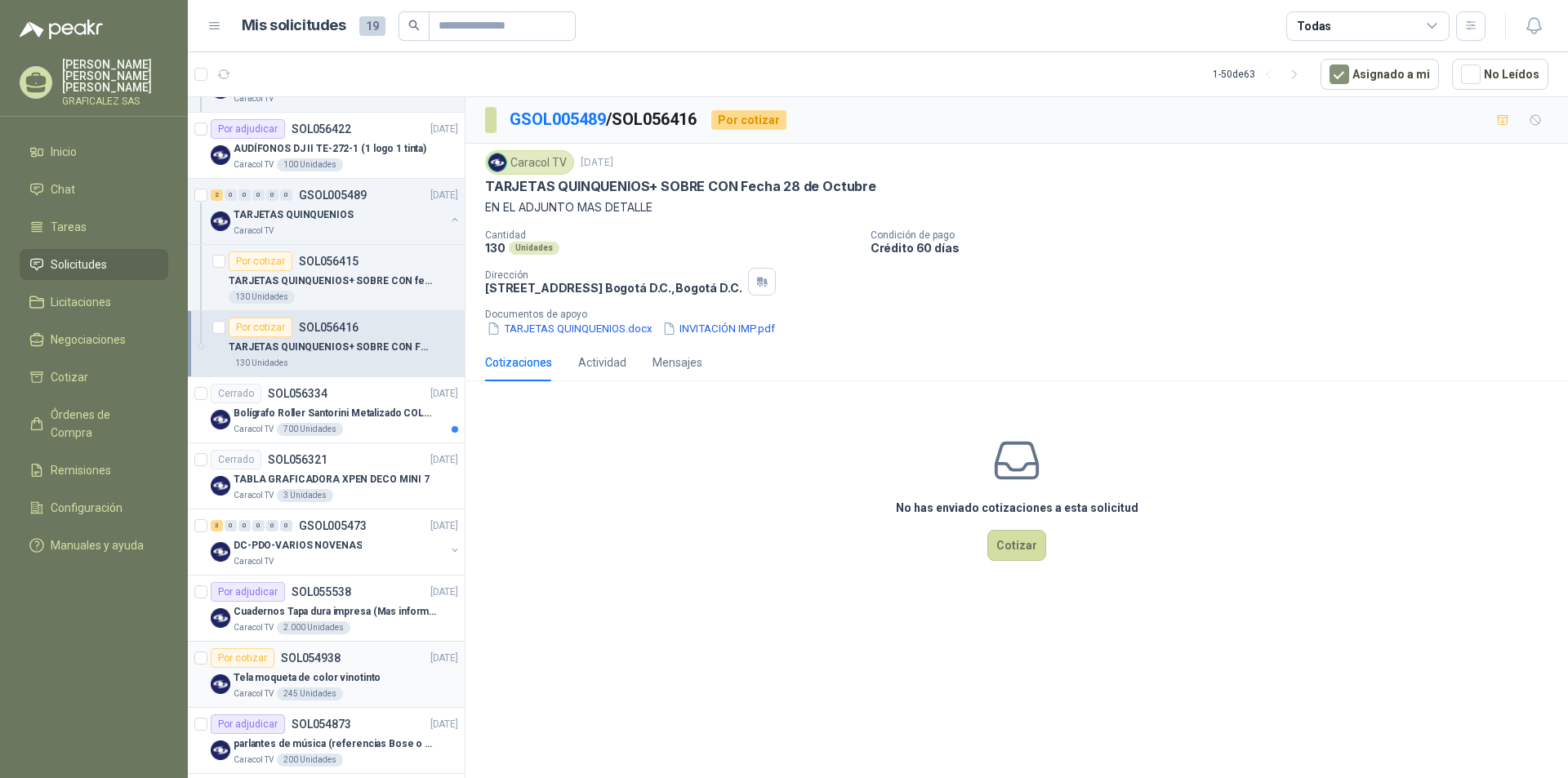
scroll to position [572, 0]
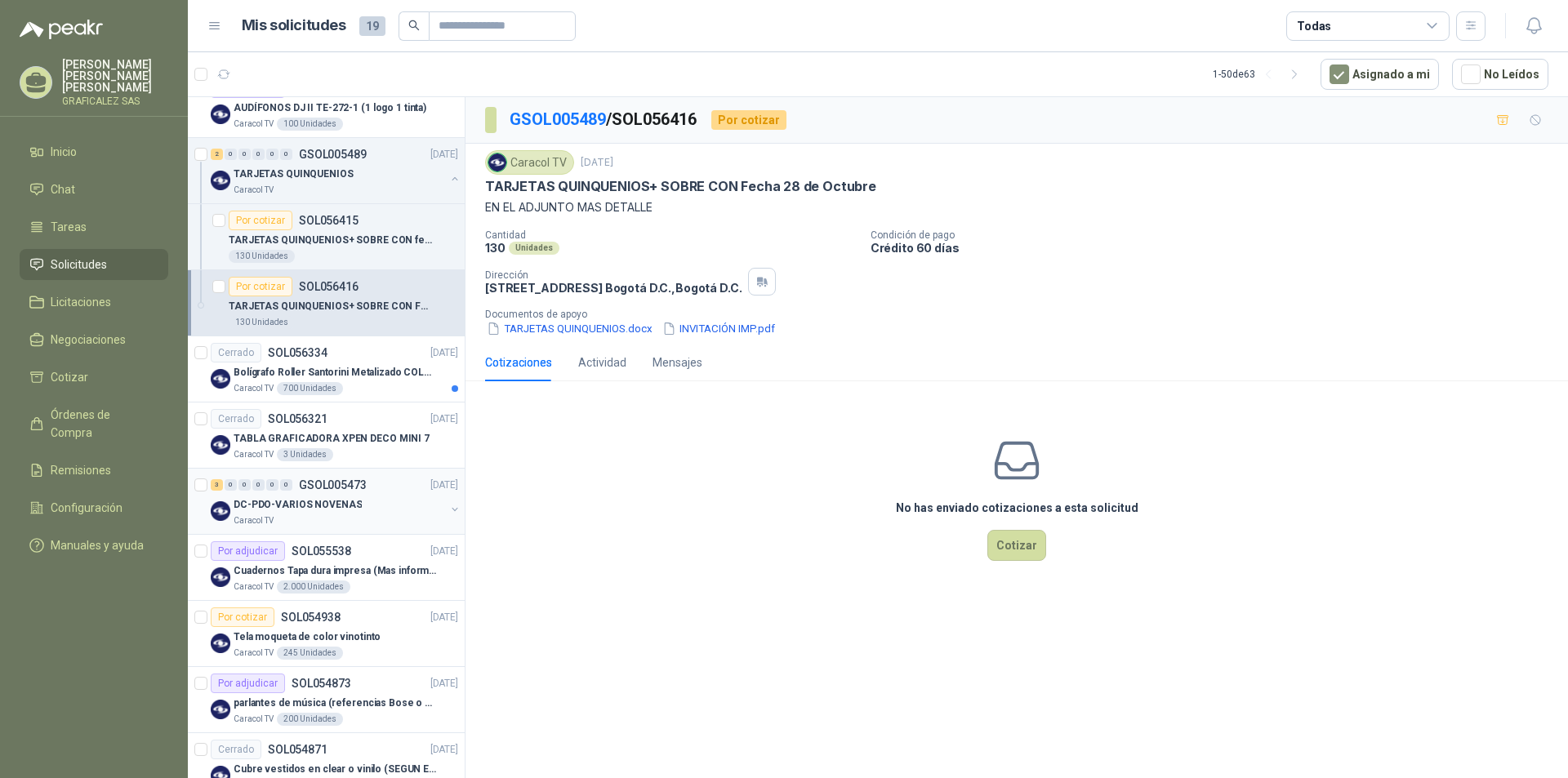
click at [365, 521] on div "Caracol TV" at bounding box center [339, 521] width 211 height 13
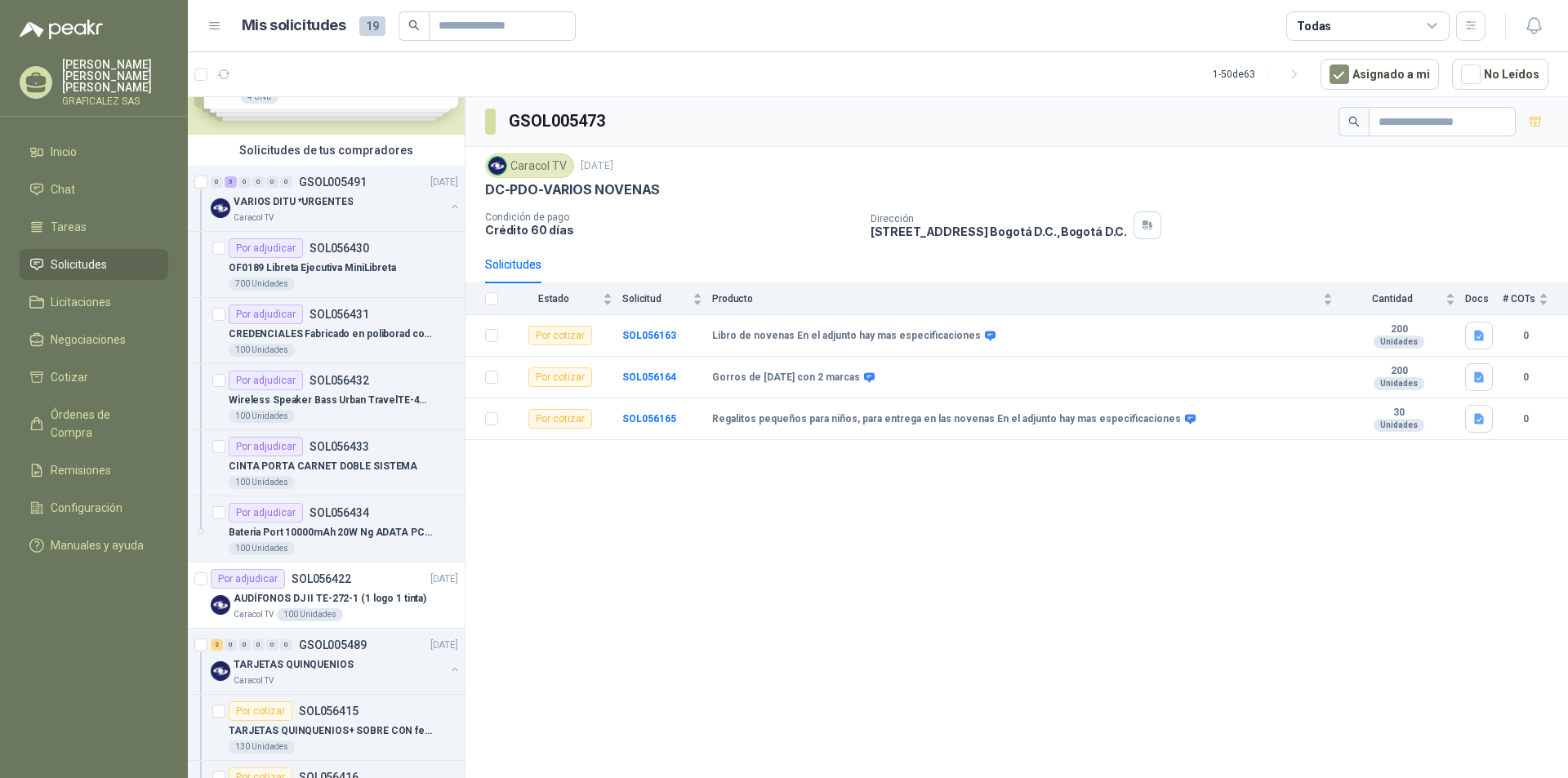
scroll to position [82, 0]
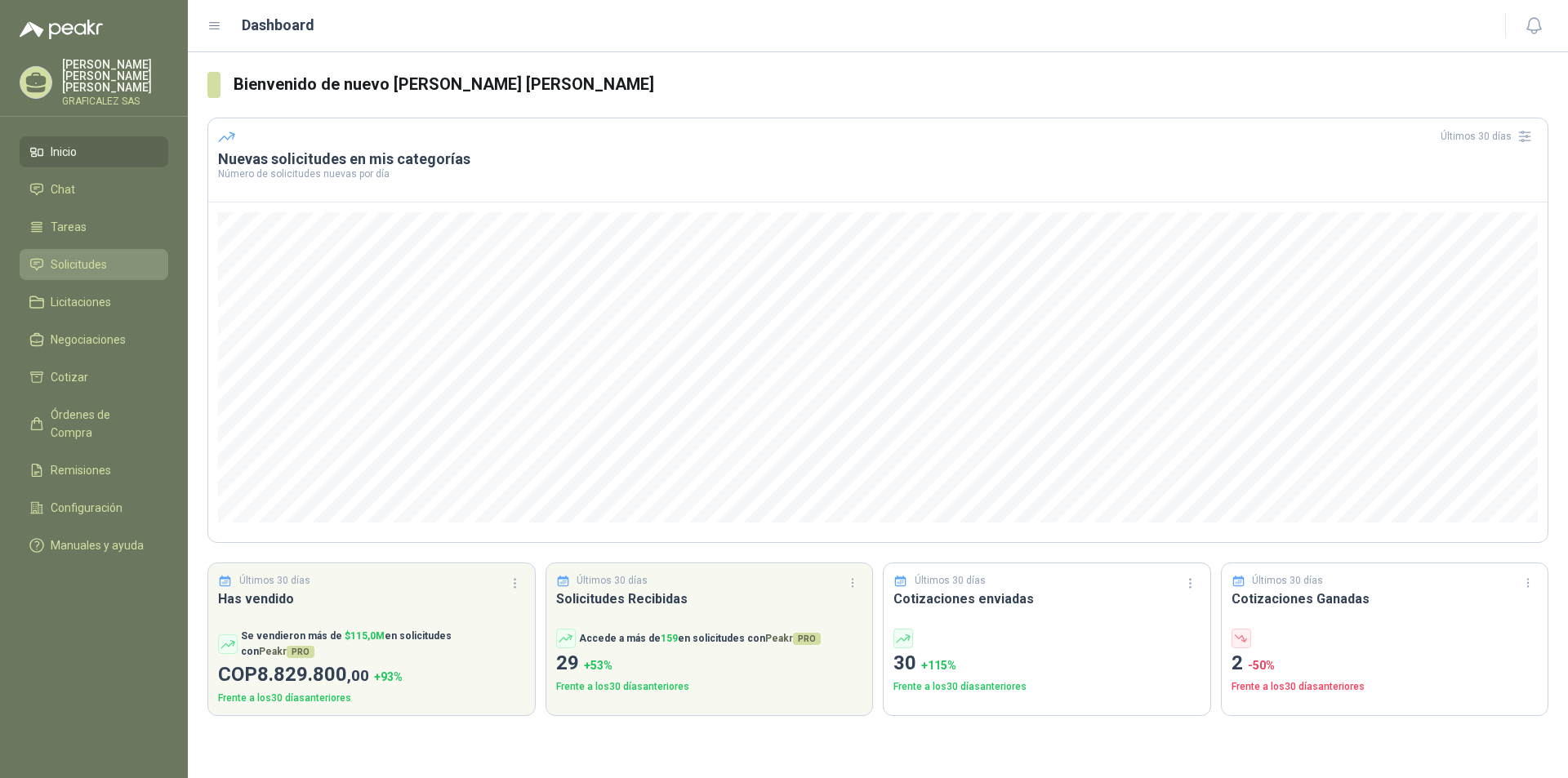
click at [103, 259] on span "Solicitudes" at bounding box center [79, 264] width 57 height 18
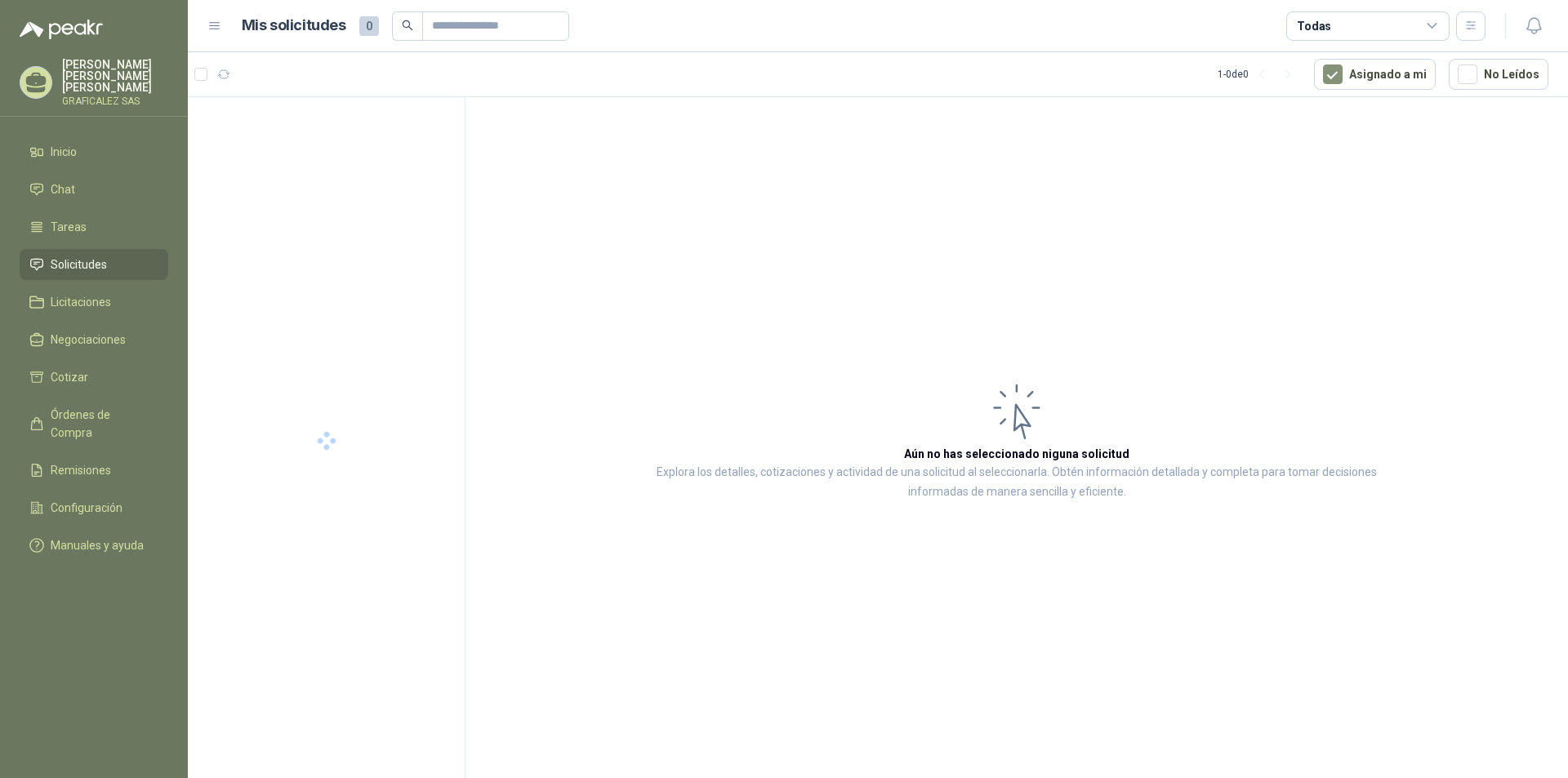
click at [104, 259] on span "Solicitudes" at bounding box center [79, 264] width 57 height 18
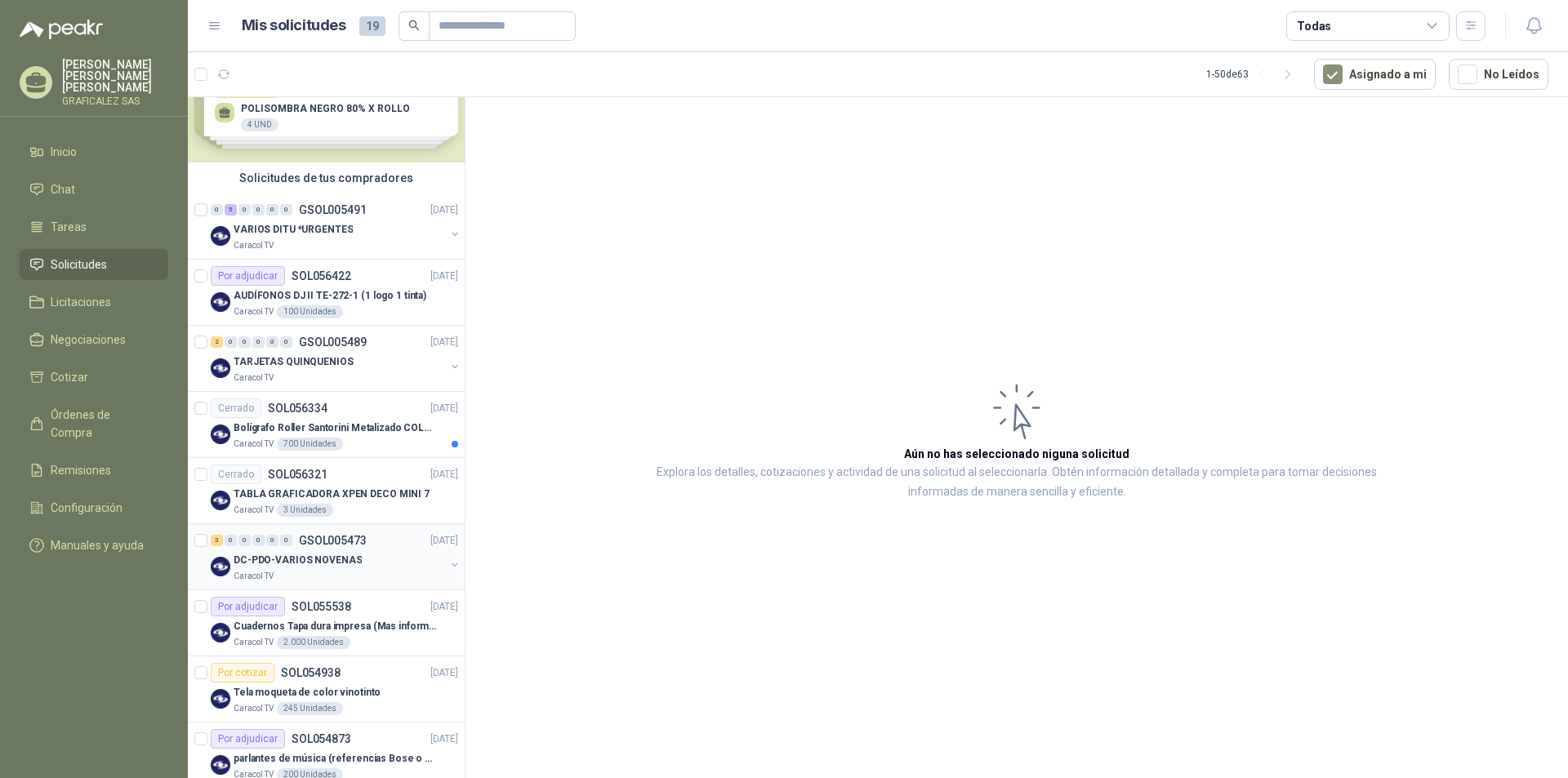
scroll to position [82, 0]
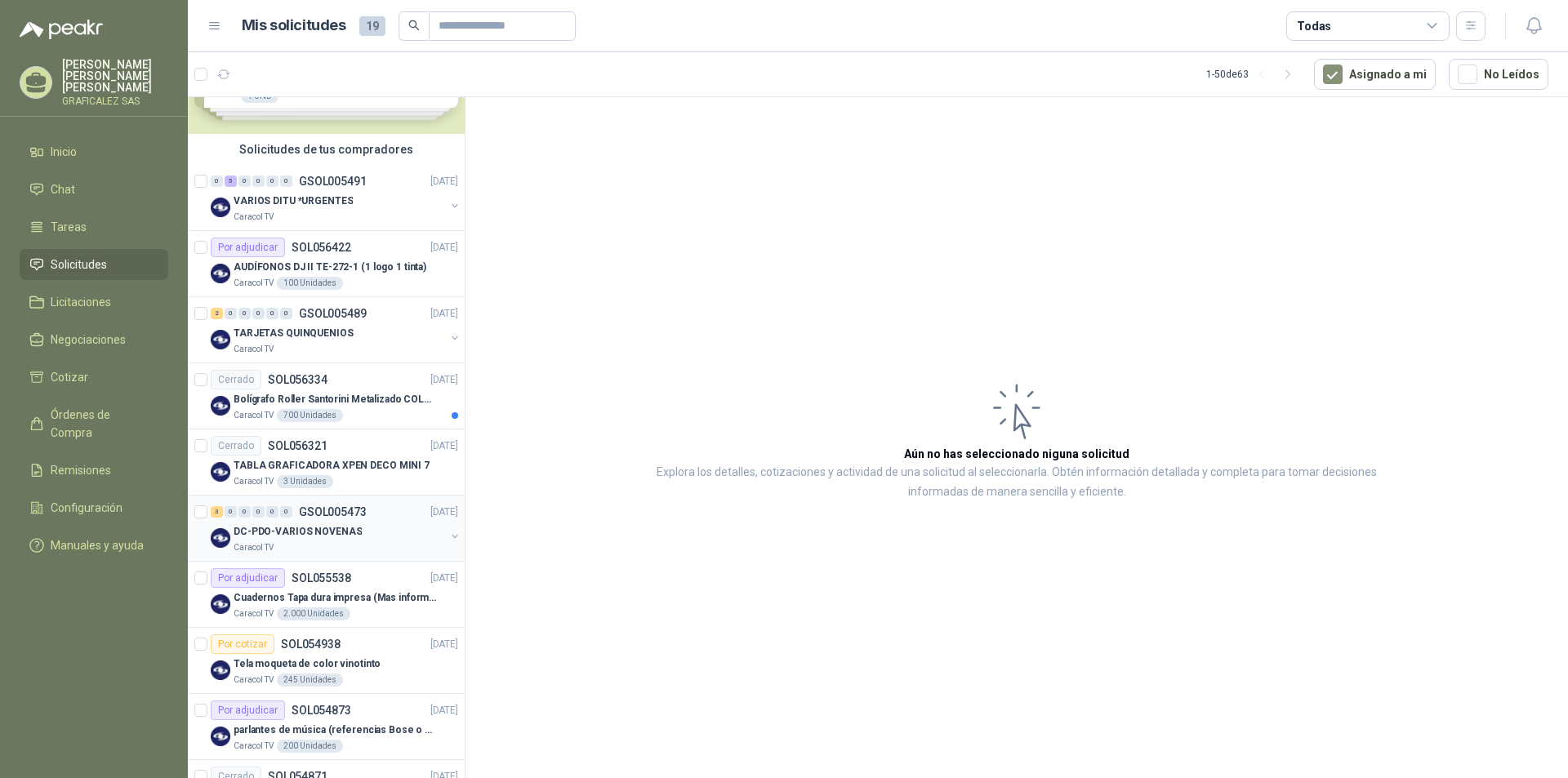
click at [398, 538] on div "DC-PDO-VARIOS NOVENAS" at bounding box center [339, 531] width 211 height 20
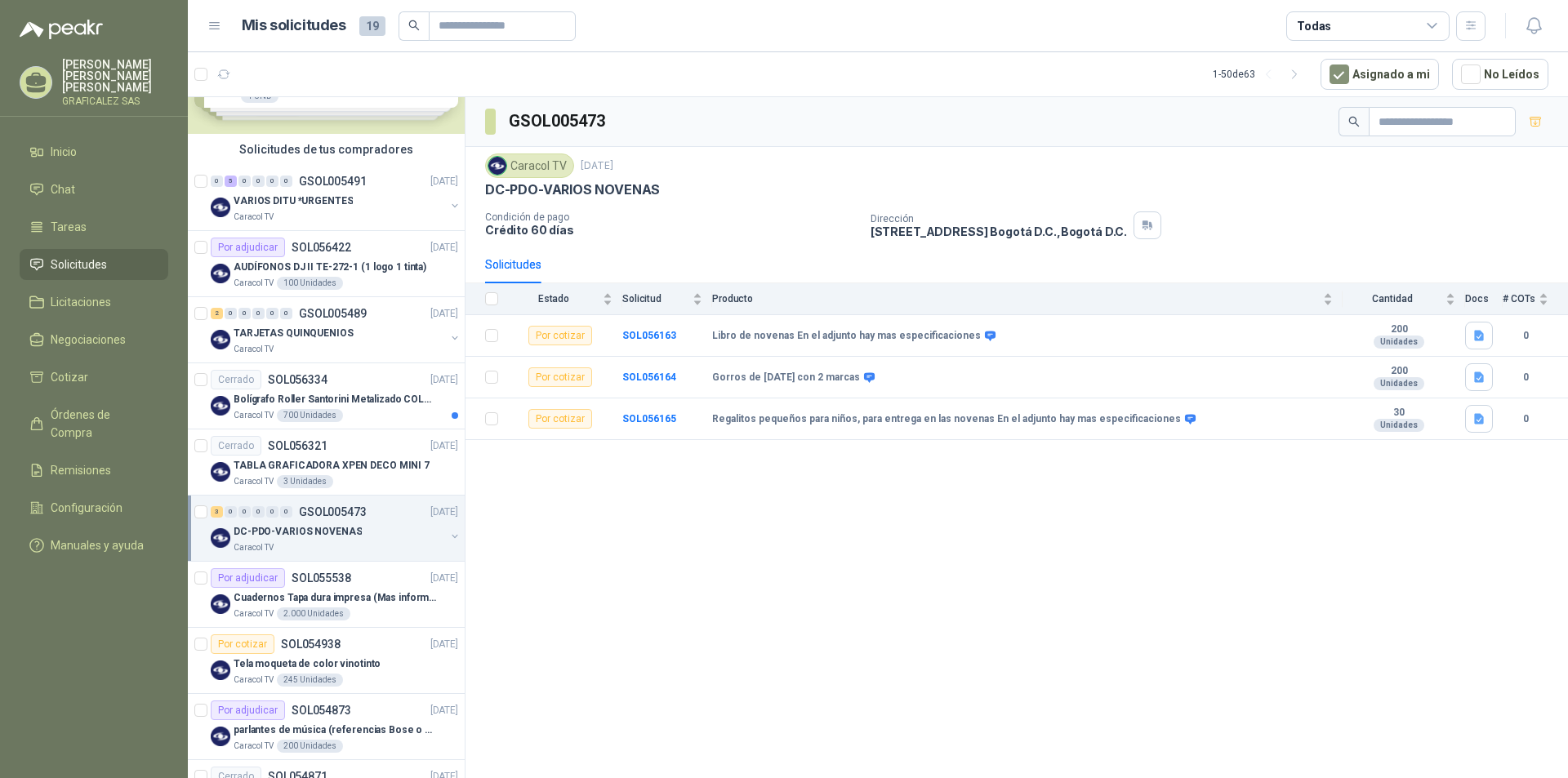
click at [385, 537] on div "DC-PDO-VARIOS NOVENAS" at bounding box center [339, 531] width 211 height 20
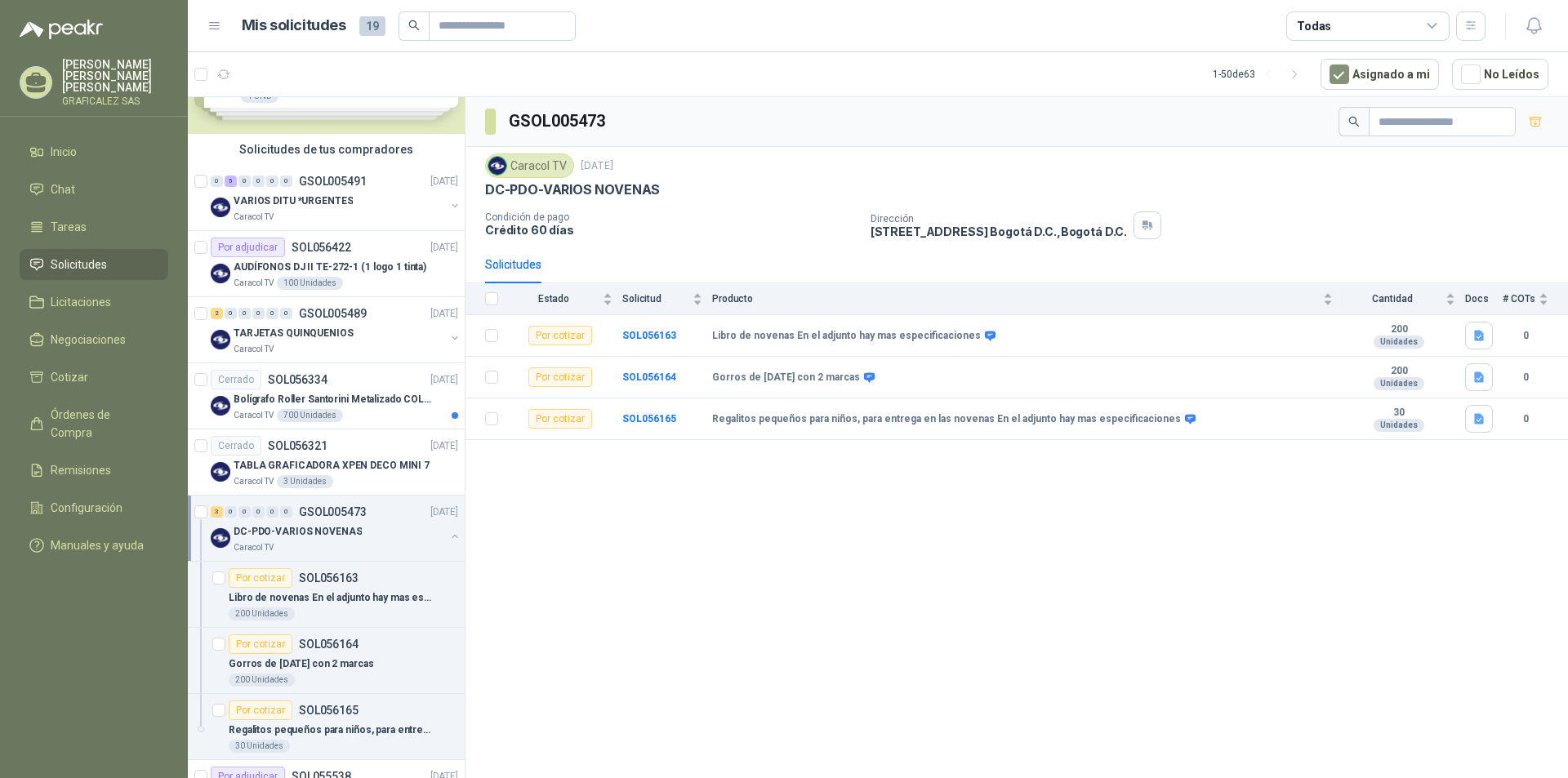
click at [385, 537] on div "DC-PDO-VARIOS NOVENAS" at bounding box center [339, 531] width 211 height 20
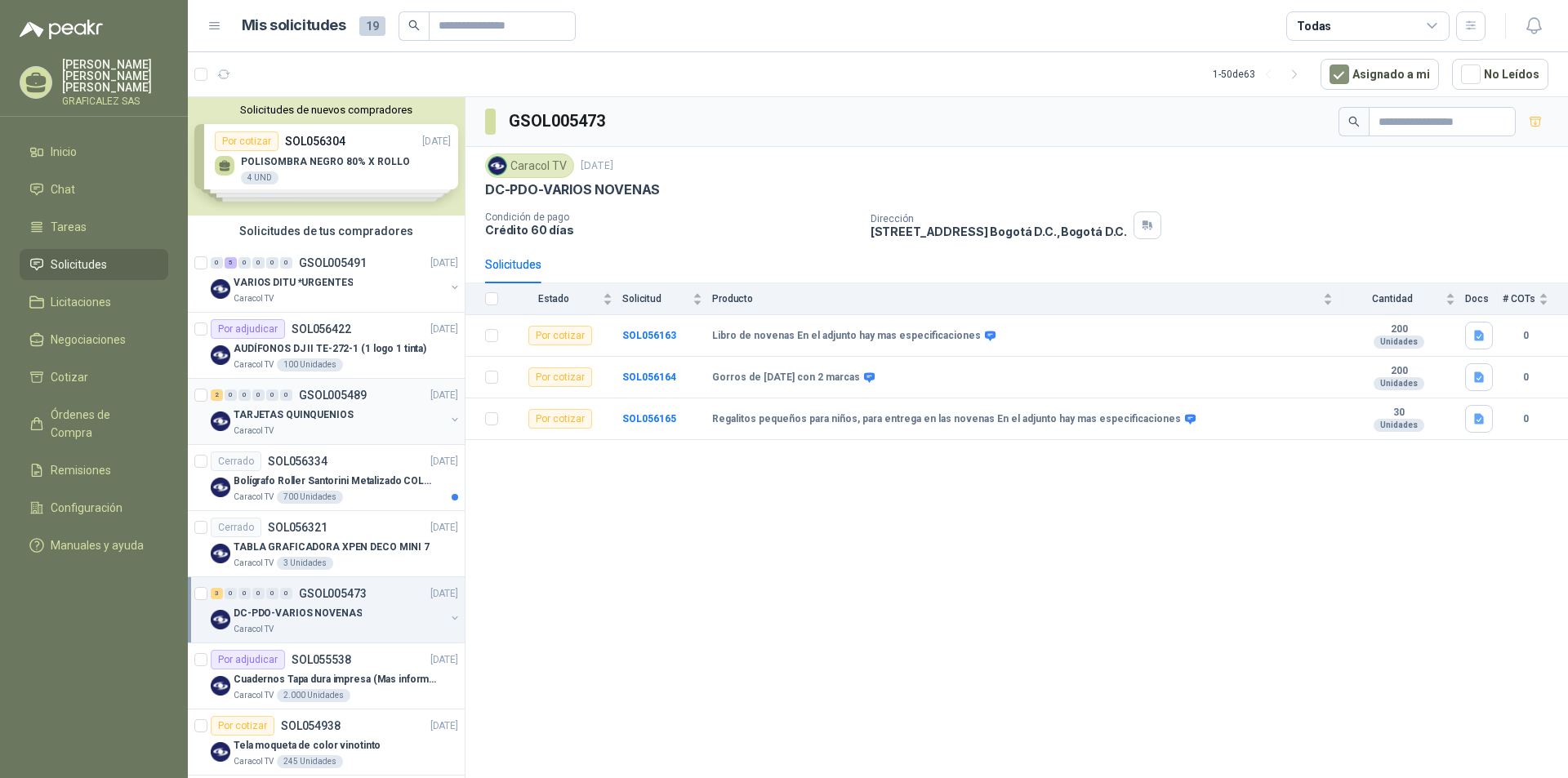
click at [379, 420] on div "TARJETAS QUINQUENIOS" at bounding box center [339, 414] width 211 height 20
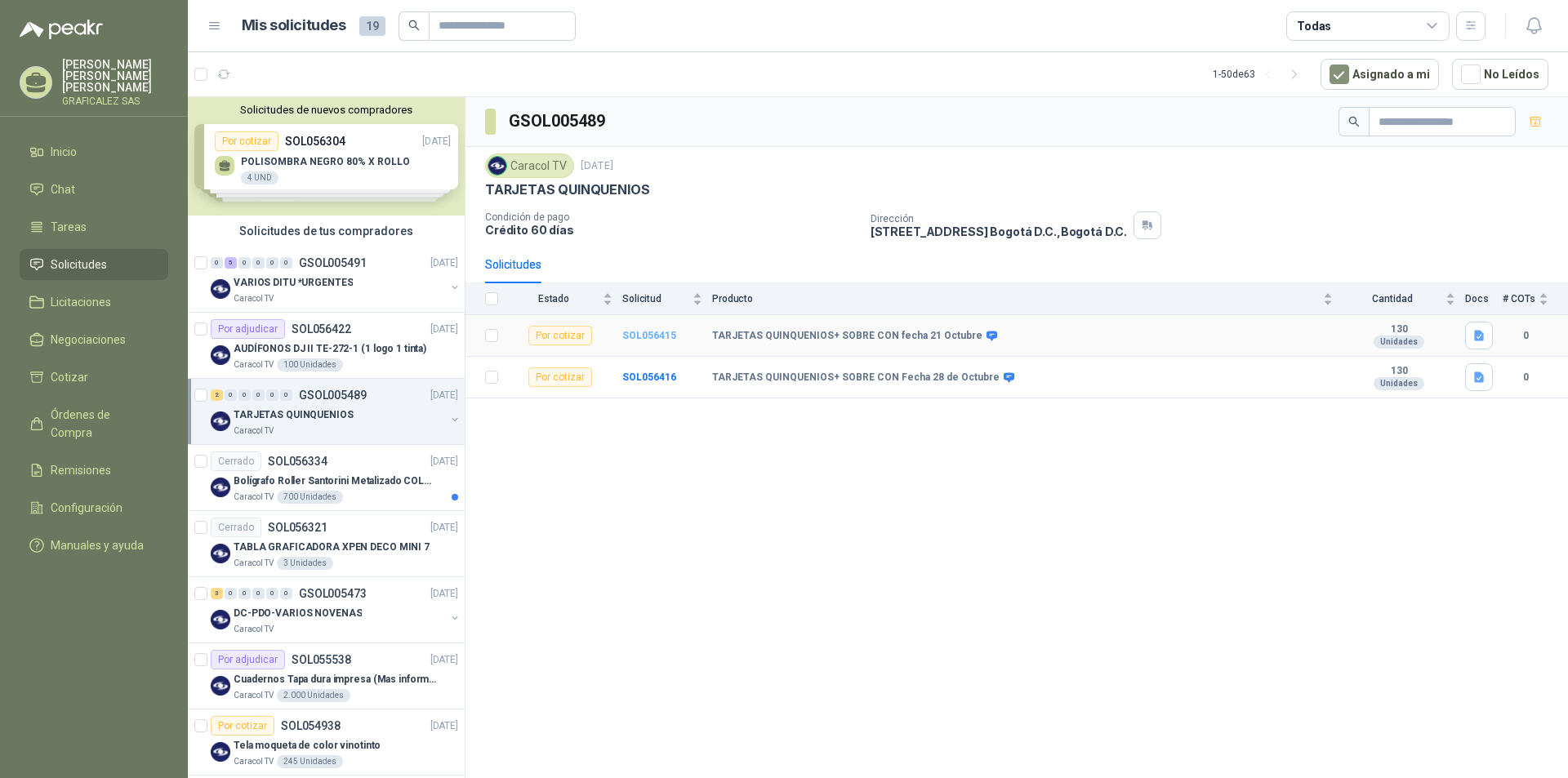
click at [649, 334] on b "SOL056415" at bounding box center [648, 335] width 54 height 11
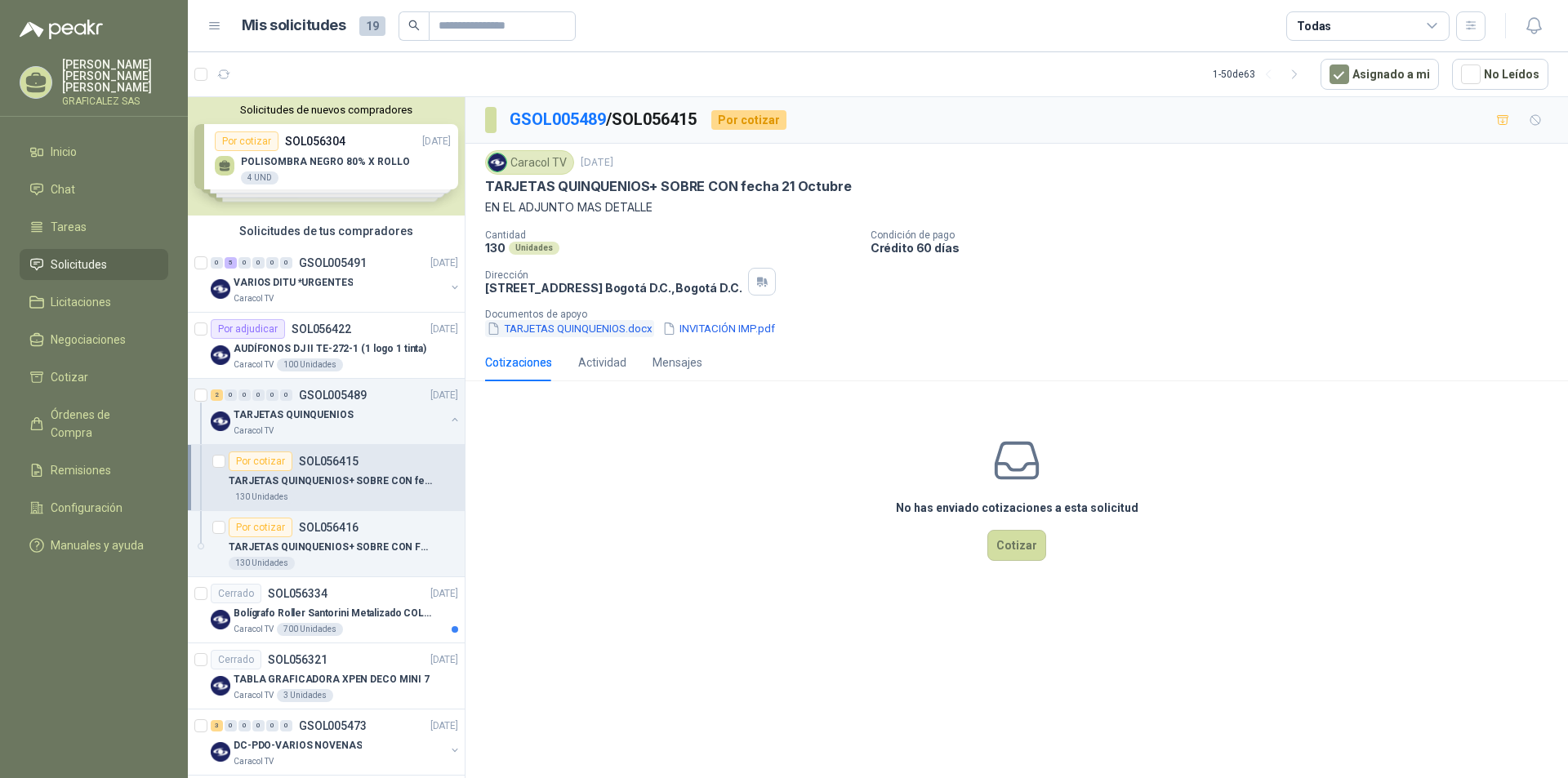
click at [594, 330] on button "TARJETAS QUINQUENIOS.docx" at bounding box center [569, 329] width 169 height 17
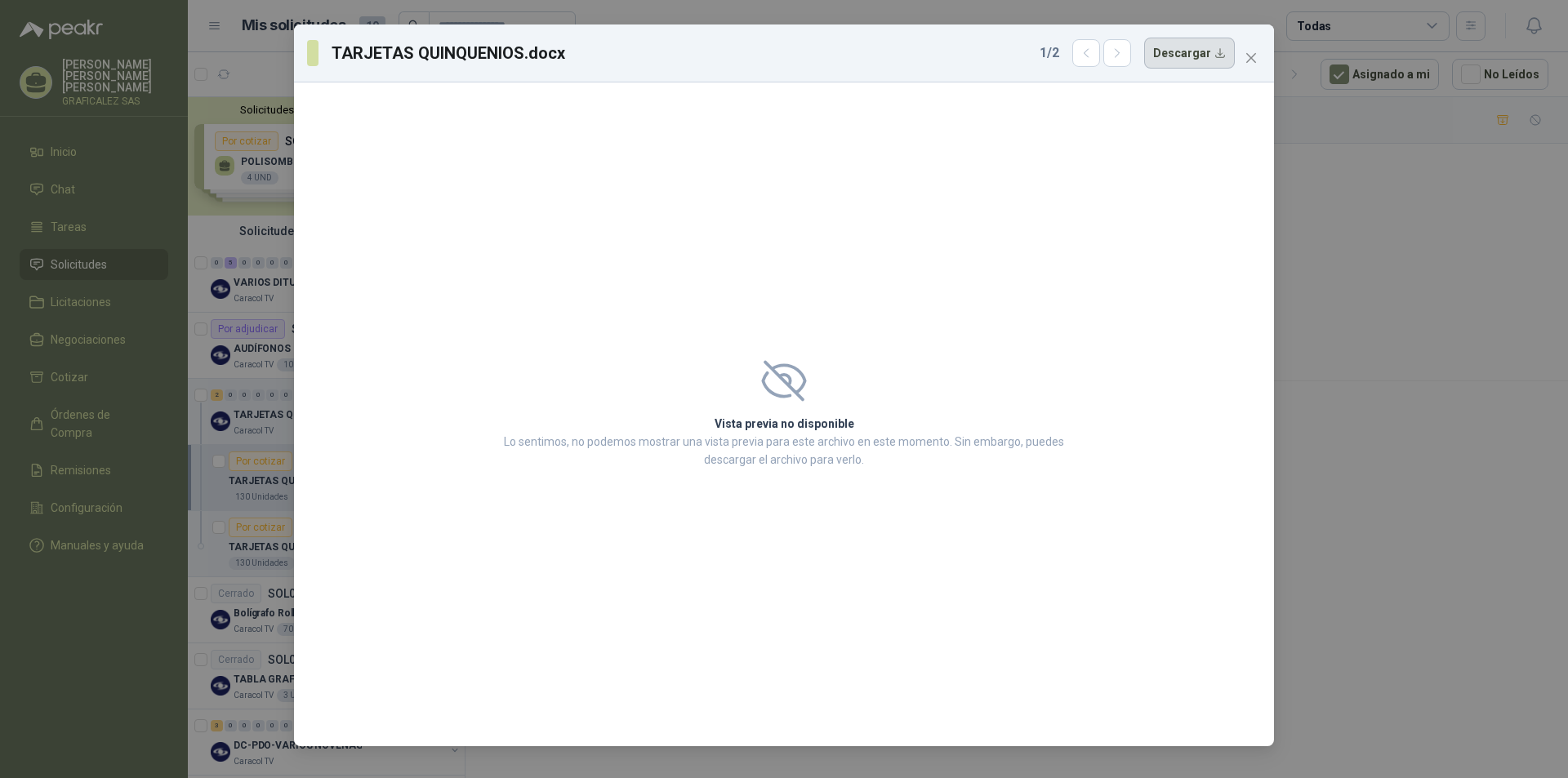
click at [1184, 45] on button "Descargar" at bounding box center [1189, 53] width 90 height 31
click at [1246, 55] on icon "close" at bounding box center [1251, 58] width 13 height 13
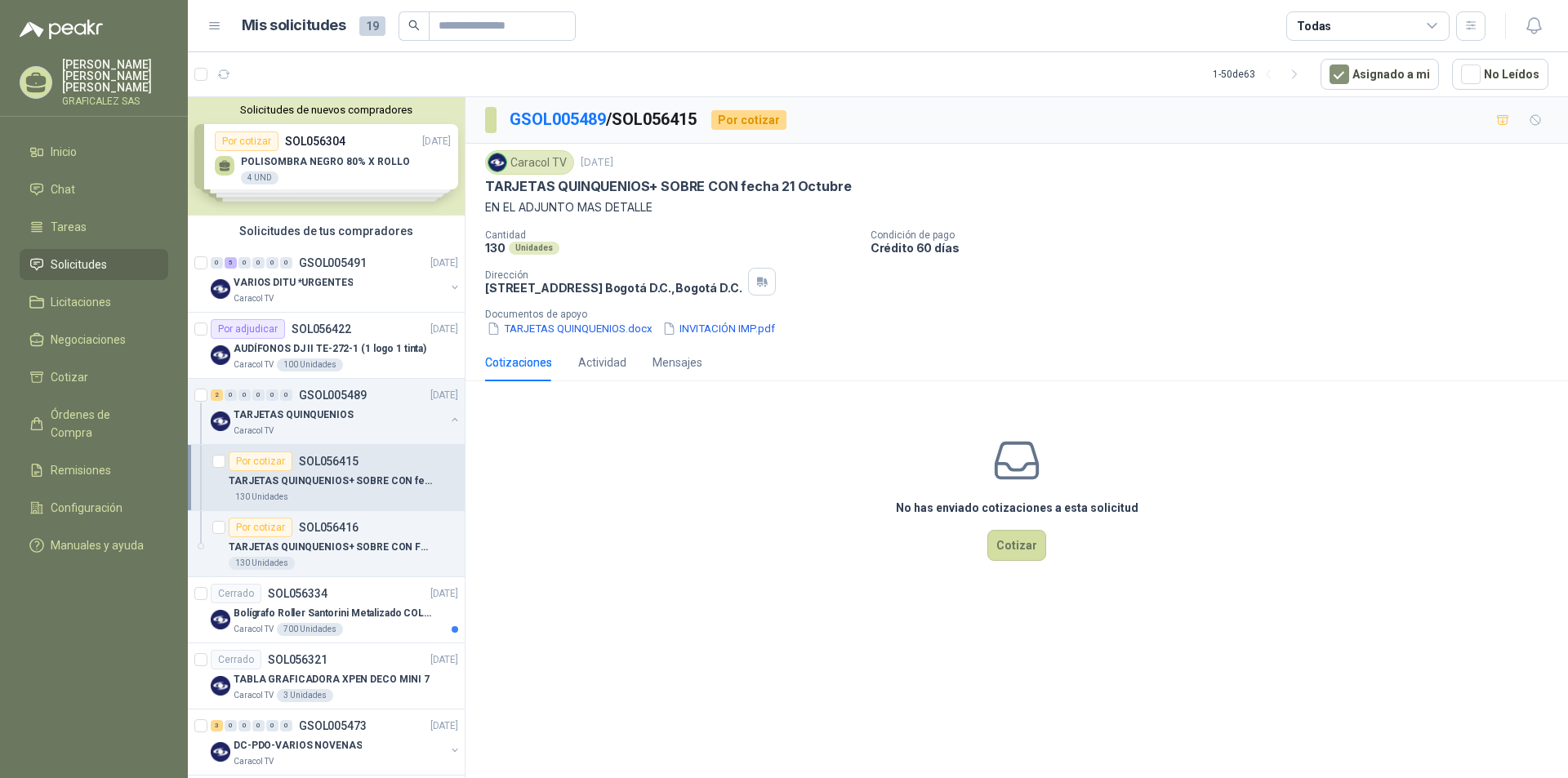
click at [350, 494] on div "130 Unidades" at bounding box center [344, 497] width 230 height 13
click at [574, 332] on button "TARJETAS QUINQUENIOS.docx" at bounding box center [569, 329] width 169 height 17
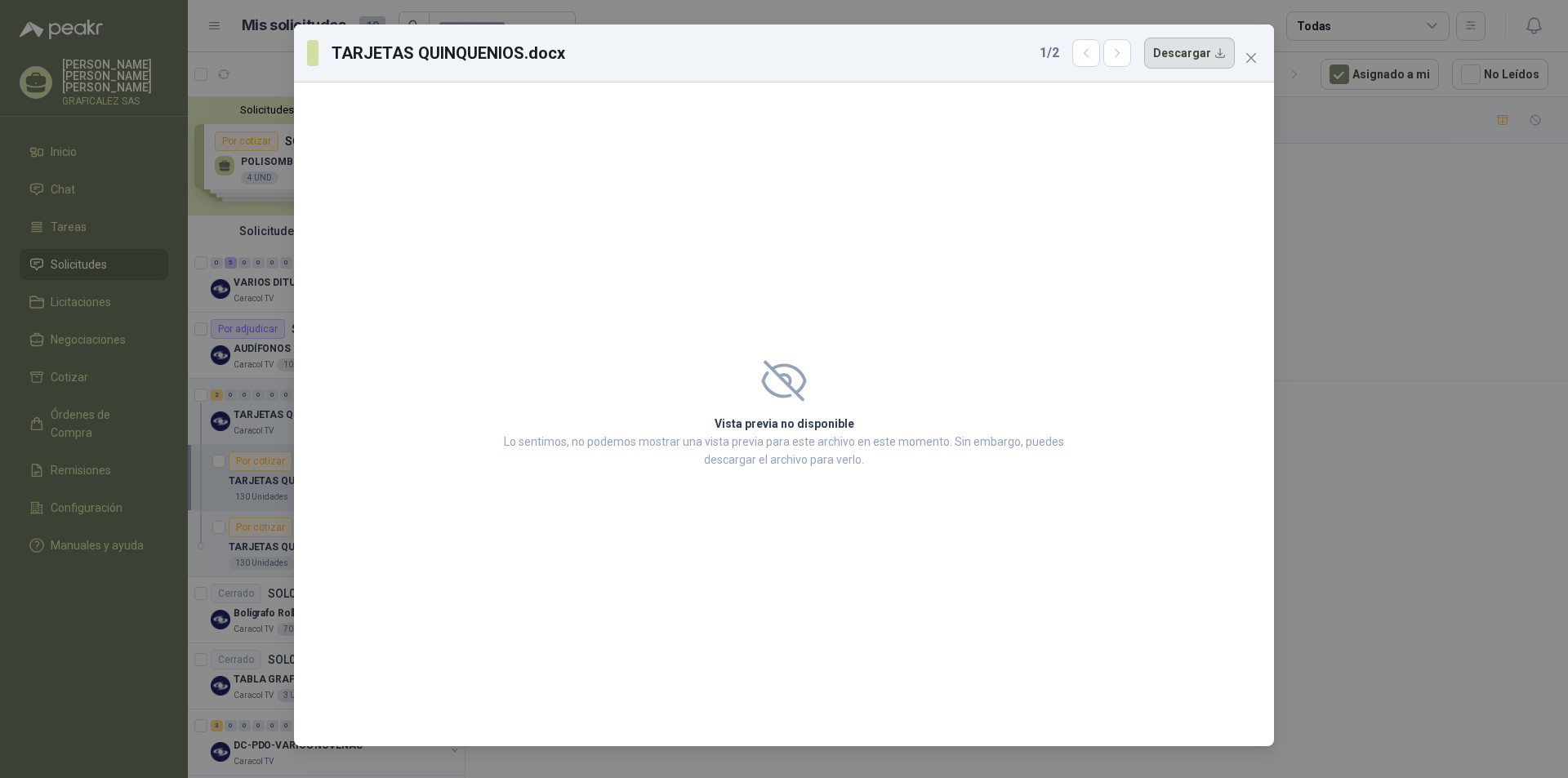
click at [1162, 51] on button "Descargar" at bounding box center [1189, 53] width 90 height 31
click at [1253, 58] on icon "close" at bounding box center [1251, 58] width 13 height 13
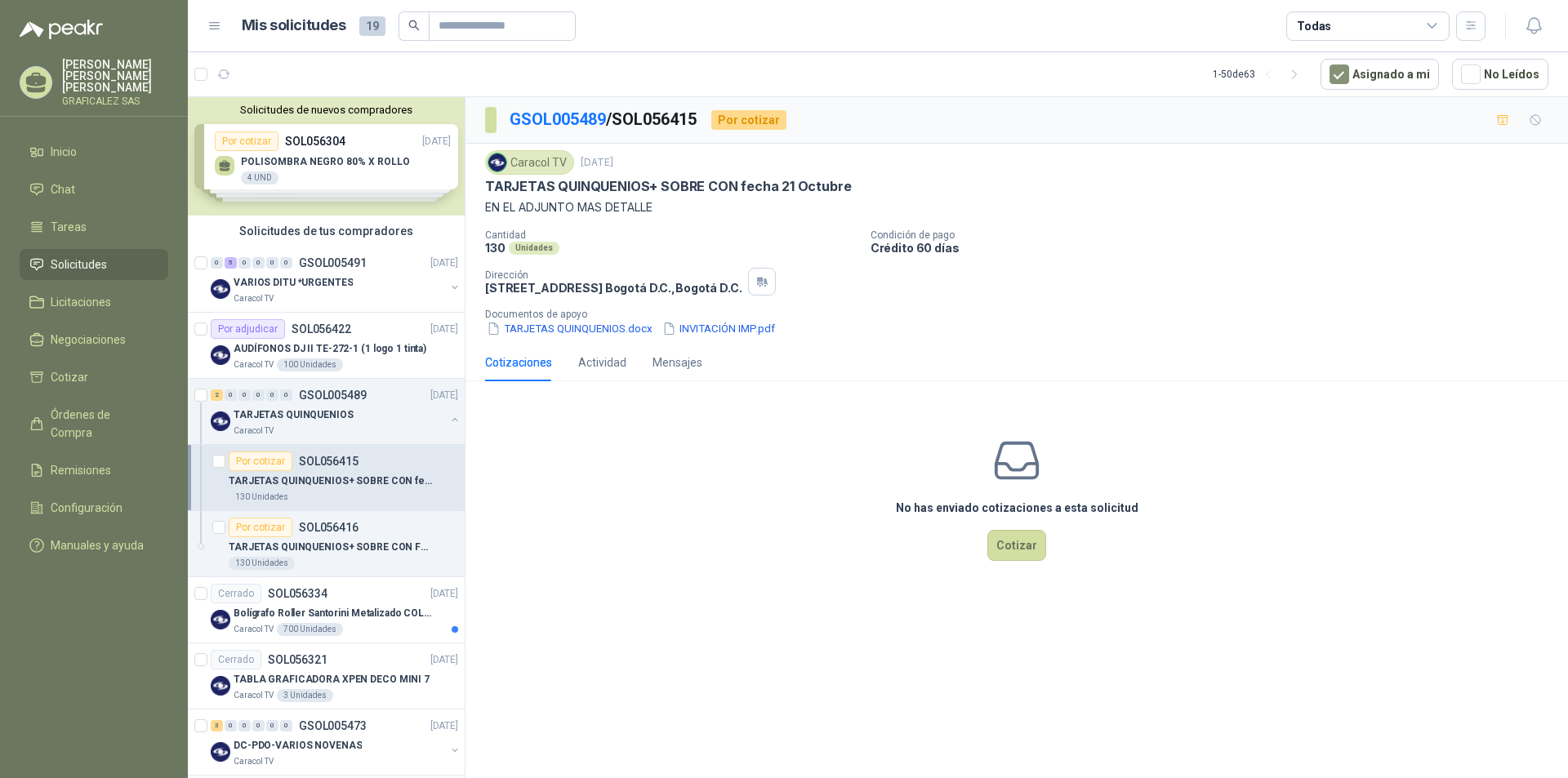
click at [376, 488] on p "TARJETAS QUINQUENIOS+ SOBRE CON fecha 21 Octubre" at bounding box center [331, 481] width 204 height 15
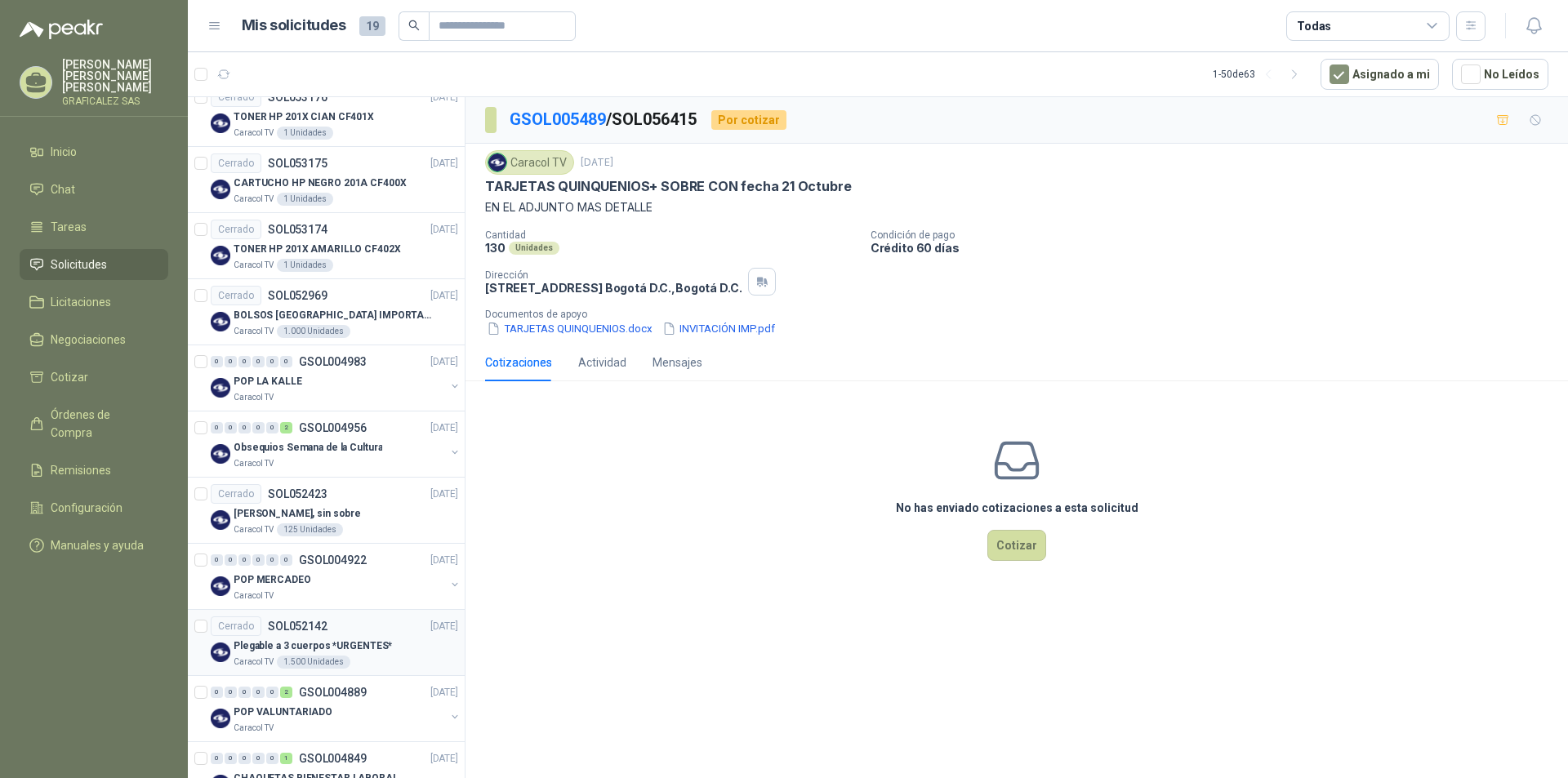
scroll to position [1143, 0]
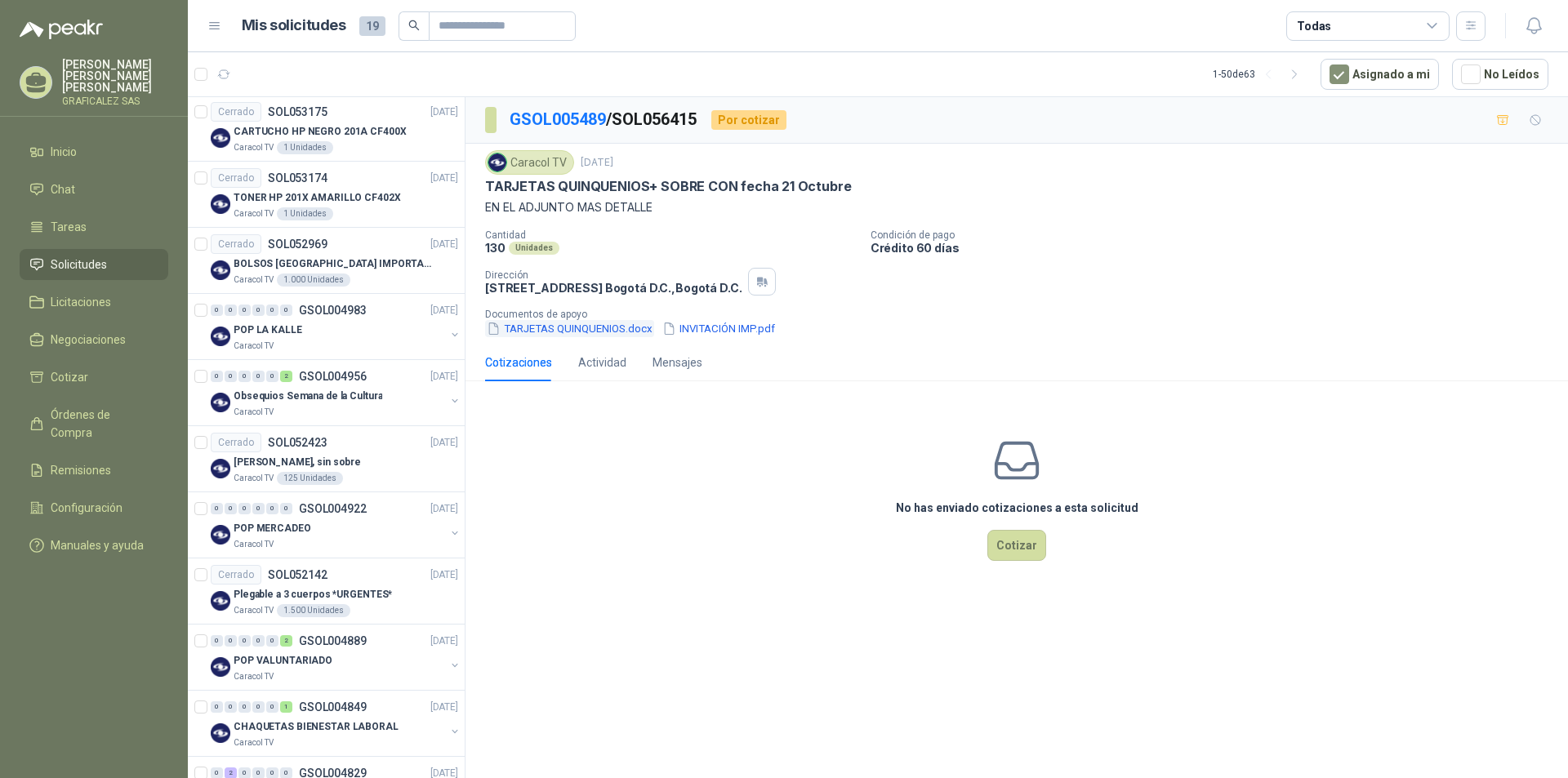
click at [589, 332] on button "TARJETAS QUINQUENIOS.docx" at bounding box center [569, 329] width 169 height 17
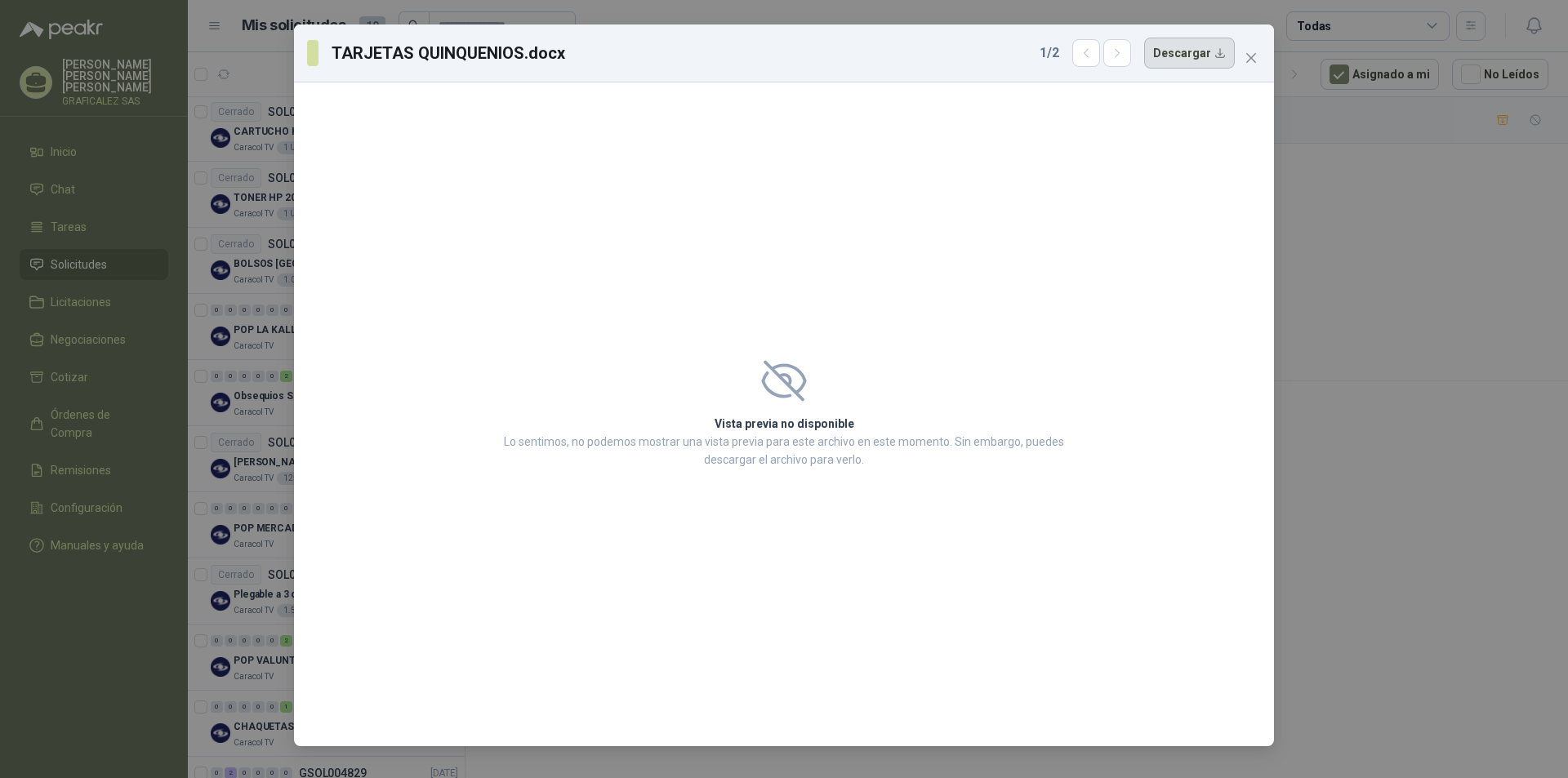
click at [1175, 63] on button "Descargar" at bounding box center [1189, 53] width 90 height 31
click at [1246, 57] on icon "close" at bounding box center [1251, 58] width 13 height 13
